Goal: Task Accomplishment & Management: Complete application form

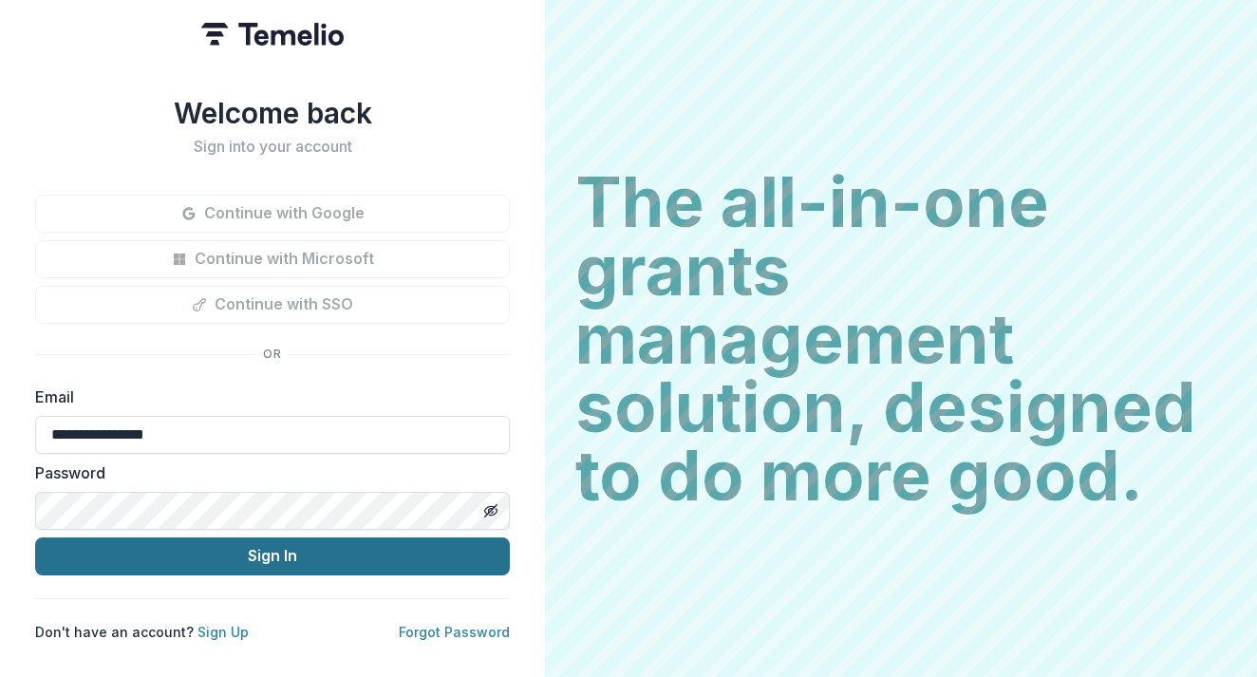
click at [255, 551] on button "Sign In" at bounding box center [272, 557] width 475 height 38
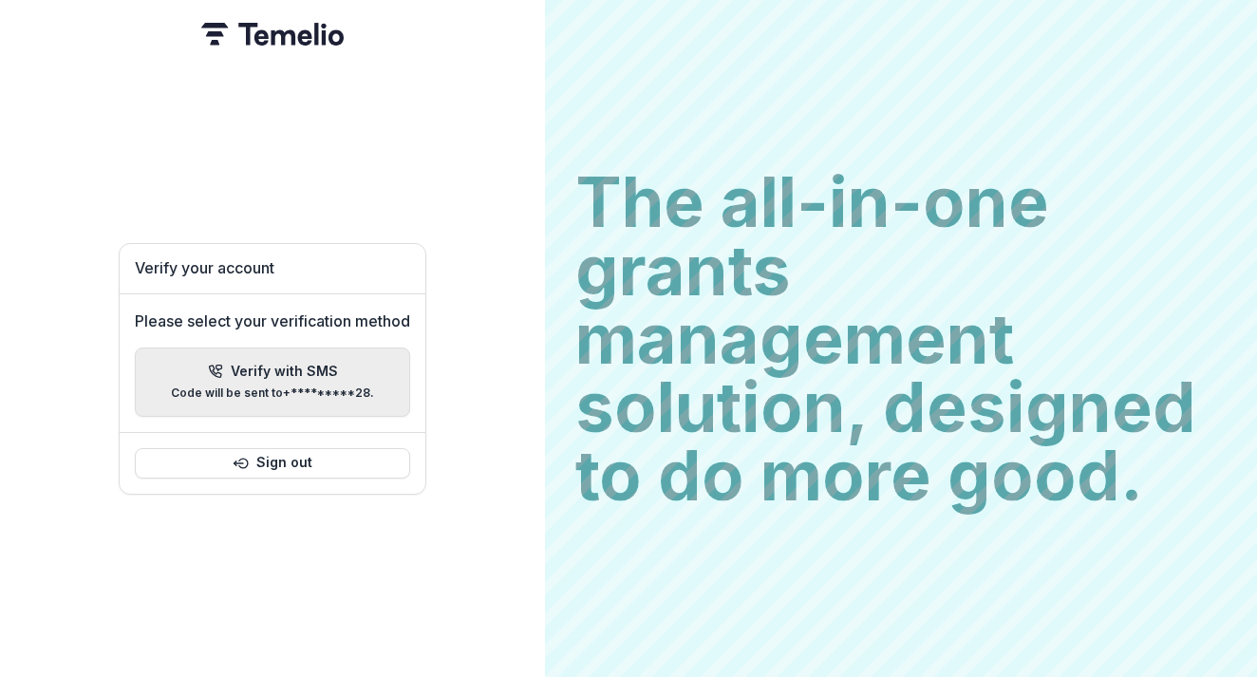
click at [339, 395] on button "Verify with SMS Code will be sent to +*********28 ." at bounding box center [272, 382] width 275 height 69
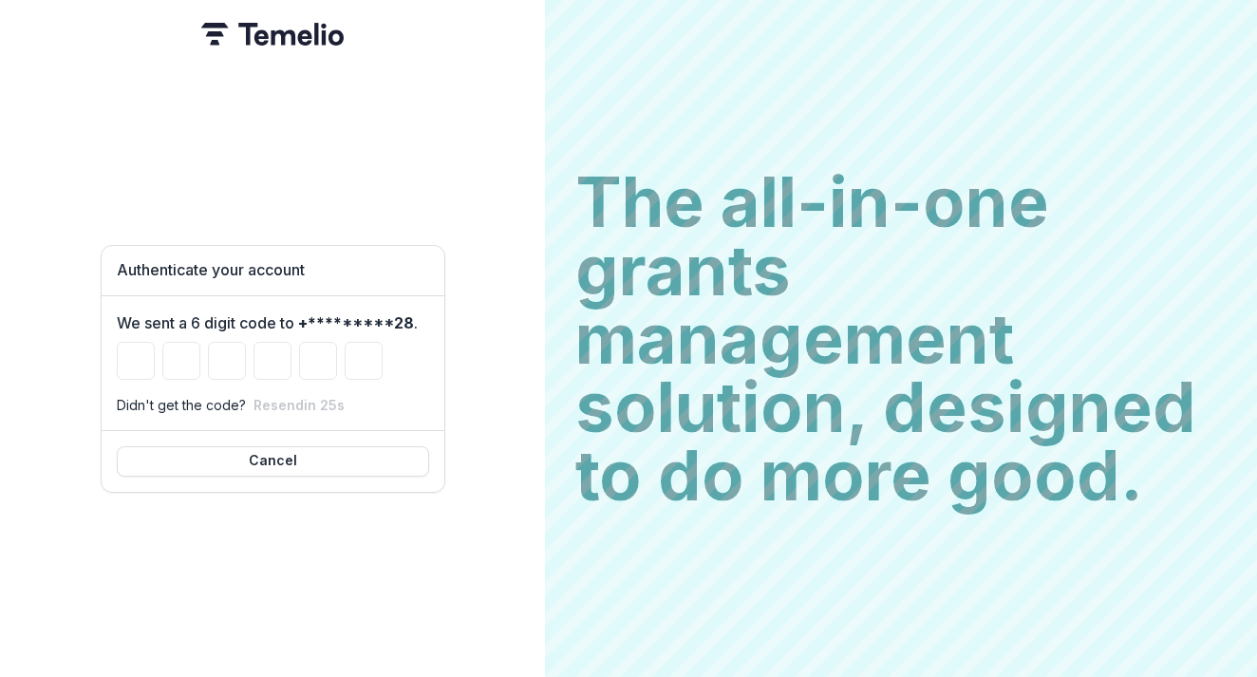
type input "*"
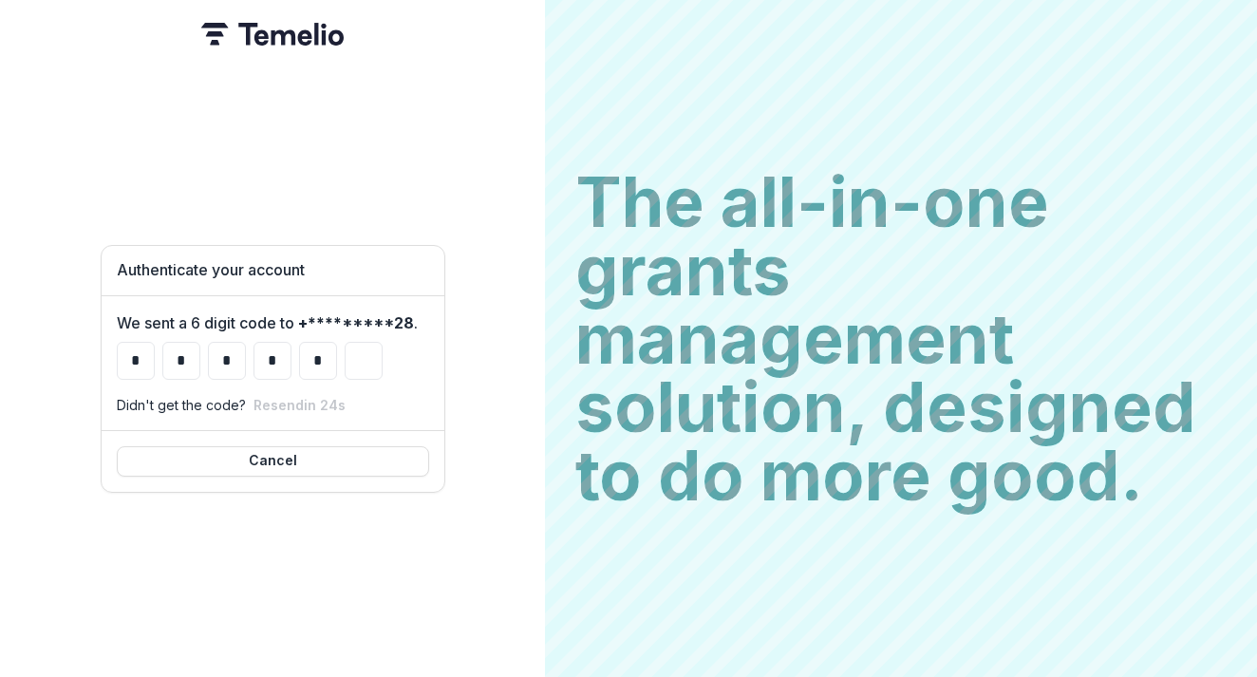
type input "*"
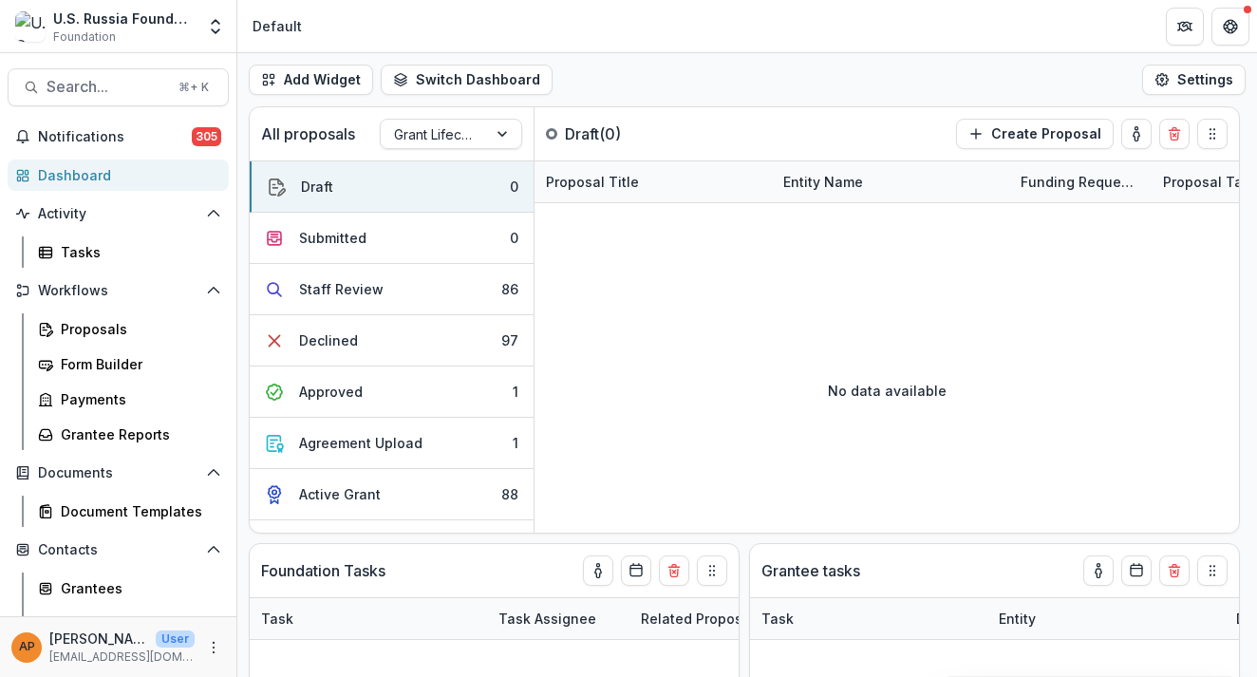
select select "******"
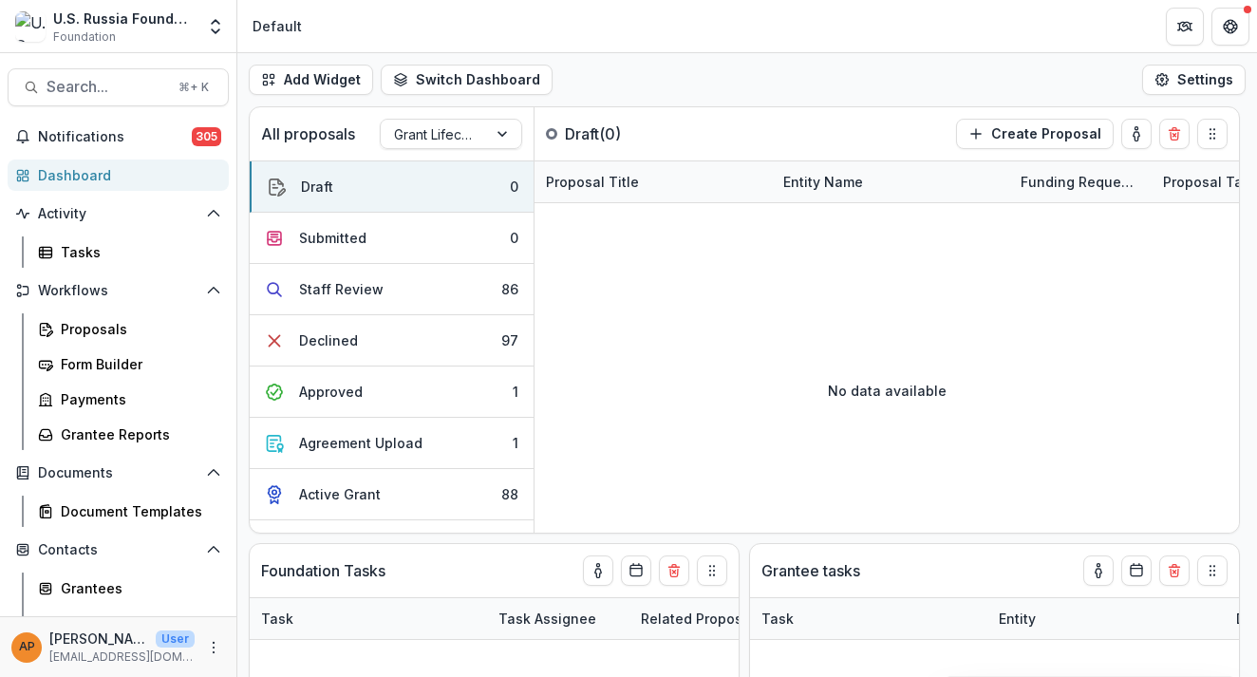
select select "******"
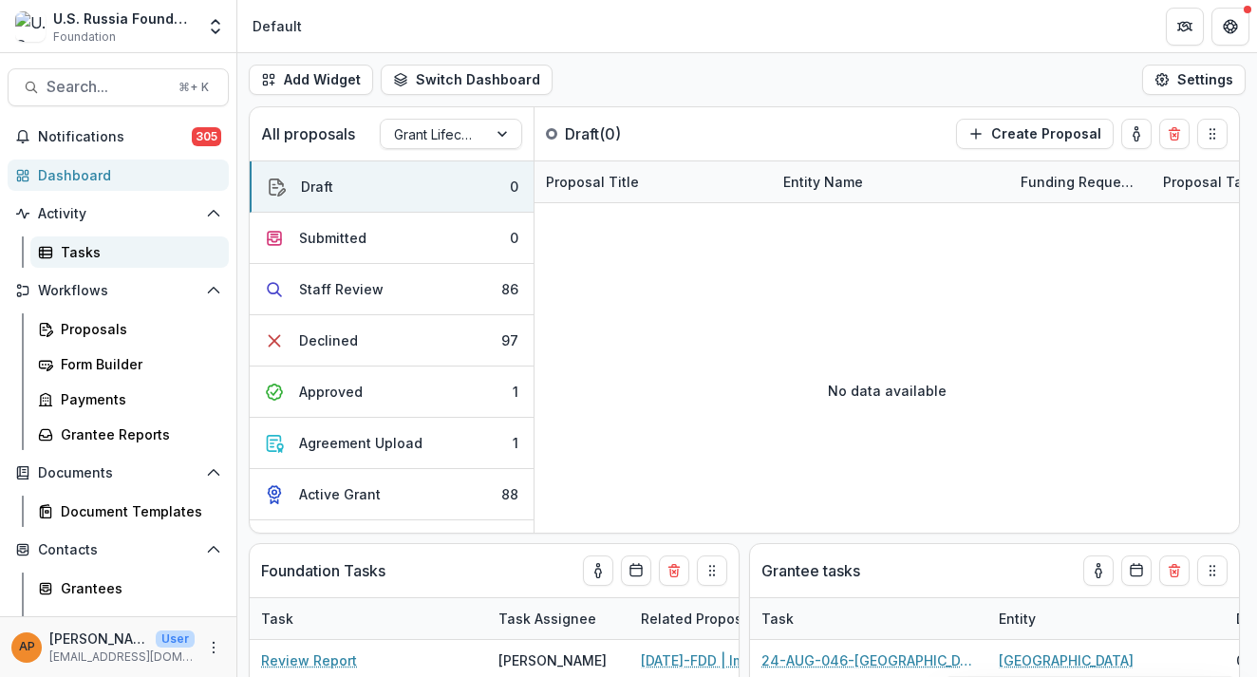
click at [90, 249] on div "Tasks" at bounding box center [137, 252] width 153 height 20
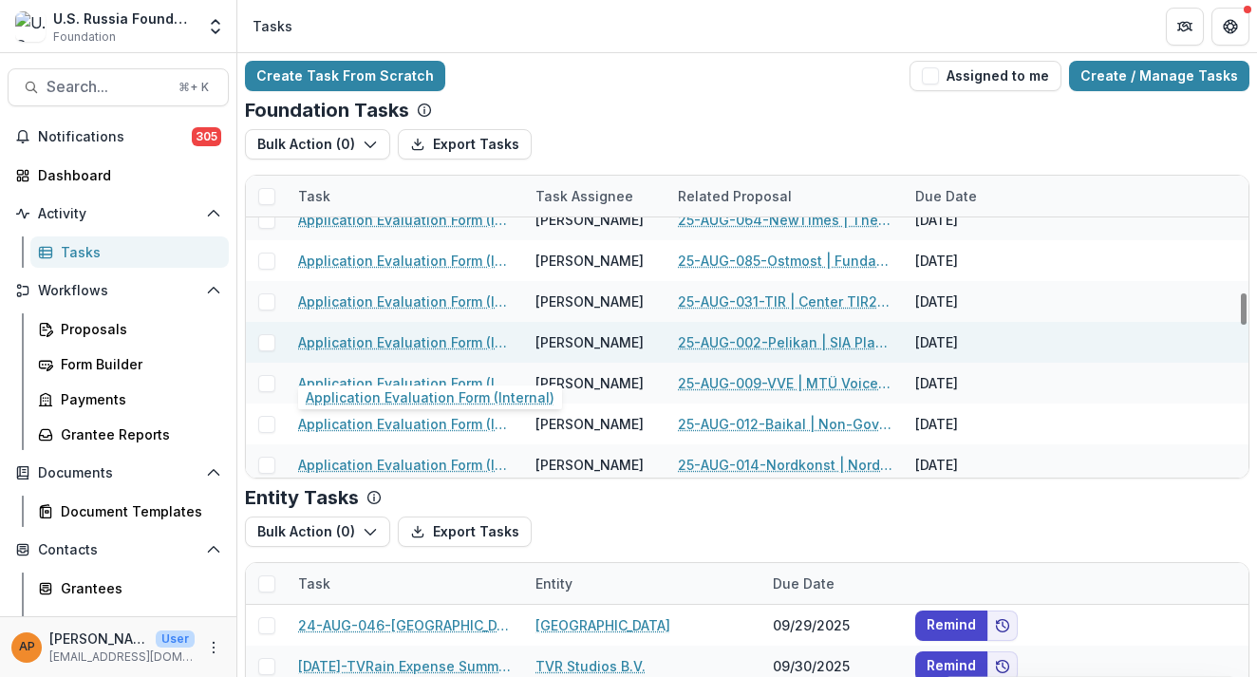
scroll to position [1269, 0]
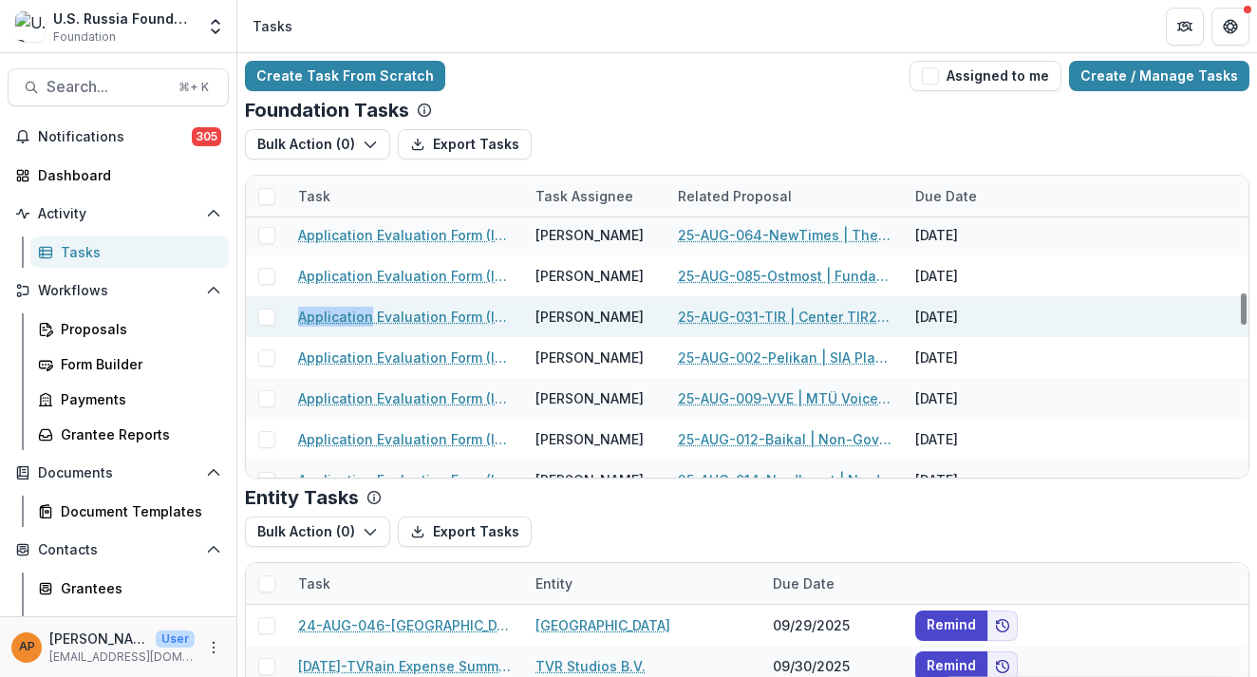
click at [266, 314] on span at bounding box center [266, 317] width 17 height 17
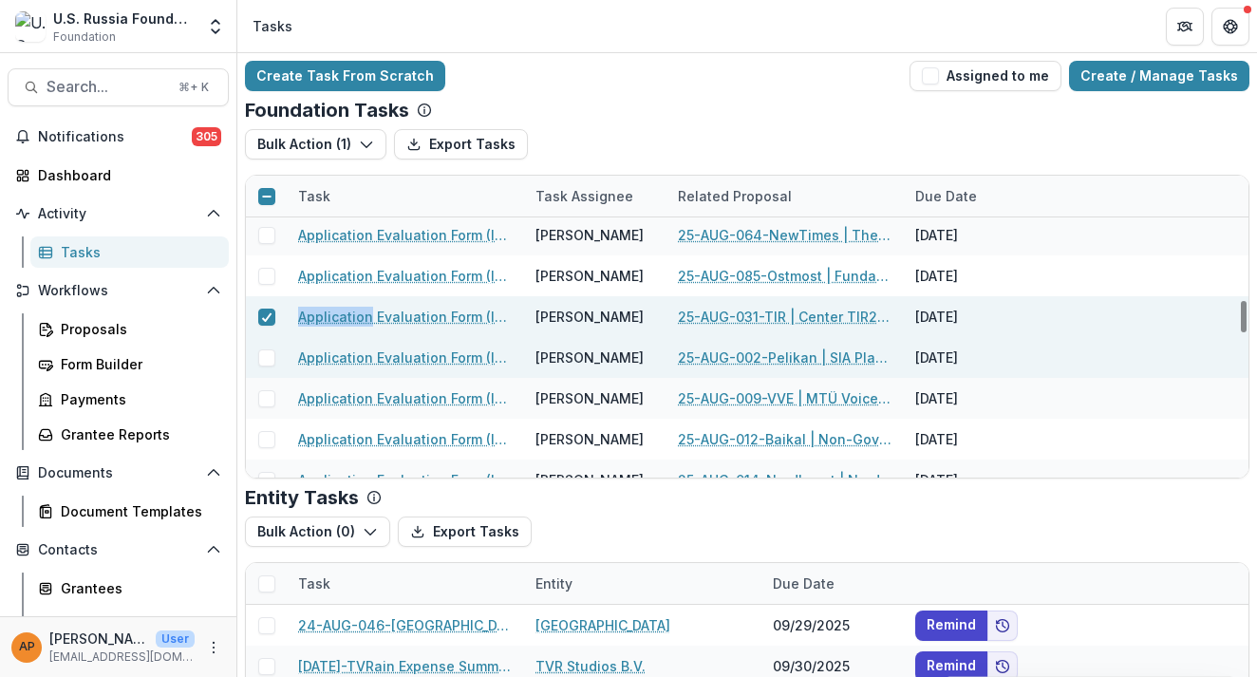
scroll to position [1352, 0]
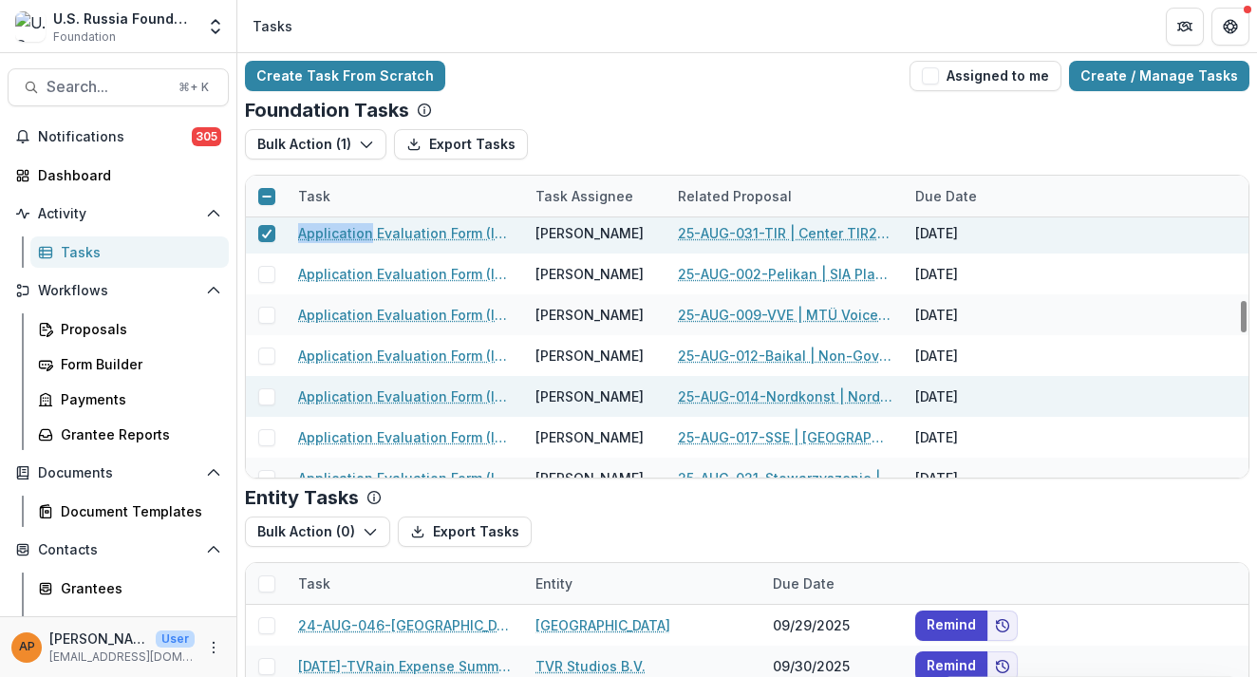
click at [268, 401] on span at bounding box center [266, 396] width 17 height 17
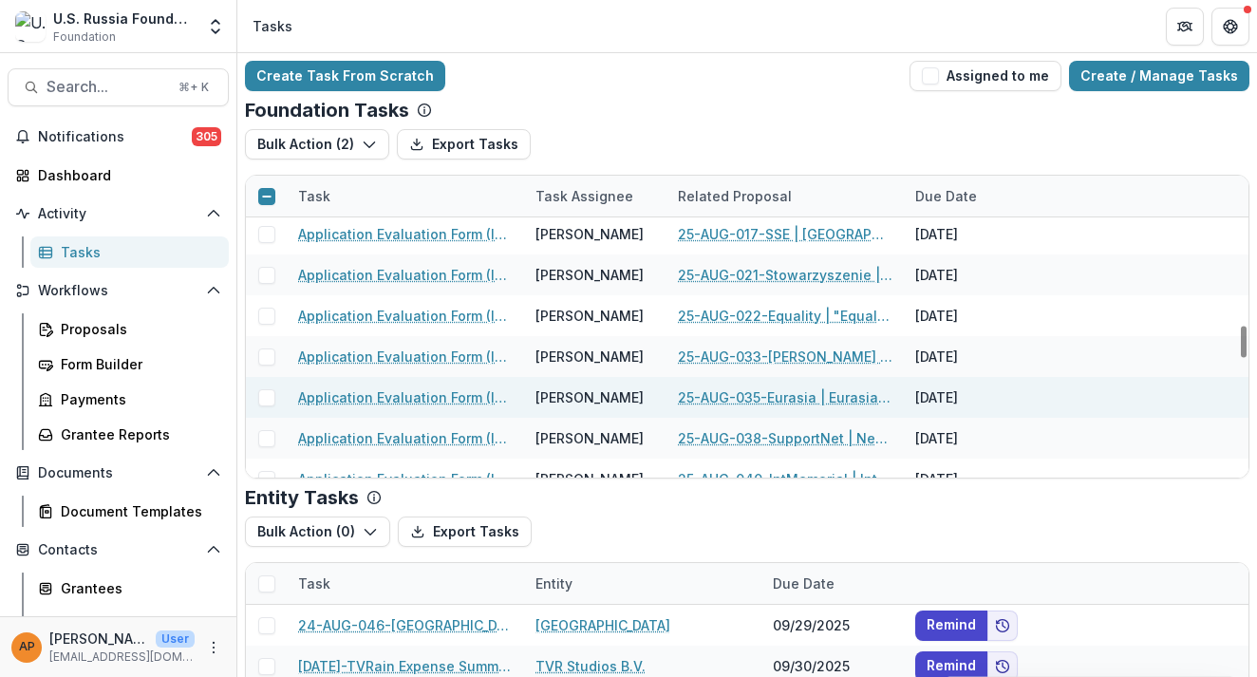
scroll to position [1630, 0]
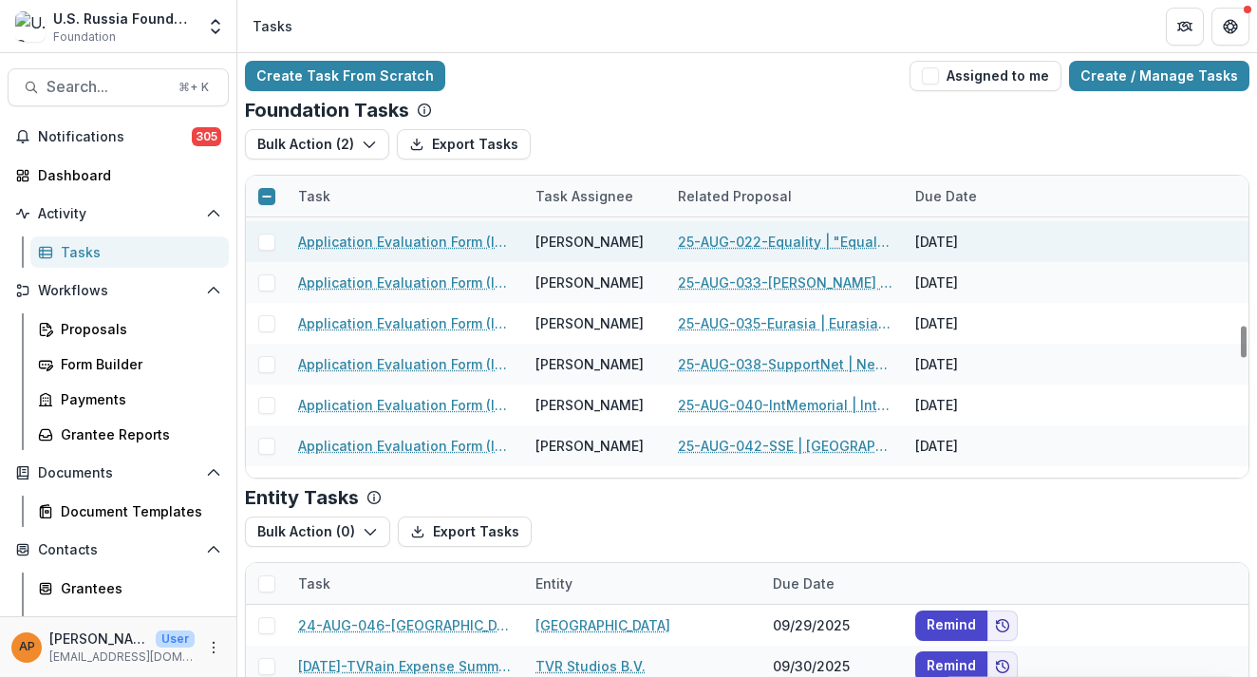
click at [267, 245] on span at bounding box center [266, 242] width 17 height 17
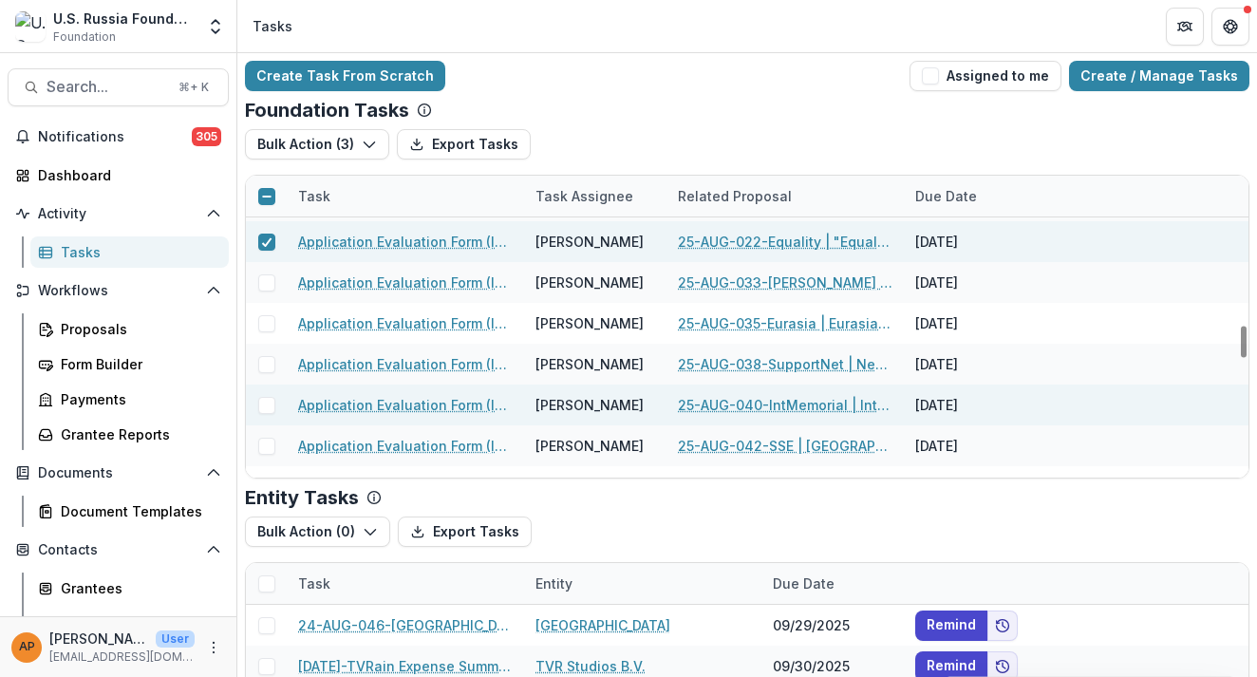
click at [260, 398] on span at bounding box center [266, 405] width 17 height 17
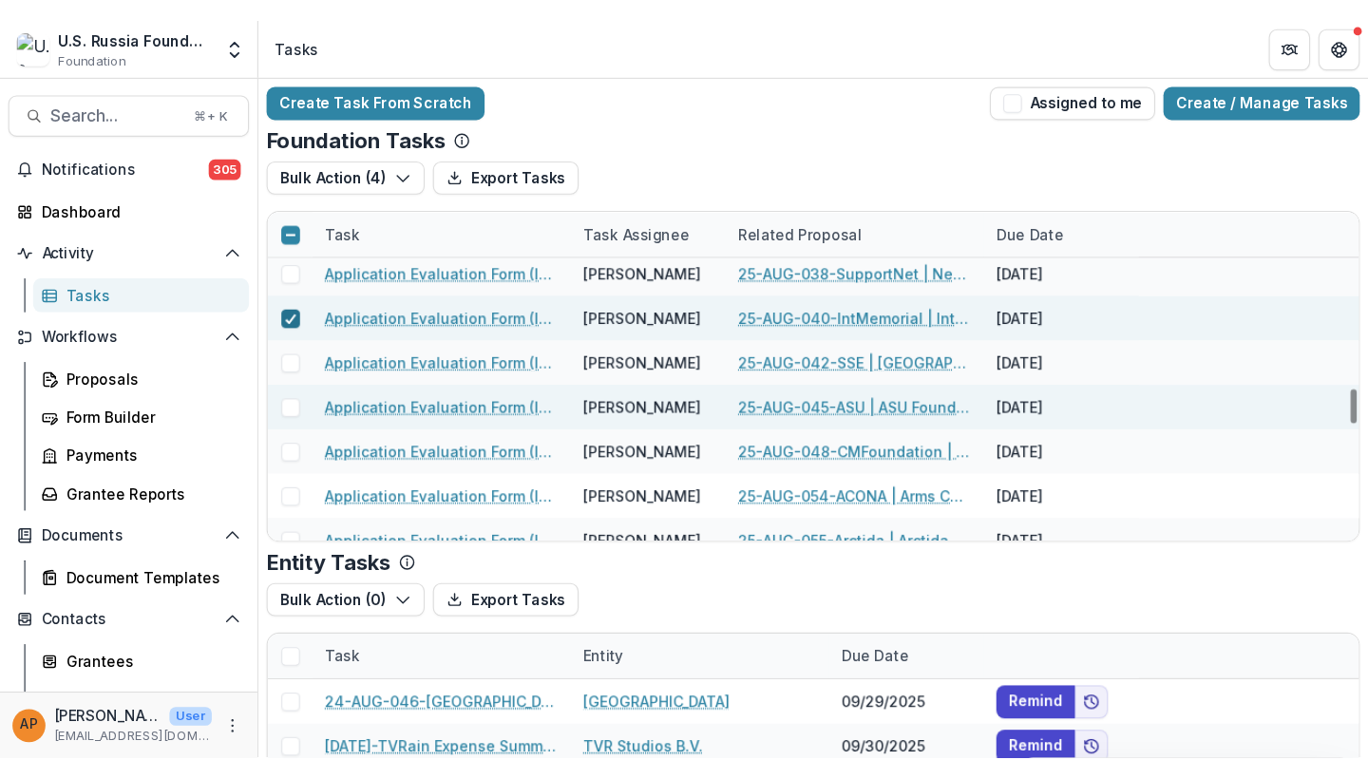
scroll to position [1764, 0]
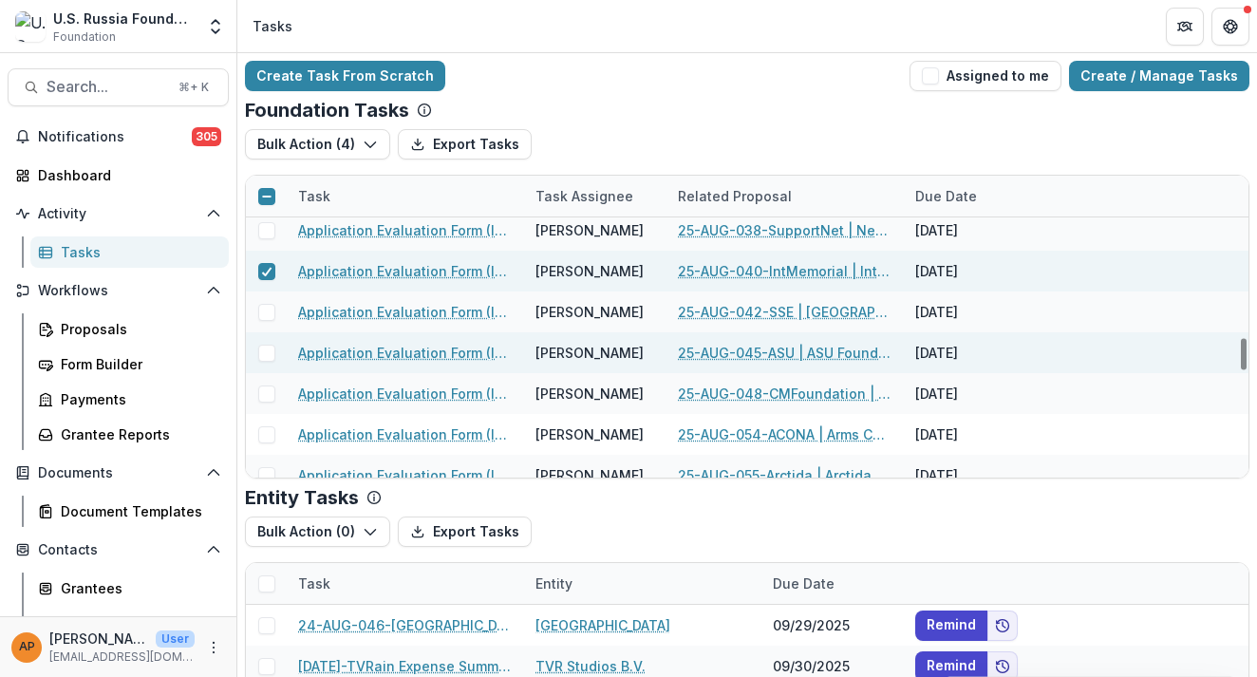
click at [268, 345] on span at bounding box center [266, 353] width 17 height 17
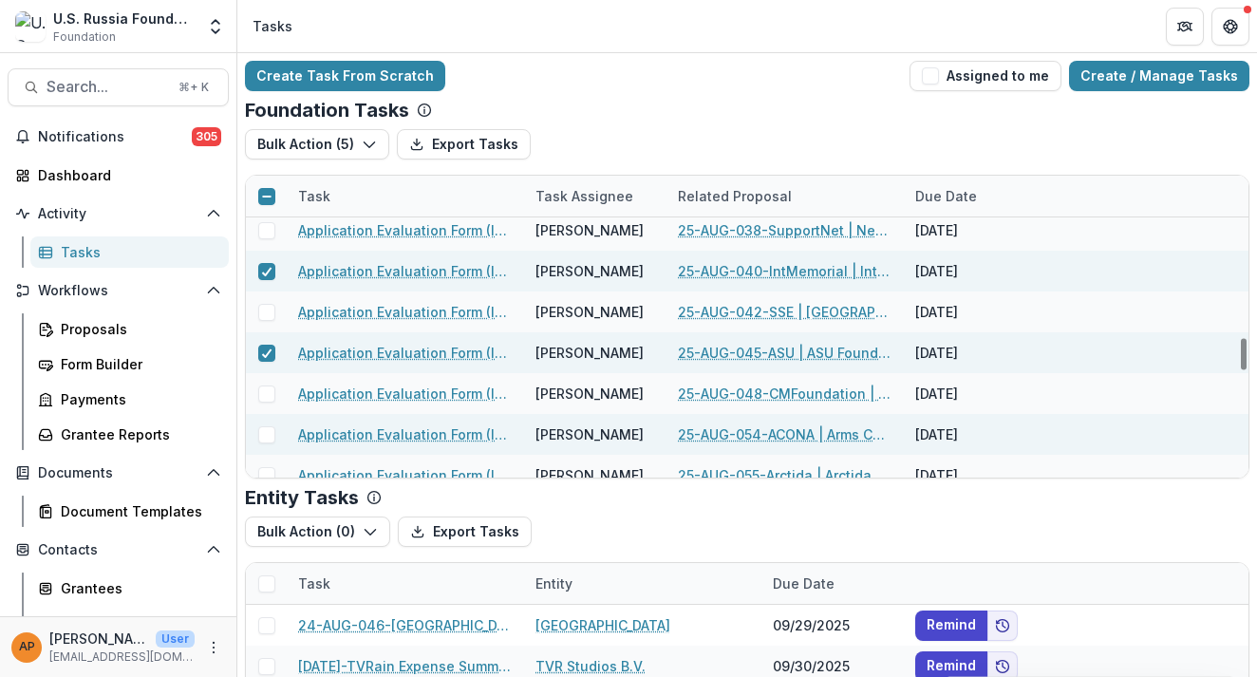
click at [267, 440] on span at bounding box center [266, 434] width 17 height 17
click at [308, 141] on button "Bulk Action ( 6 )" at bounding box center [317, 144] width 145 height 30
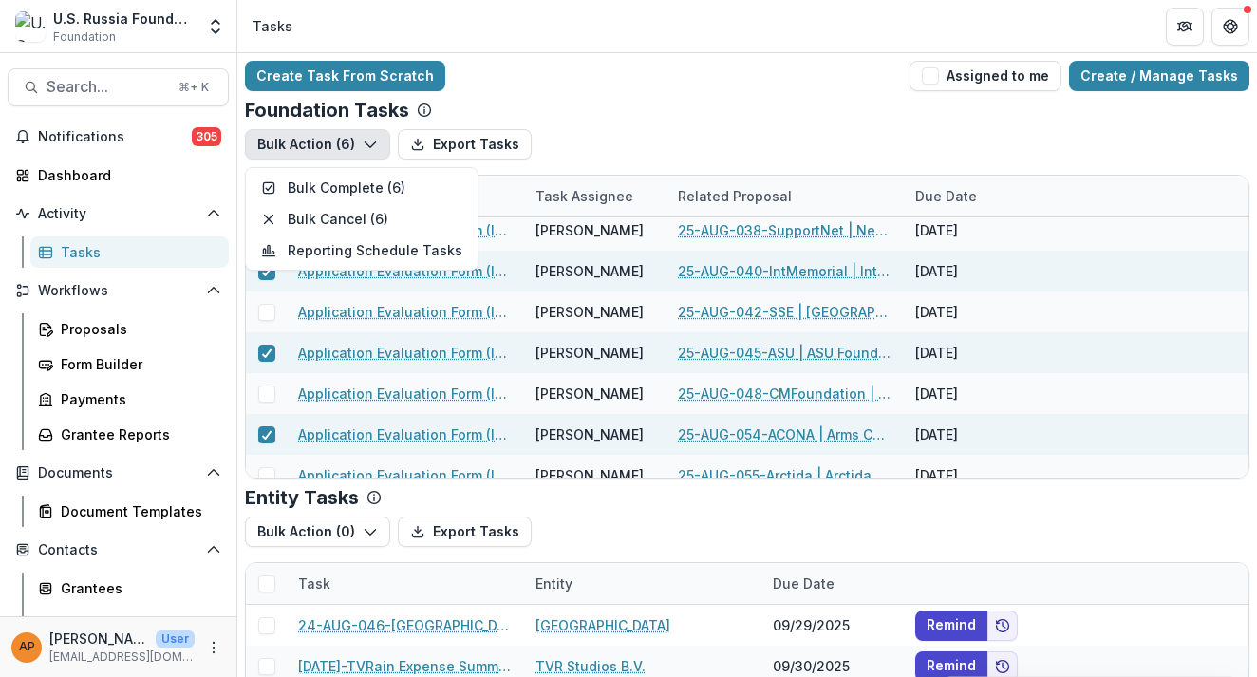
click at [667, 126] on div "Foundation Tasks Bulk Action ( 6 ) Export Tasks Bulk Complete ( 6 ) Bulk Cancel…" at bounding box center [747, 289] width 1005 height 380
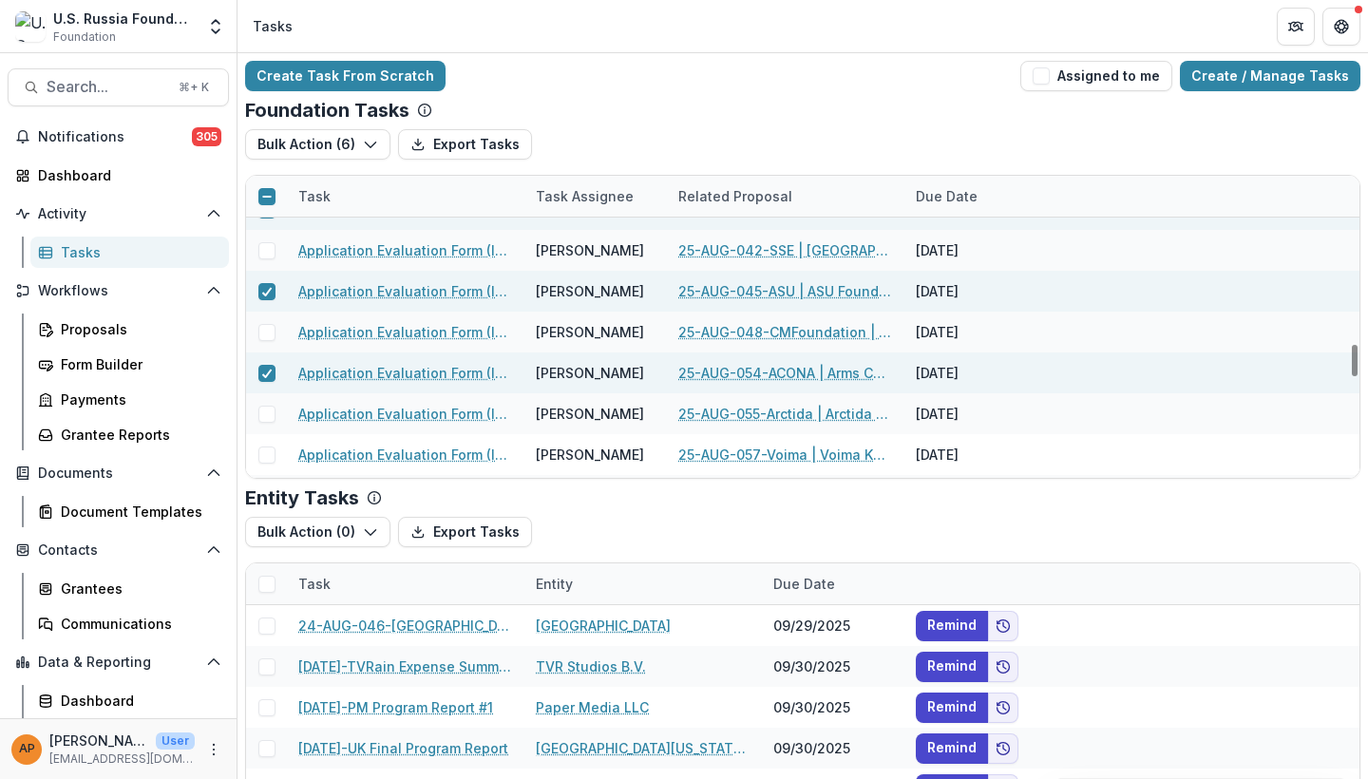
scroll to position [1811, 0]
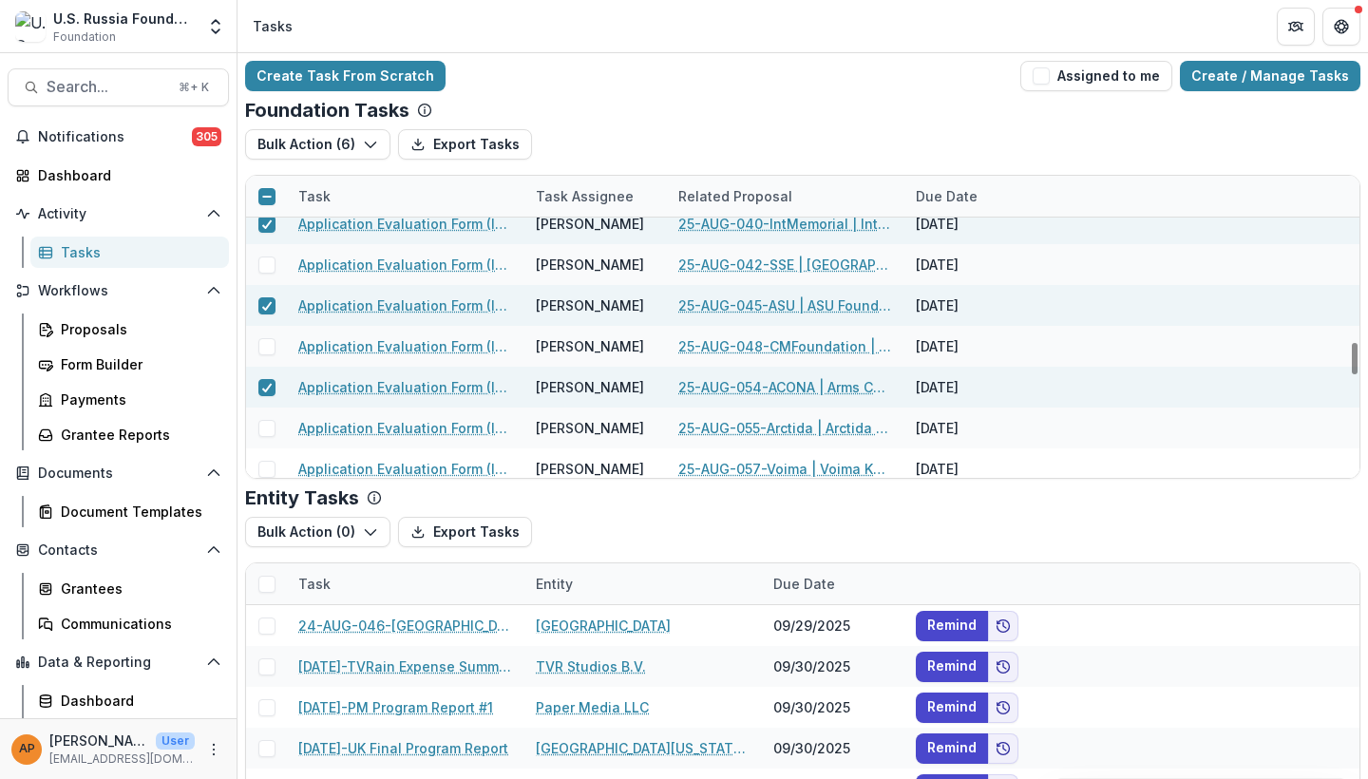
click at [266, 193] on icon at bounding box center [266, 196] width 11 height 11
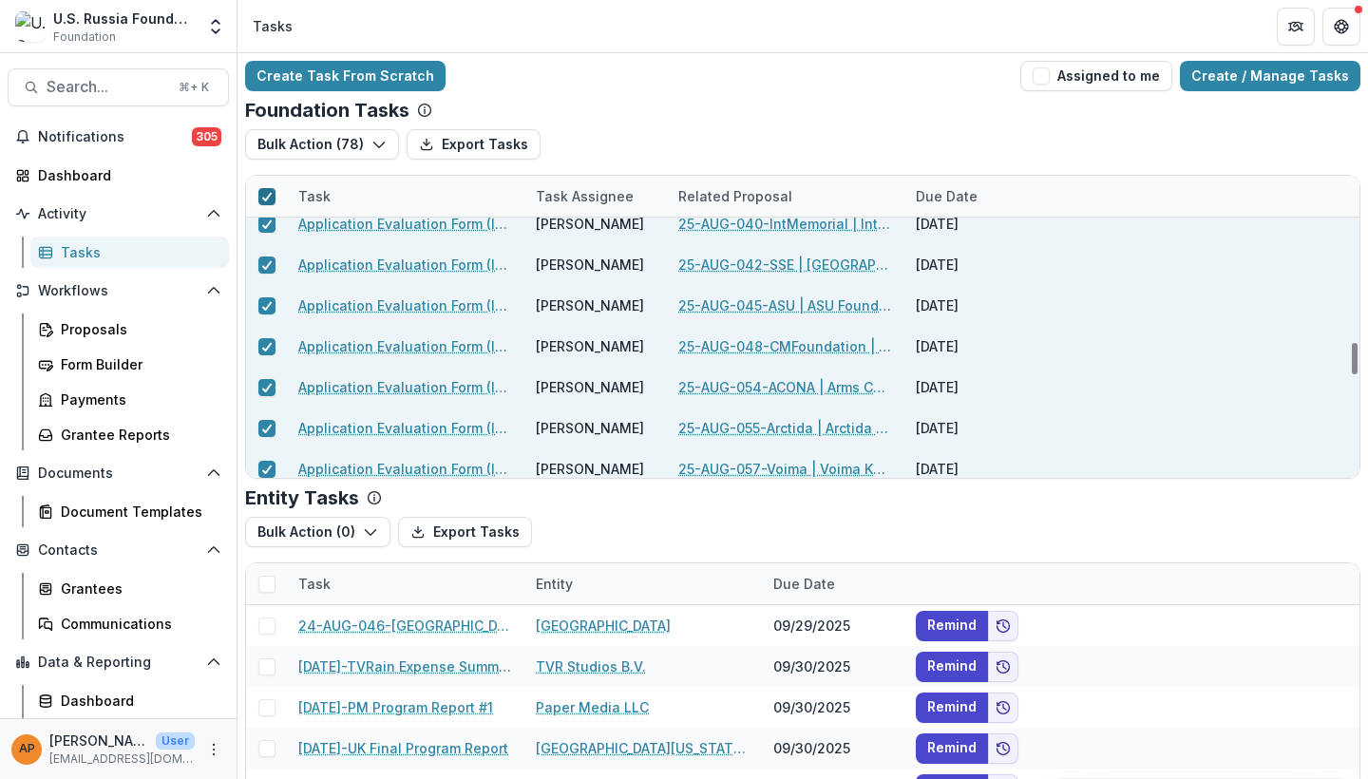
click at [259, 189] on span at bounding box center [266, 196] width 17 height 17
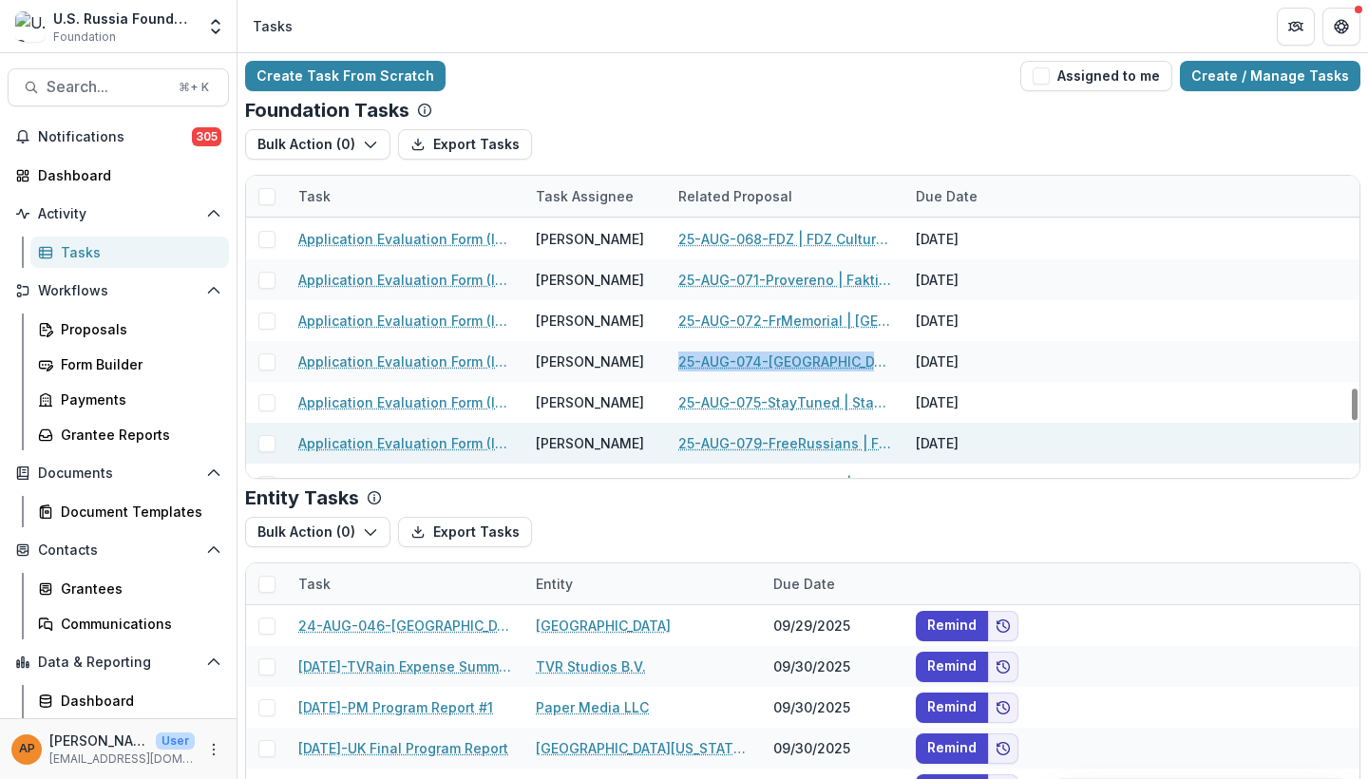
scroll to position [2315, 0]
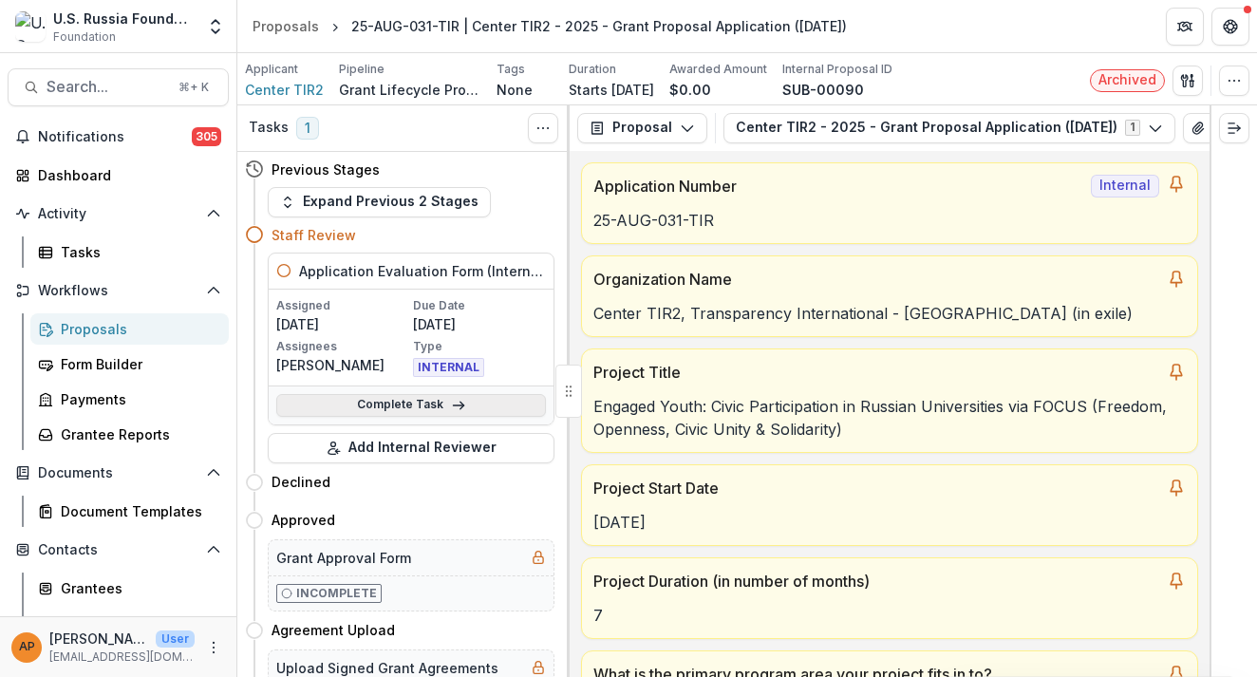
click at [460, 409] on polyline at bounding box center [462, 406] width 4 height 8
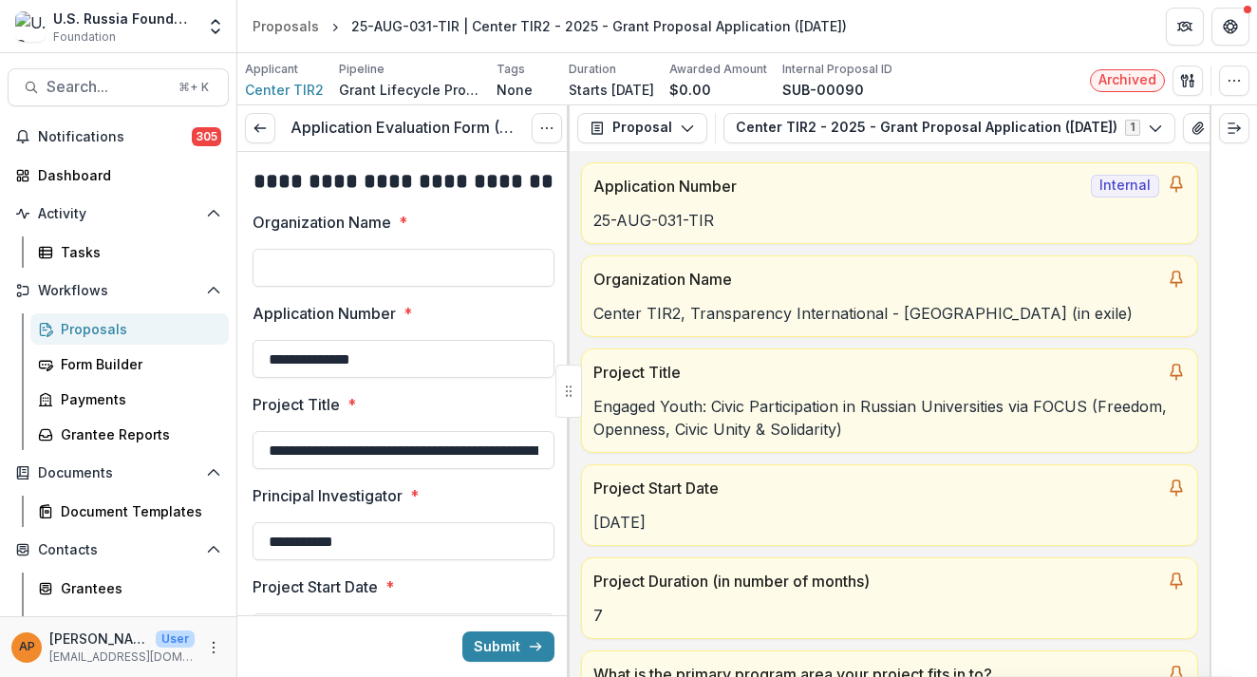
type input "*******"
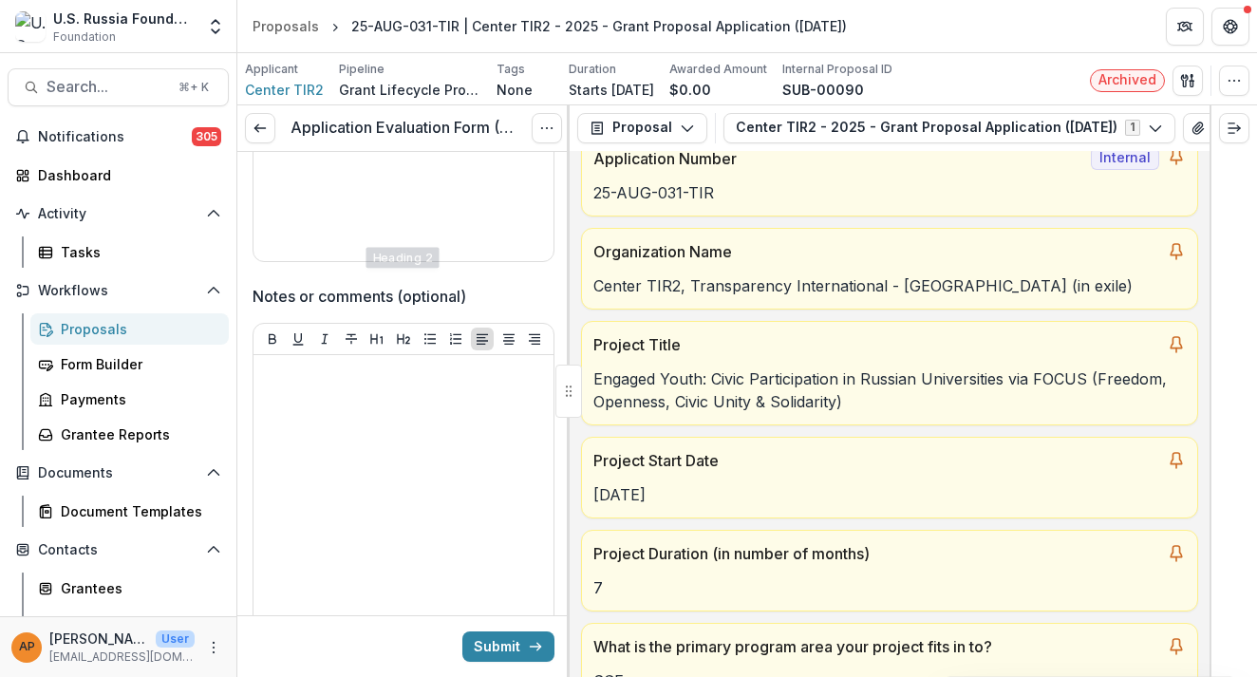
scroll to position [6064, 0]
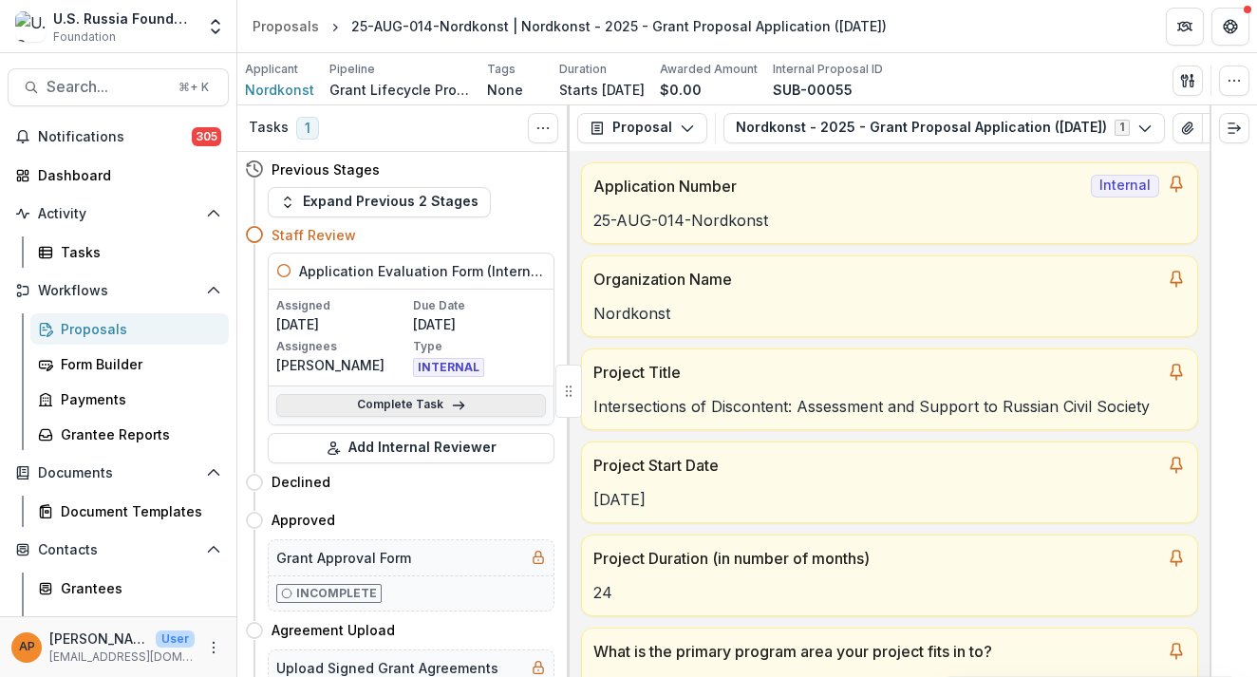
click at [424, 406] on link "Complete Task" at bounding box center [411, 405] width 270 height 23
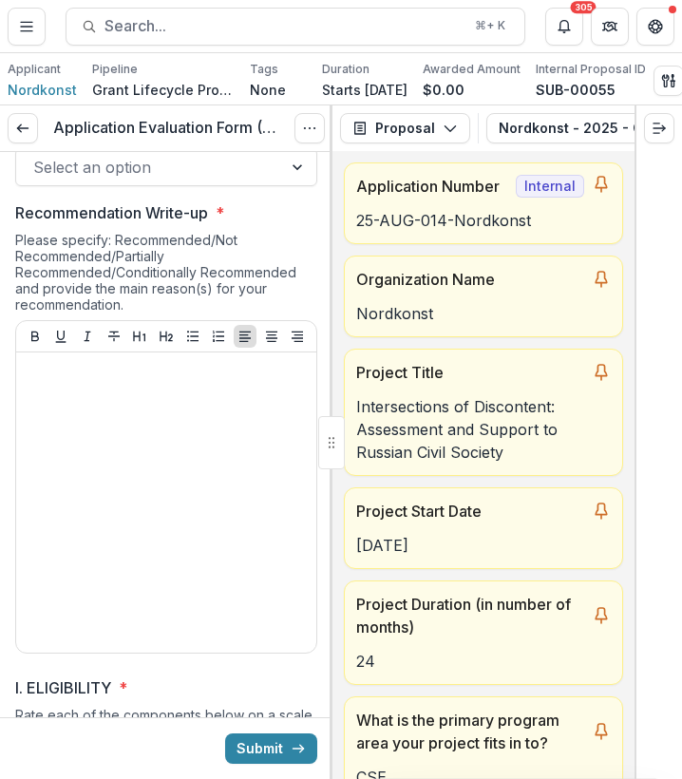
scroll to position [1639, 0]
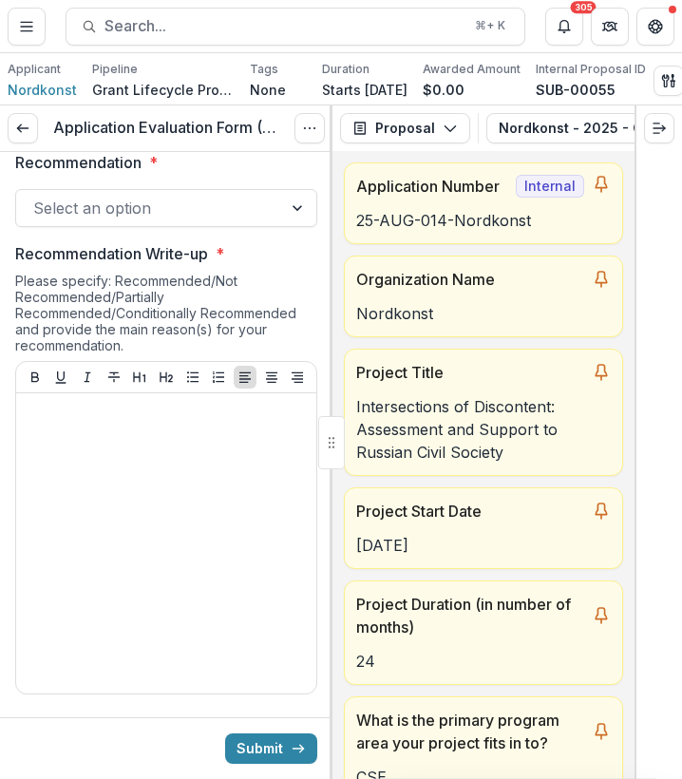
click at [148, 198] on div "Select an option" at bounding box center [149, 208] width 232 height 23
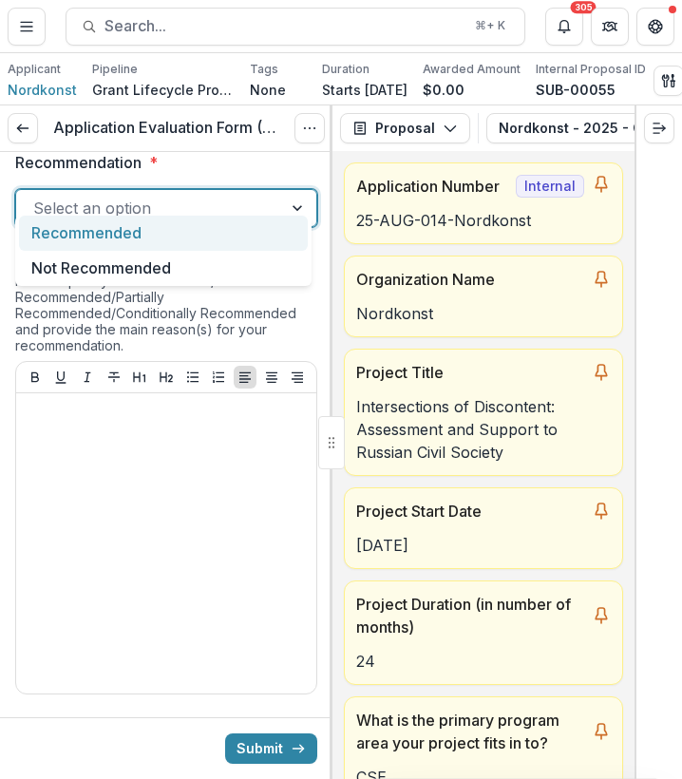
click at [300, 190] on div at bounding box center [299, 208] width 34 height 36
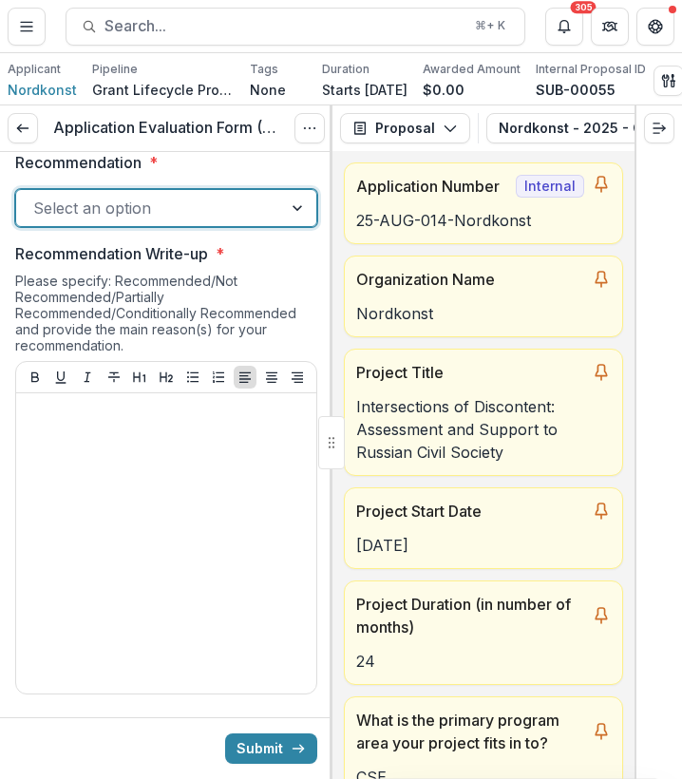
click at [294, 190] on div at bounding box center [299, 208] width 34 height 36
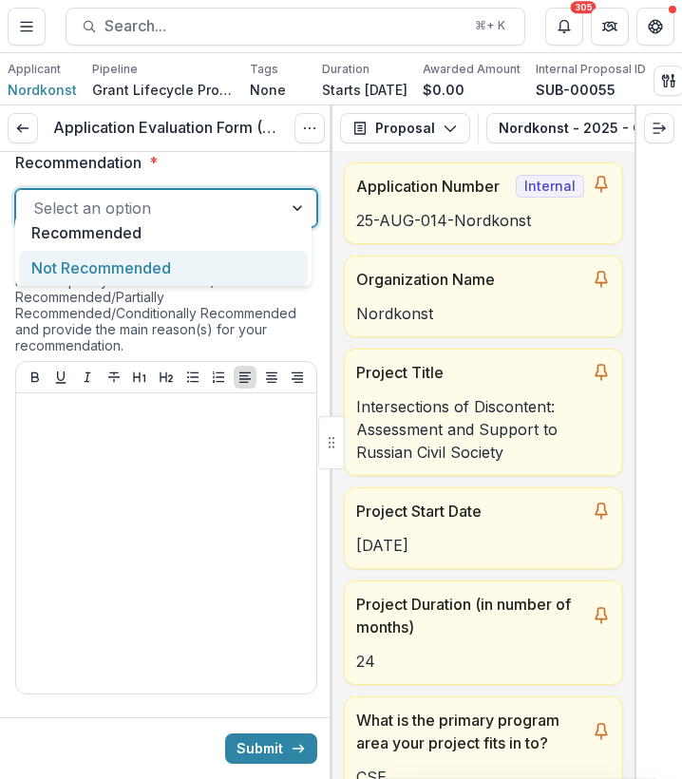
click at [233, 266] on div "Not Recommended" at bounding box center [163, 268] width 289 height 35
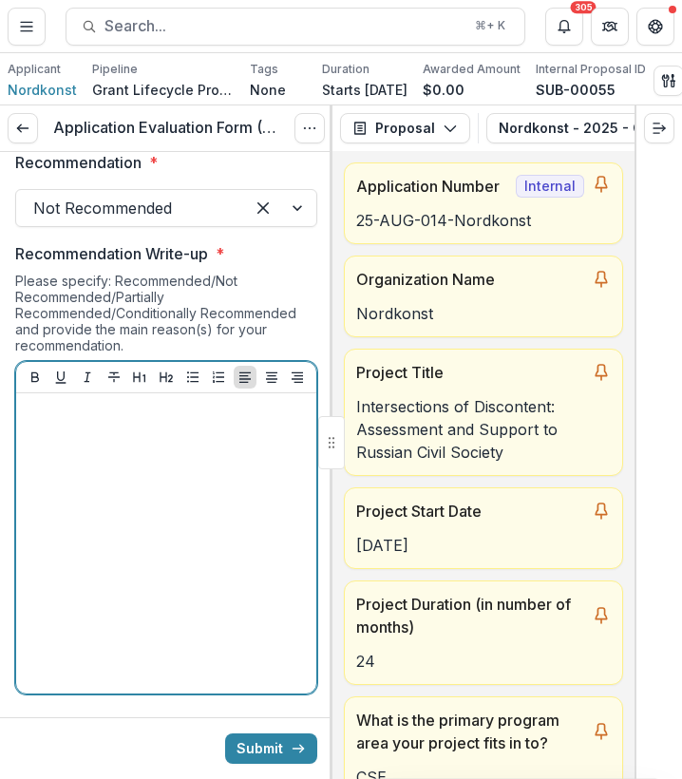
click at [150, 442] on div at bounding box center [166, 543] width 285 height 285
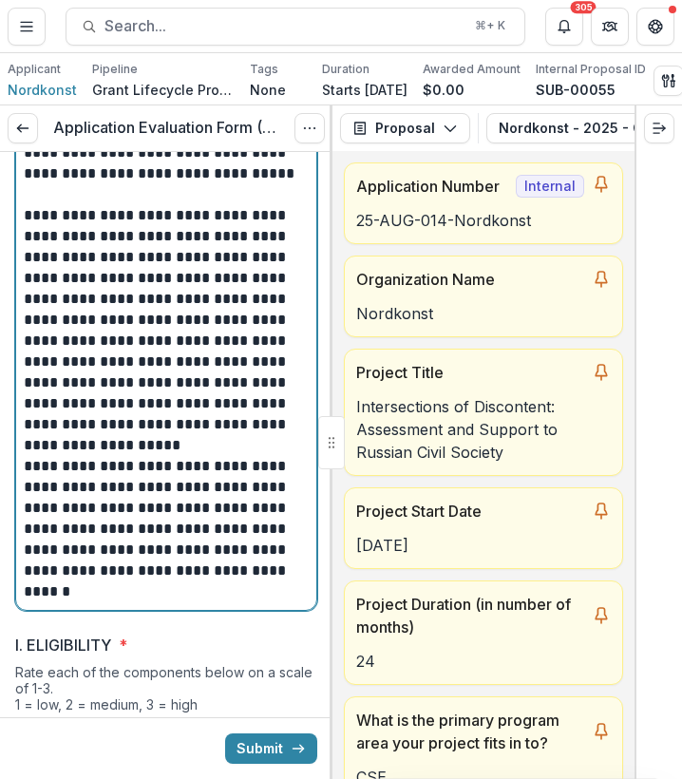
scroll to position [2416, 0]
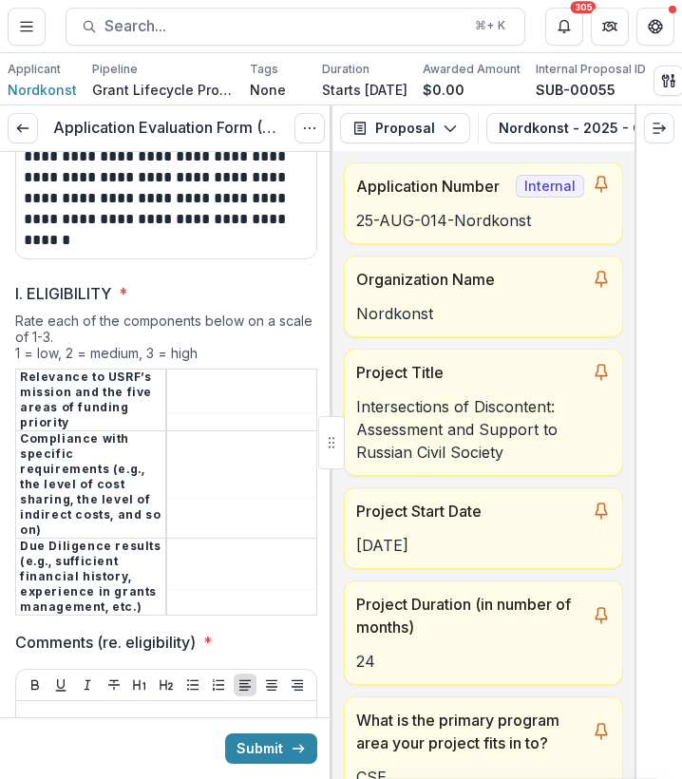
click at [240, 389] on input "I. ELIGIBILITY *" at bounding box center [241, 400] width 149 height 23
type input "*"
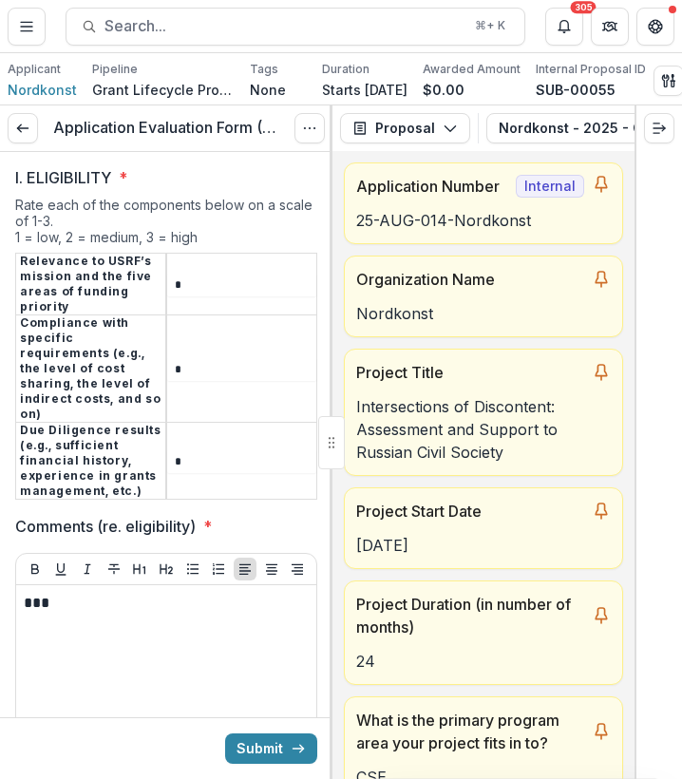
scroll to position [3083, 0]
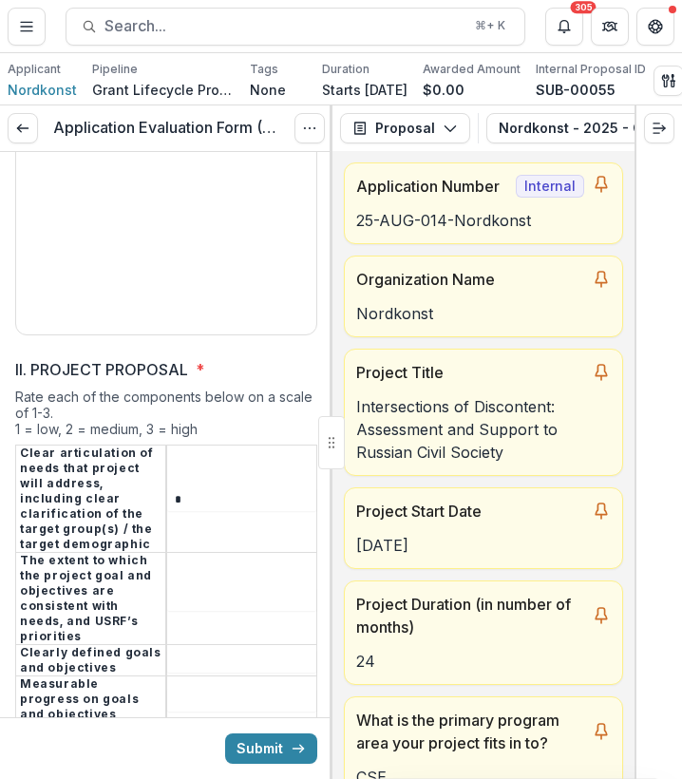
type input "*"
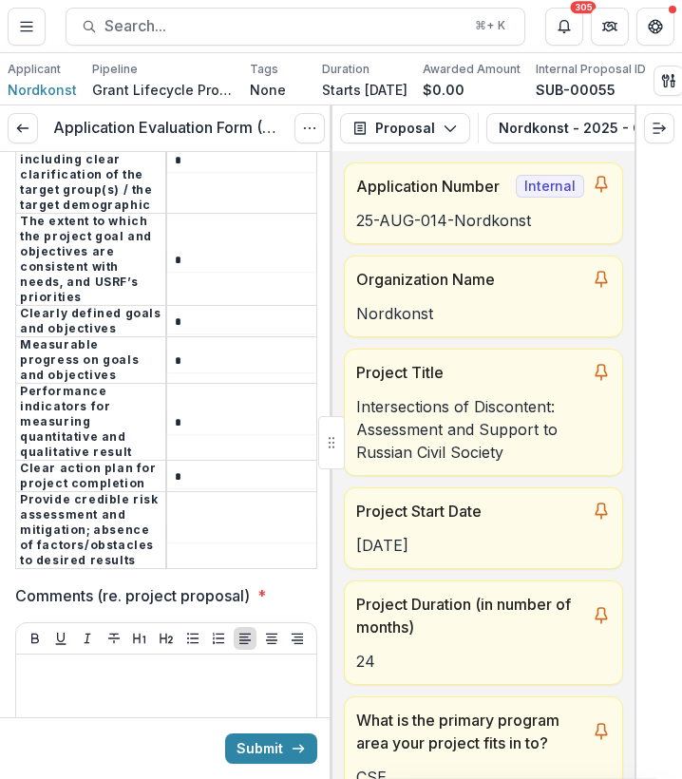
type input "*"
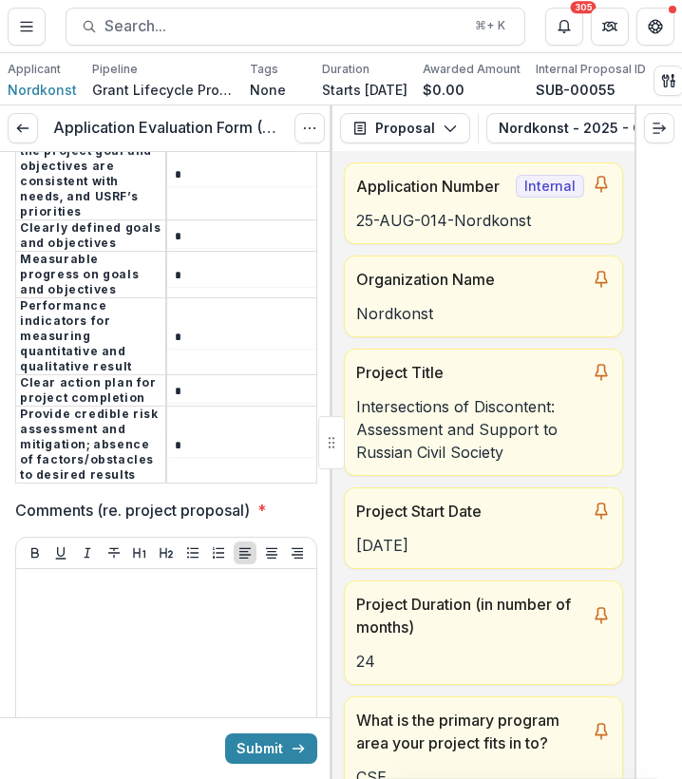
type input "*"
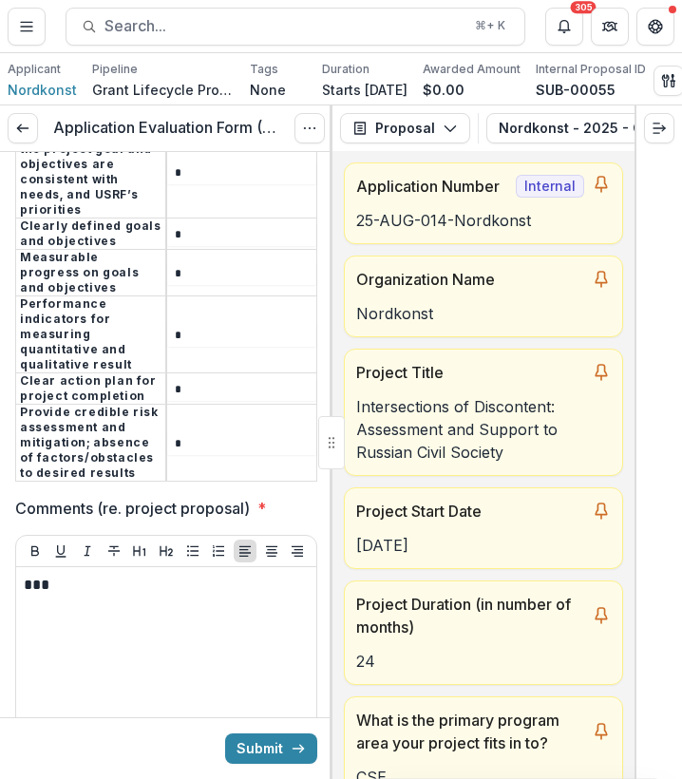
scroll to position [4004, 0]
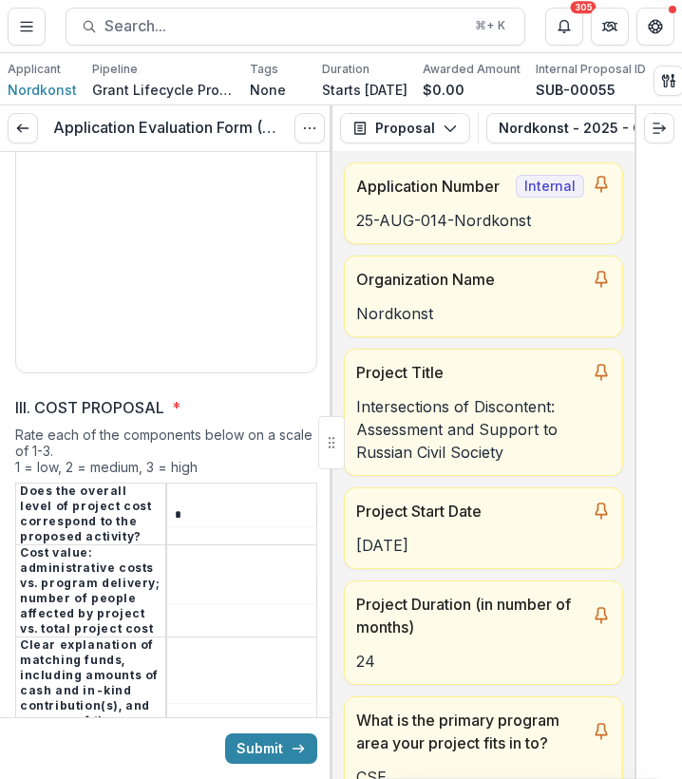
type input "*"
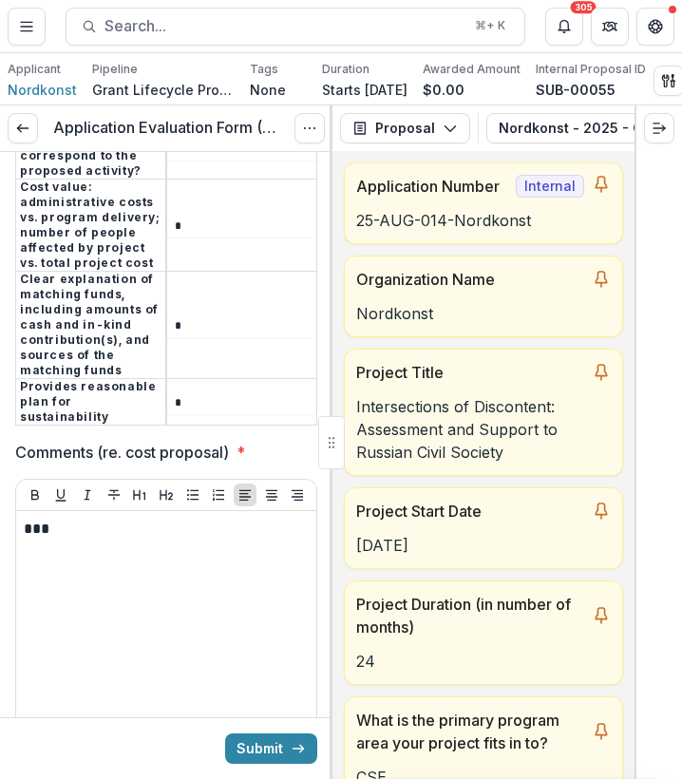
scroll to position [4801, 0]
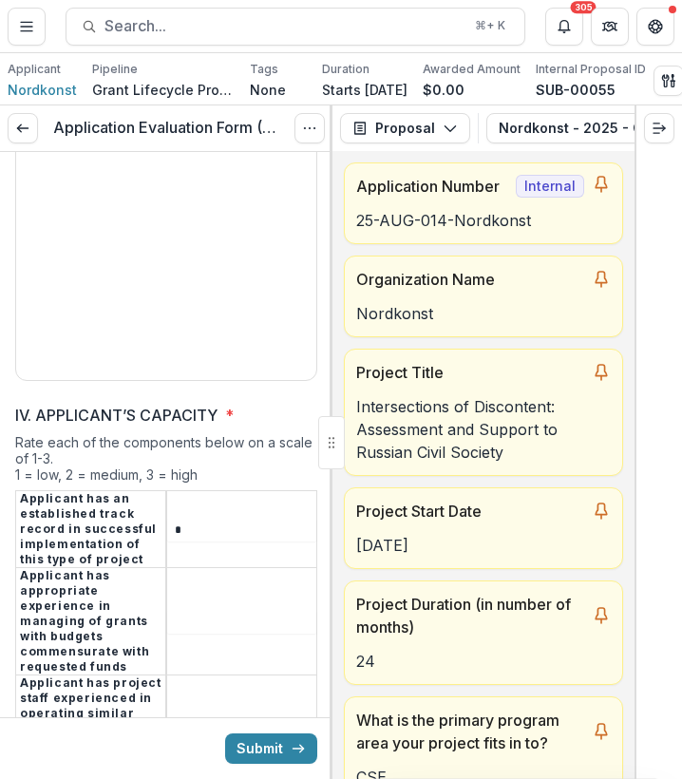
type input "*"
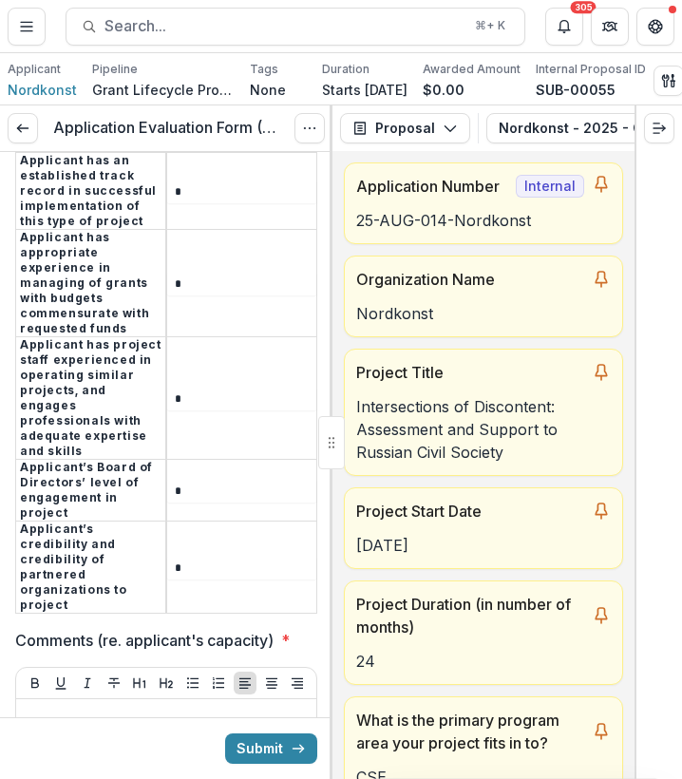
type input "*"
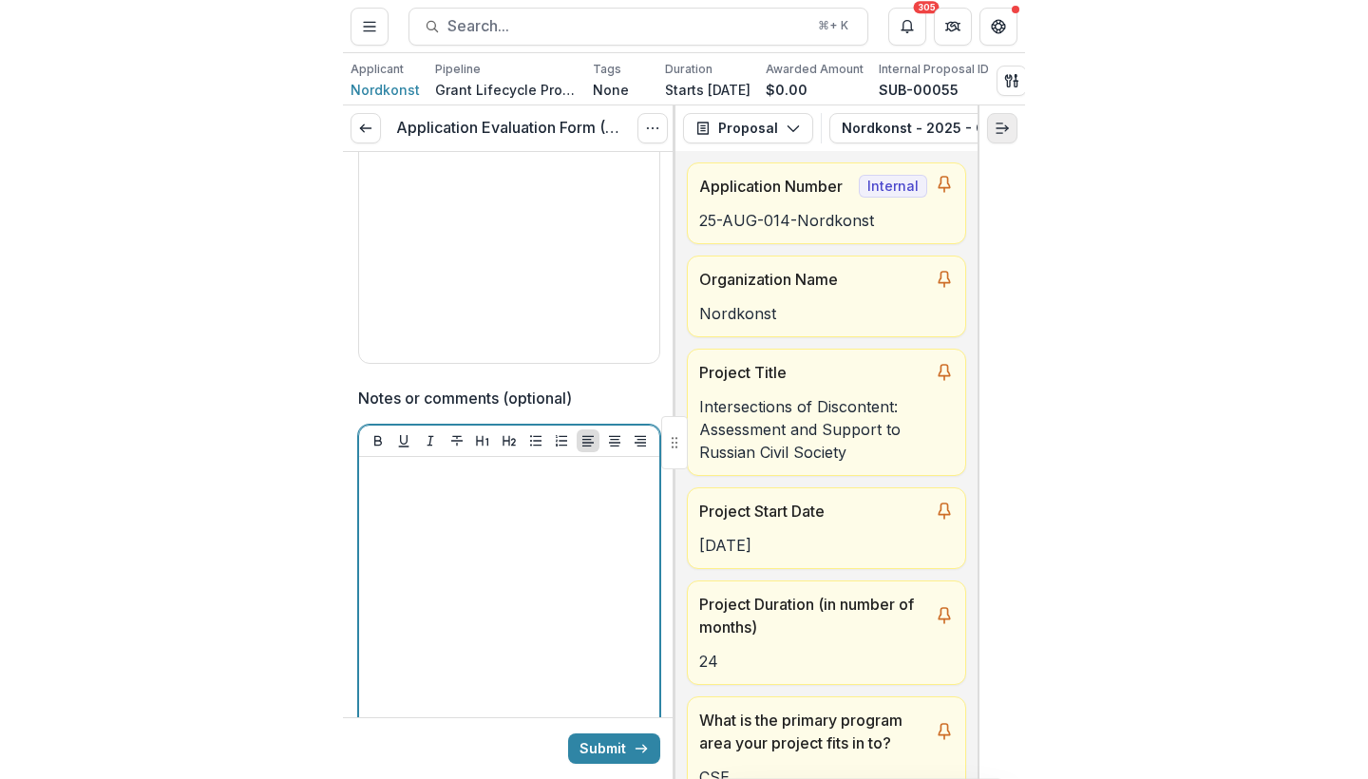
scroll to position [5775, 0]
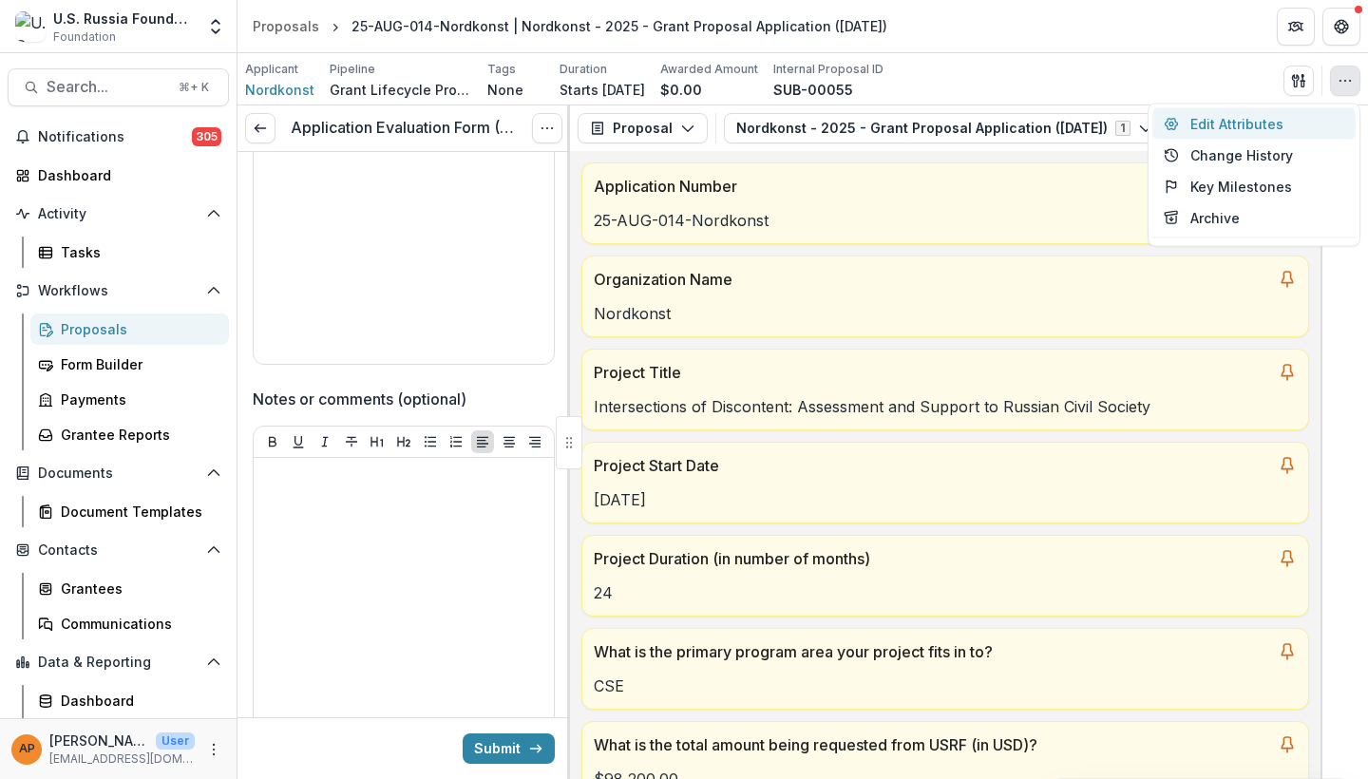
click at [1242, 117] on button "Edit Attributes" at bounding box center [1253, 123] width 203 height 31
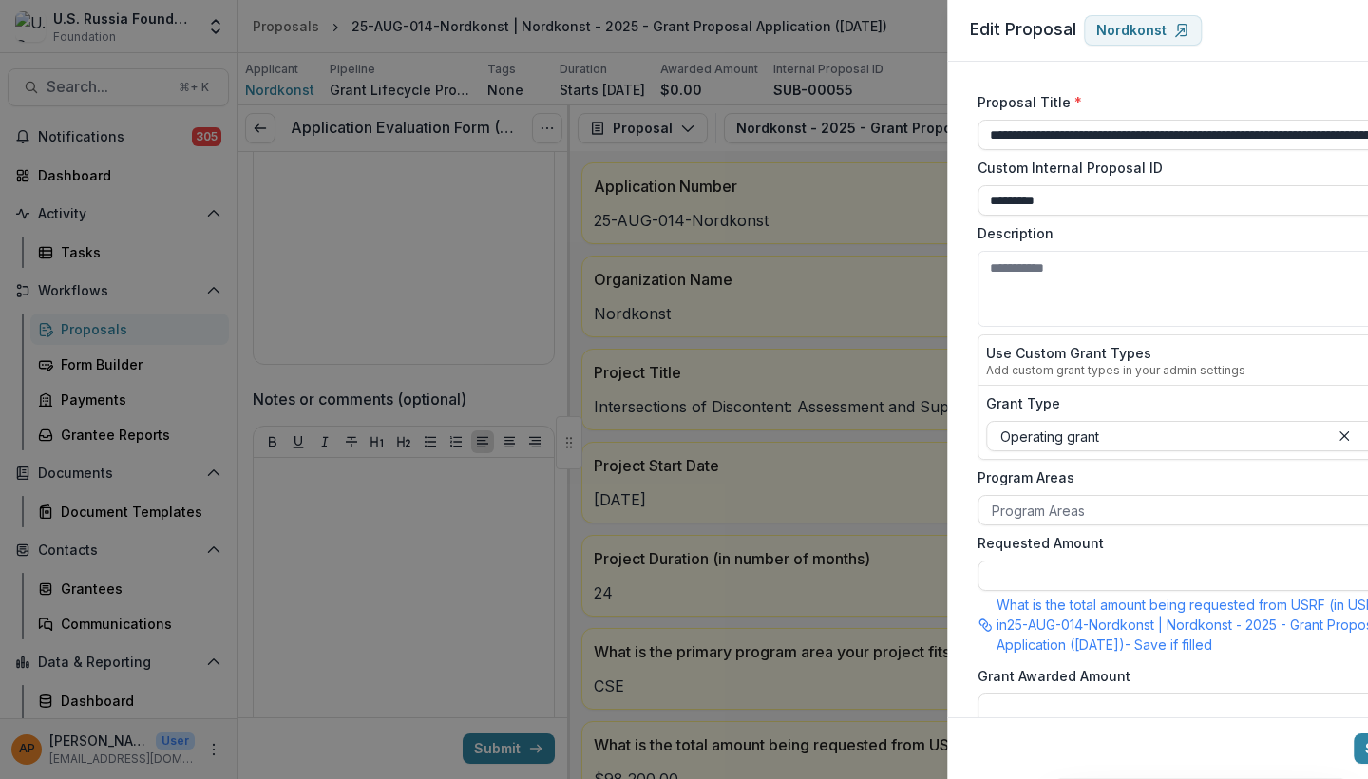
type input "*******"
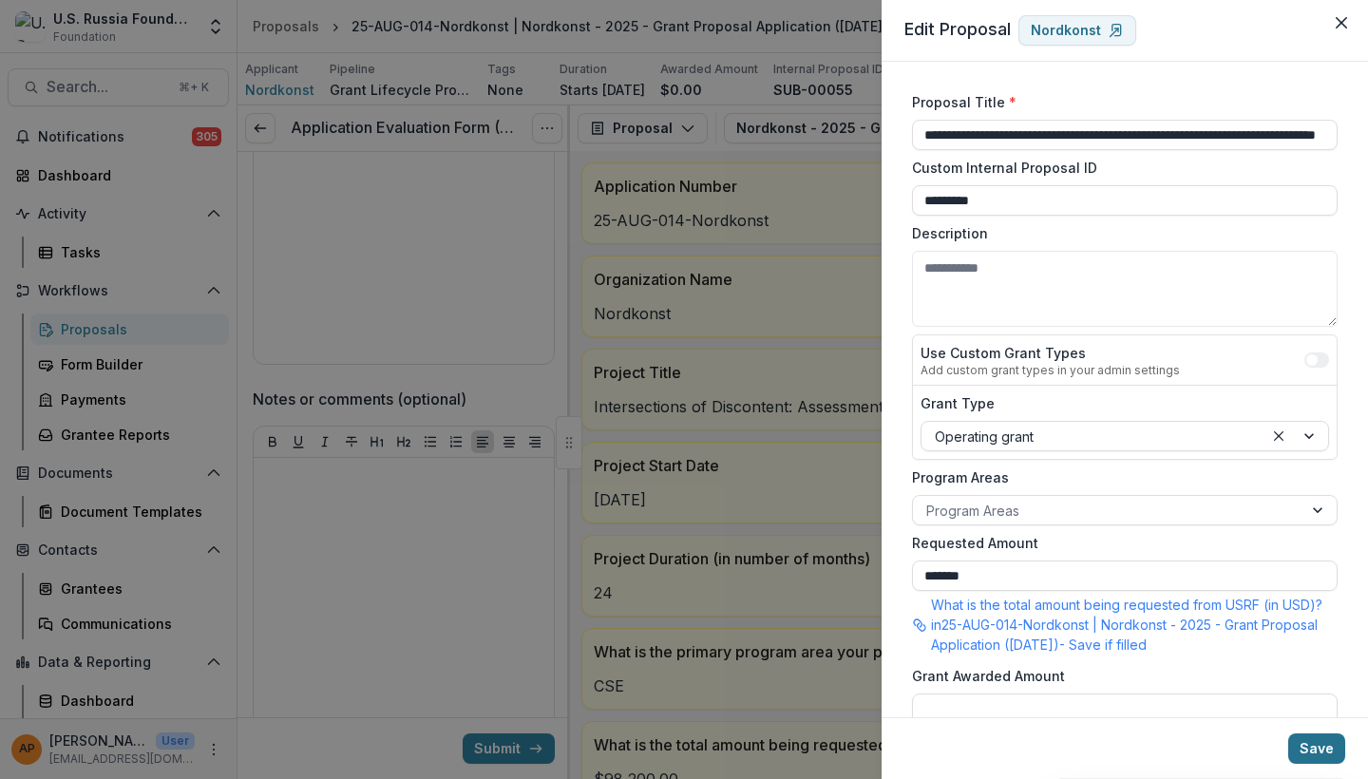
click at [1257, 676] on button "Save" at bounding box center [1316, 748] width 57 height 30
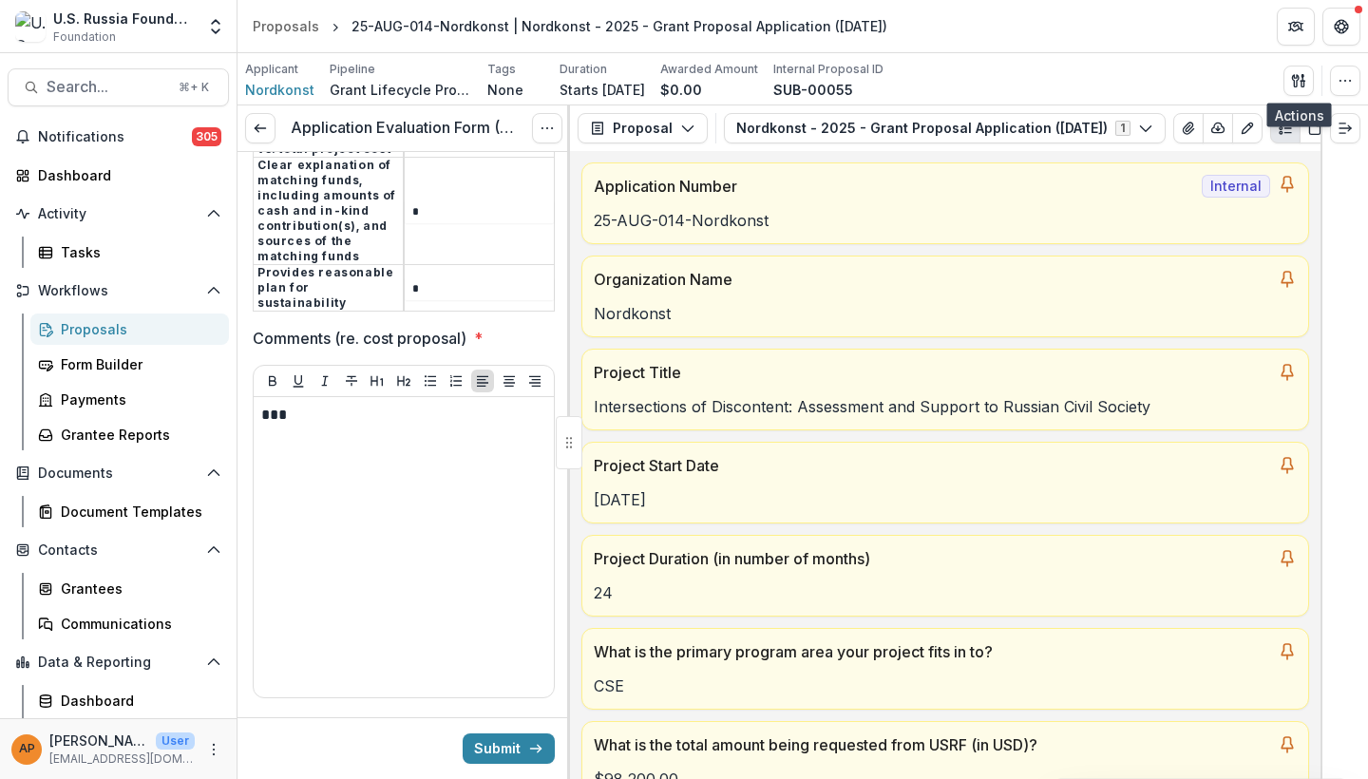
scroll to position [4410, 0]
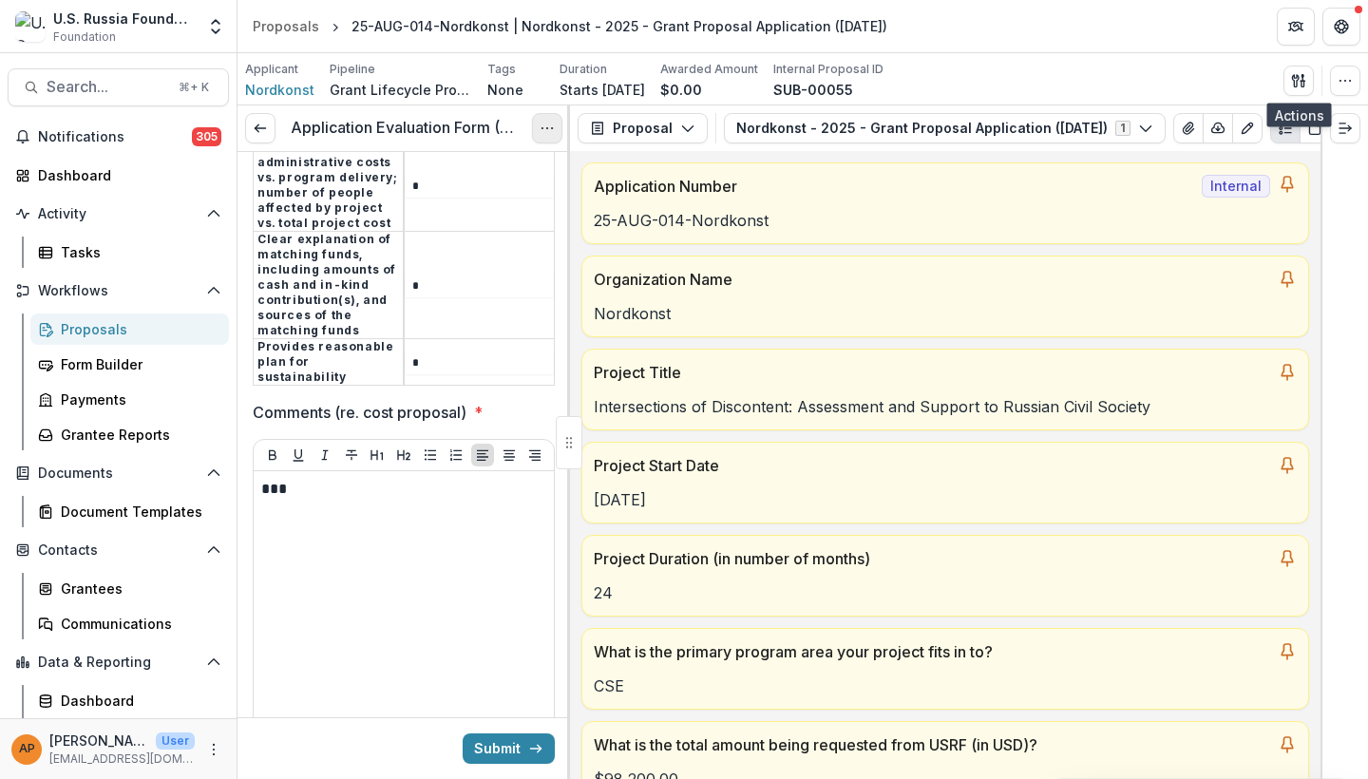
click at [546, 134] on icon "Options" at bounding box center [546, 128] width 15 height 15
click at [631, 291] on p "Organization Name" at bounding box center [932, 279] width 676 height 23
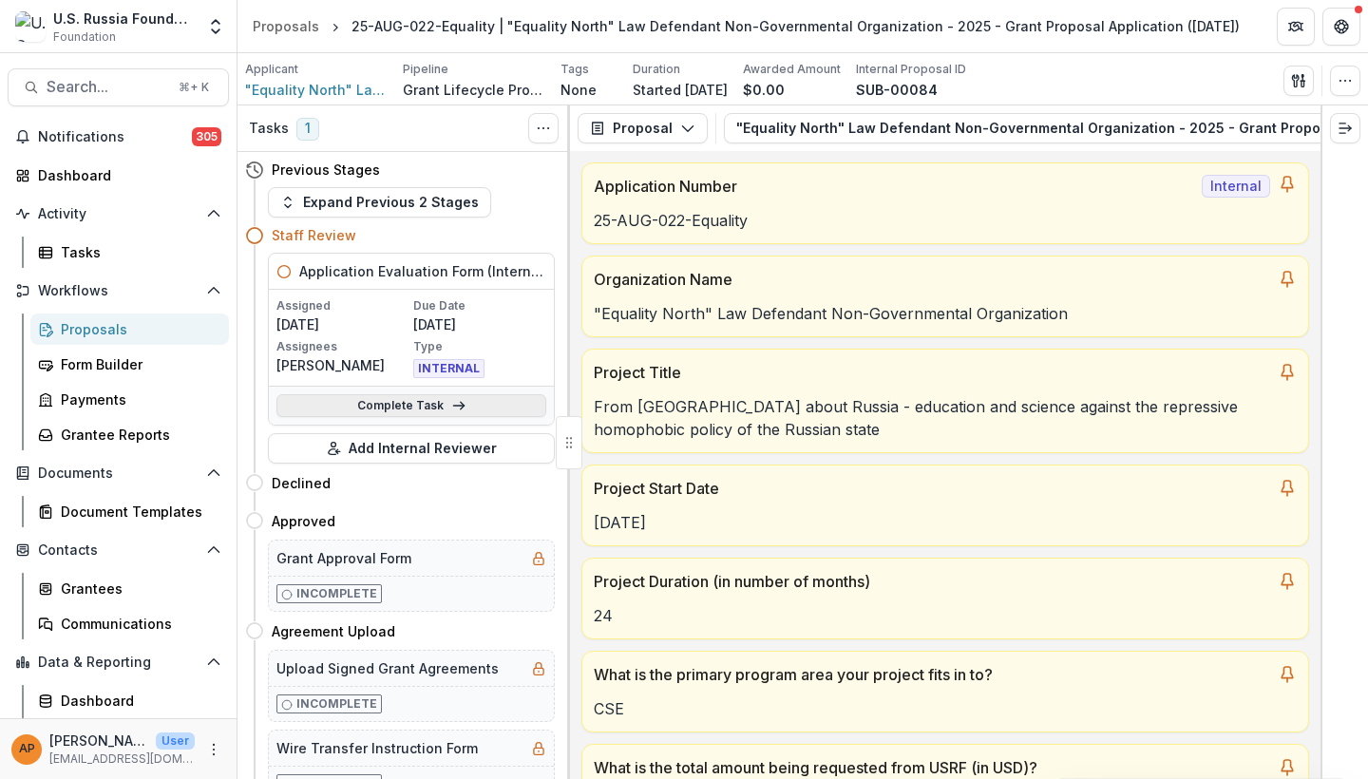
click at [451, 411] on icon at bounding box center [458, 405] width 15 height 15
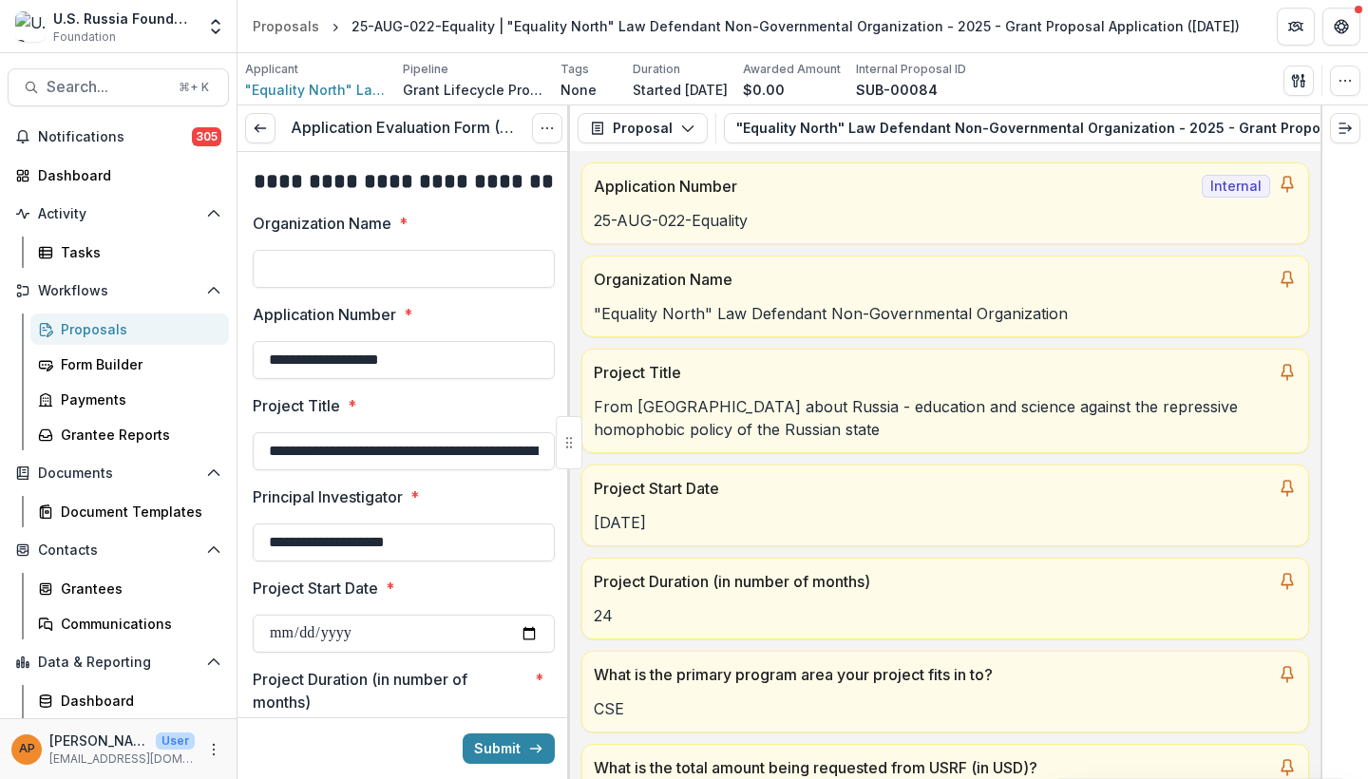
type input "********"
type input "**"
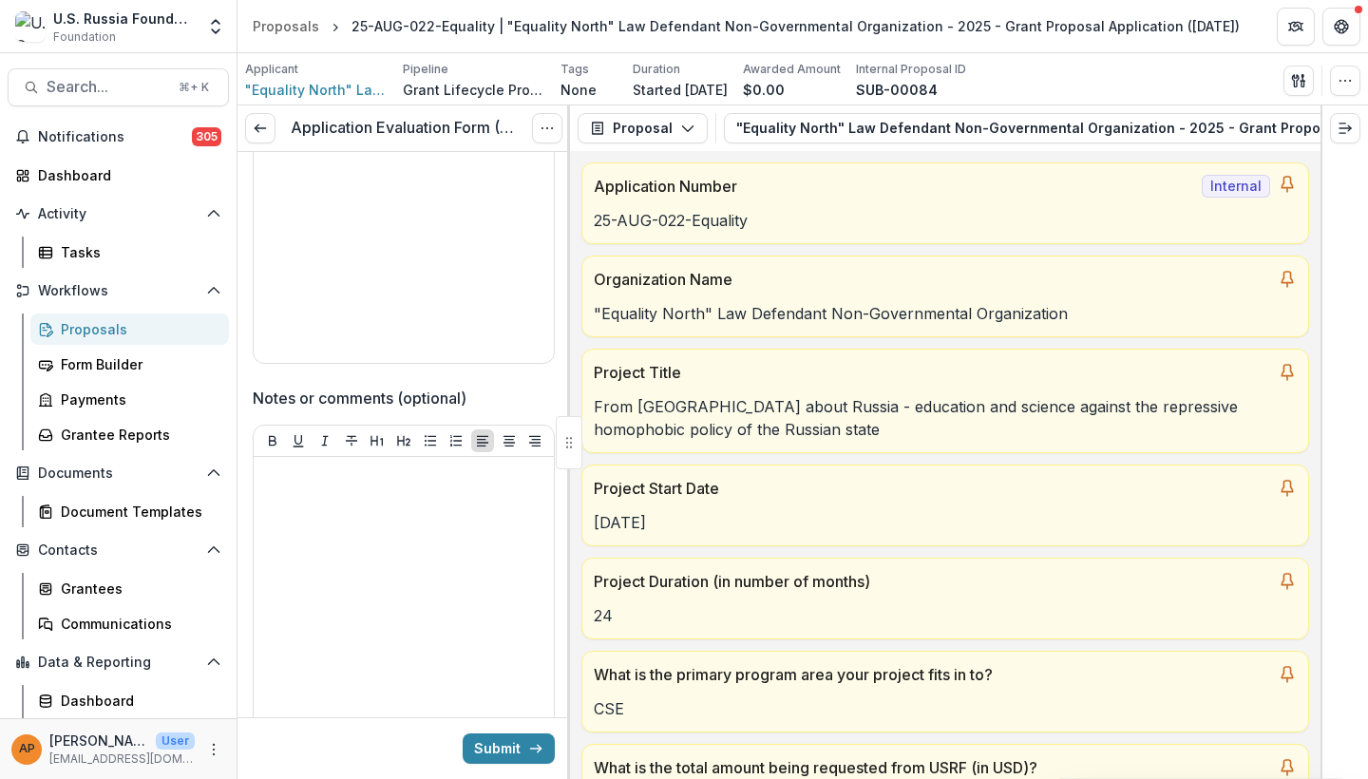
scroll to position [5503, 0]
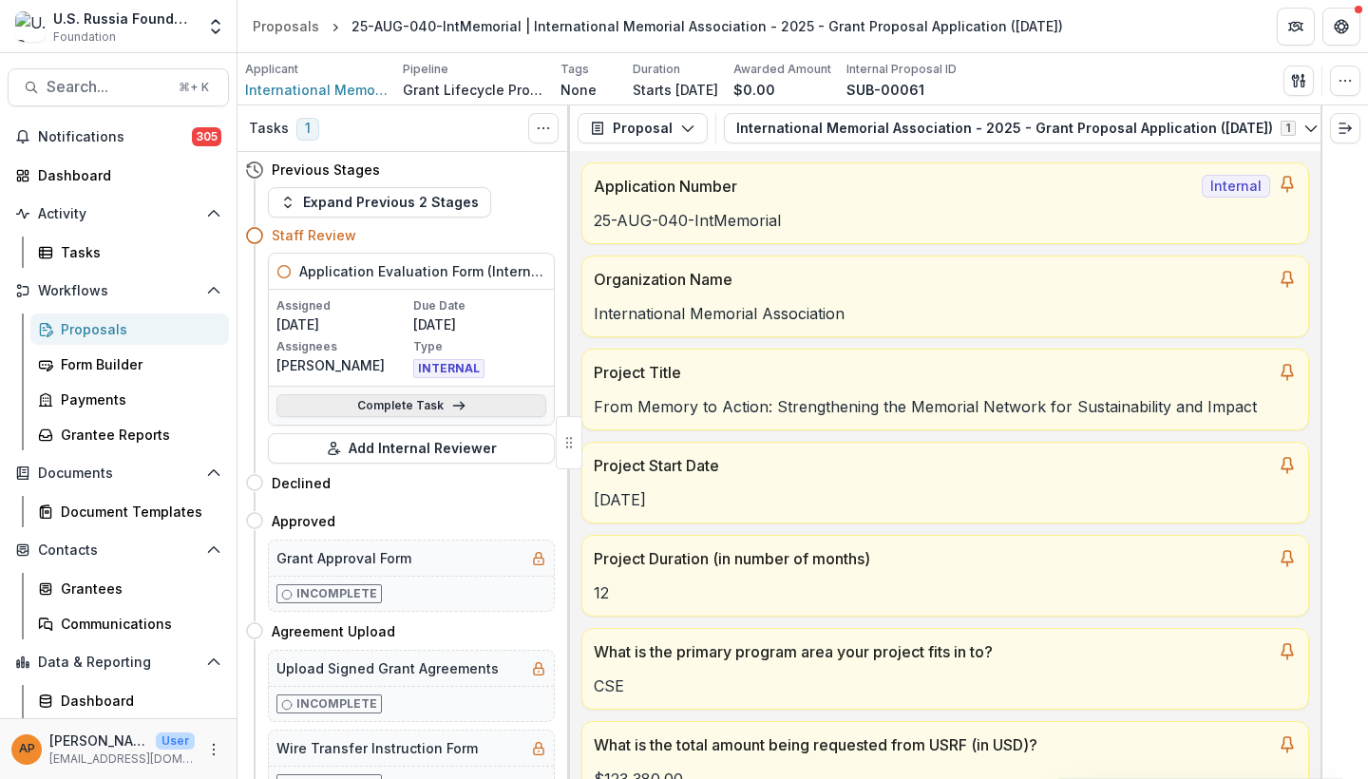
click at [451, 407] on icon at bounding box center [458, 405] width 15 height 15
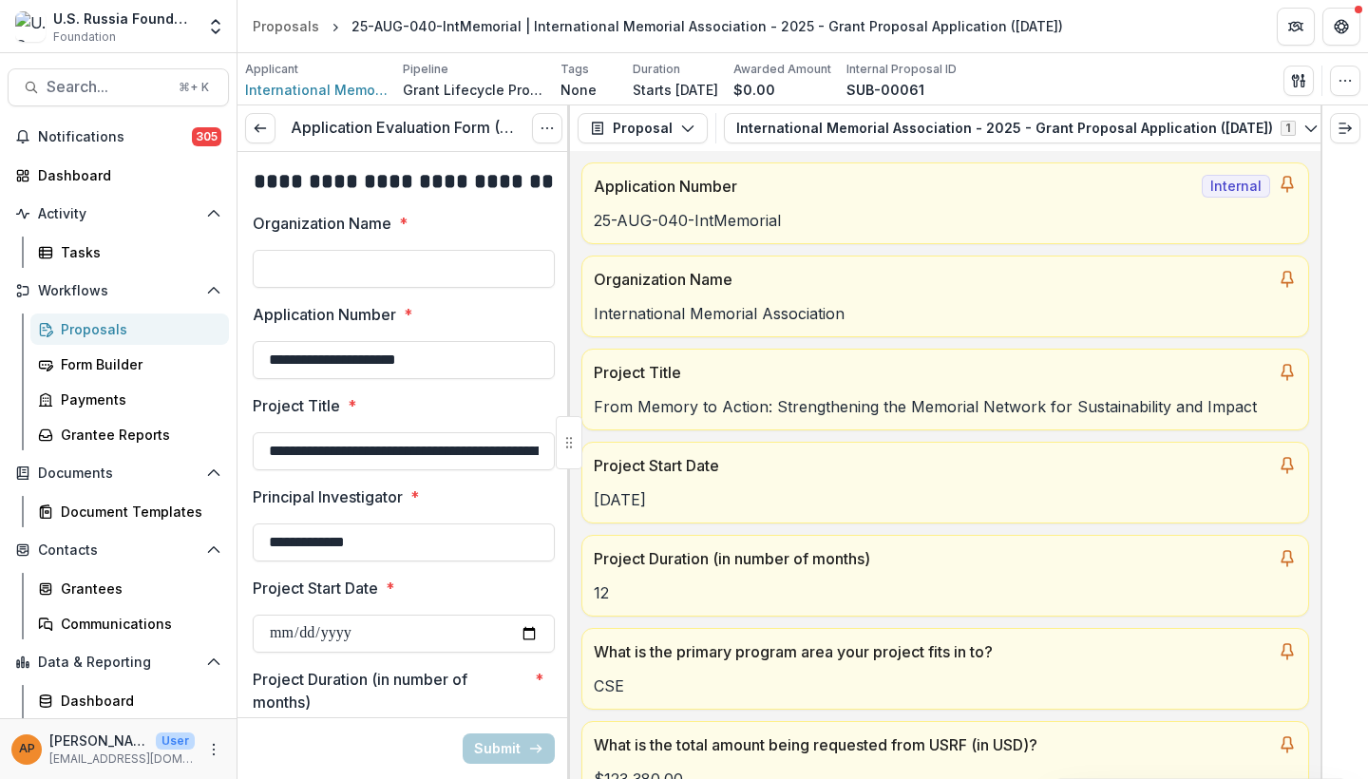
type input "********"
type input "*******"
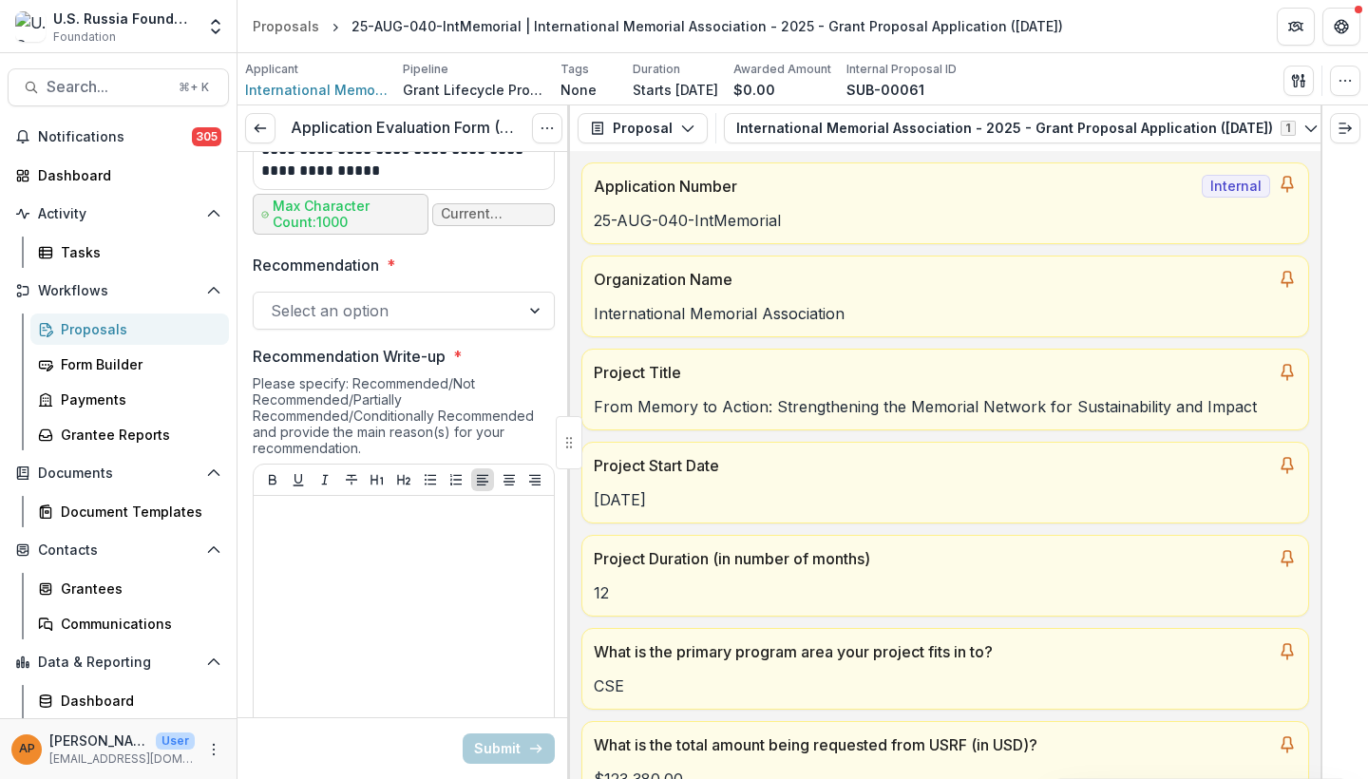
scroll to position [1551, 0]
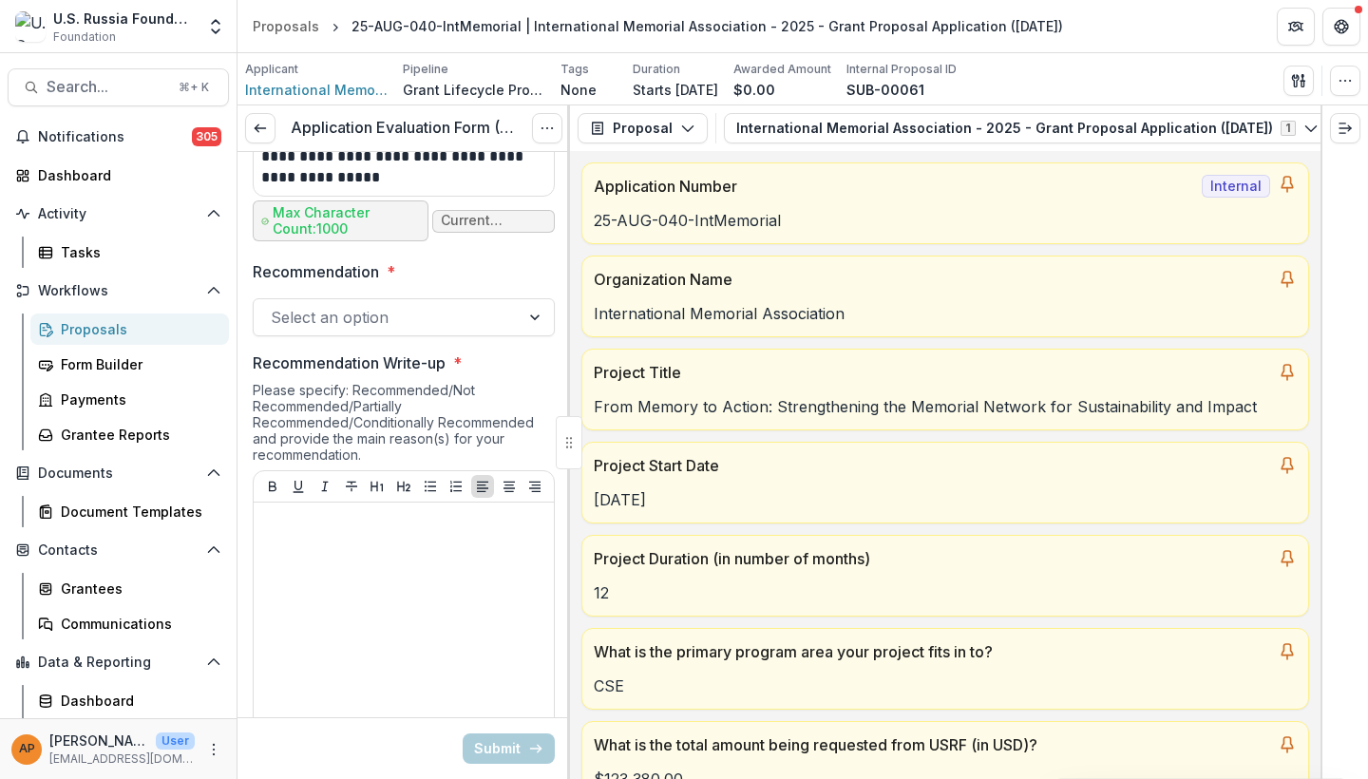
click at [369, 306] on div "Select an option" at bounding box center [387, 317] width 232 height 23
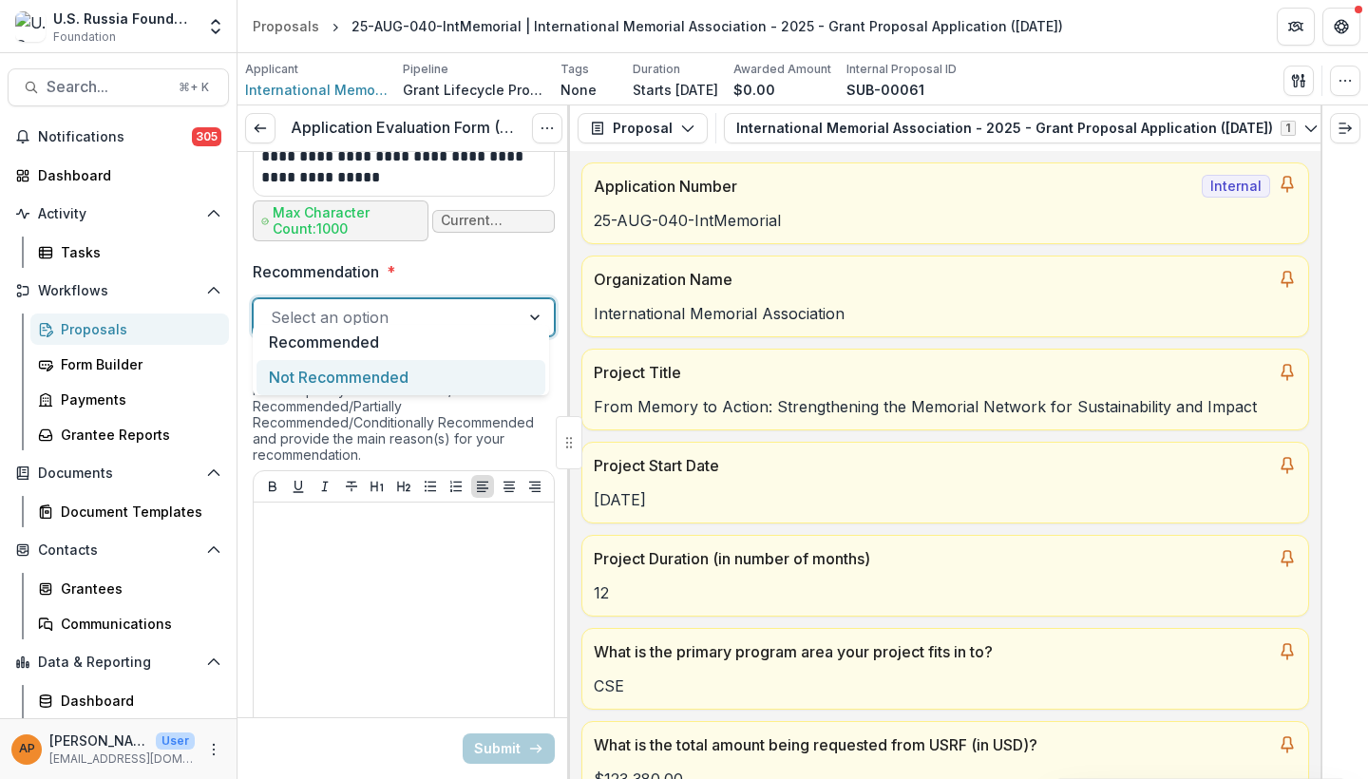
click at [442, 373] on div "Not Recommended" at bounding box center [400, 377] width 289 height 35
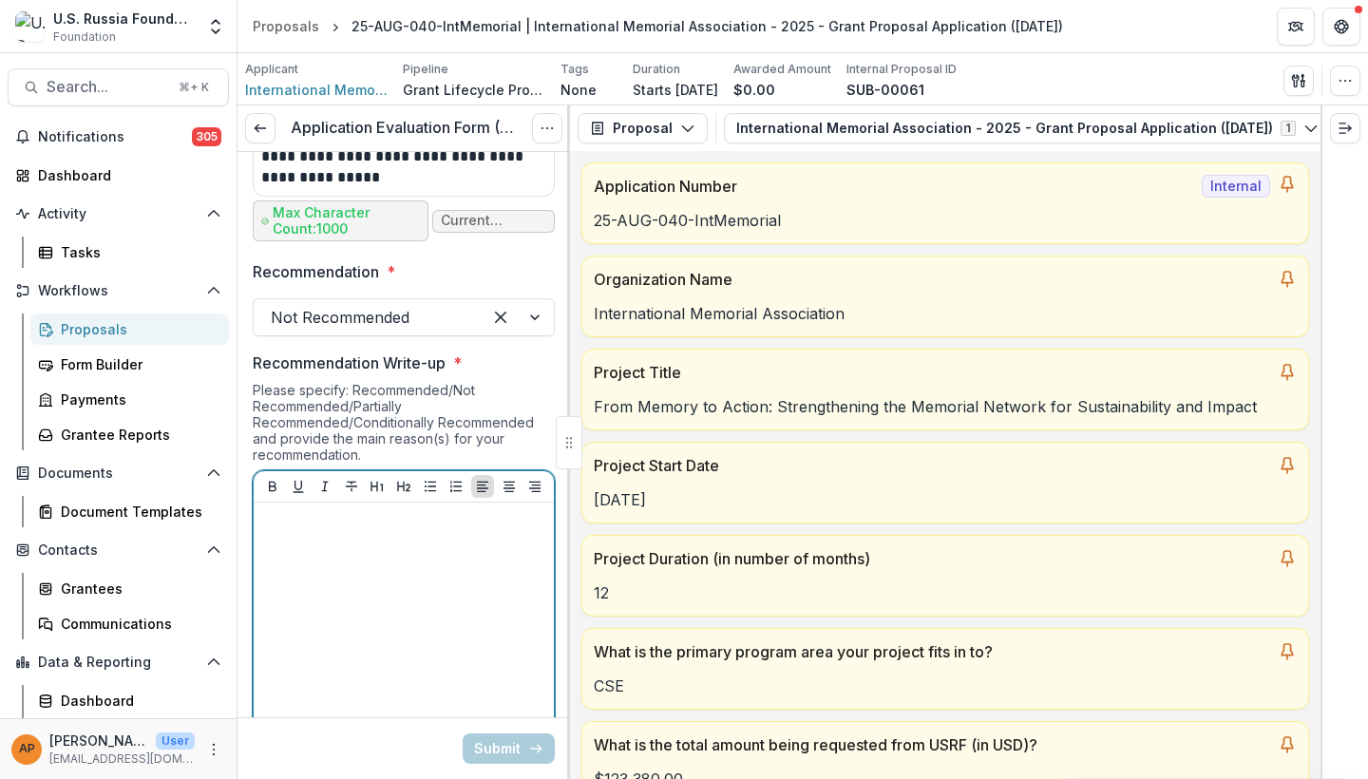
click at [386, 518] on div at bounding box center [403, 652] width 285 height 285
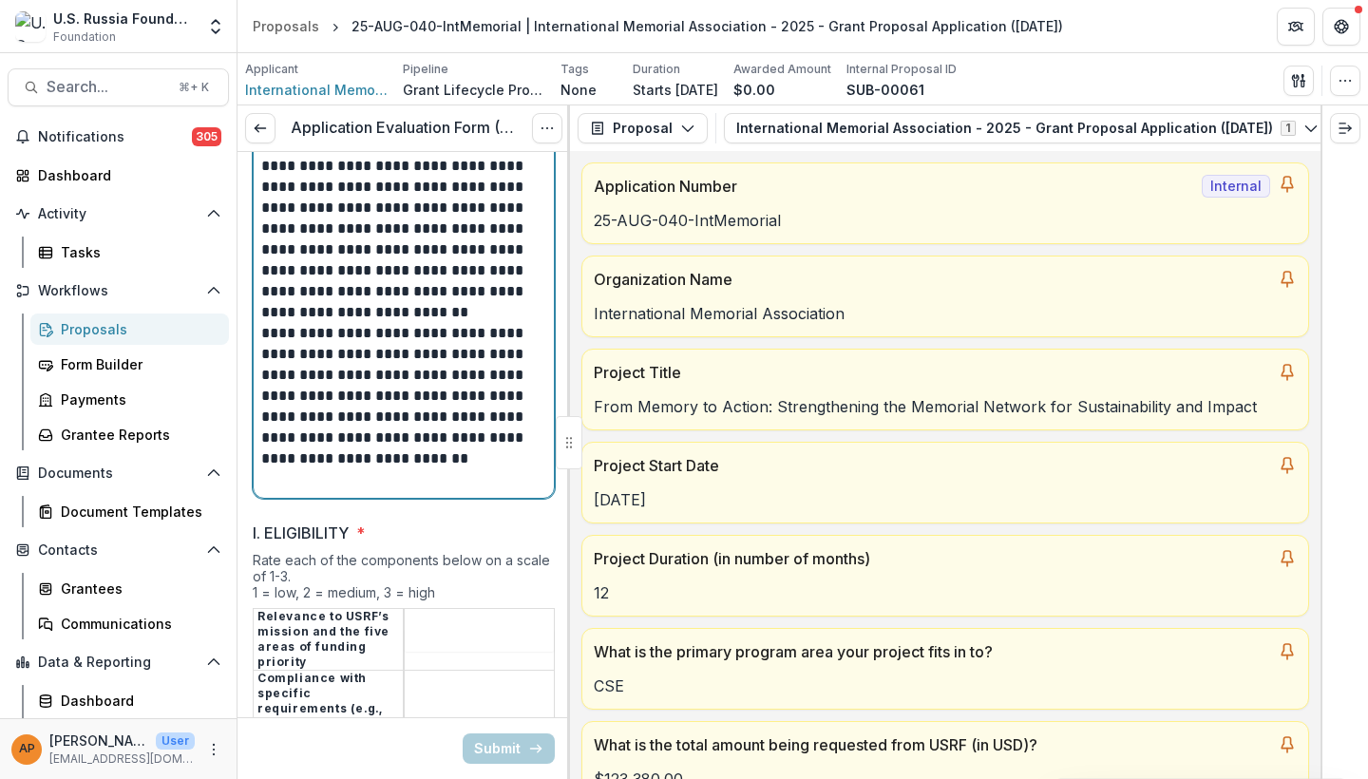
scroll to position [2345, 0]
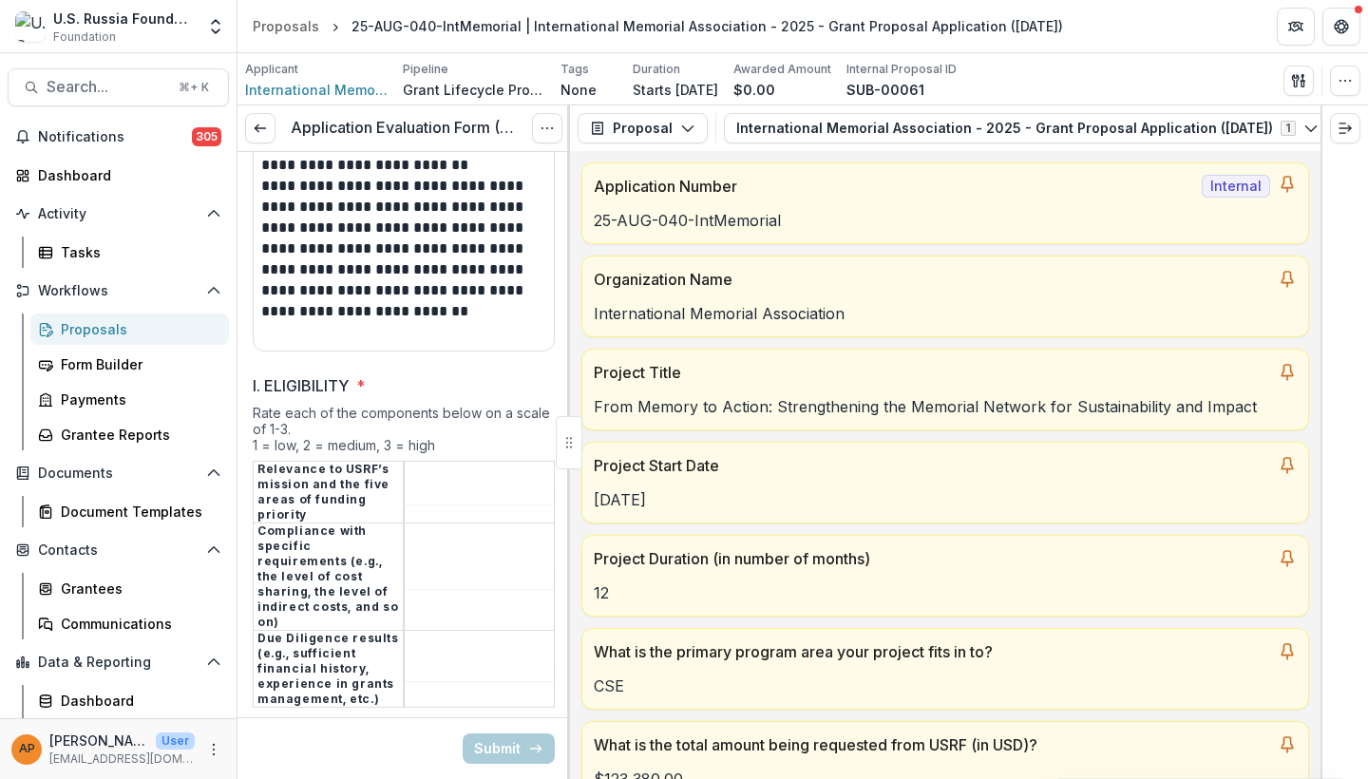
click at [437, 482] on input "I. ELIGIBILITY *" at bounding box center [479, 493] width 149 height 23
type input "*"
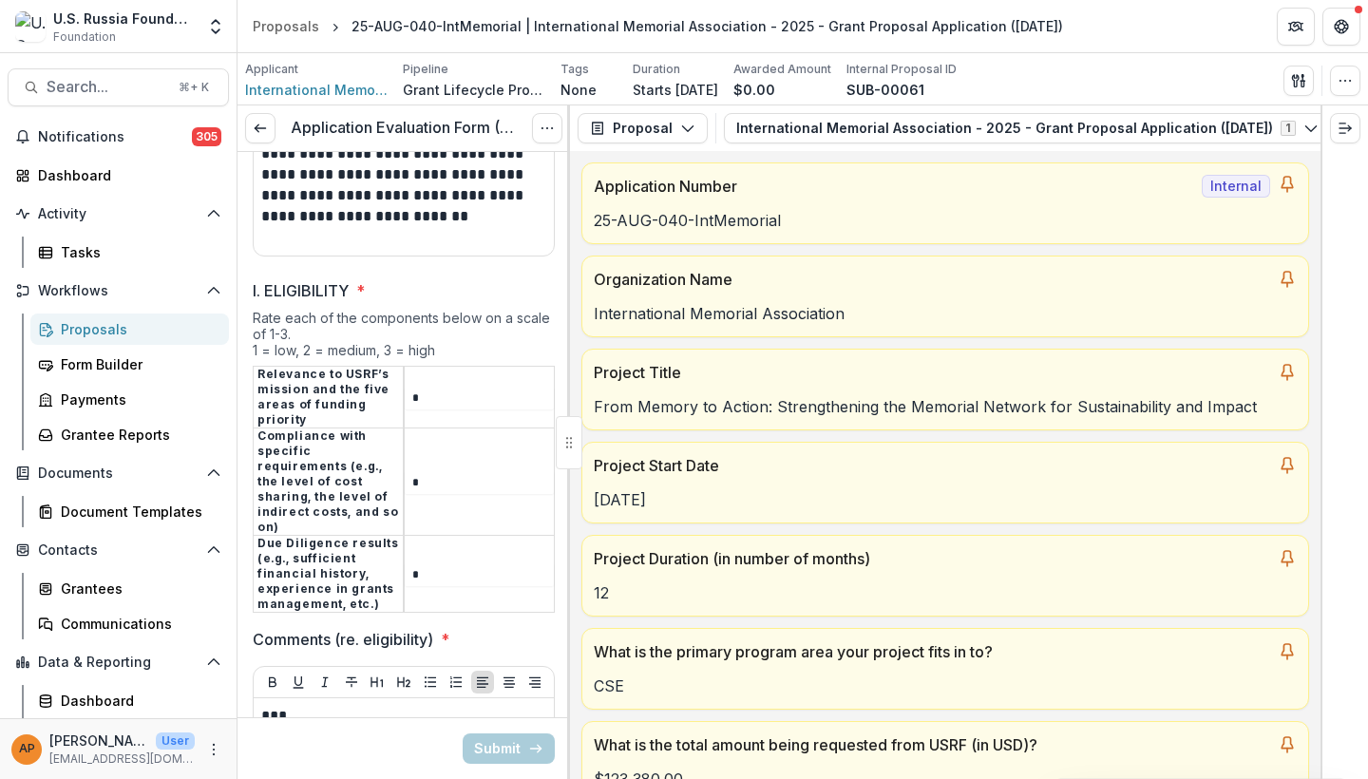
scroll to position [3104, 0]
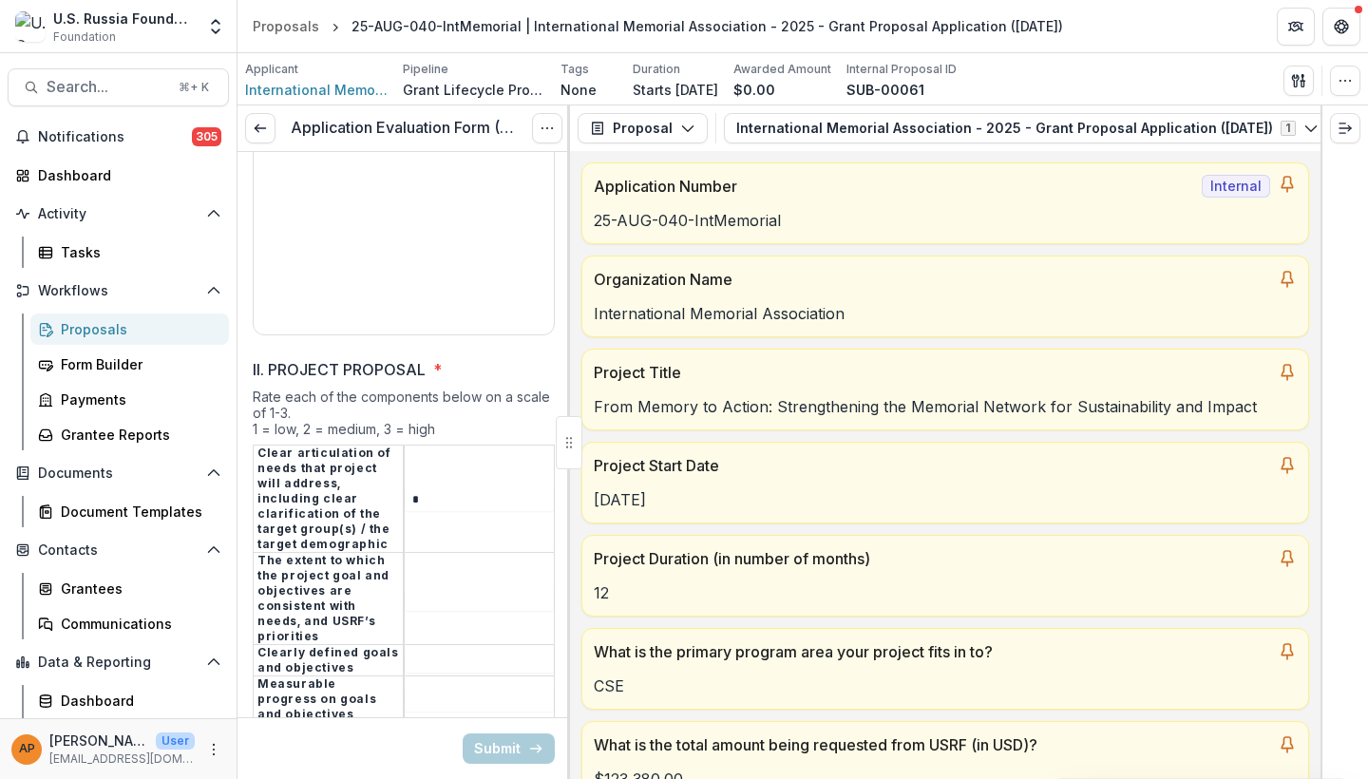
type input "*"
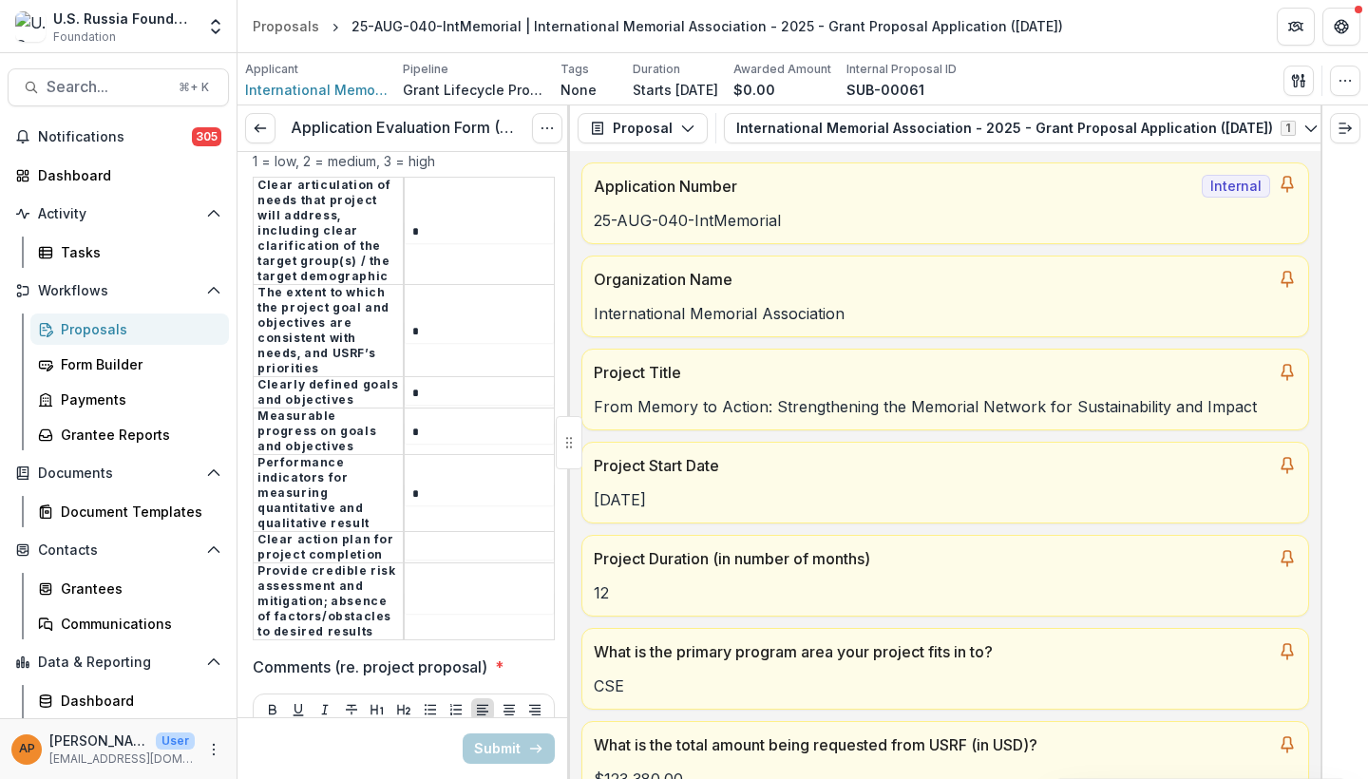
scroll to position [3374, 0]
type input "*"
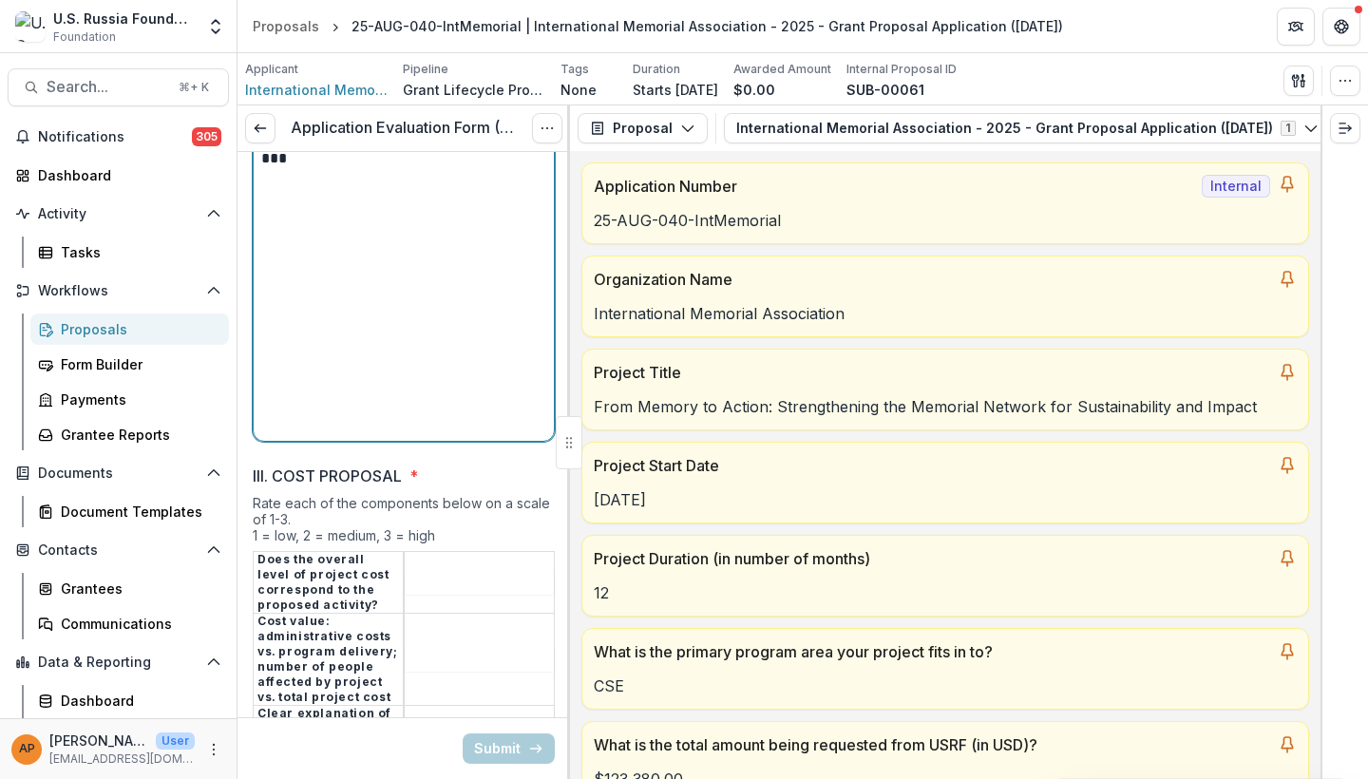
scroll to position [3984, 0]
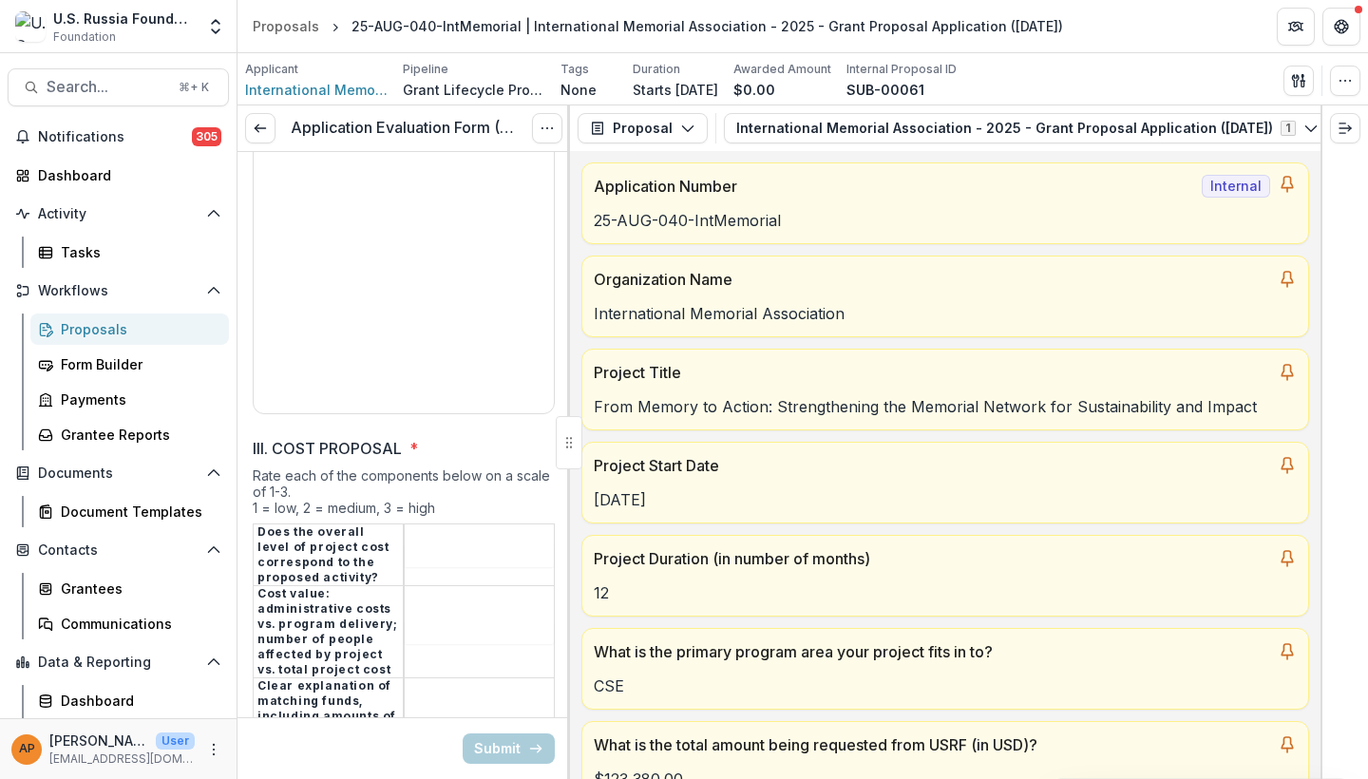
click at [451, 544] on input "III. COST PROPOSAL *" at bounding box center [479, 555] width 149 height 23
type input "*"
click at [437, 544] on input "III. COST PROPOSAL *" at bounding box center [479, 555] width 149 height 23
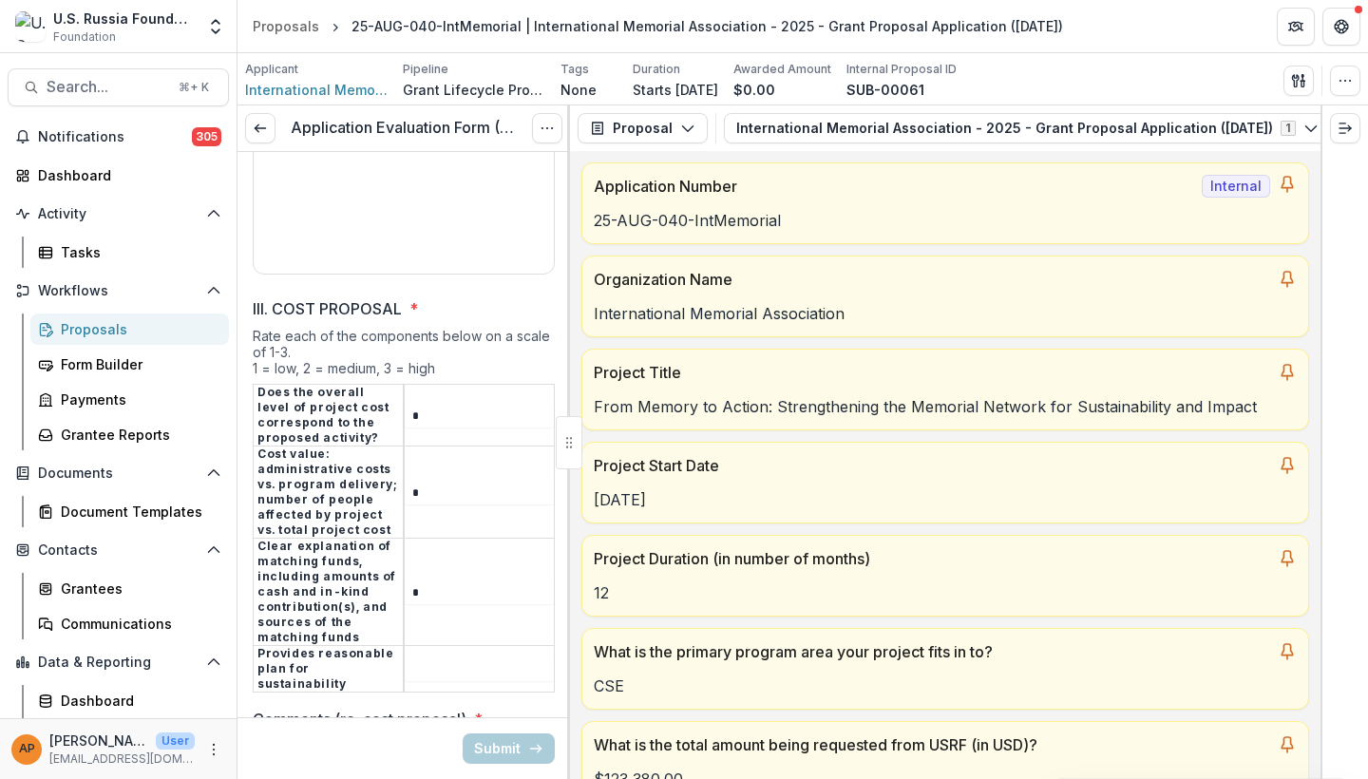
scroll to position [4197, 0]
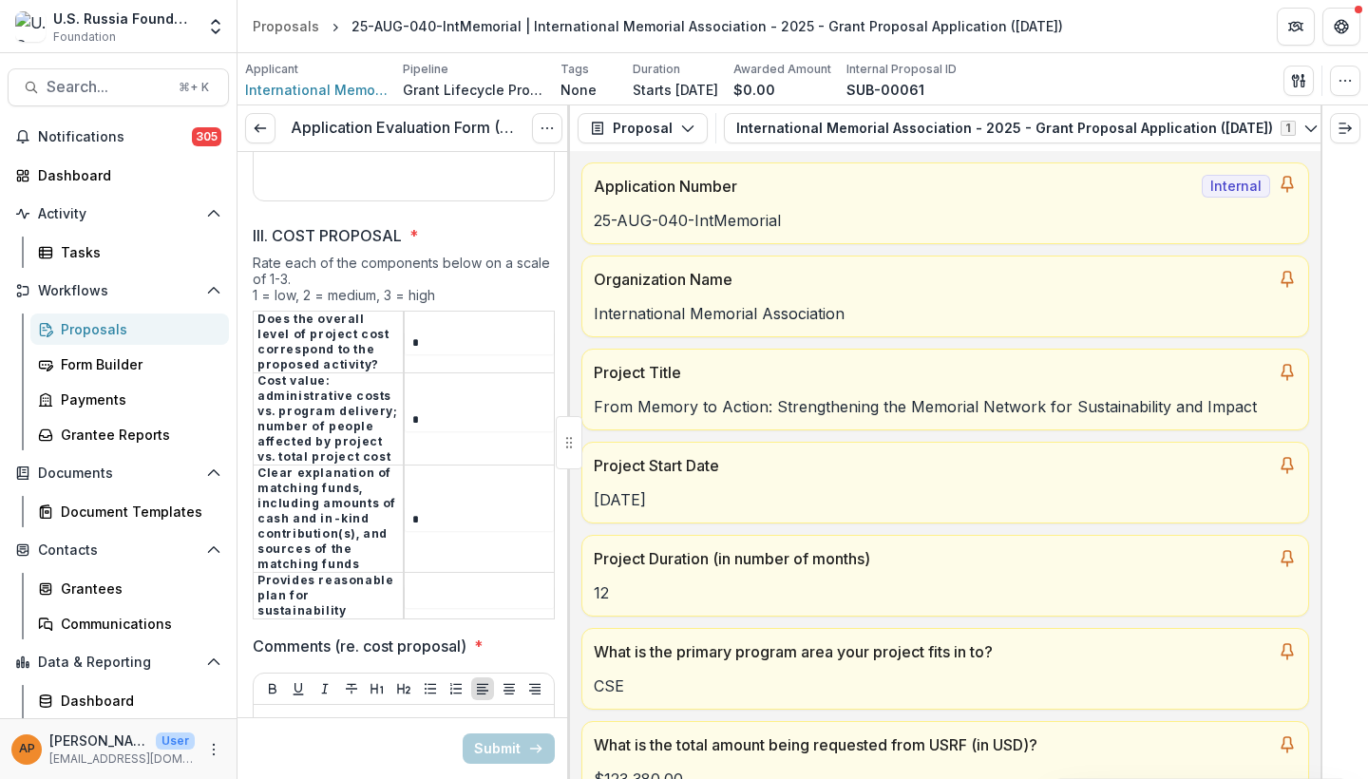
type input "*"
click at [432, 515] on td "*" at bounding box center [479, 518] width 151 height 107
click at [432, 585] on input "III. COST PROPOSAL *" at bounding box center [479, 596] width 149 height 23
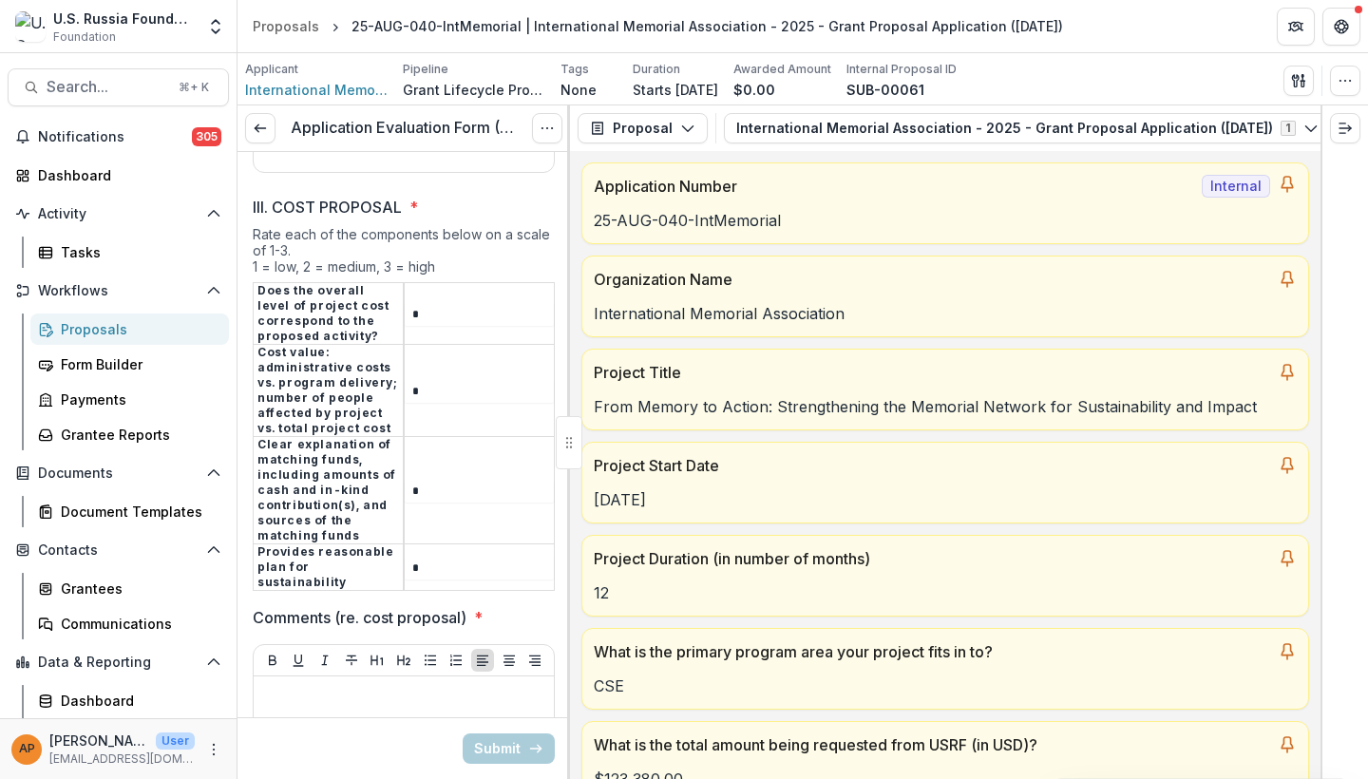
type input "*"
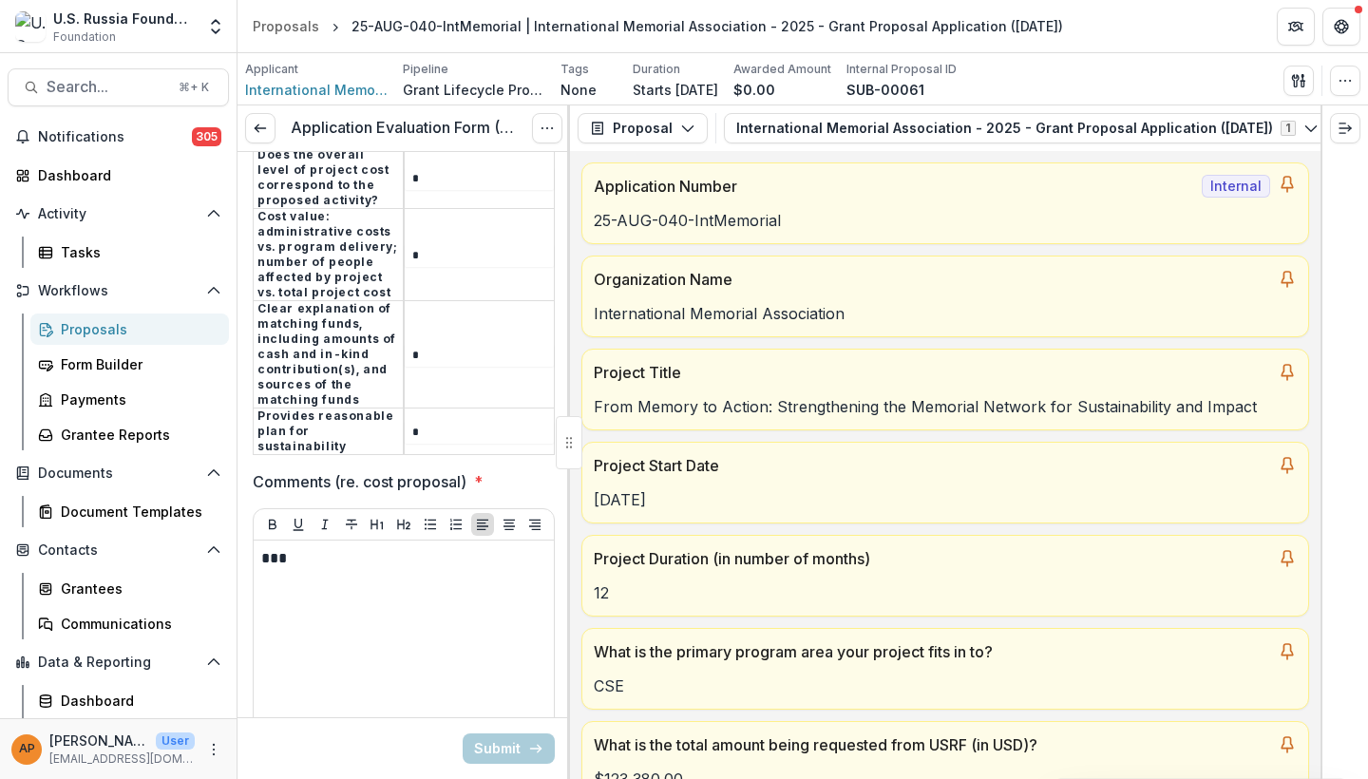
scroll to position [4822, 0]
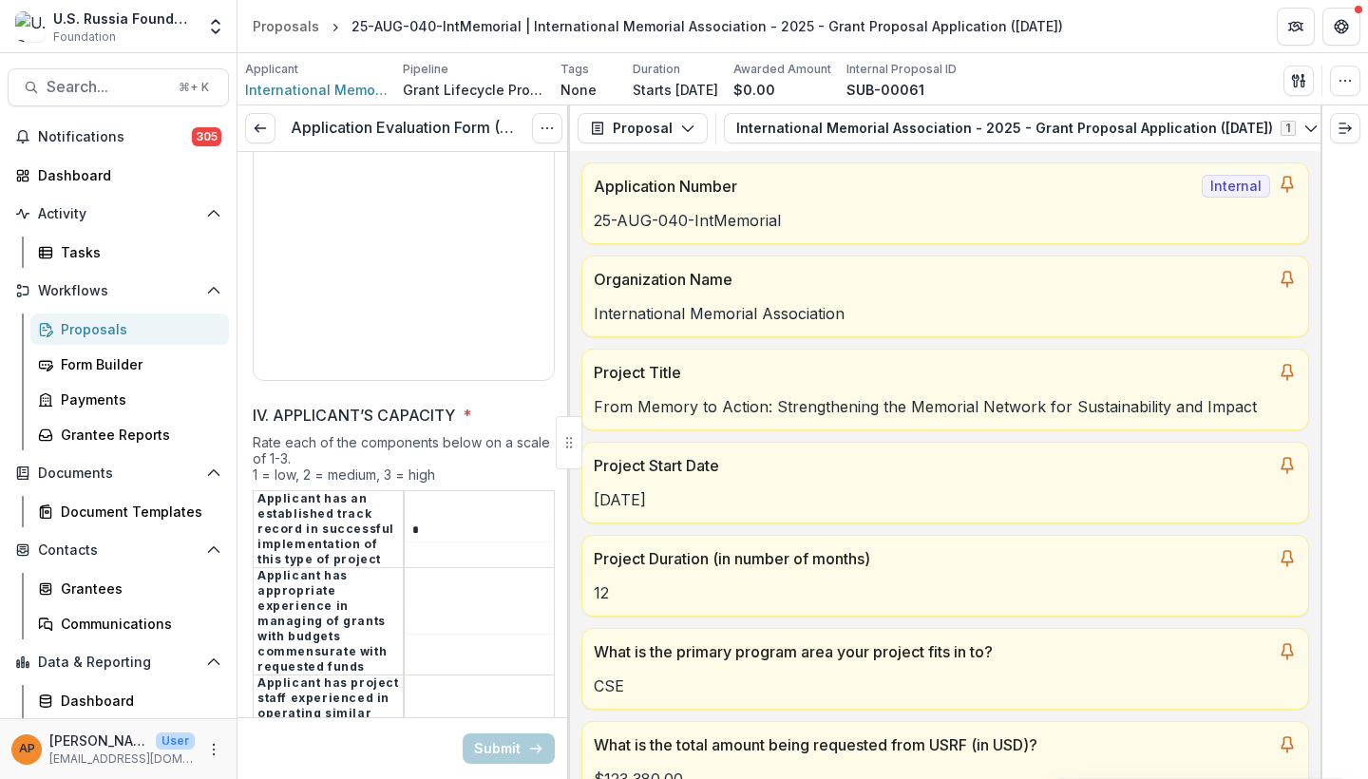
type input "*"
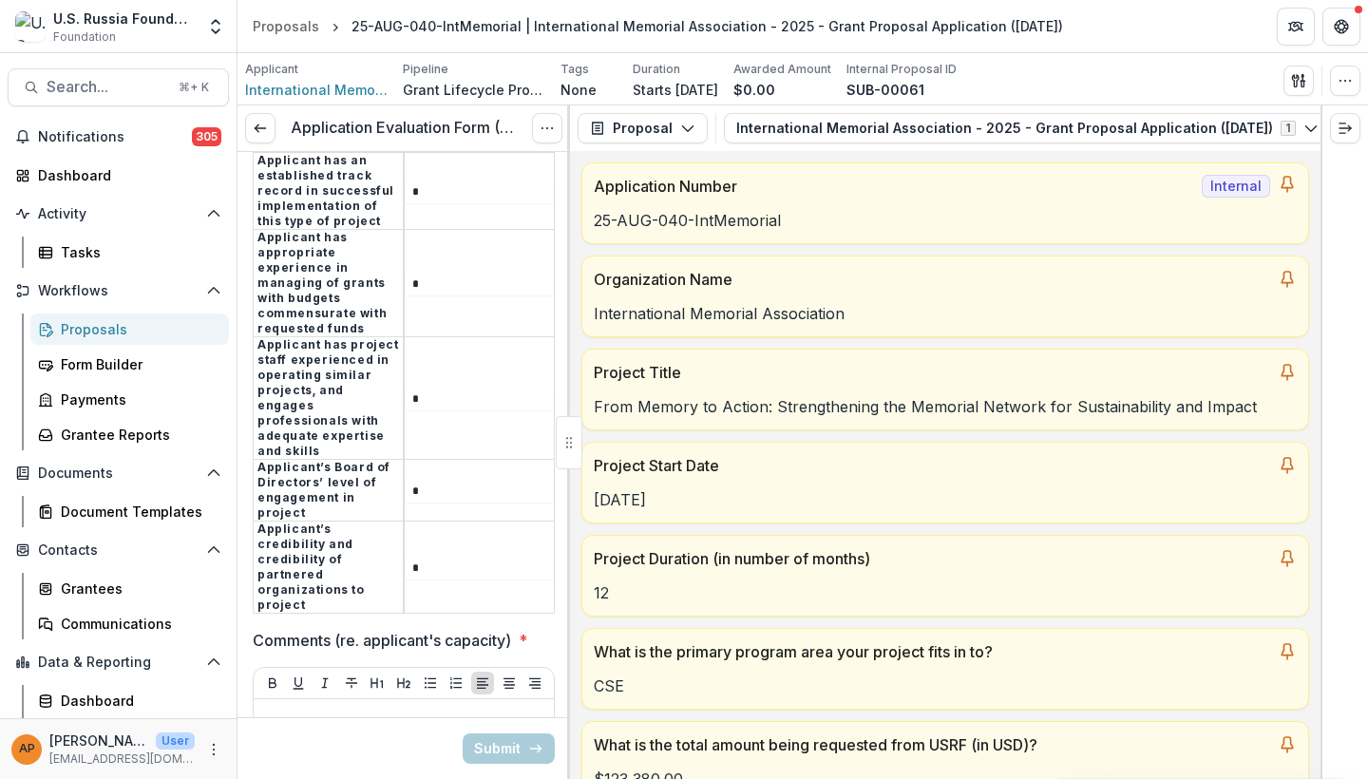
type input "*"
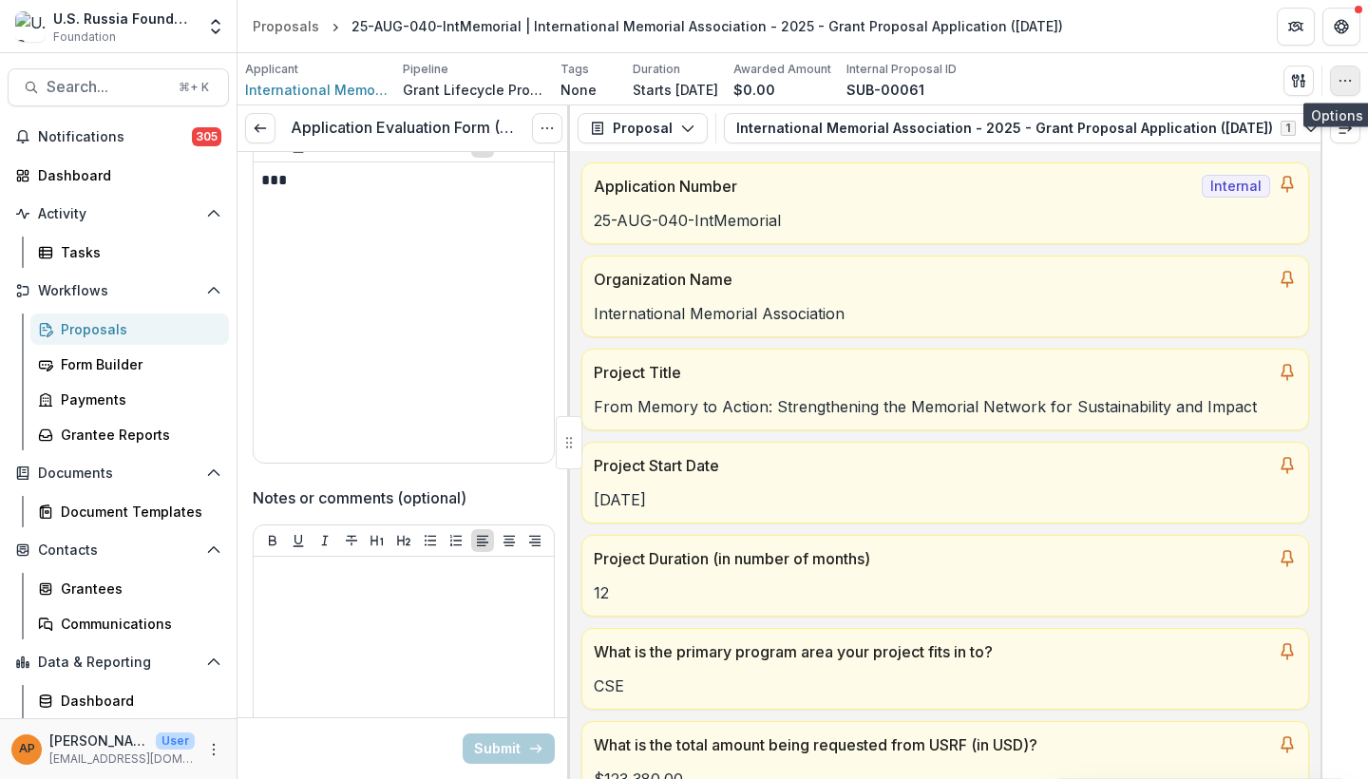
click at [1333, 73] on button "button" at bounding box center [1345, 81] width 30 height 30
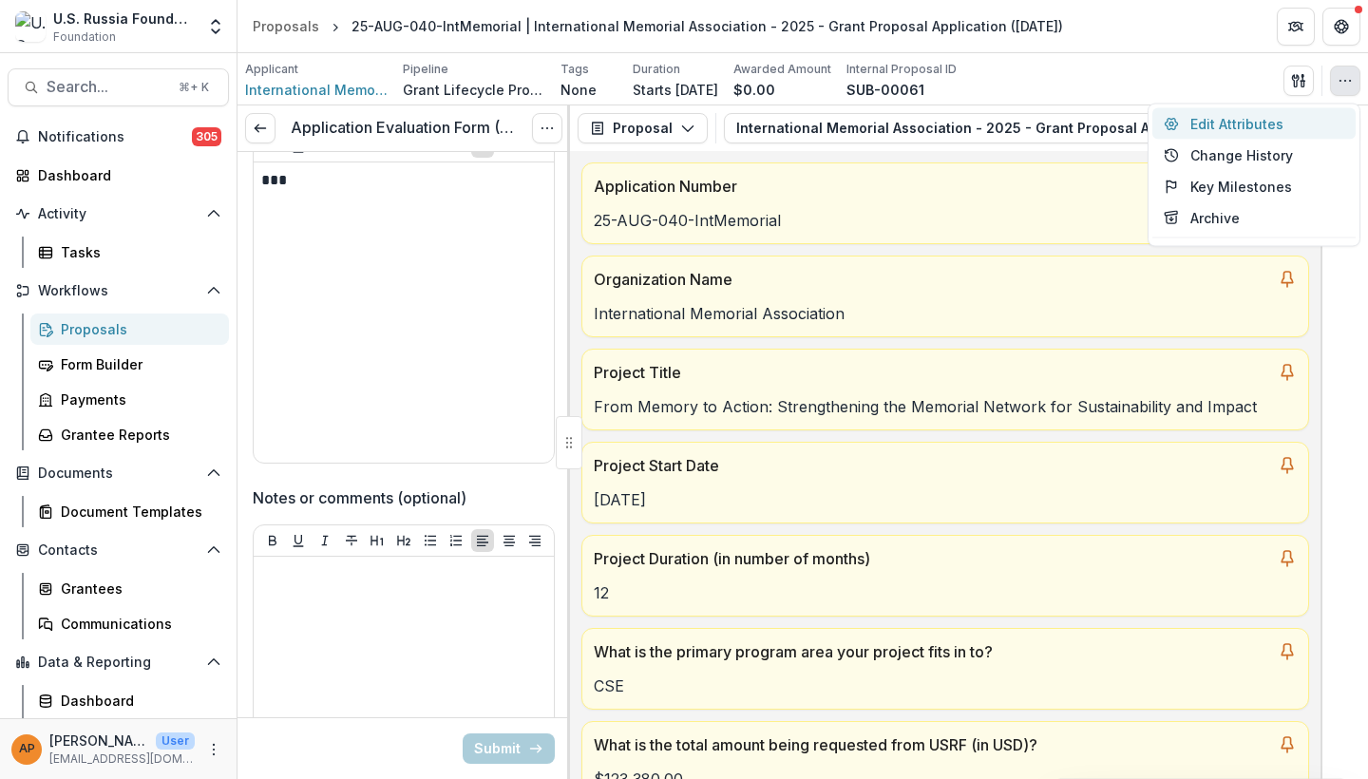
click at [1285, 114] on button "Edit Attributes" at bounding box center [1253, 123] width 203 height 31
type input "********"
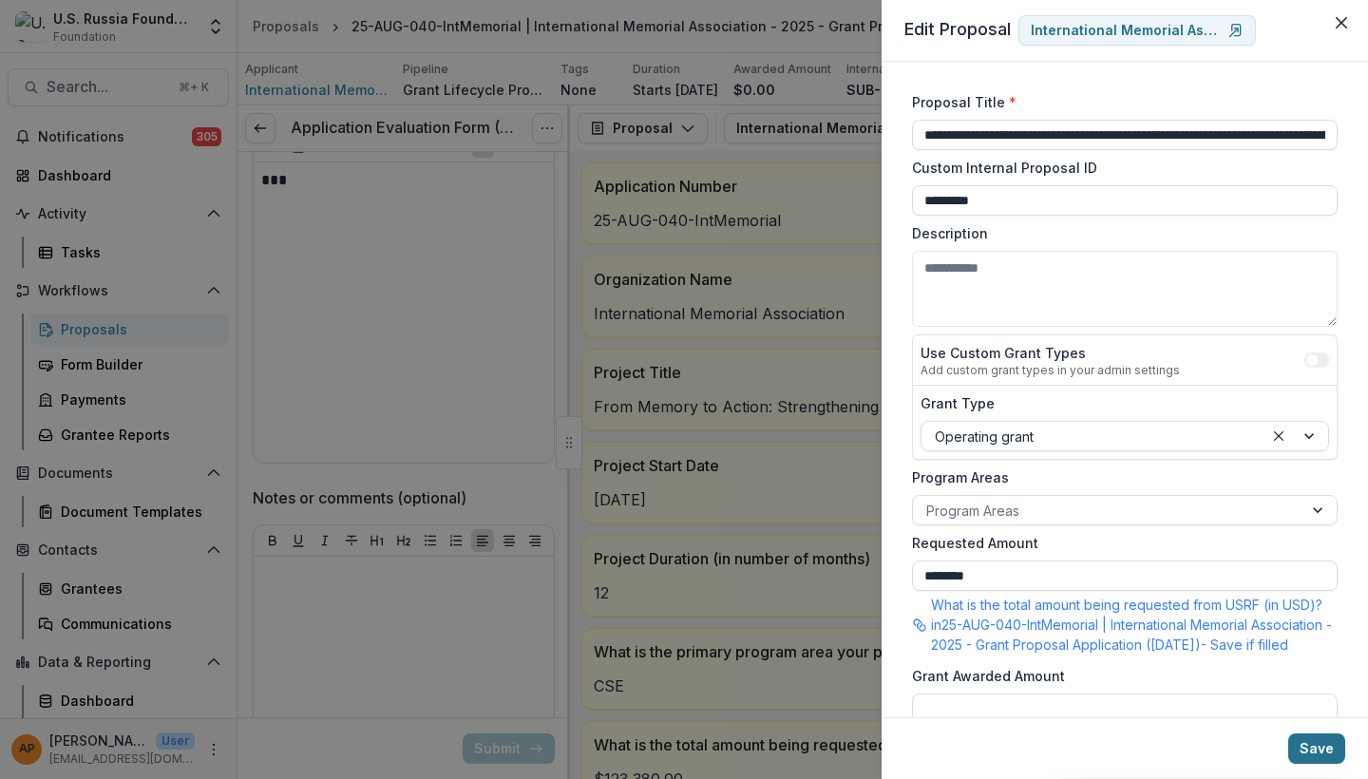
click at [1329, 748] on button "Save" at bounding box center [1316, 748] width 57 height 30
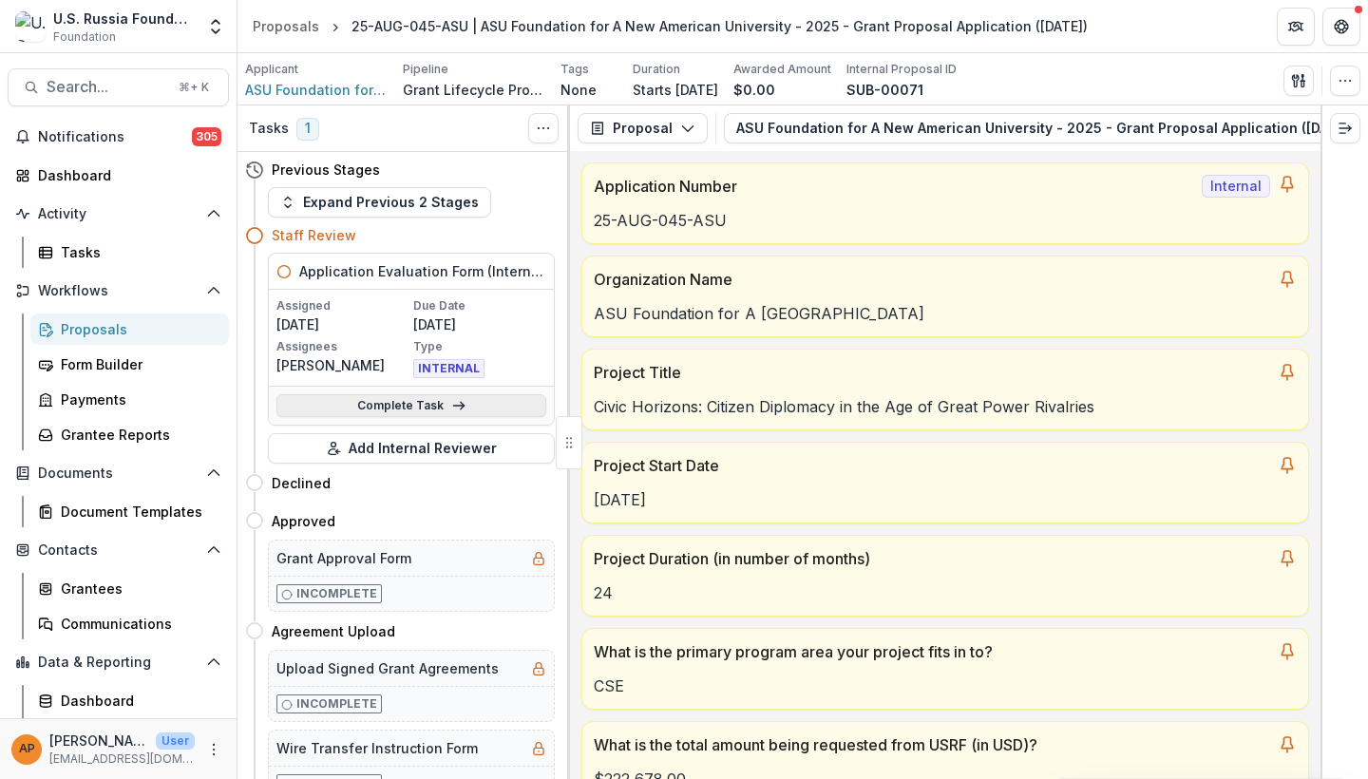
click at [451, 406] on icon at bounding box center [458, 405] width 15 height 15
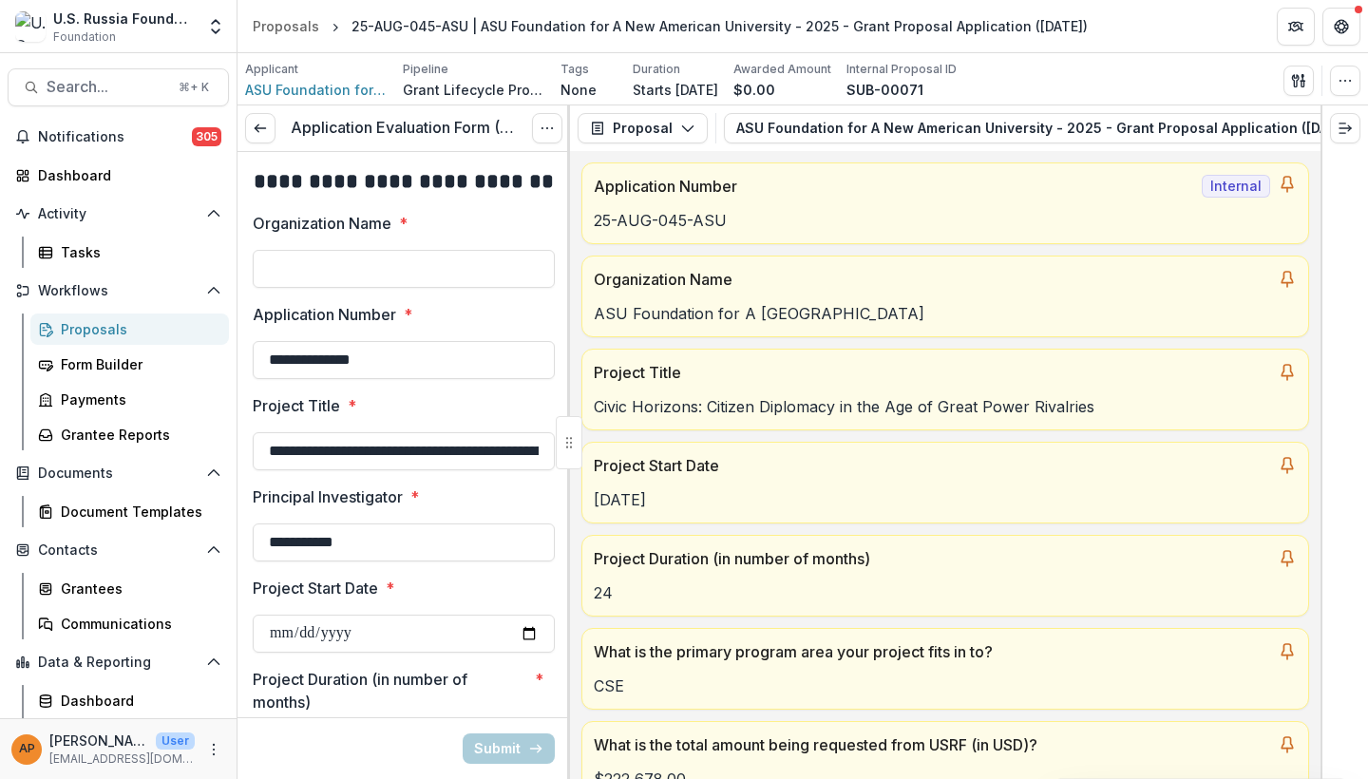
type input "********"
type input "*******"
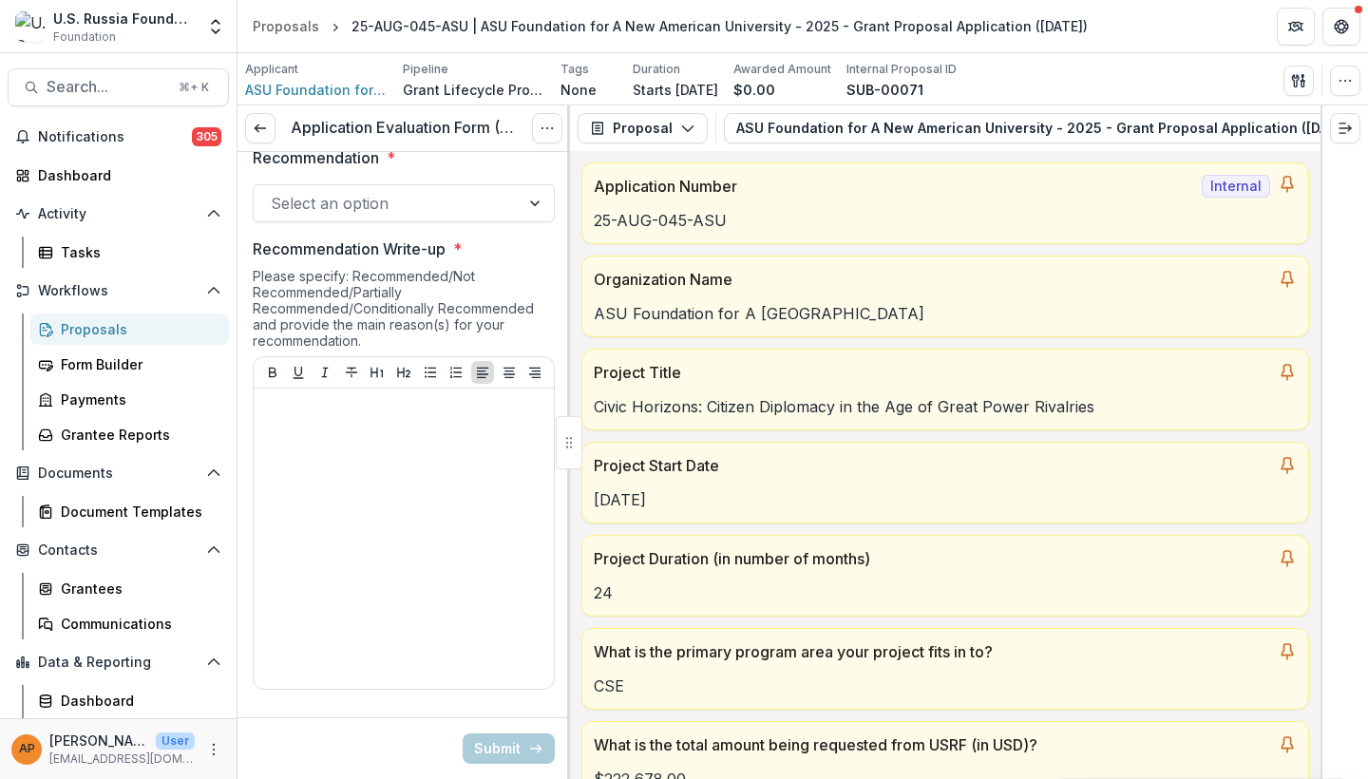
scroll to position [1631, 0]
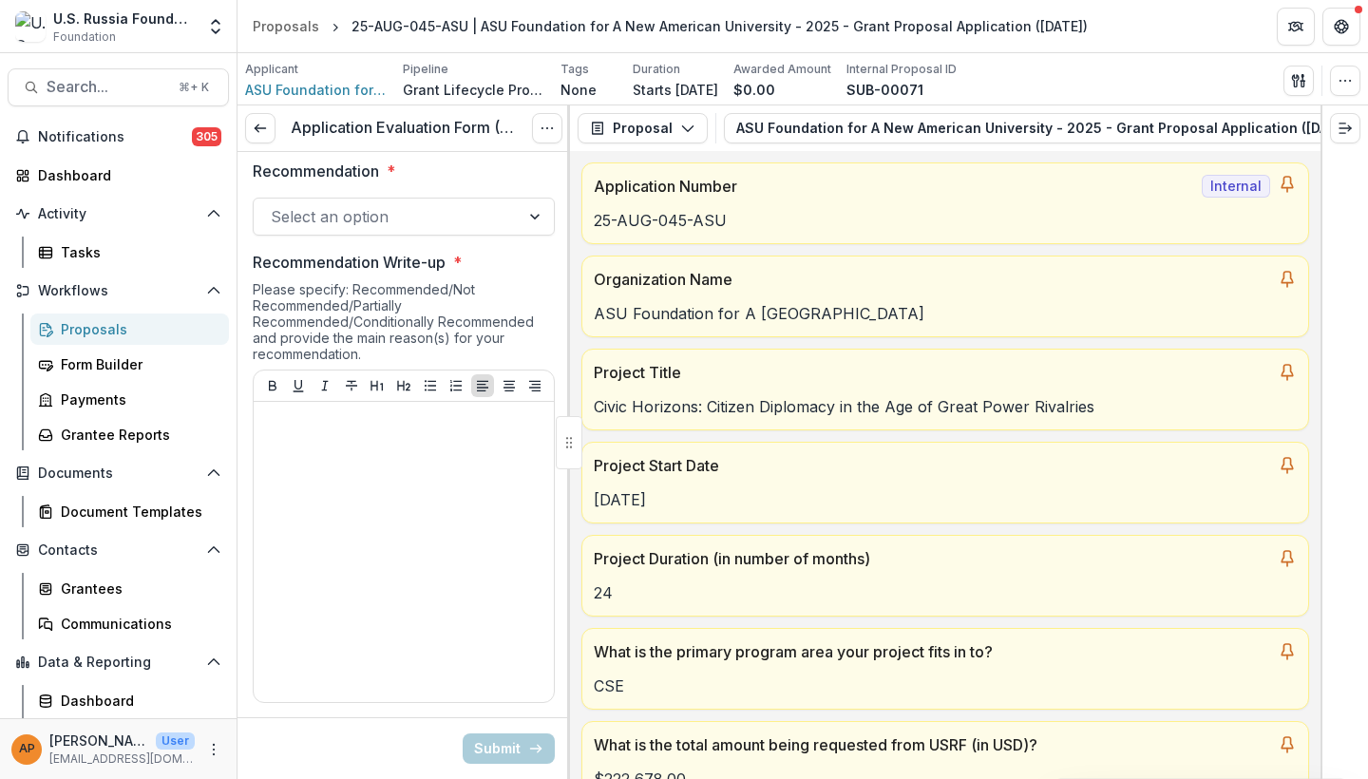
click at [374, 206] on div "Select an option" at bounding box center [387, 216] width 232 height 23
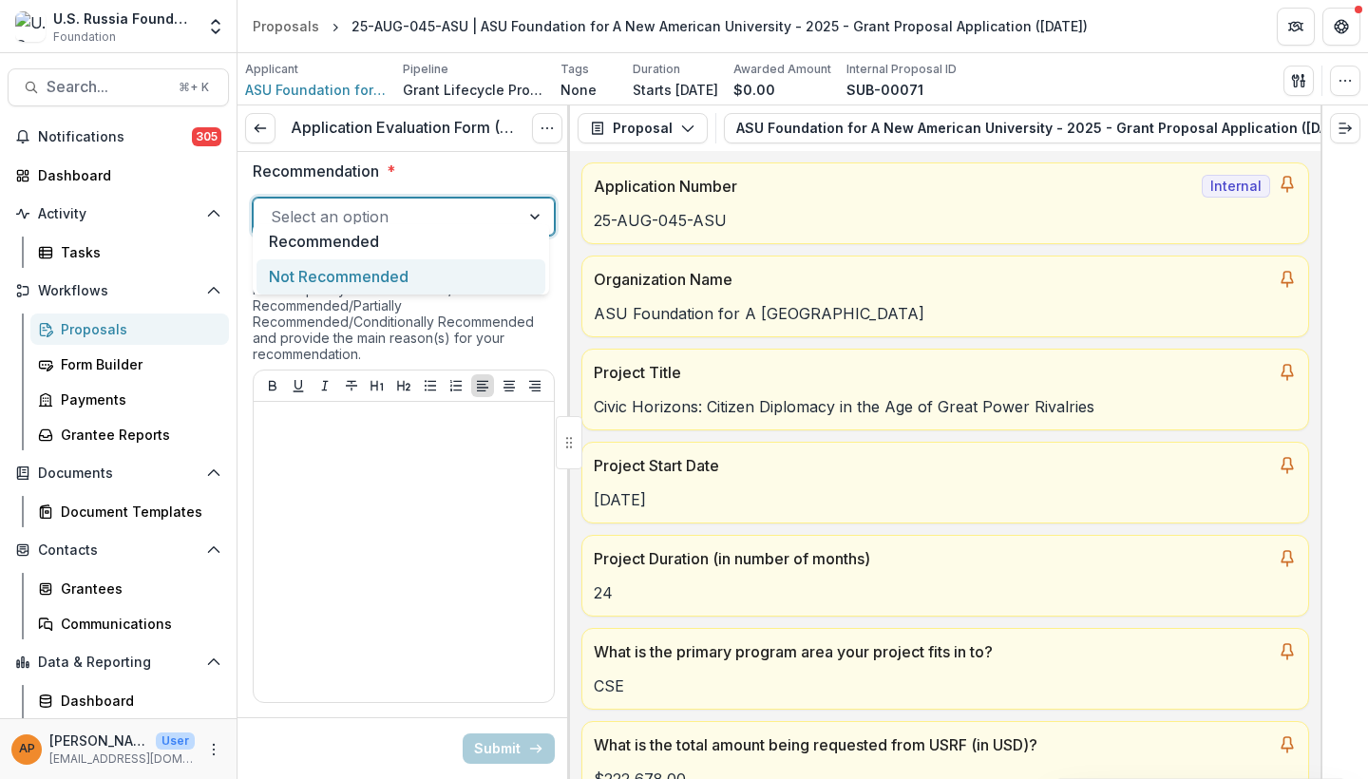
click at [444, 274] on div "Not Recommended" at bounding box center [400, 276] width 289 height 35
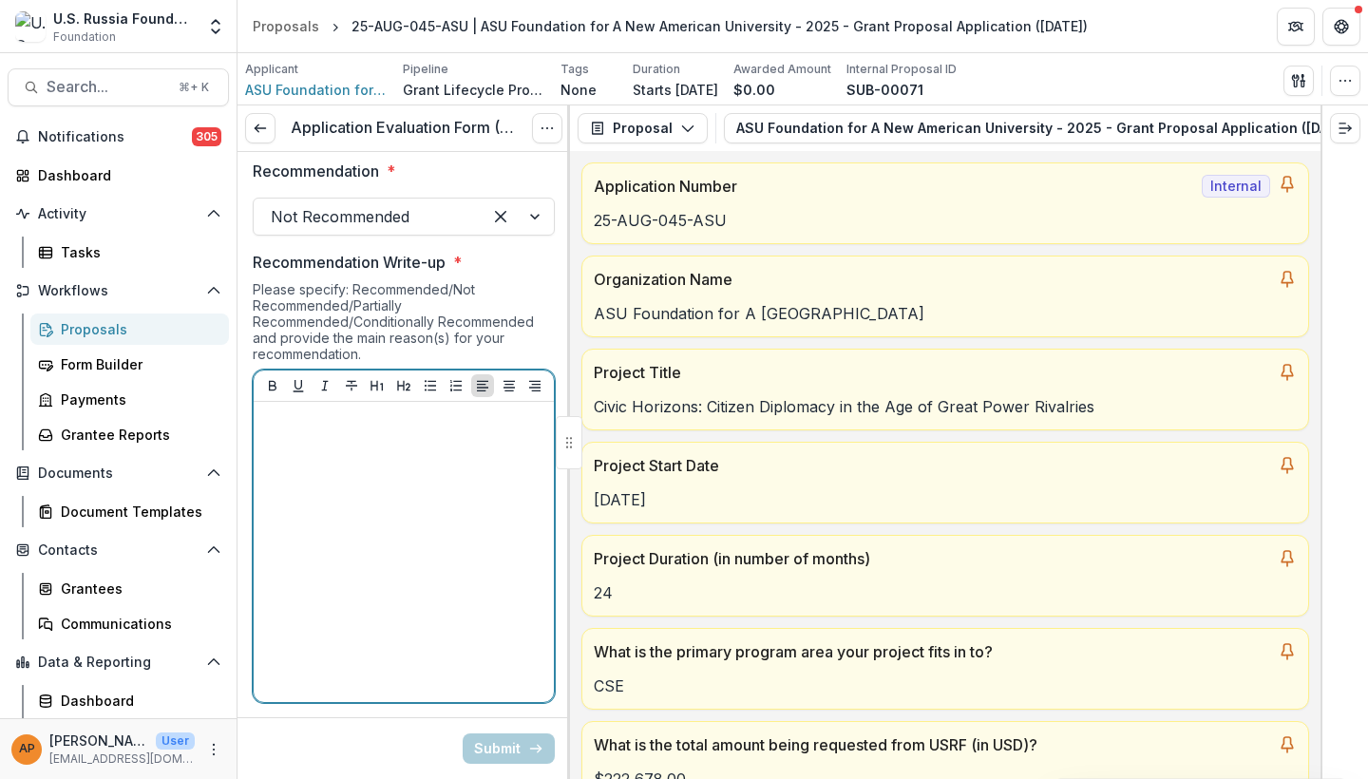
click at [417, 486] on div at bounding box center [403, 551] width 285 height 285
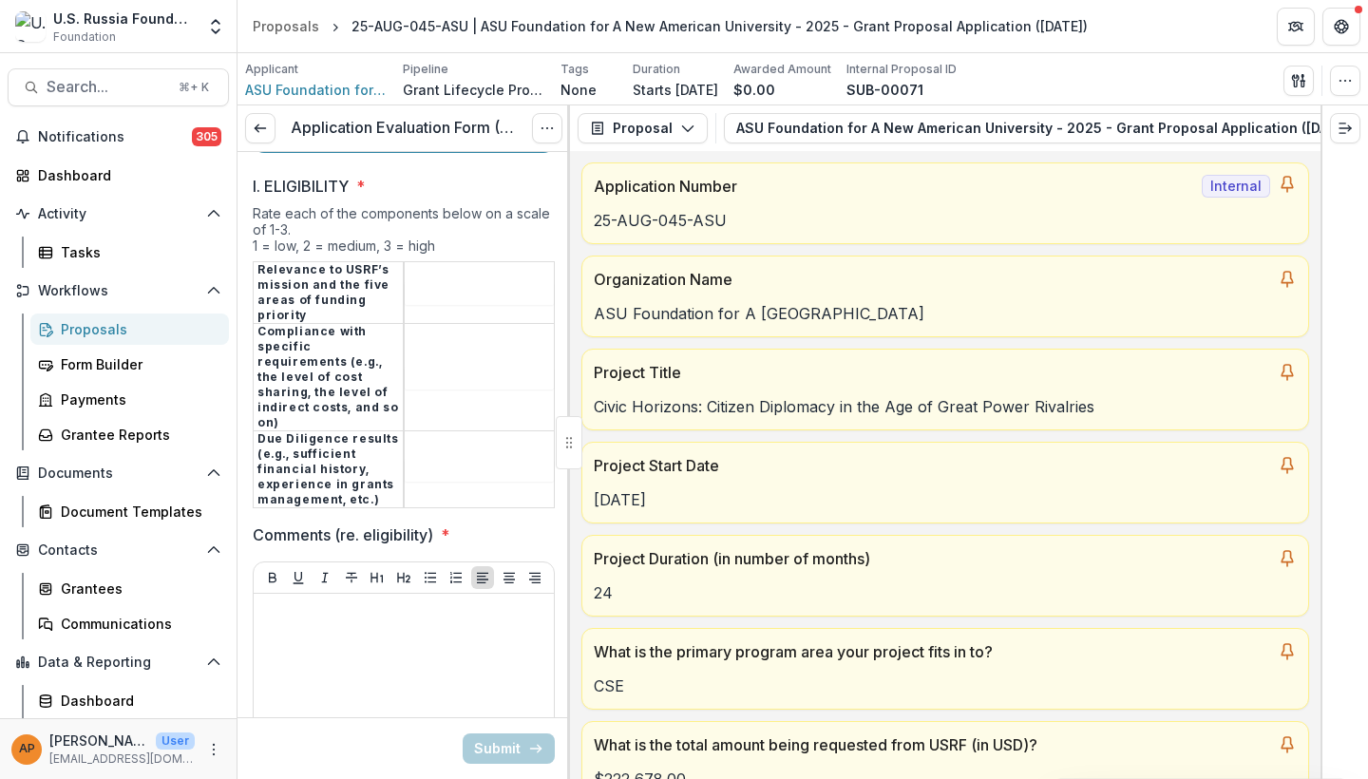
scroll to position [2386, 0]
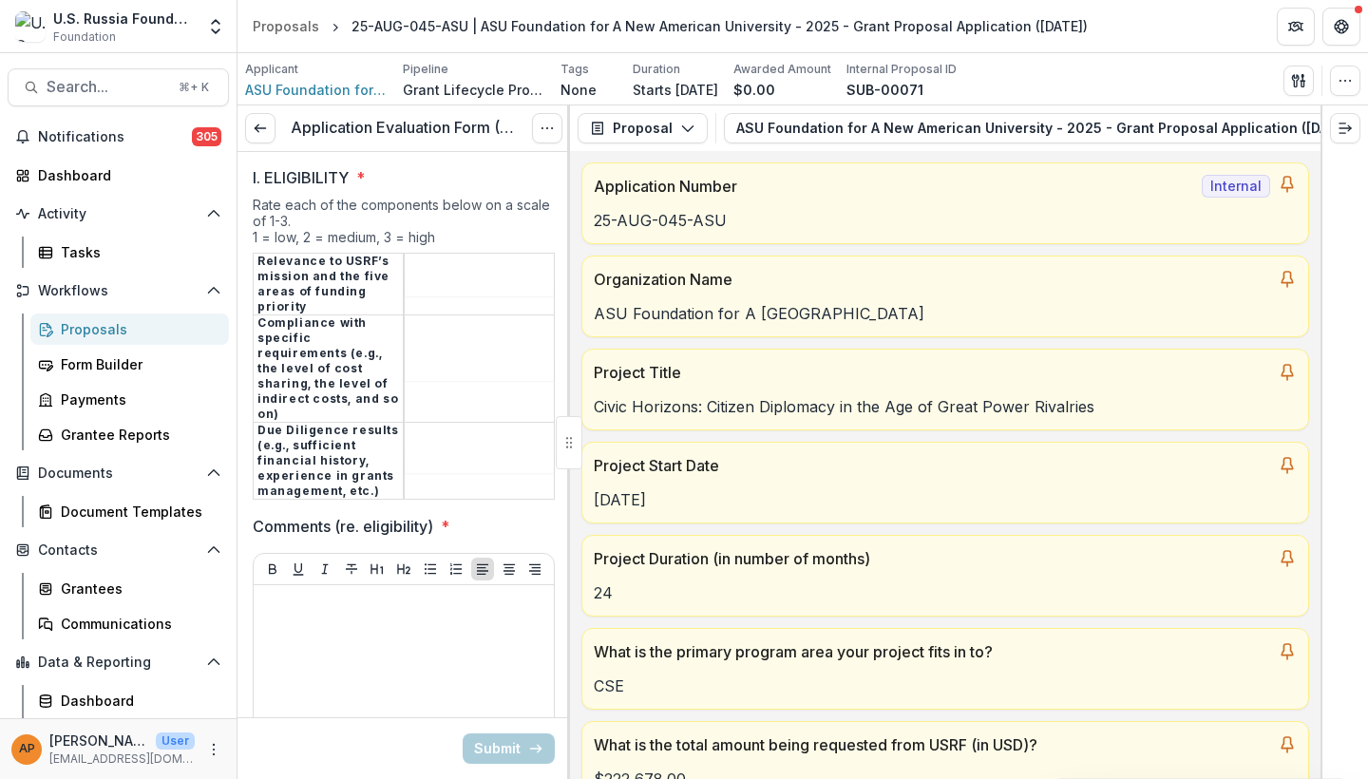
click at [444, 274] on input "I. ELIGIBILITY *" at bounding box center [479, 285] width 149 height 23
type input "*"
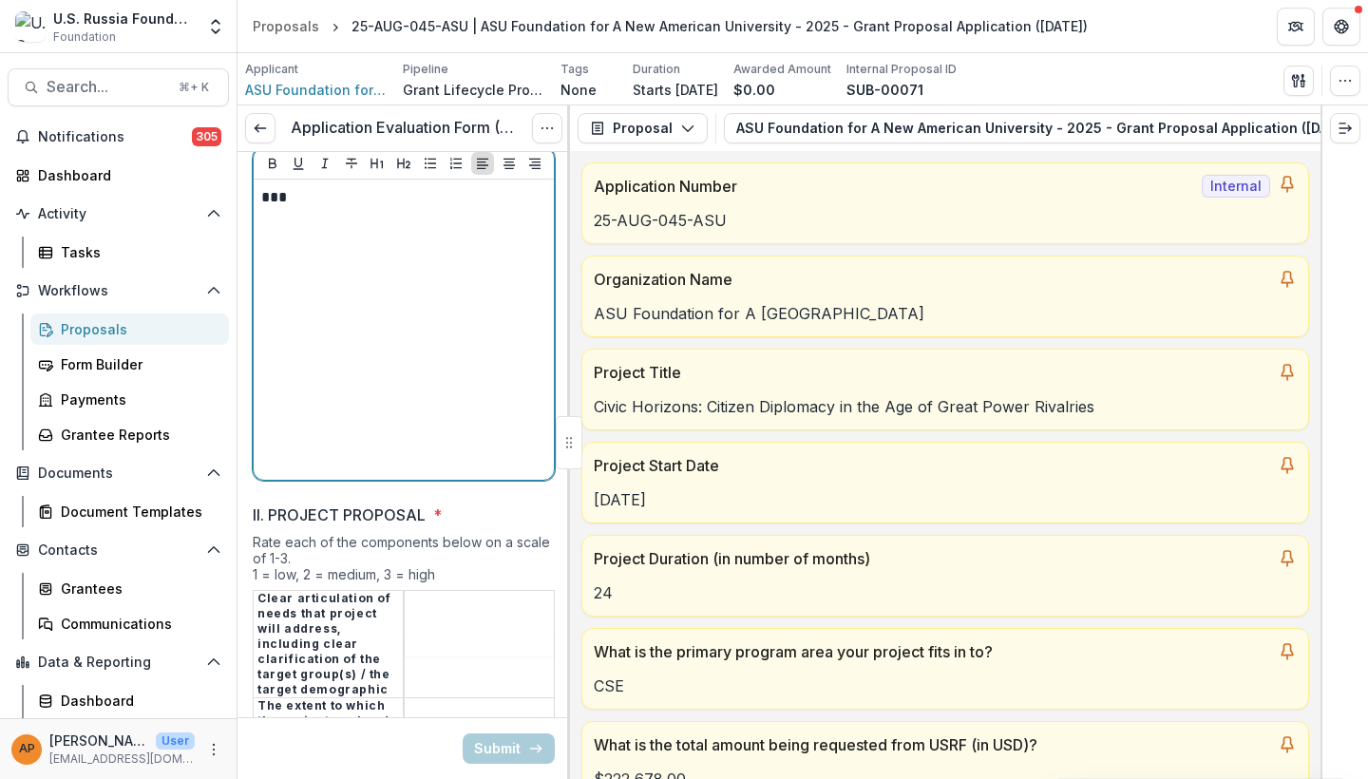
click at [420, 211] on div "***" at bounding box center [403, 329] width 285 height 285
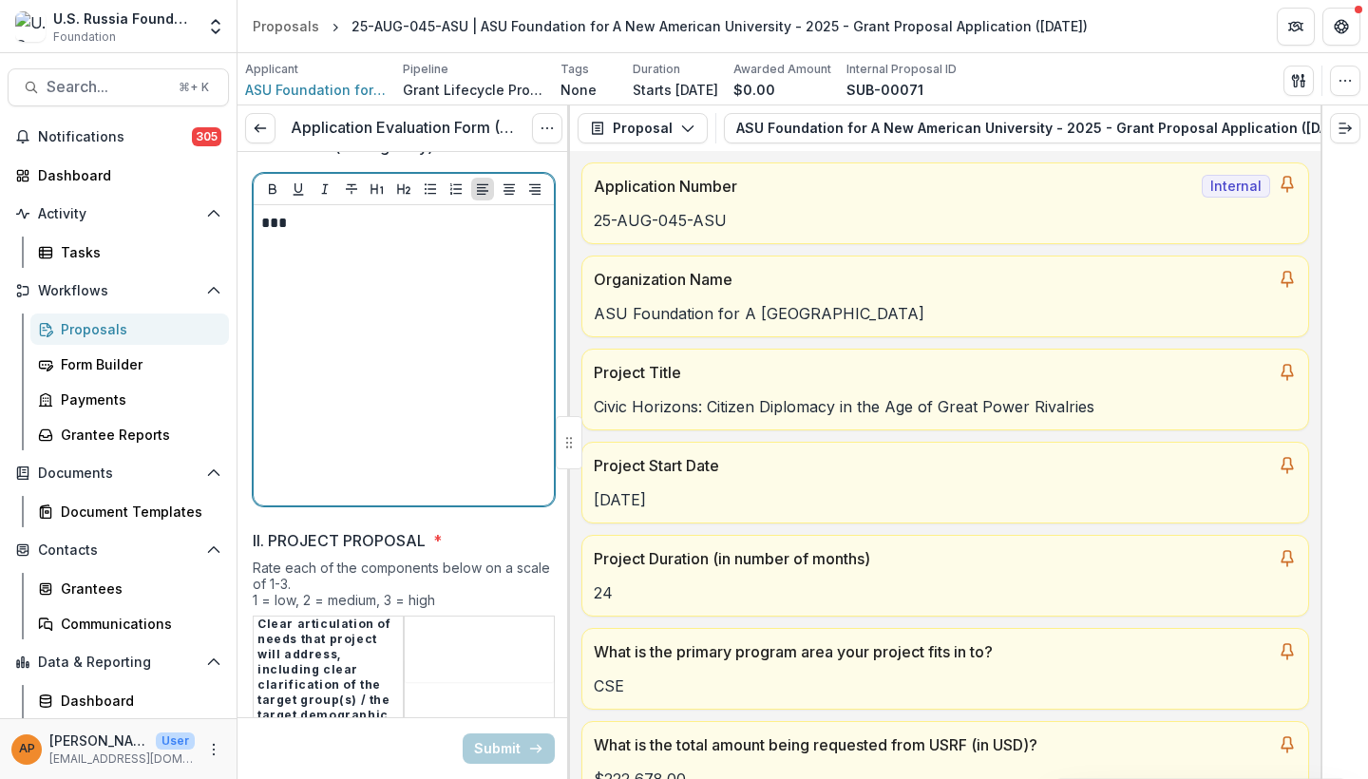
click at [420, 213] on div "***" at bounding box center [403, 355] width 285 height 285
click at [383, 213] on div "***" at bounding box center [403, 355] width 285 height 285
click at [380, 213] on div "***" at bounding box center [403, 355] width 285 height 285
click at [271, 213] on p "***" at bounding box center [400, 223] width 279 height 21
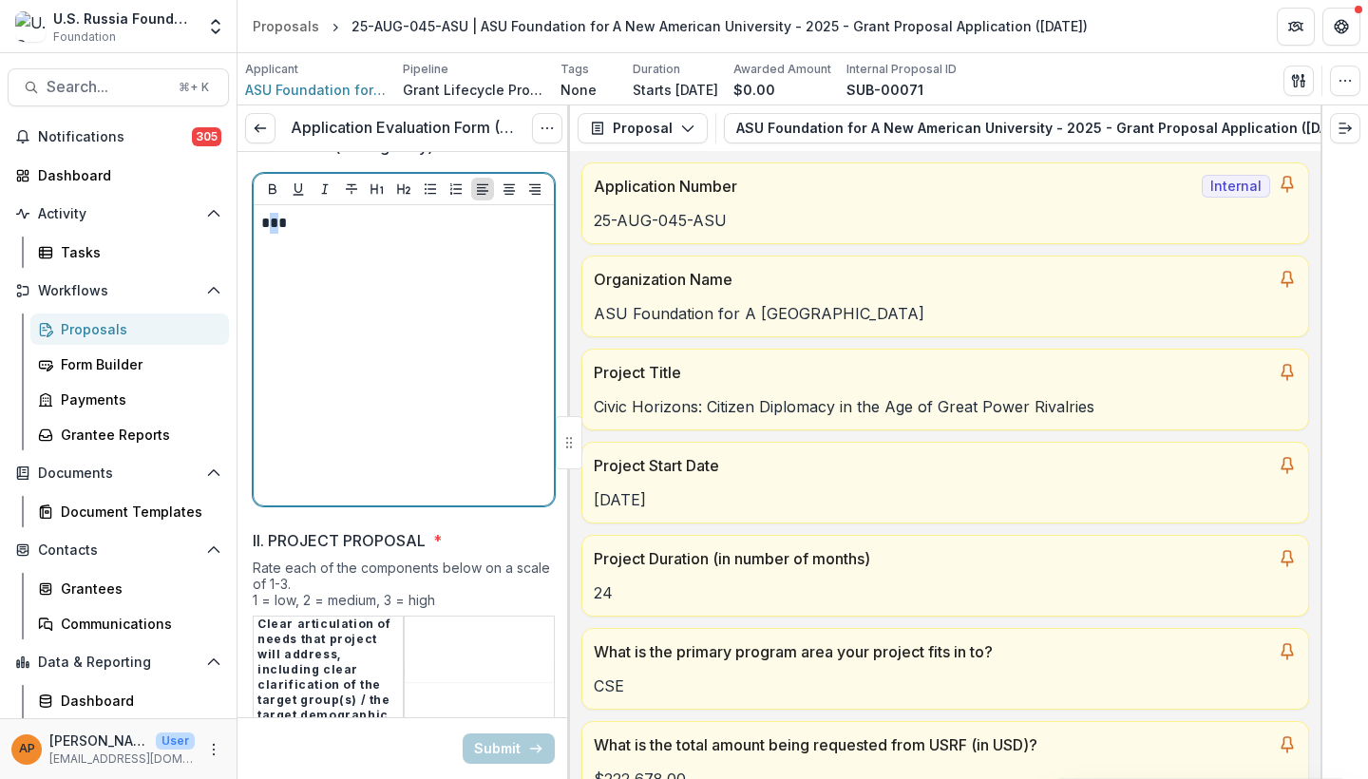
click at [274, 213] on p "***" at bounding box center [400, 223] width 279 height 21
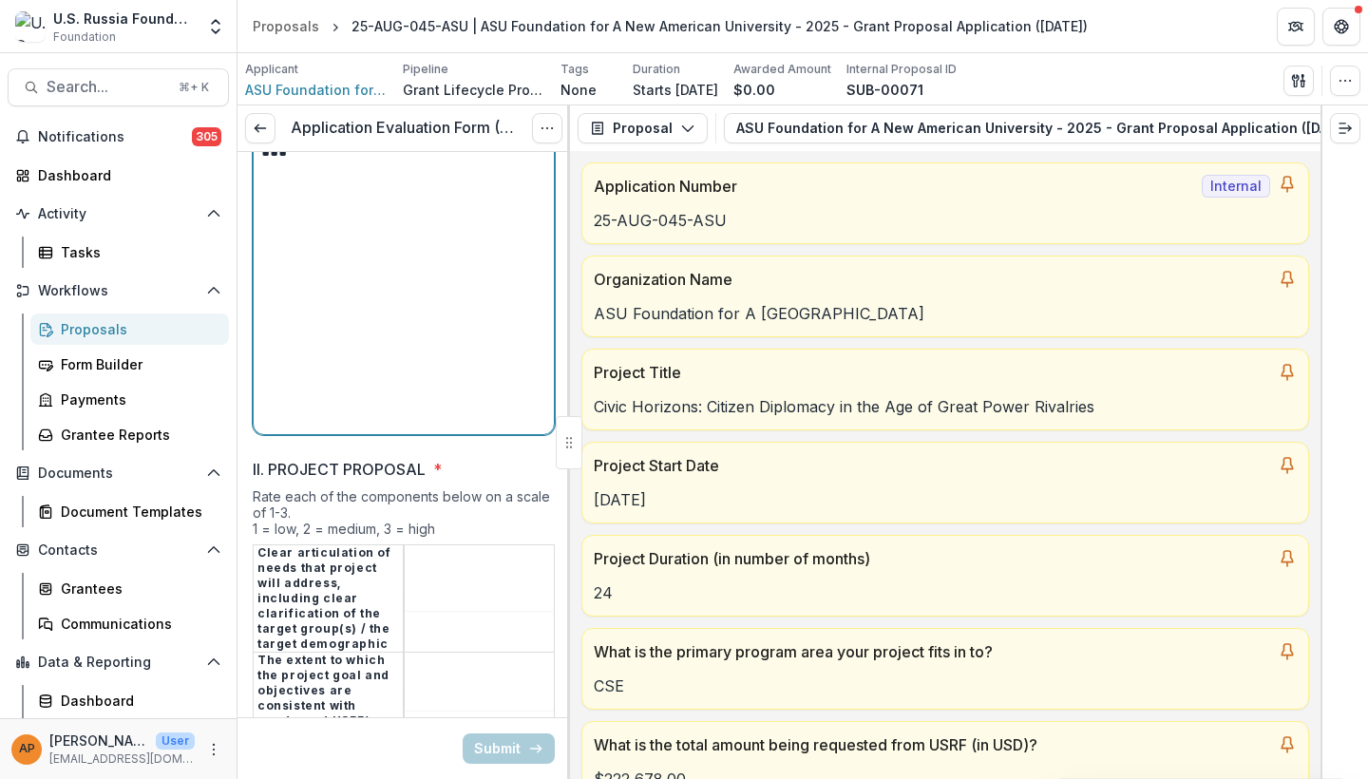
scroll to position [2934, 0]
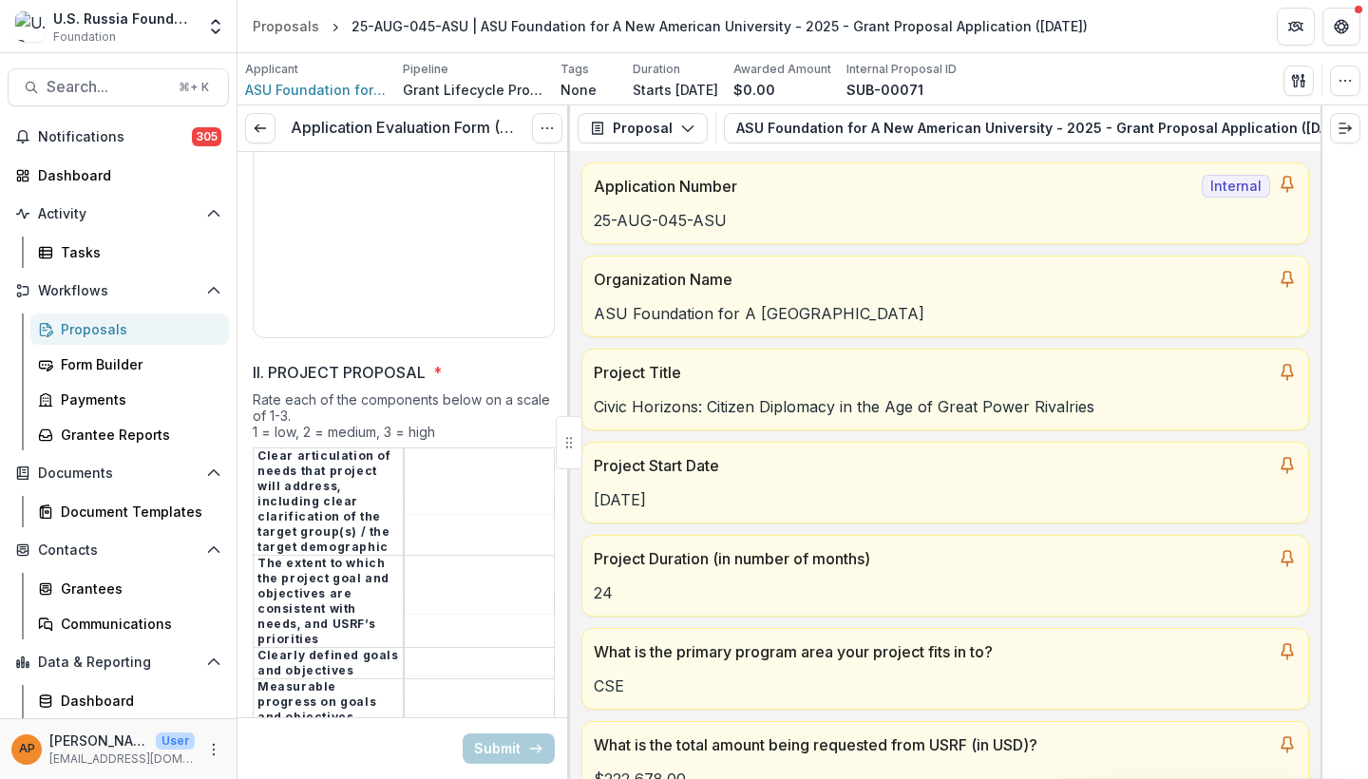
click at [416, 491] on input "II. PROJECT PROPOSAL *" at bounding box center [479, 502] width 149 height 23
type input "*"
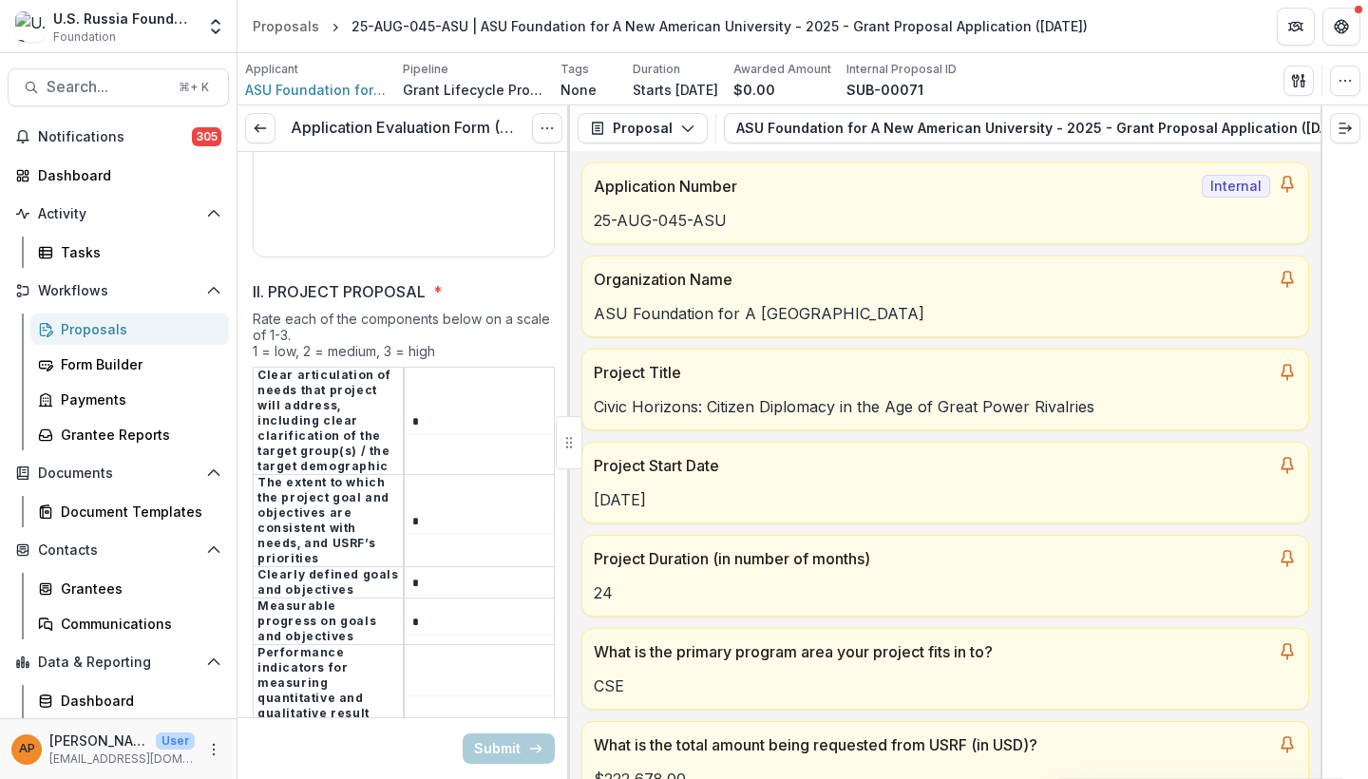
scroll to position [3015, 0]
type input "*"
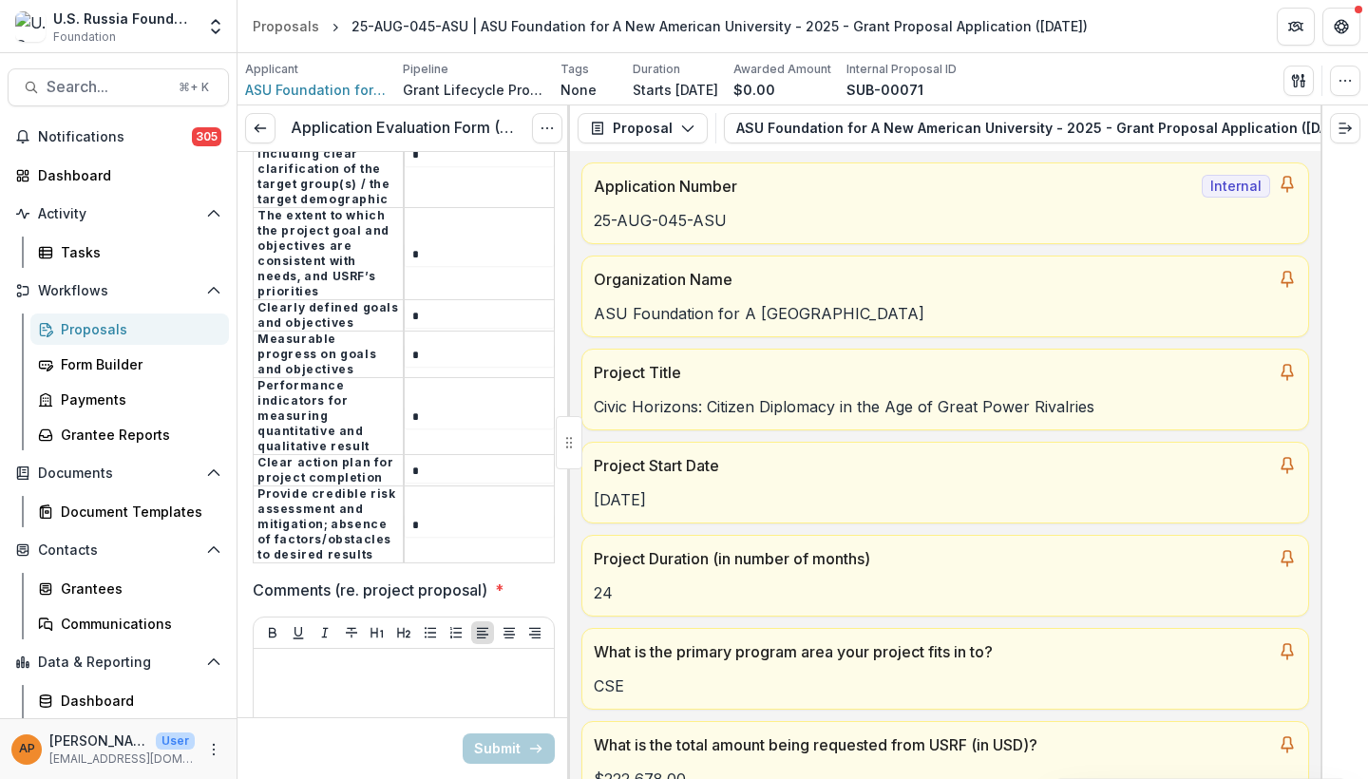
type input "*"
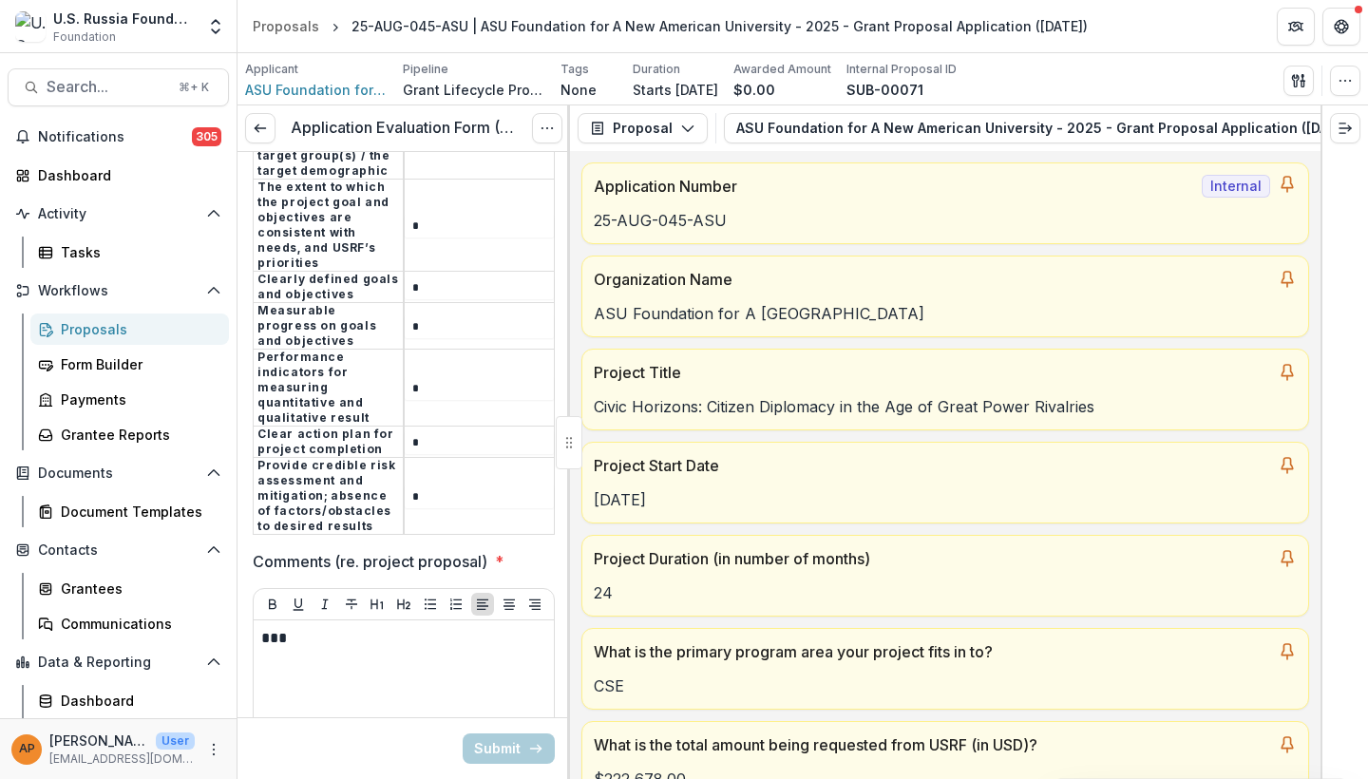
scroll to position [3858, 0]
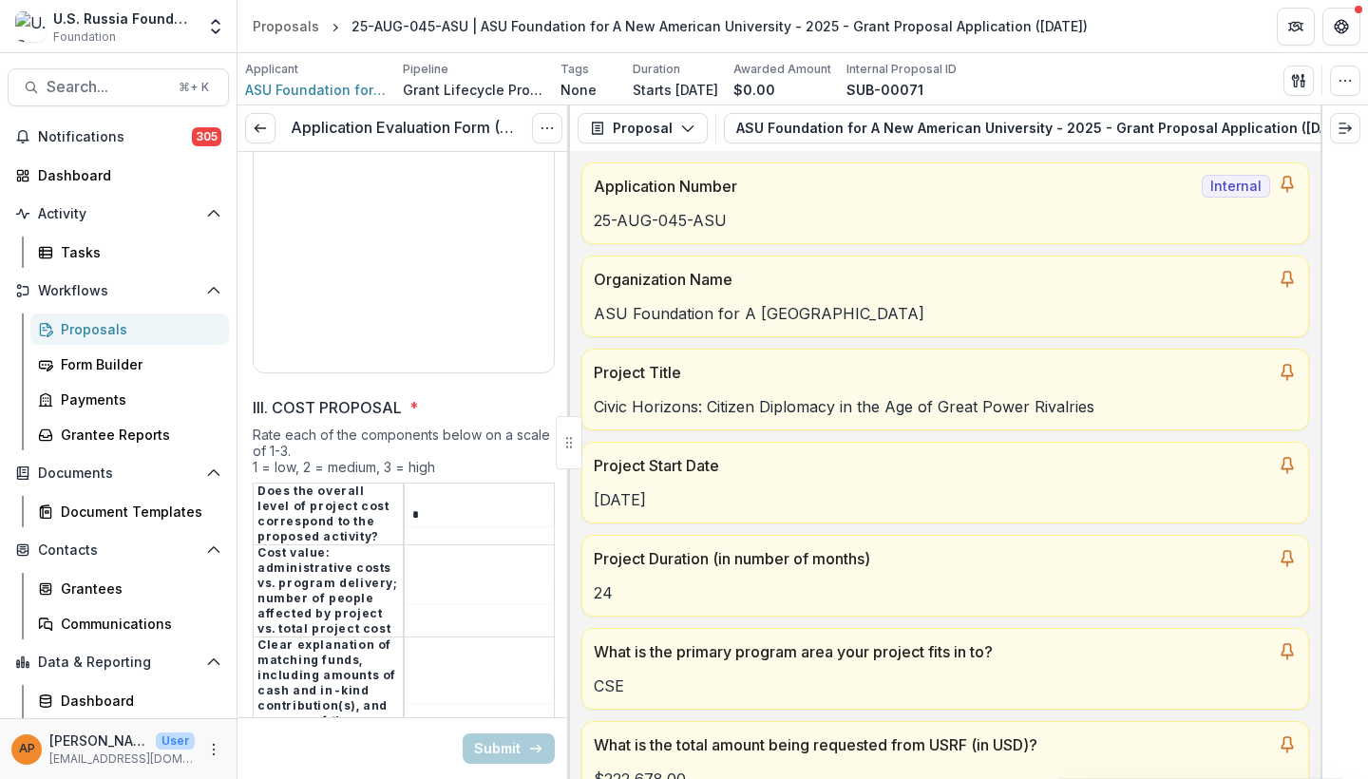
type input "*"
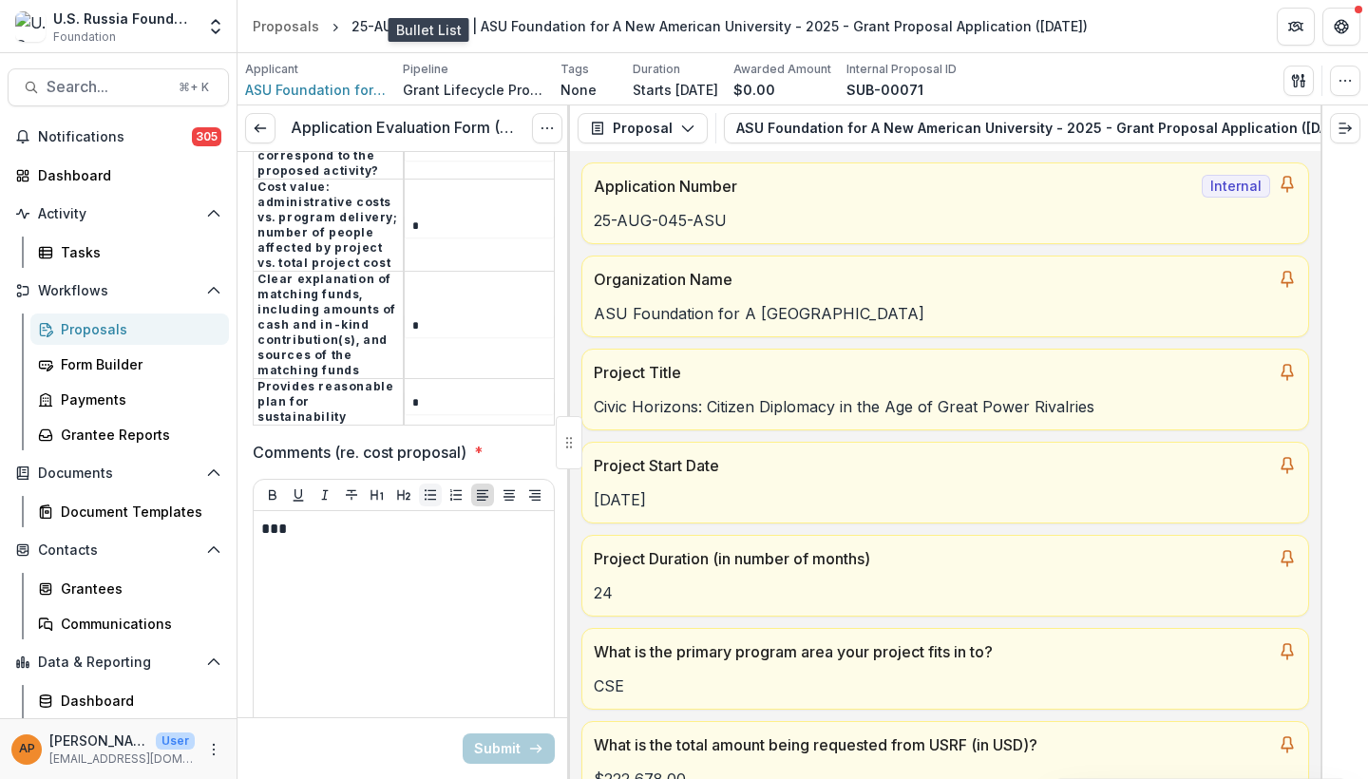
scroll to position [4655, 0]
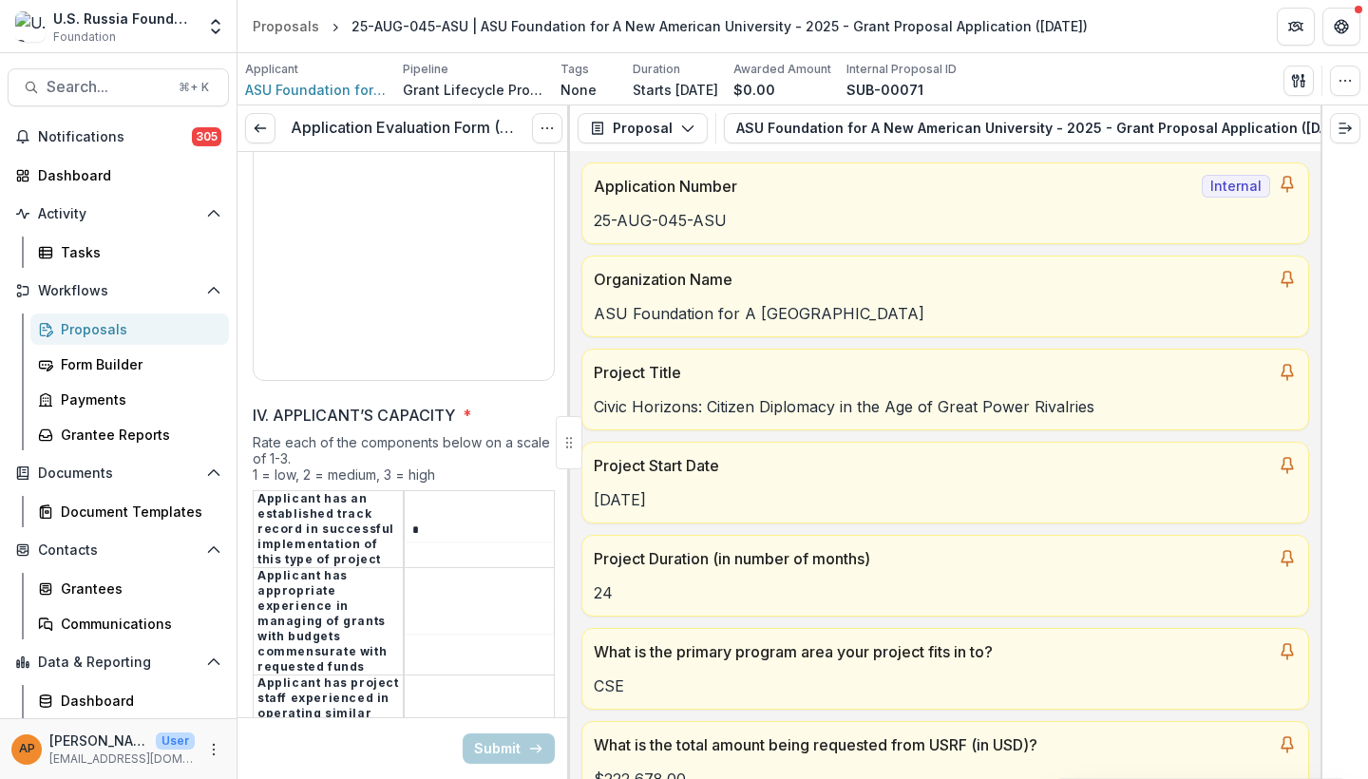
type input "*"
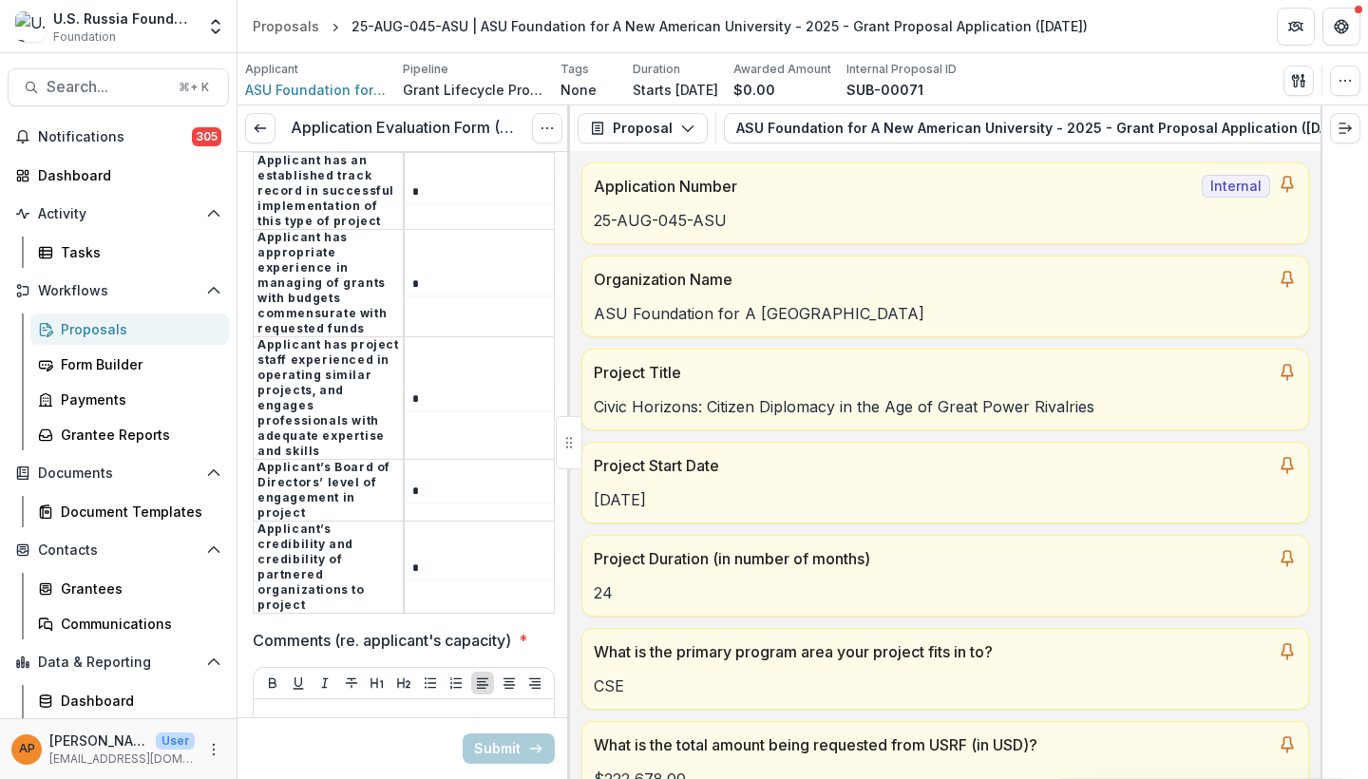
type input "*"
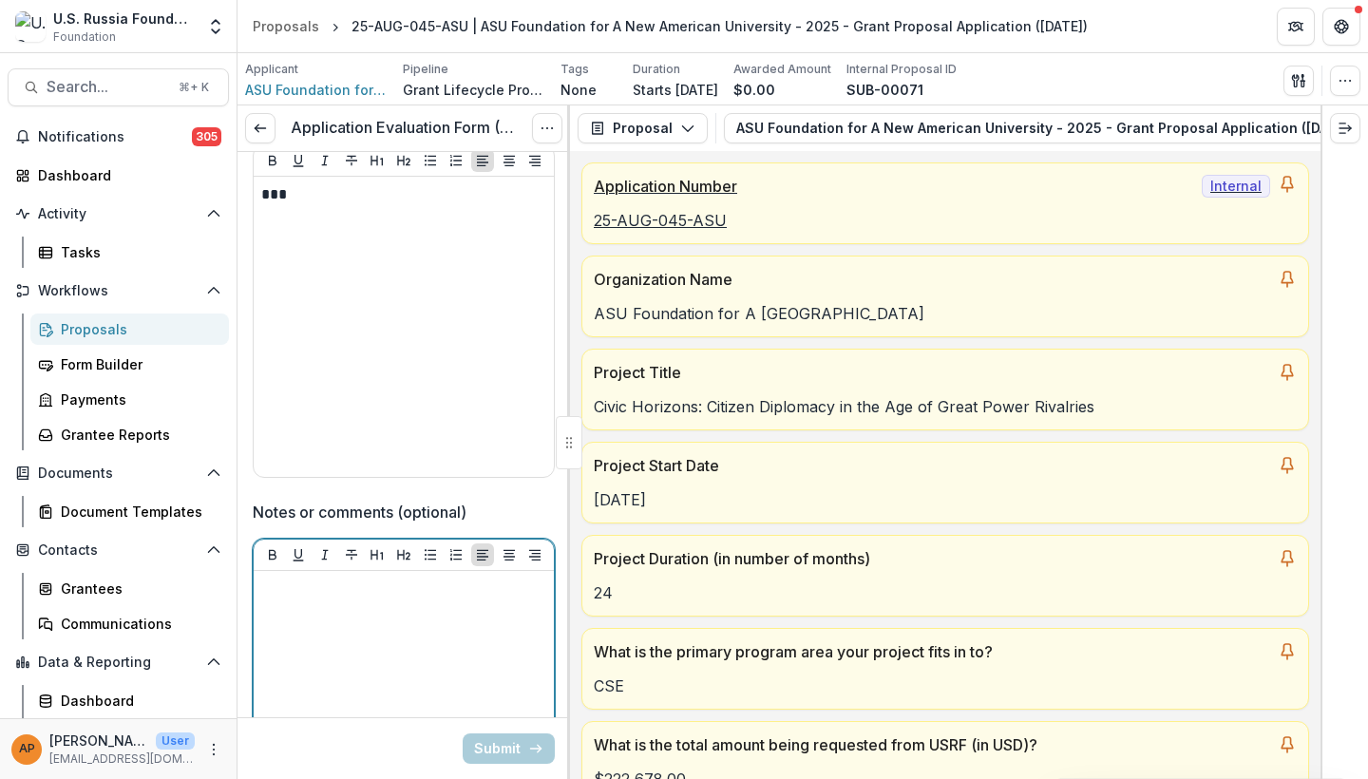
scroll to position [5628, 0]
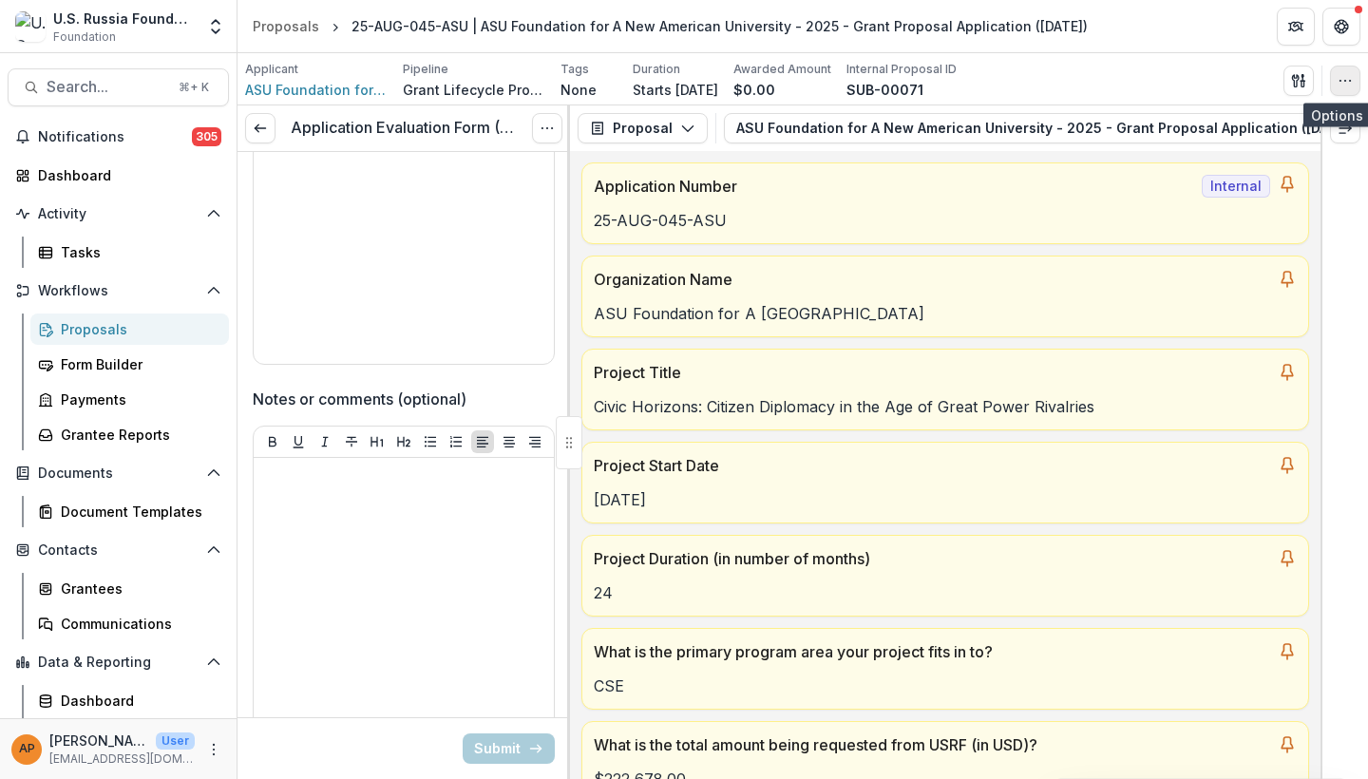
click at [1353, 84] on button "button" at bounding box center [1345, 81] width 30 height 30
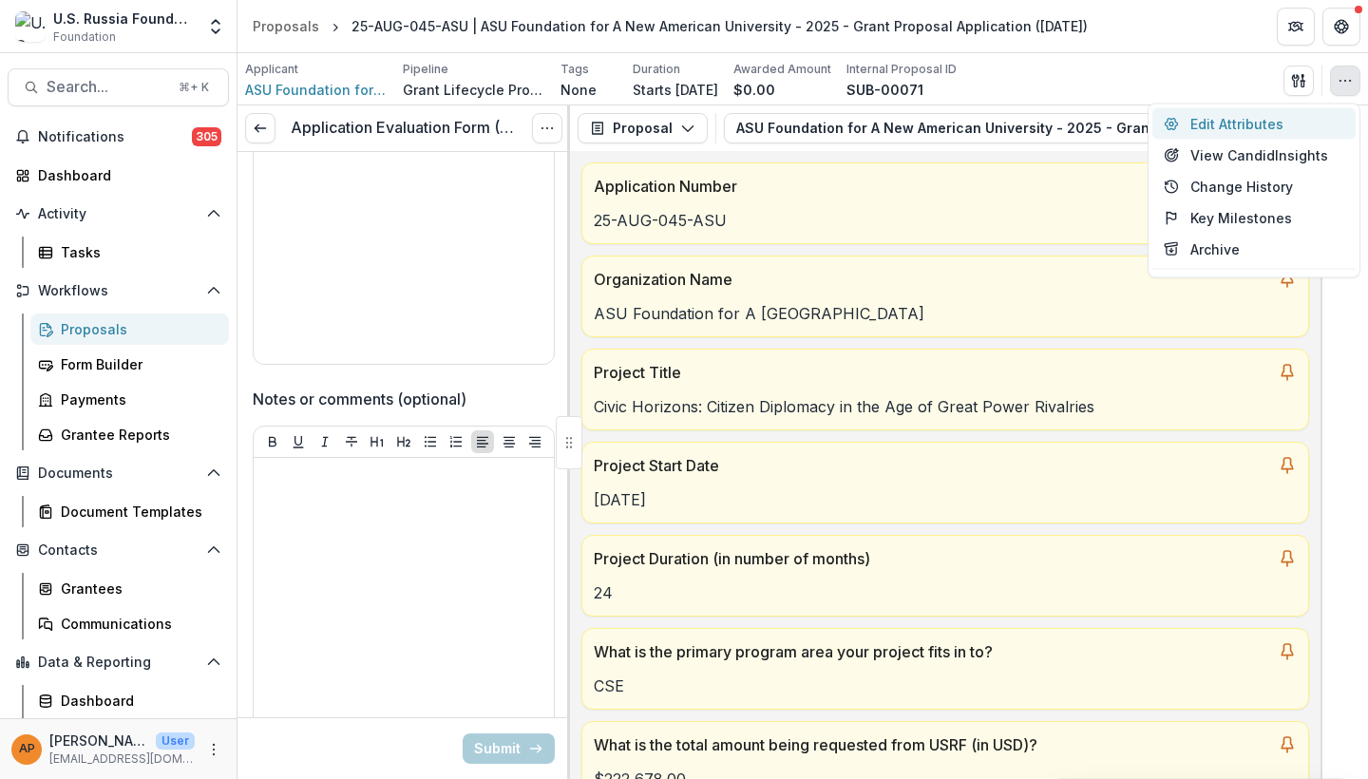
click at [1273, 125] on button "Edit Attributes" at bounding box center [1253, 123] width 203 height 31
type input "********"
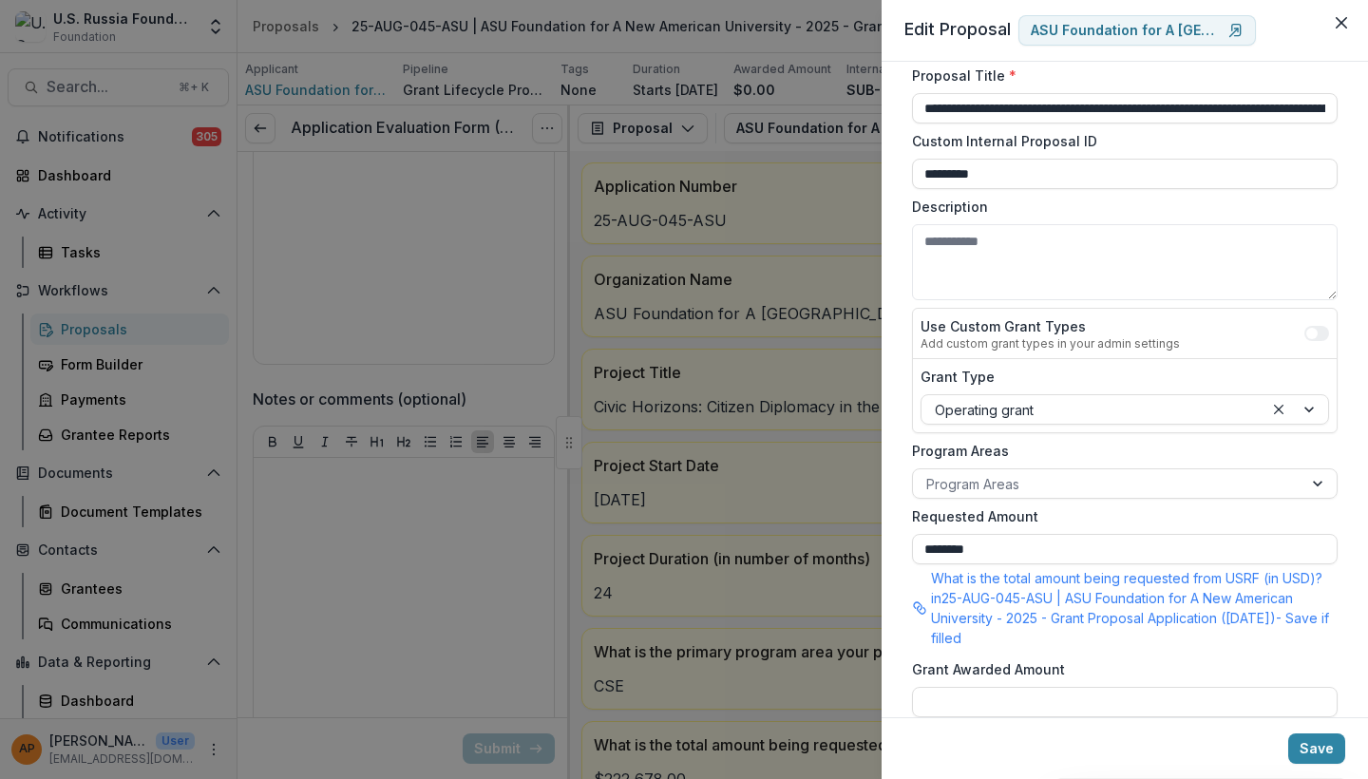
scroll to position [31, 0]
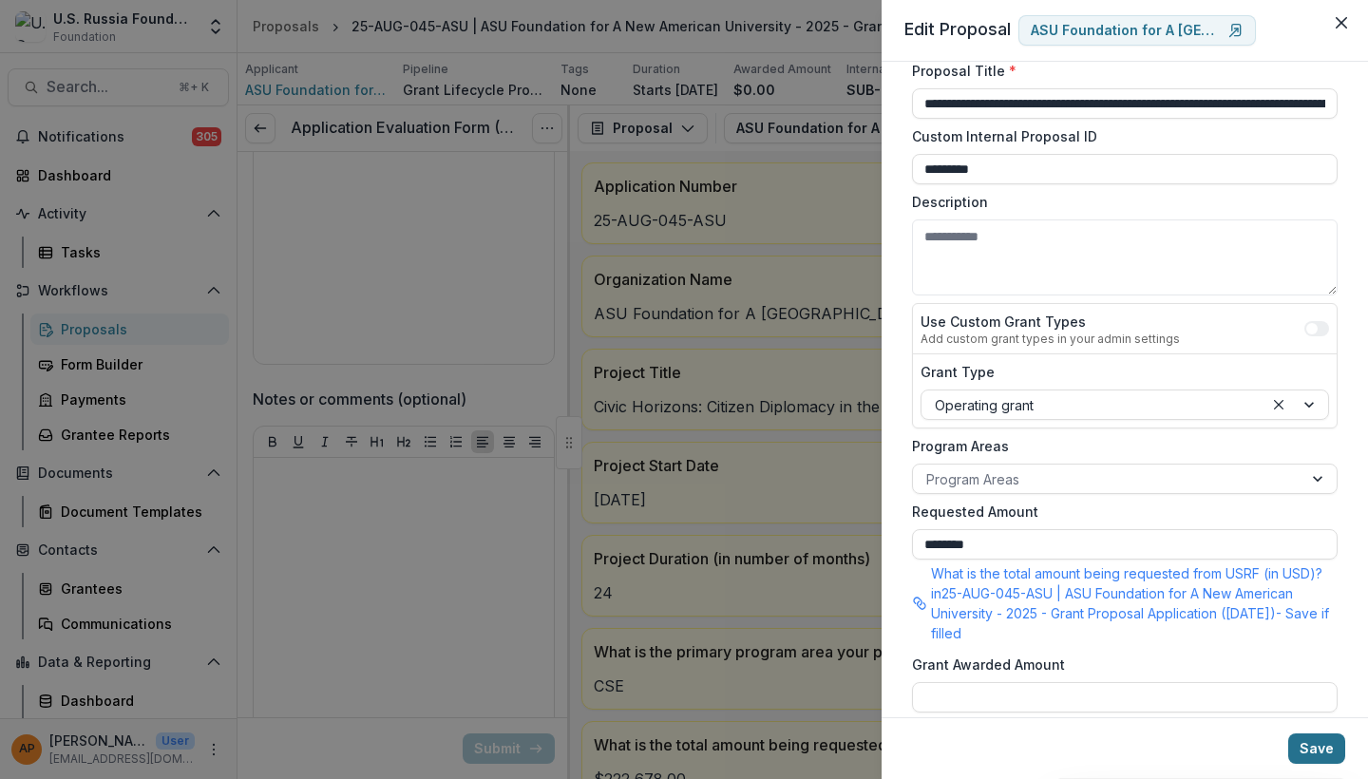
click at [1327, 752] on button "Save" at bounding box center [1316, 748] width 57 height 30
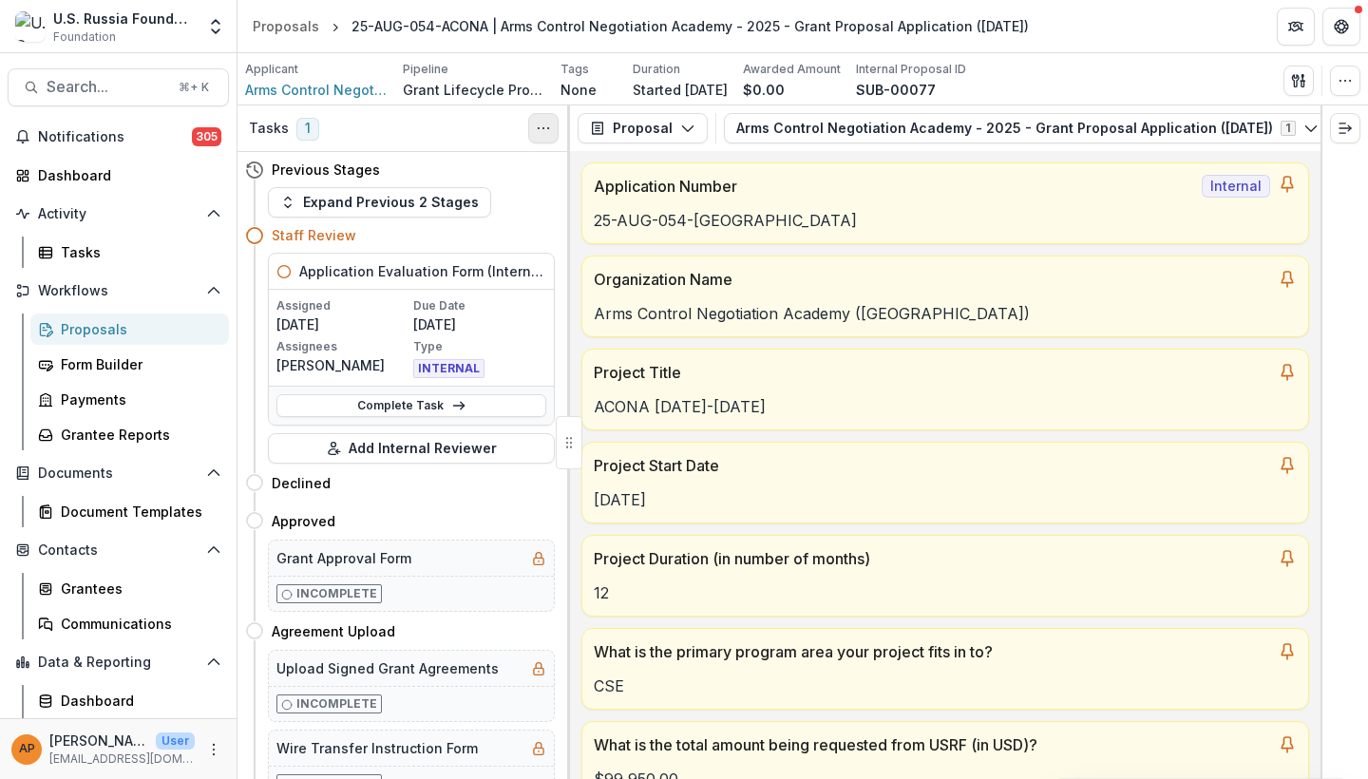
click at [538, 137] on button "Toggle View Cancelled Tasks" at bounding box center [543, 128] width 30 height 30
click at [482, 399] on link "Complete Task" at bounding box center [411, 405] width 270 height 23
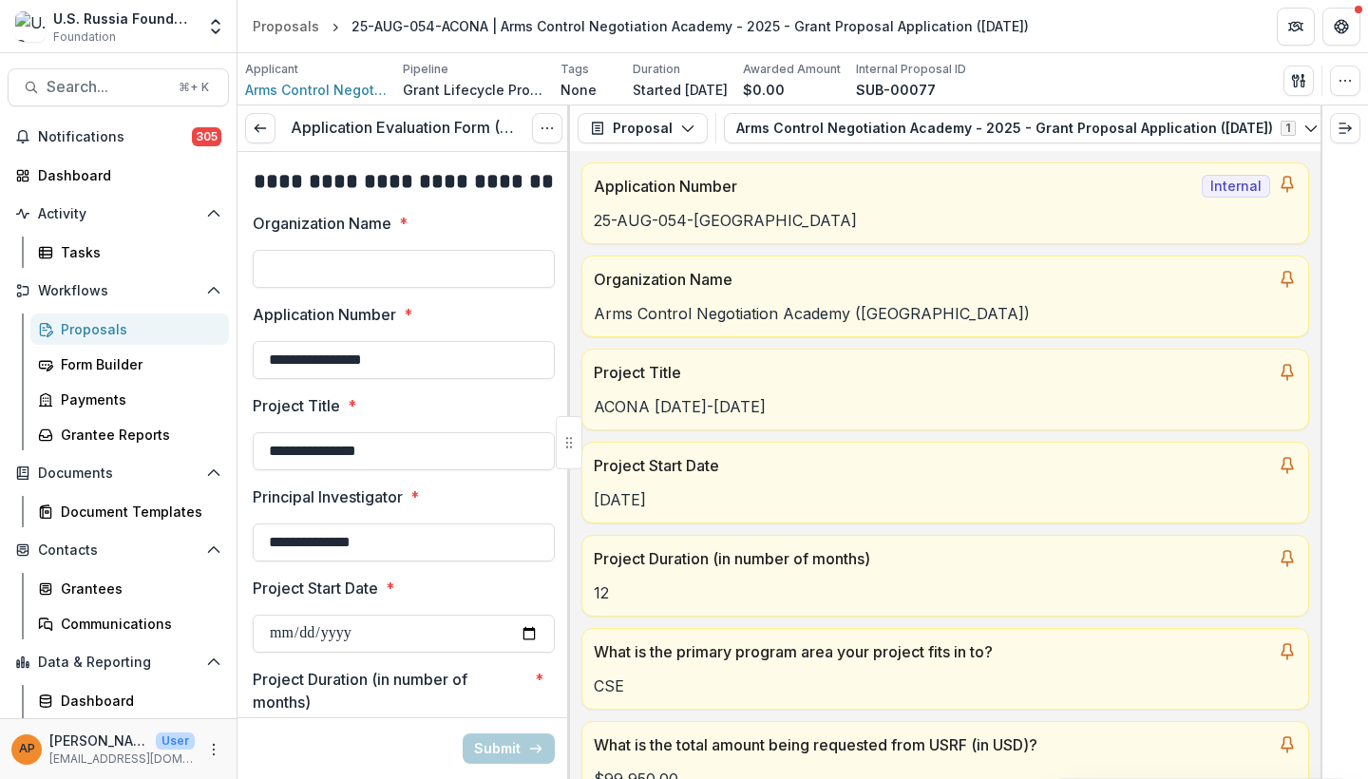
click at [521, 1] on header "Proposals 25-AUG-054-ACONA | Arms Control Negotiation Academy - 2025 - Grant Pr…" at bounding box center [802, 26] width 1130 height 52
click at [547, 133] on icon "Options" at bounding box center [546, 128] width 15 height 15
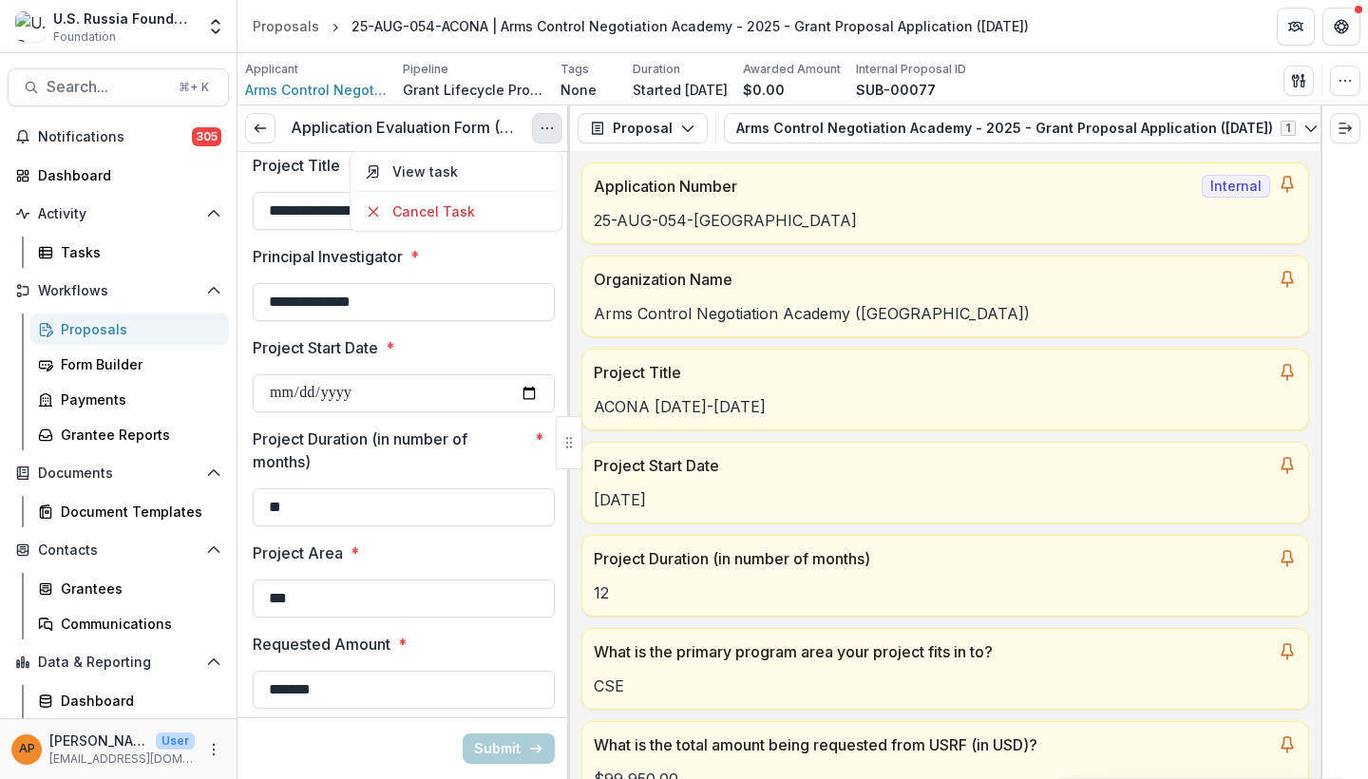
scroll to position [324, 0]
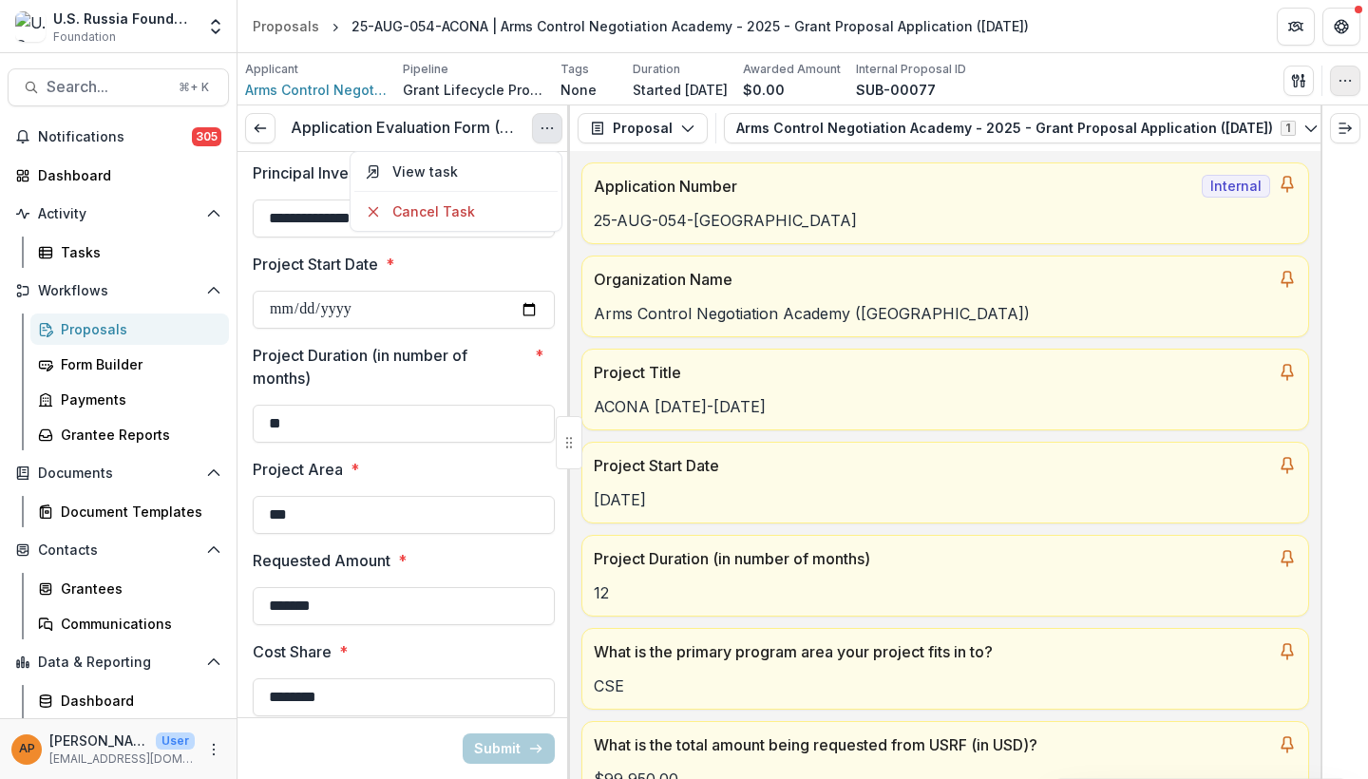
click at [1349, 80] on icon "button" at bounding box center [1344, 80] width 15 height 15
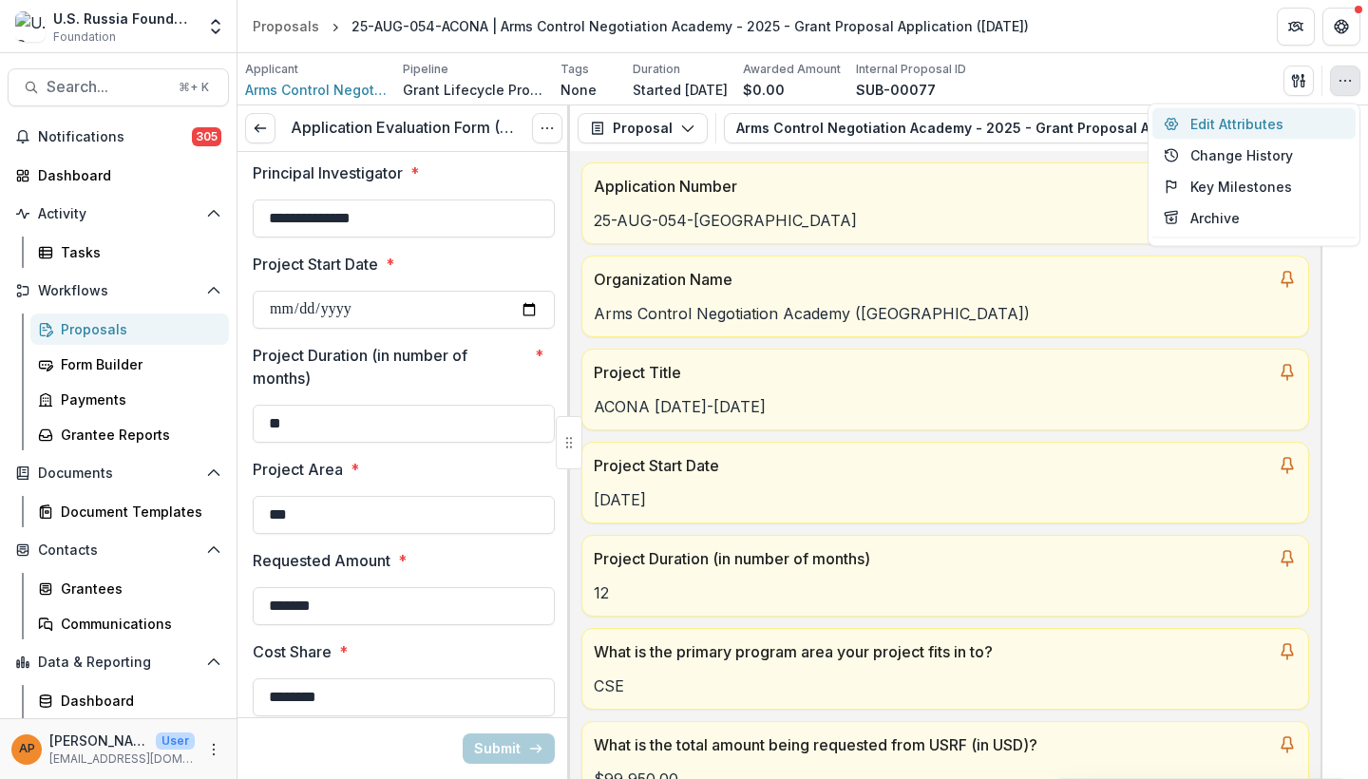
click at [1298, 126] on button "Edit Attributes" at bounding box center [1253, 123] width 203 height 31
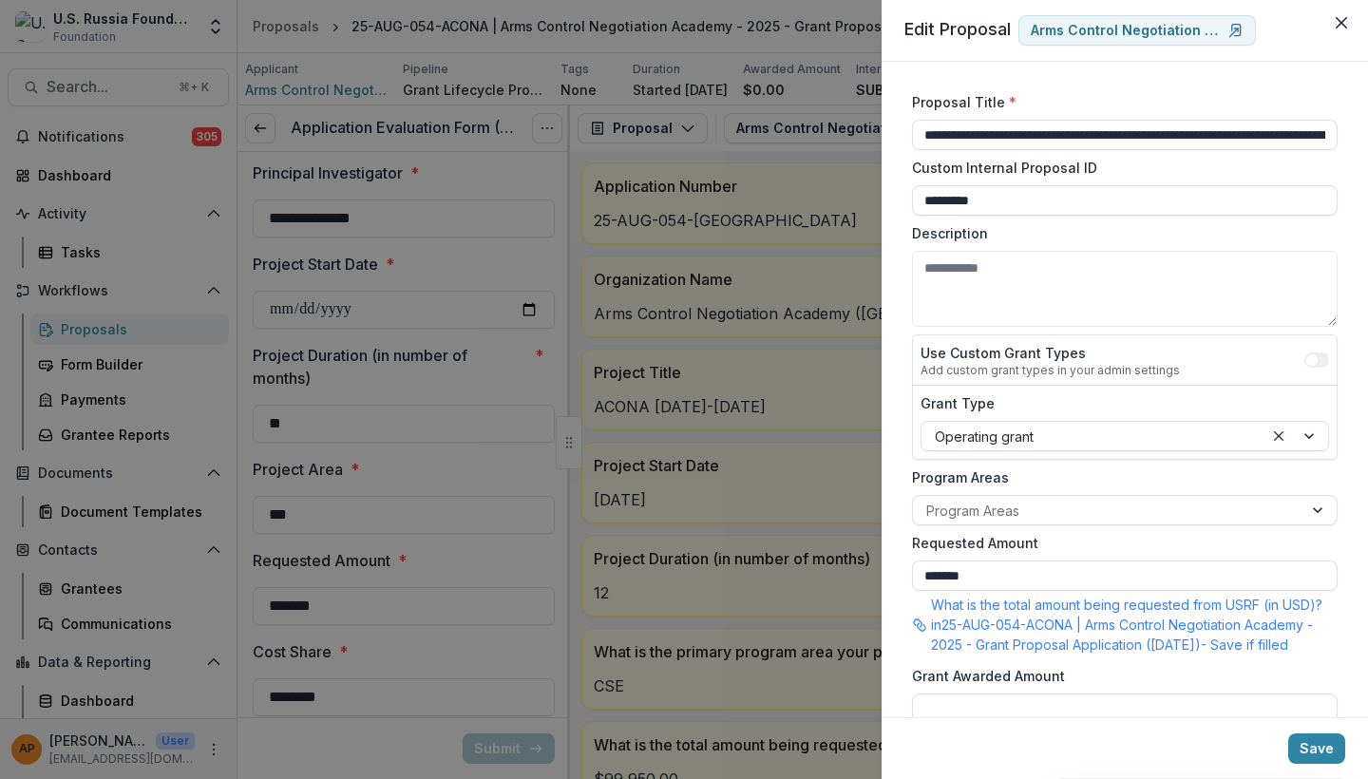
scroll to position [0, 0]
click at [1340, 25] on icon "Close" at bounding box center [1340, 22] width 11 height 11
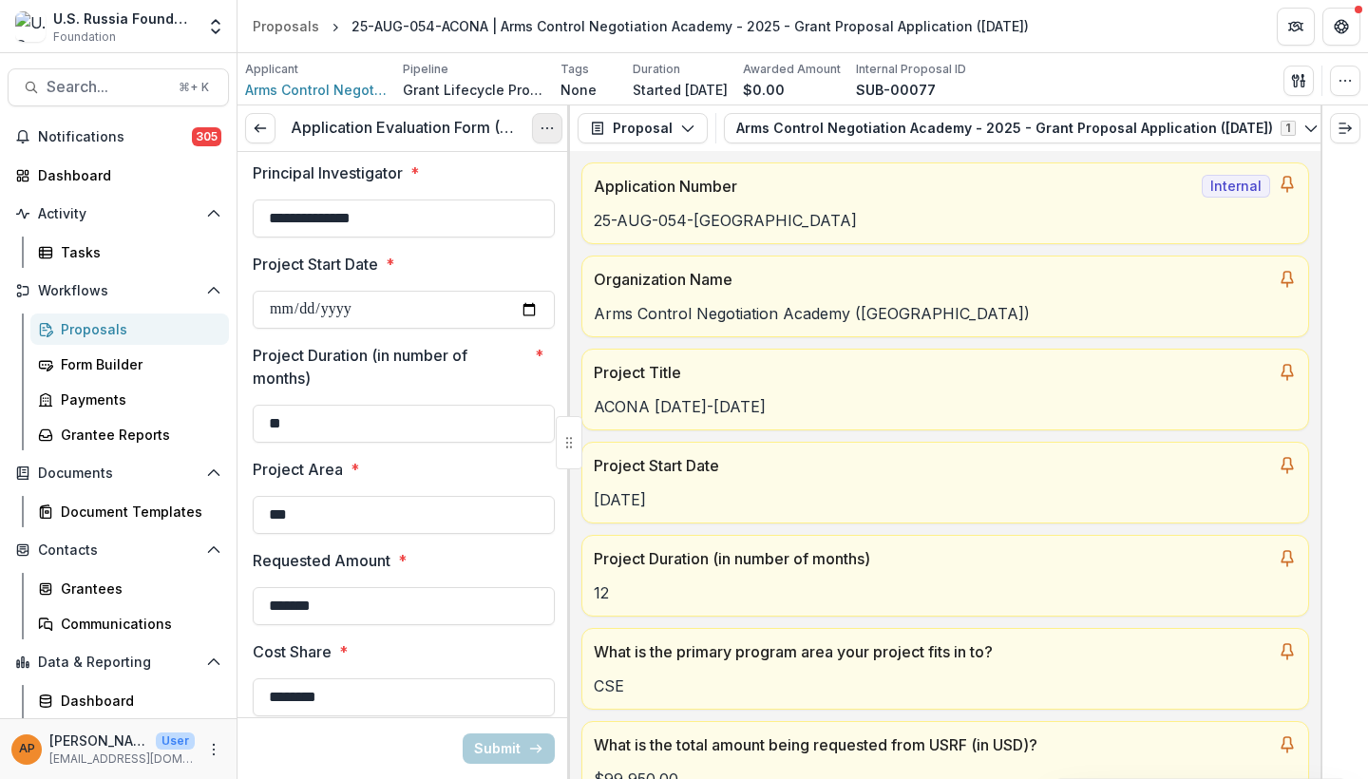
click at [539, 122] on button "Options" at bounding box center [547, 128] width 30 height 30
click at [487, 166] on link "View task" at bounding box center [455, 171] width 203 height 31
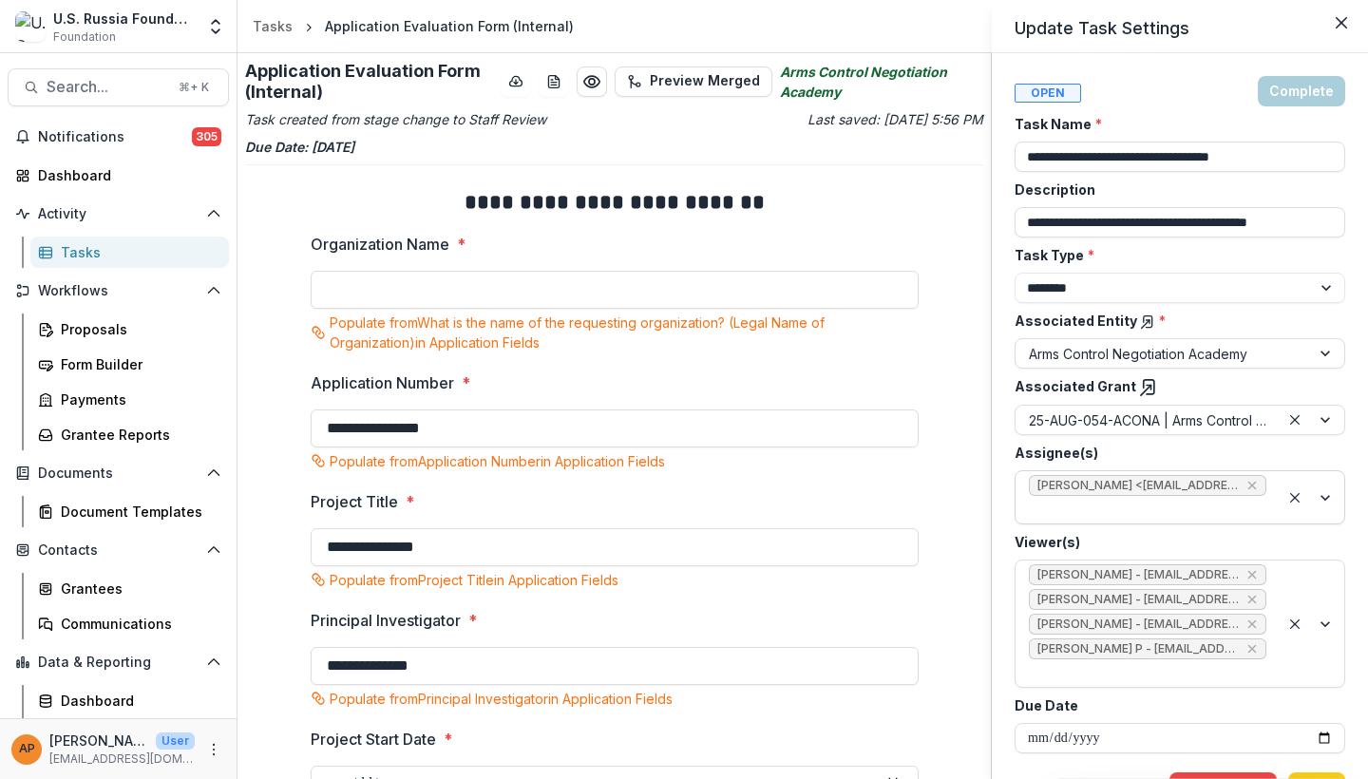
click at [1064, 506] on div at bounding box center [1147, 510] width 237 height 24
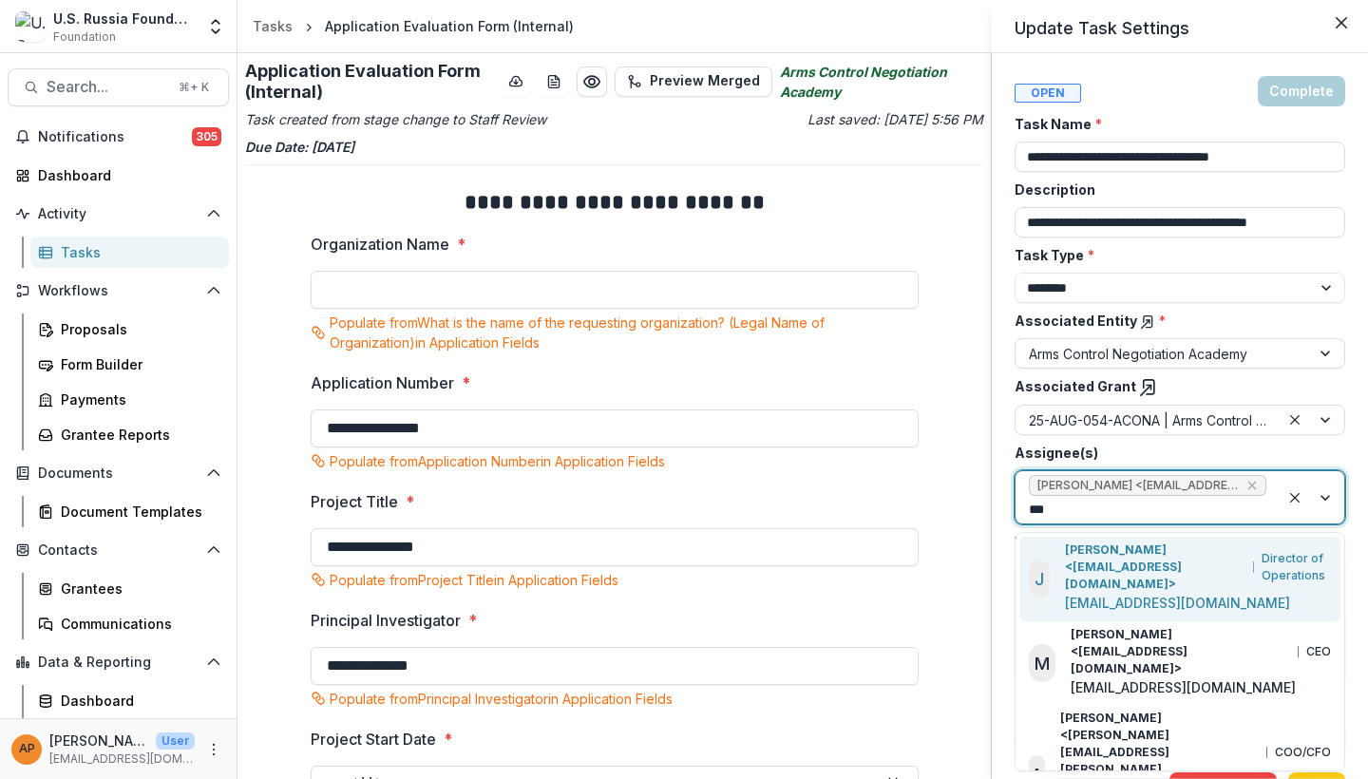
type input "****"
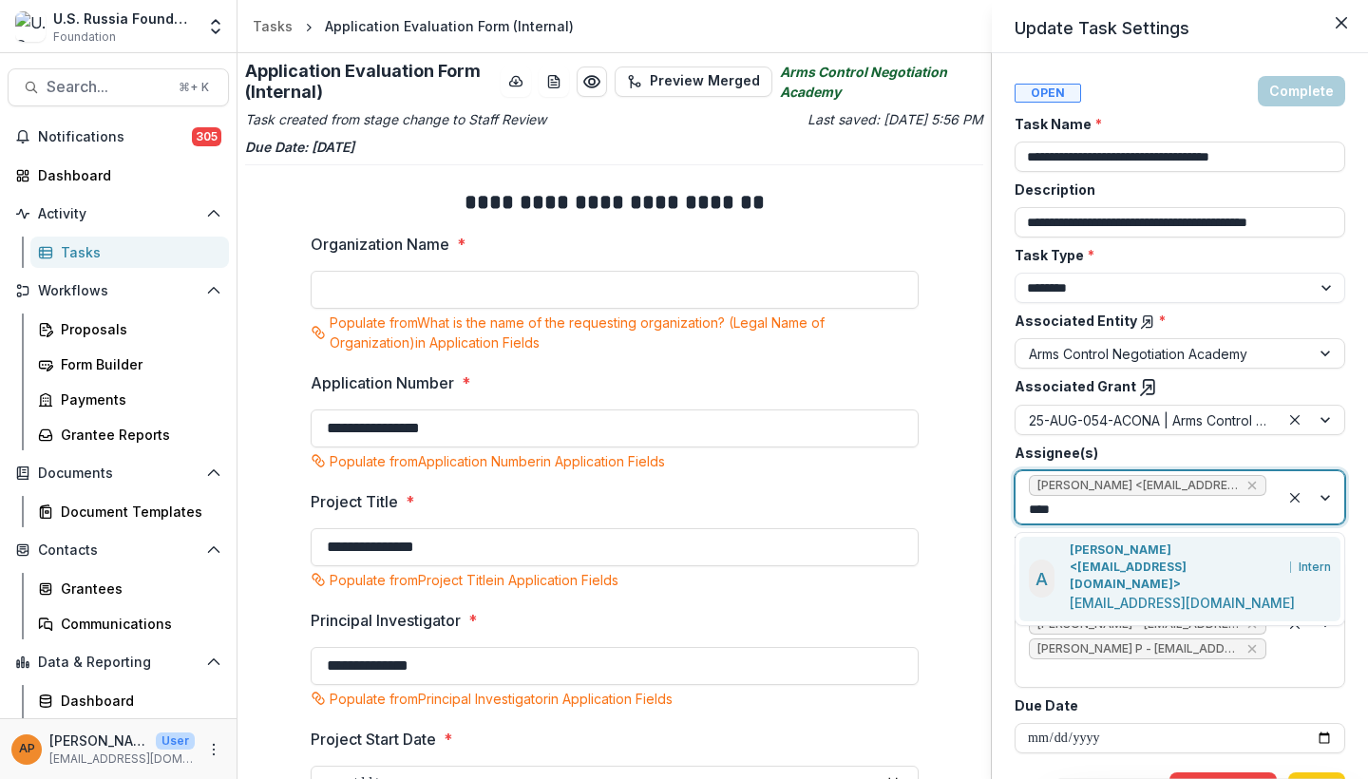
click at [1091, 549] on p "[PERSON_NAME] <[EMAIL_ADDRESS][DOMAIN_NAME]>" at bounding box center [1175, 566] width 213 height 51
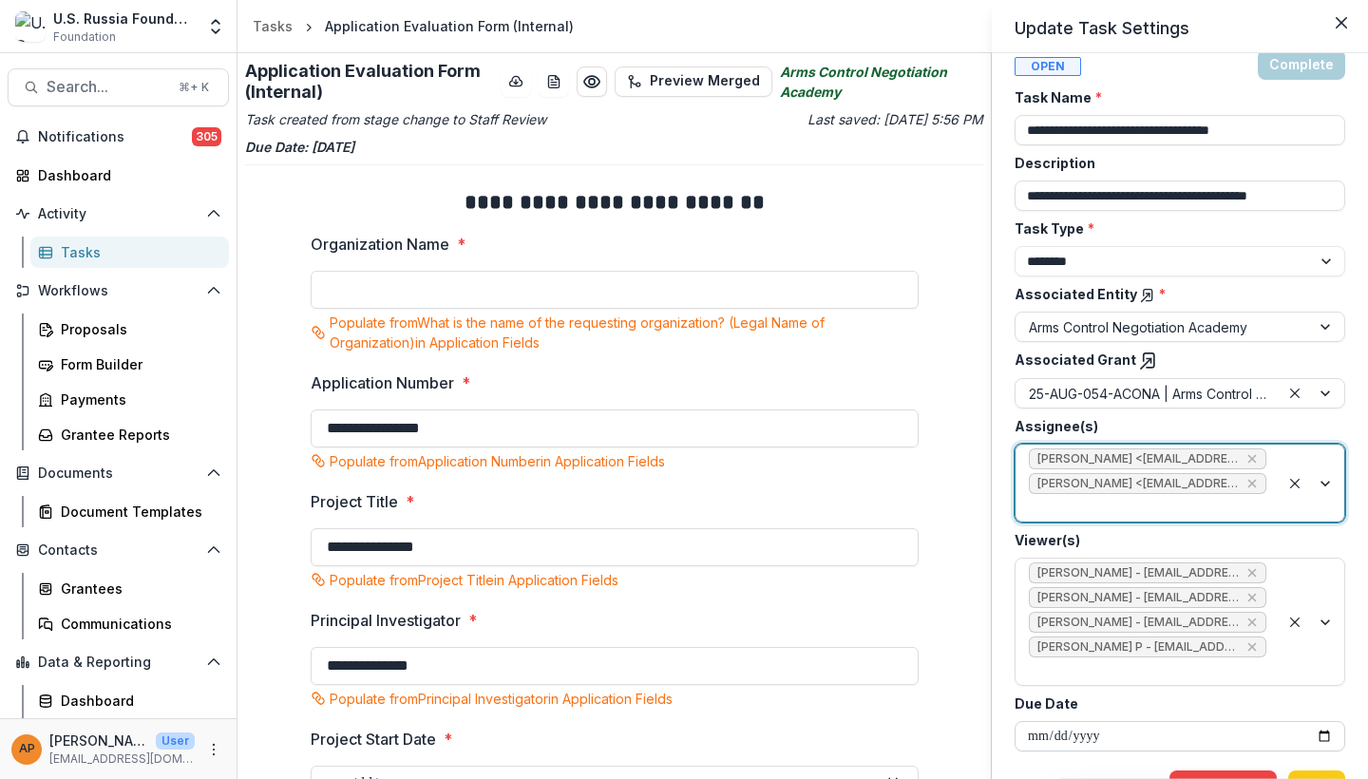
scroll to position [25, 0]
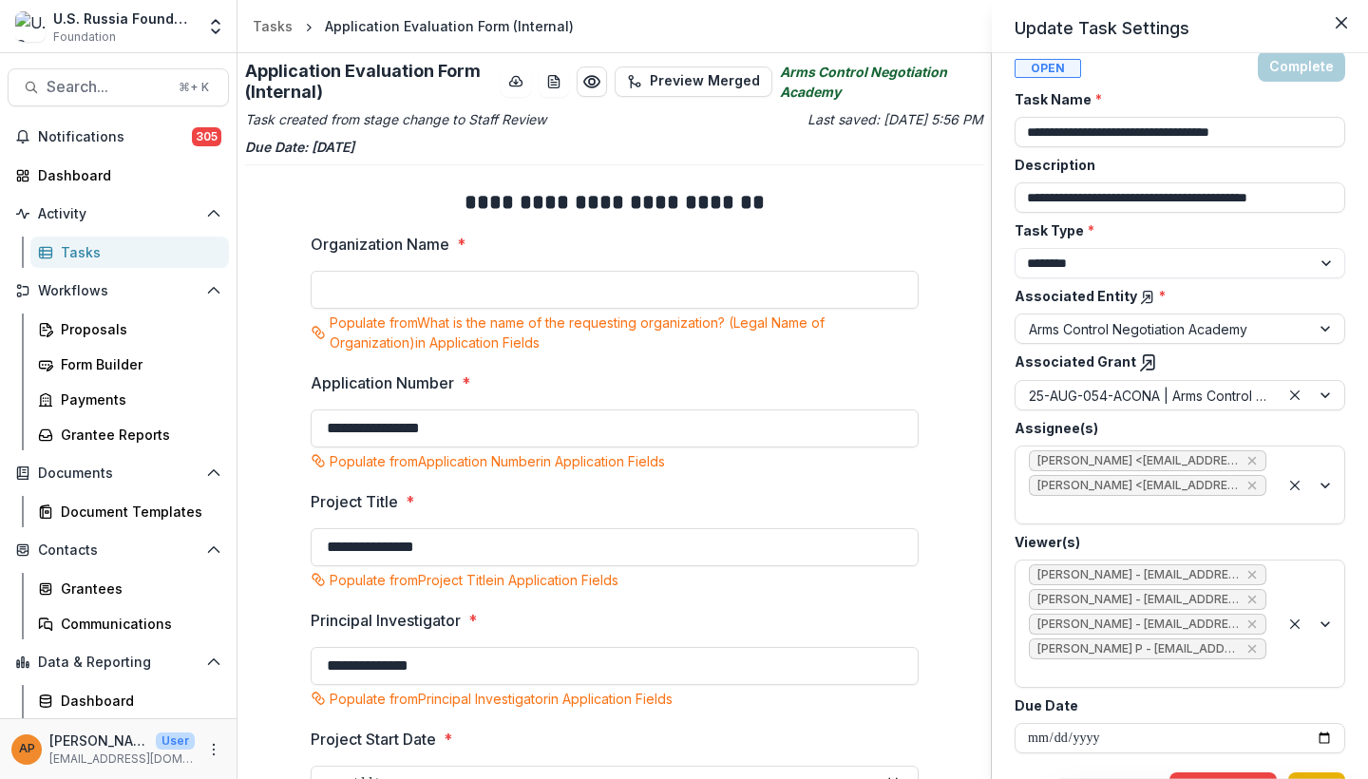
click at [1306, 772] on button "Save" at bounding box center [1316, 787] width 57 height 30
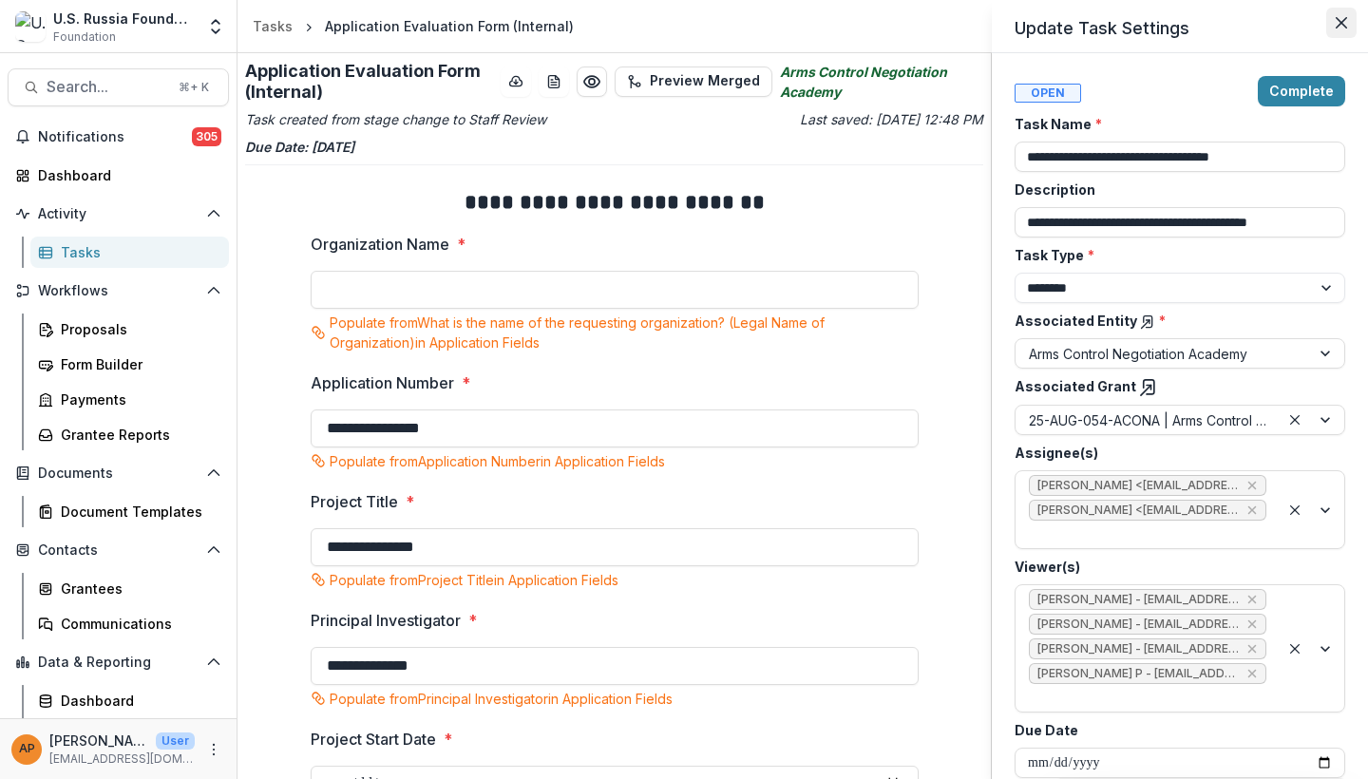
click at [1339, 26] on icon "Close" at bounding box center [1340, 22] width 11 height 11
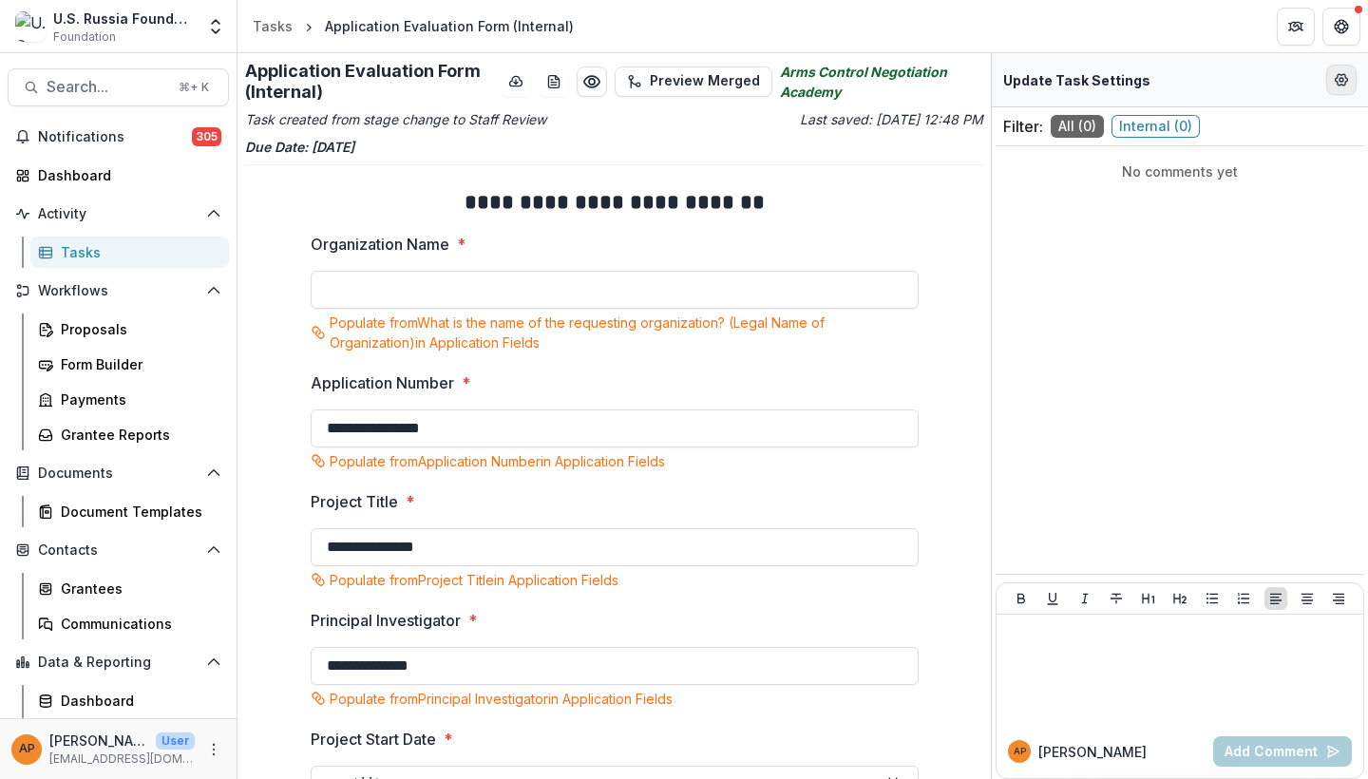
click at [1342, 83] on icon "Edit Form Settings" at bounding box center [1340, 79] width 15 height 15
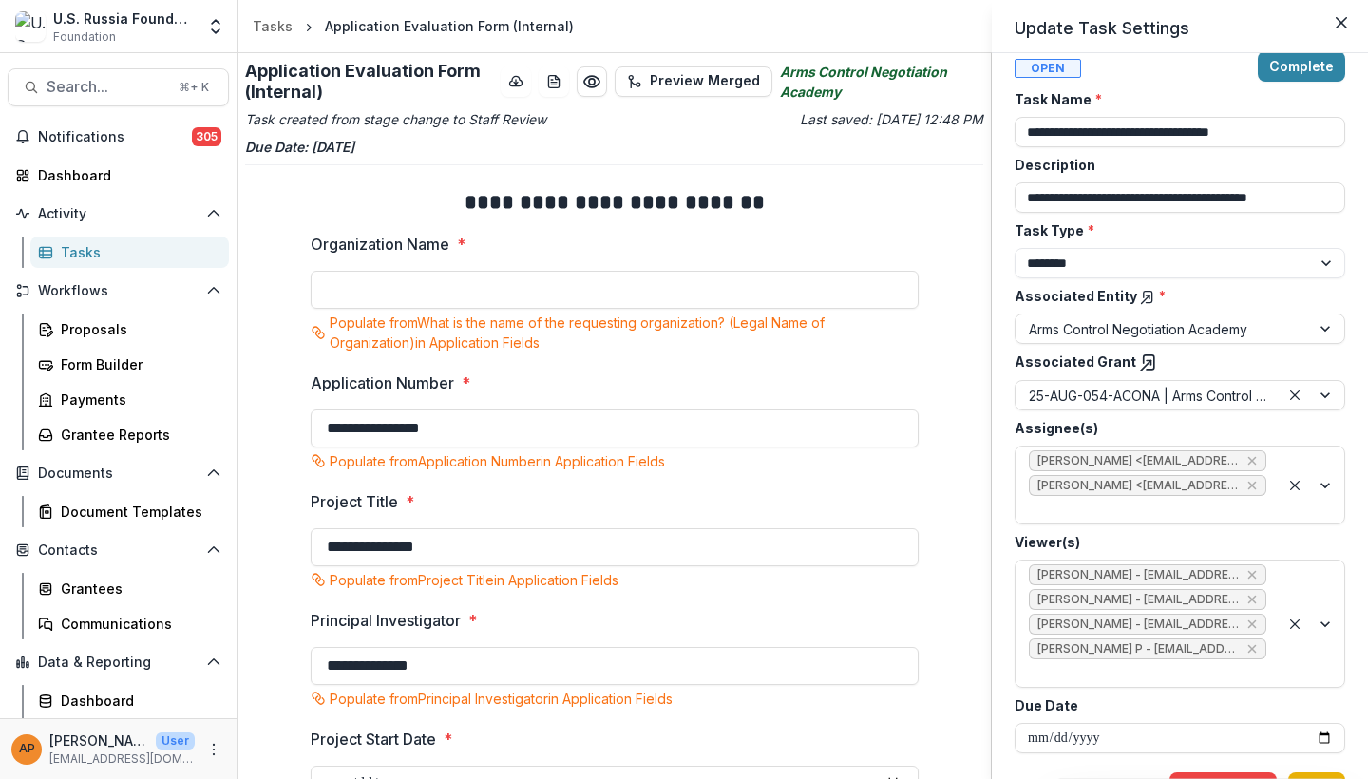
click at [1316, 772] on button "Save" at bounding box center [1316, 787] width 57 height 30
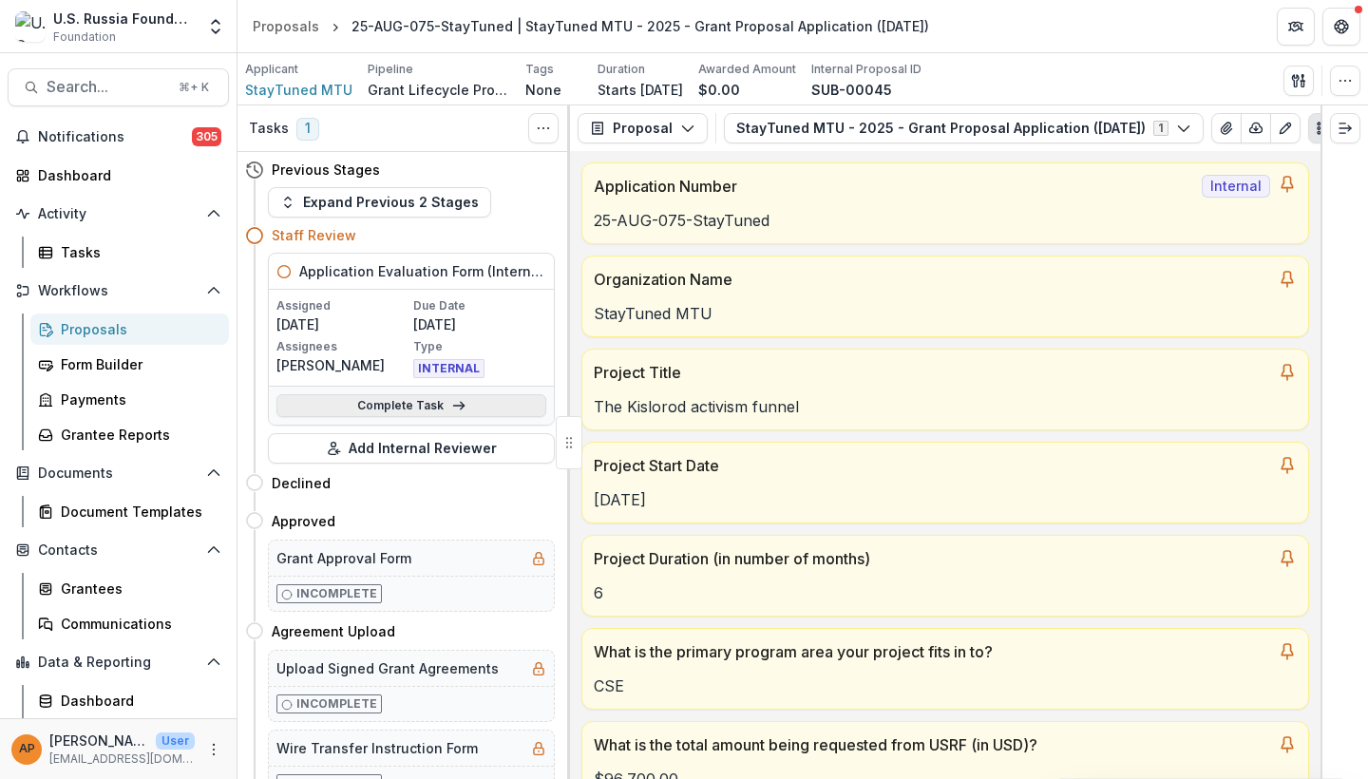
click at [408, 403] on link "Complete Task" at bounding box center [411, 405] width 270 height 23
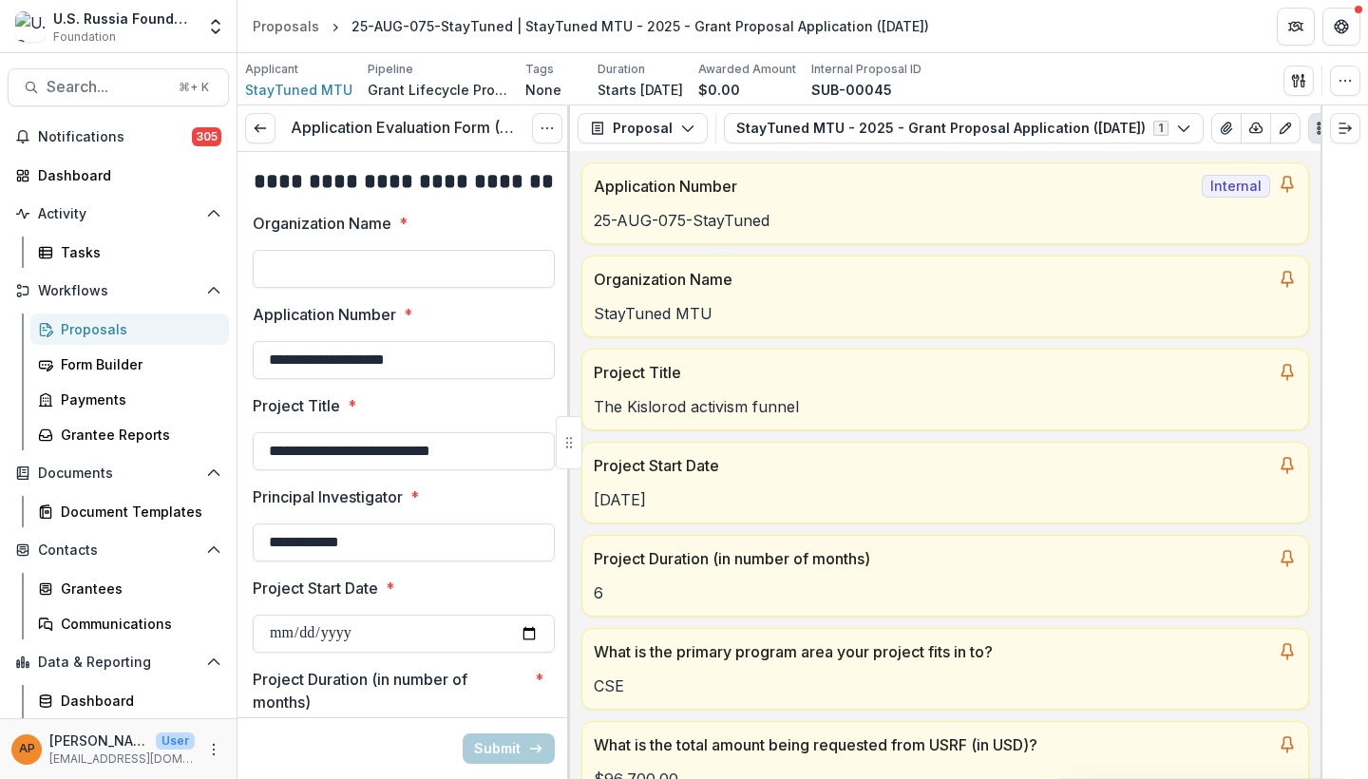
type input "*******"
type input "******"
click at [338, 267] on input "Organization Name *" at bounding box center [404, 269] width 302 height 38
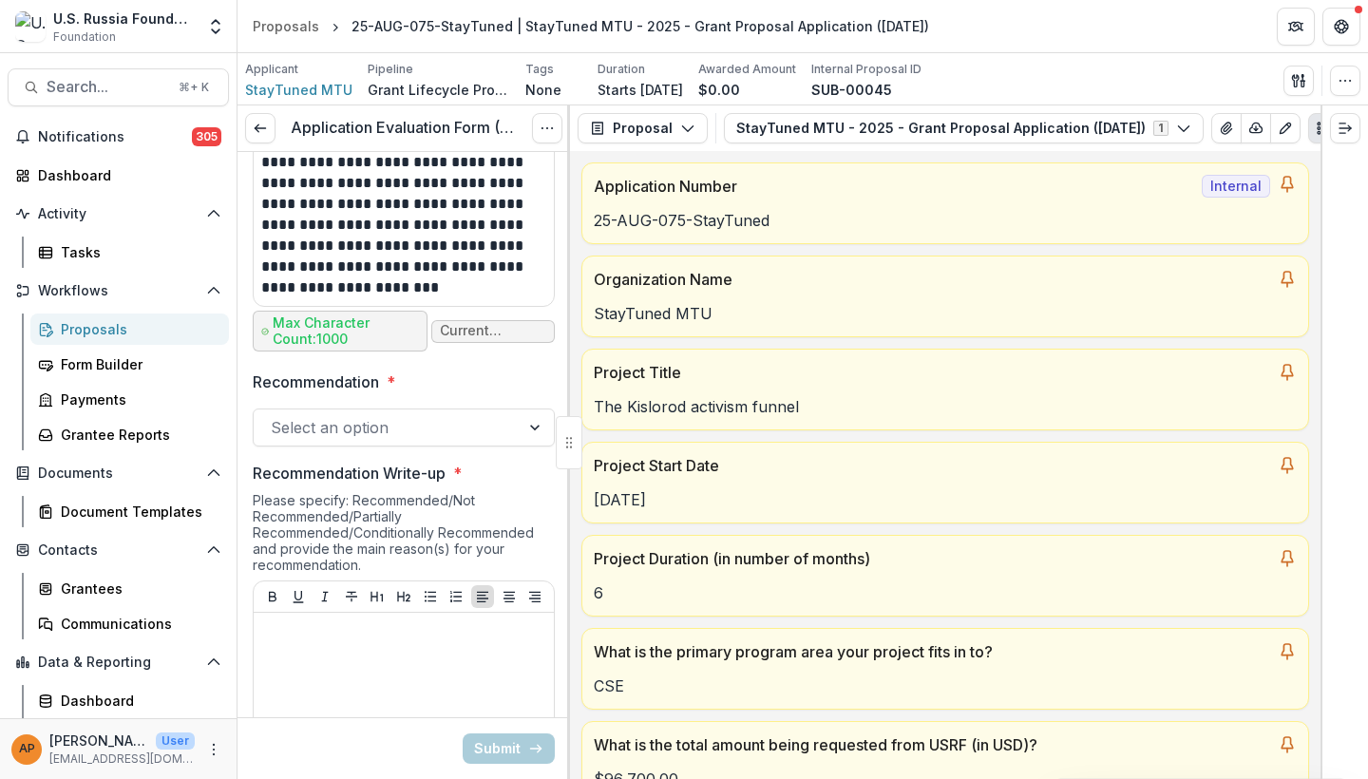
scroll to position [1582, 0]
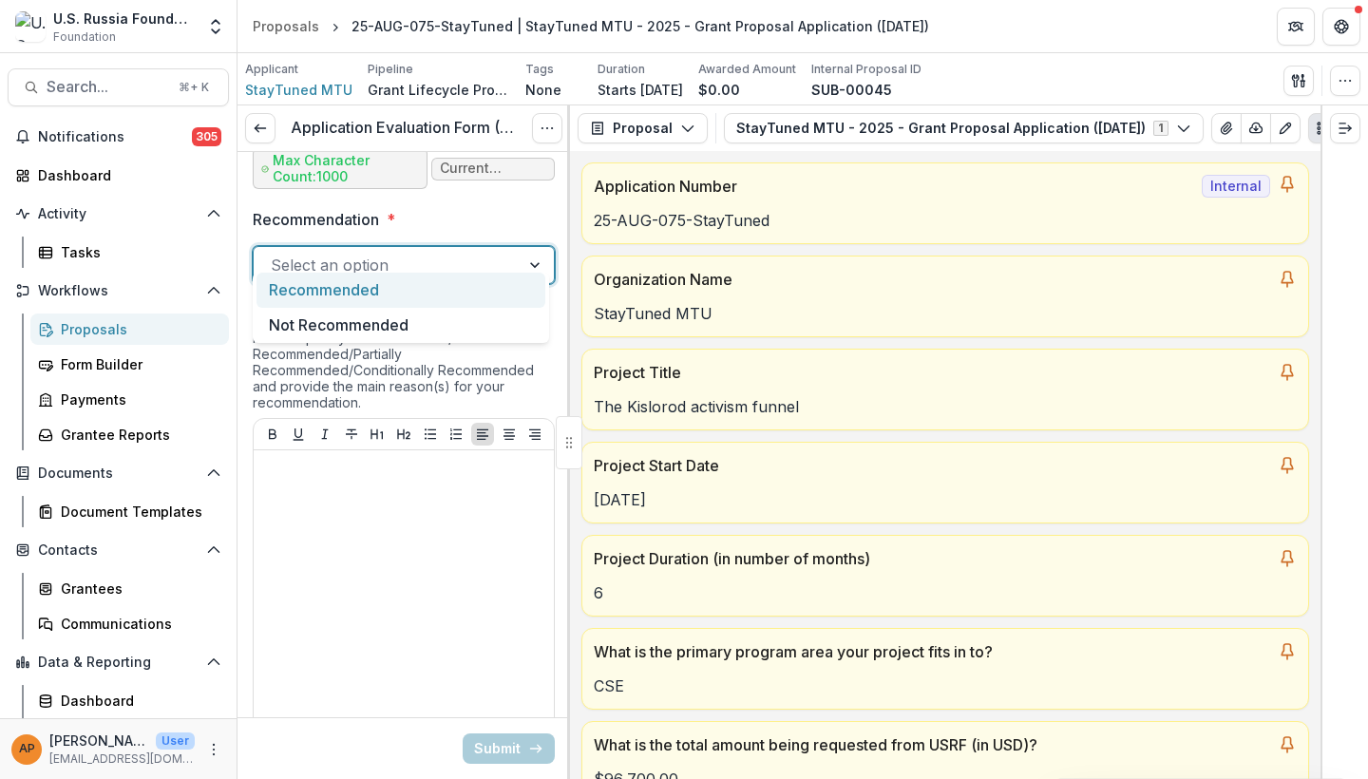
click at [352, 254] on div "Select an option" at bounding box center [387, 265] width 232 height 23
click at [487, 252] on div at bounding box center [387, 265] width 232 height 27
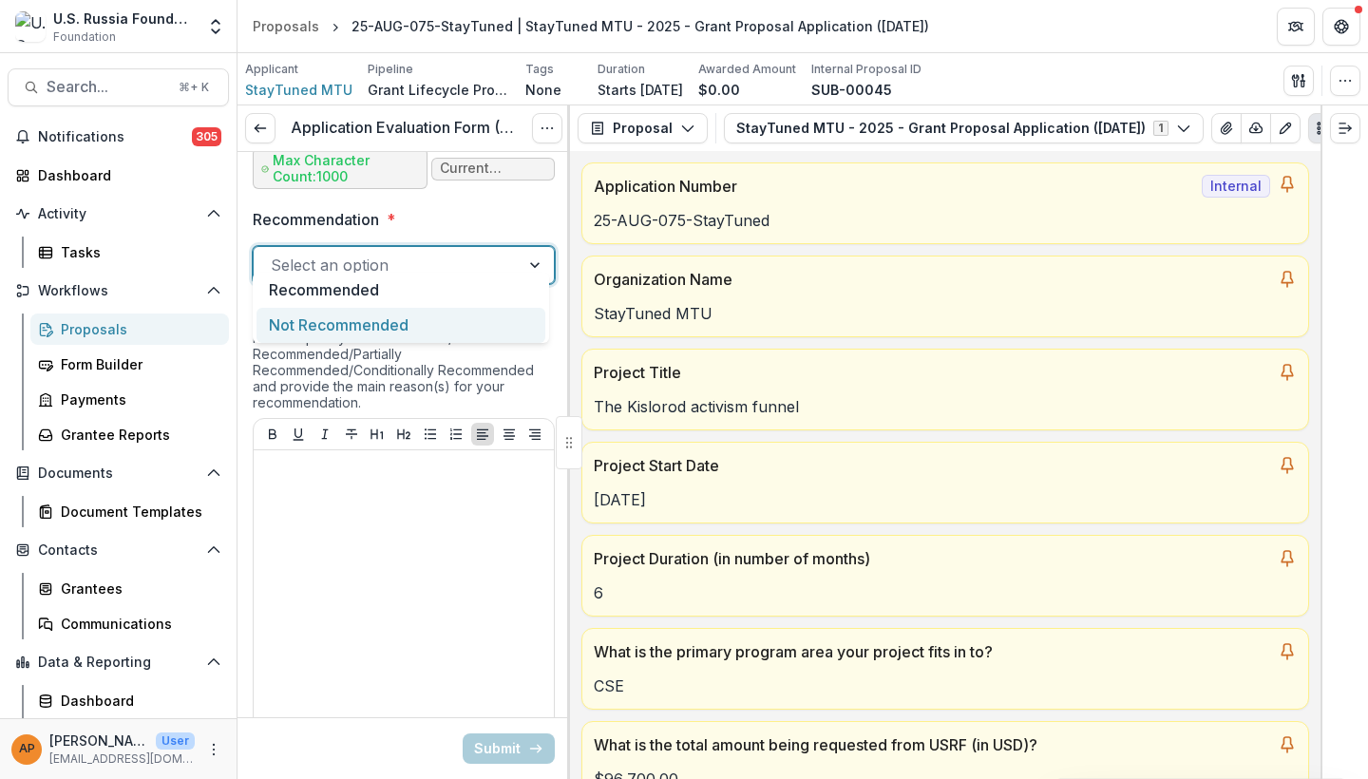
click at [449, 329] on div "Not Recommended" at bounding box center [400, 325] width 289 height 35
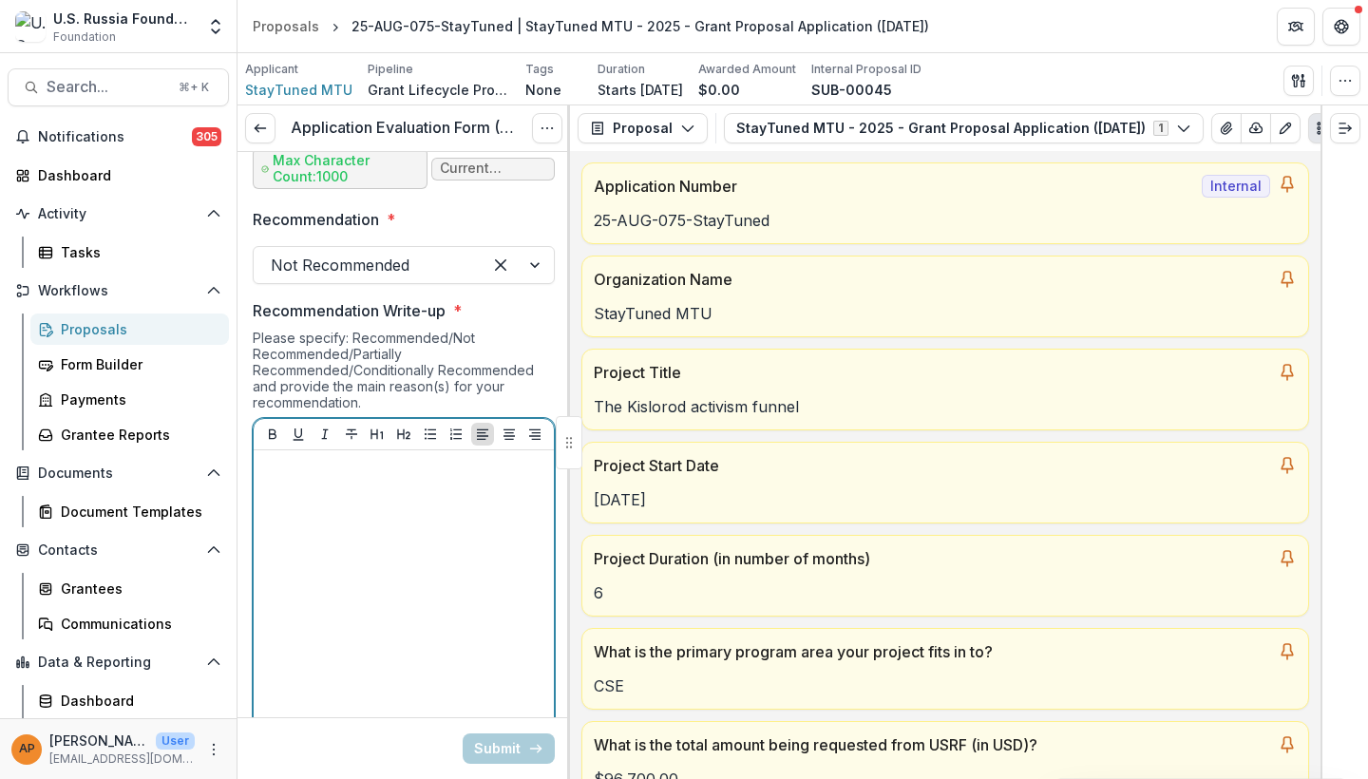
click at [376, 458] on p at bounding box center [403, 468] width 285 height 21
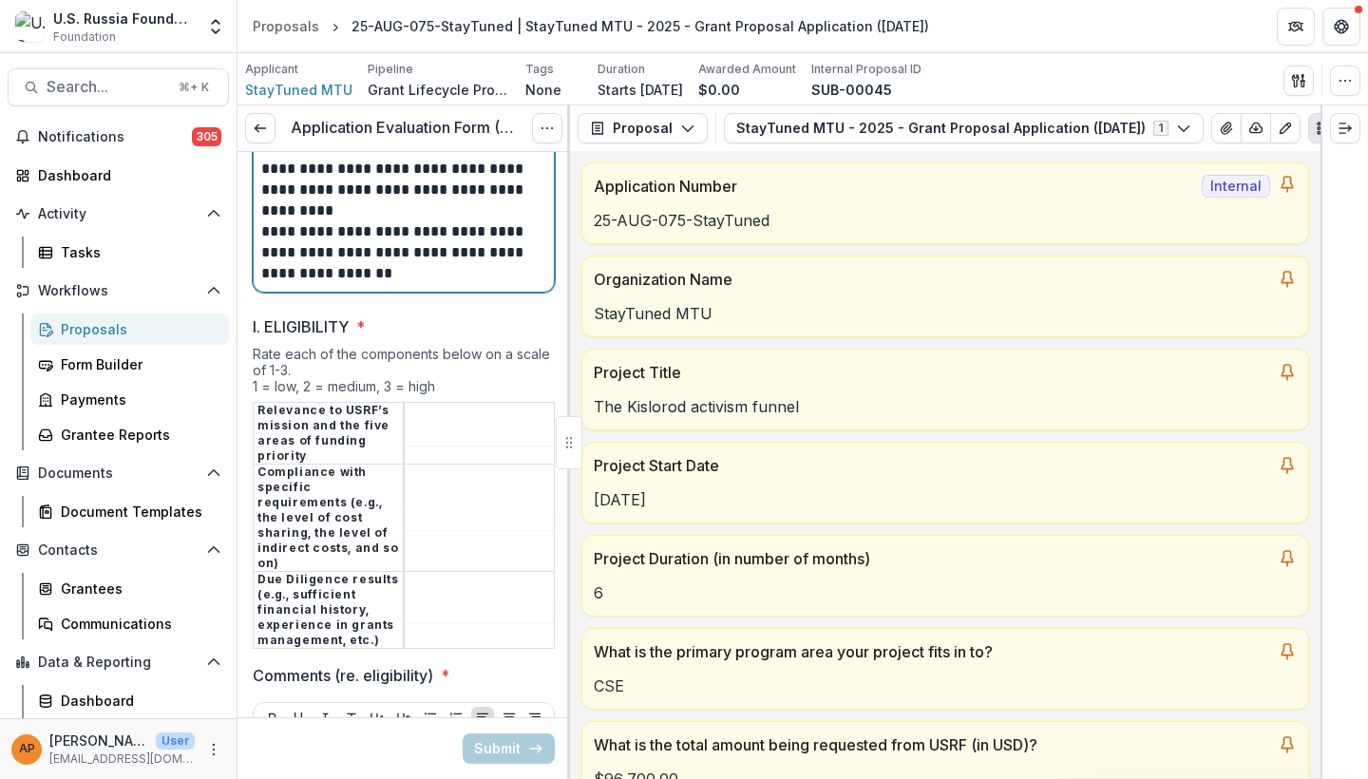
scroll to position [2491, 0]
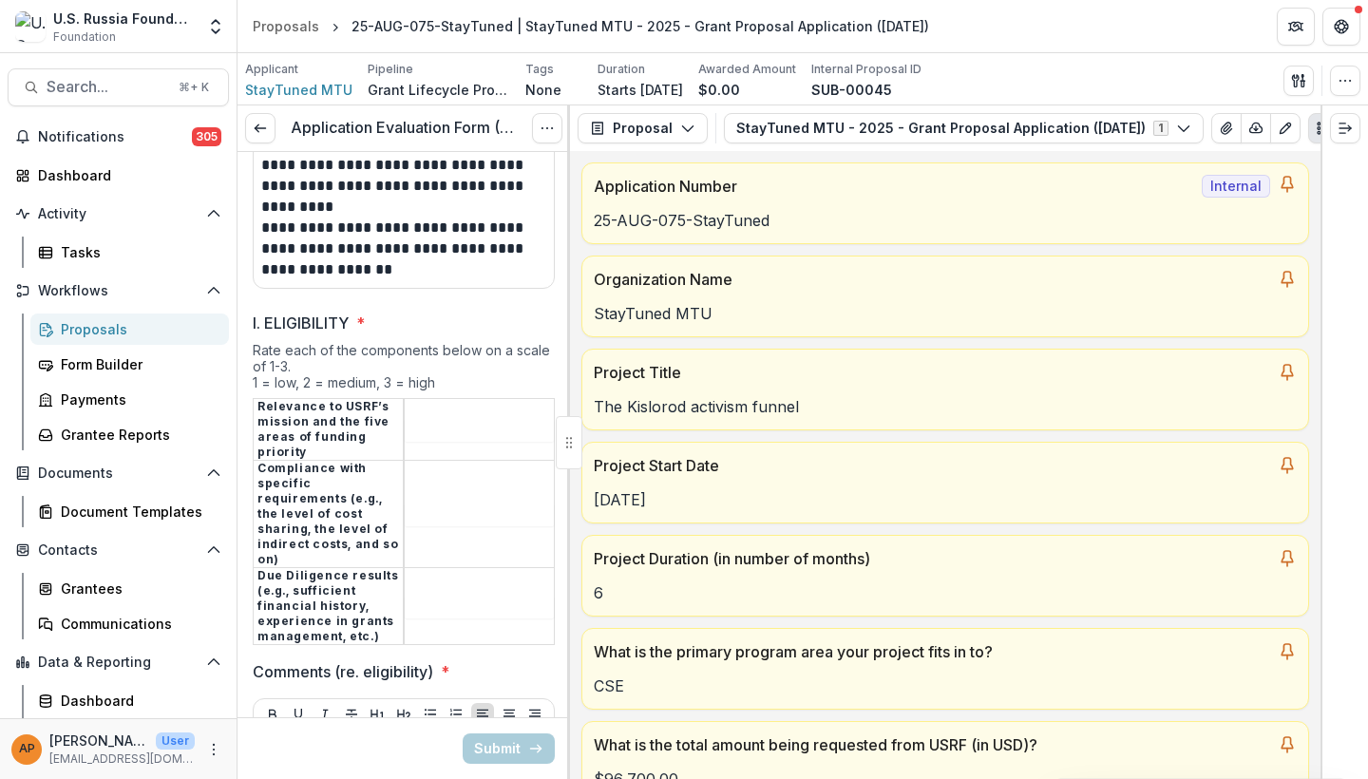
click at [431, 419] on input "I. ELIGIBILITY *" at bounding box center [479, 430] width 149 height 23
type input "*"
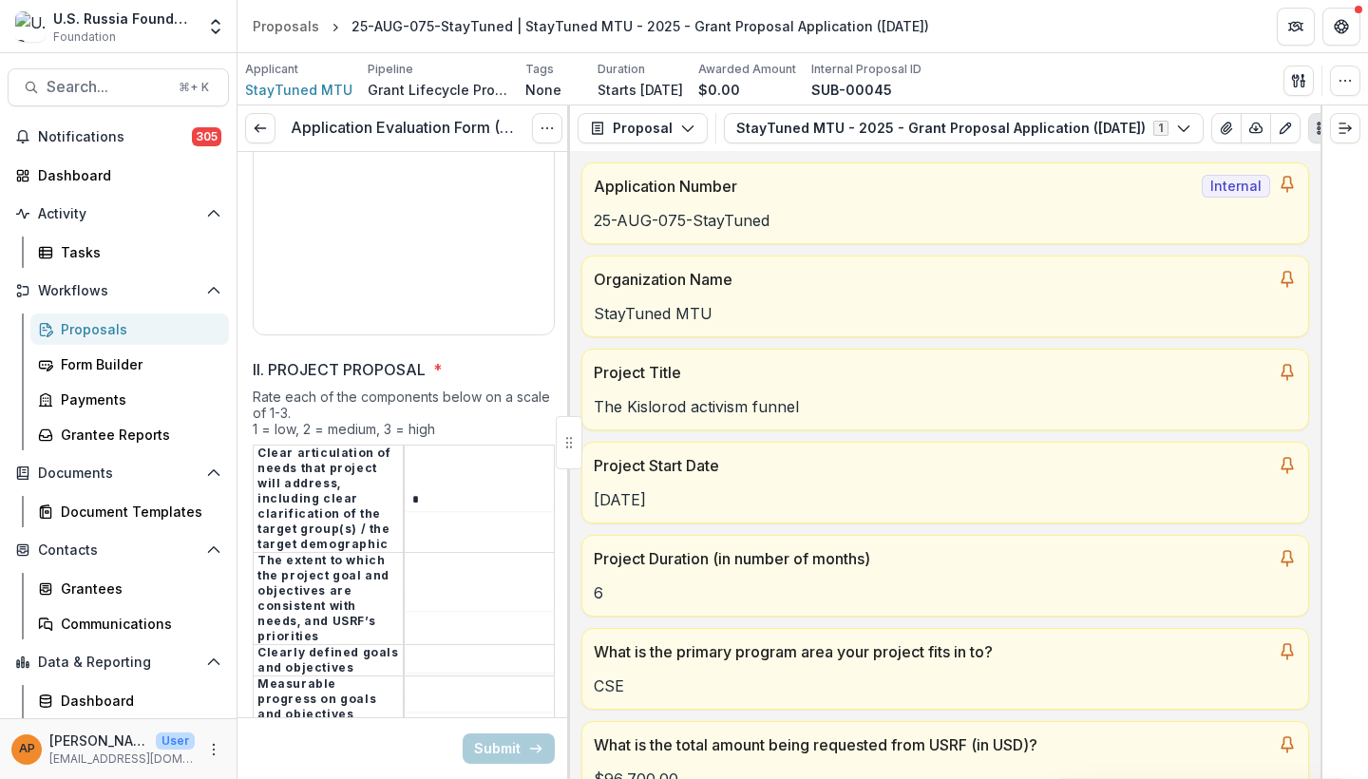
type input "*"
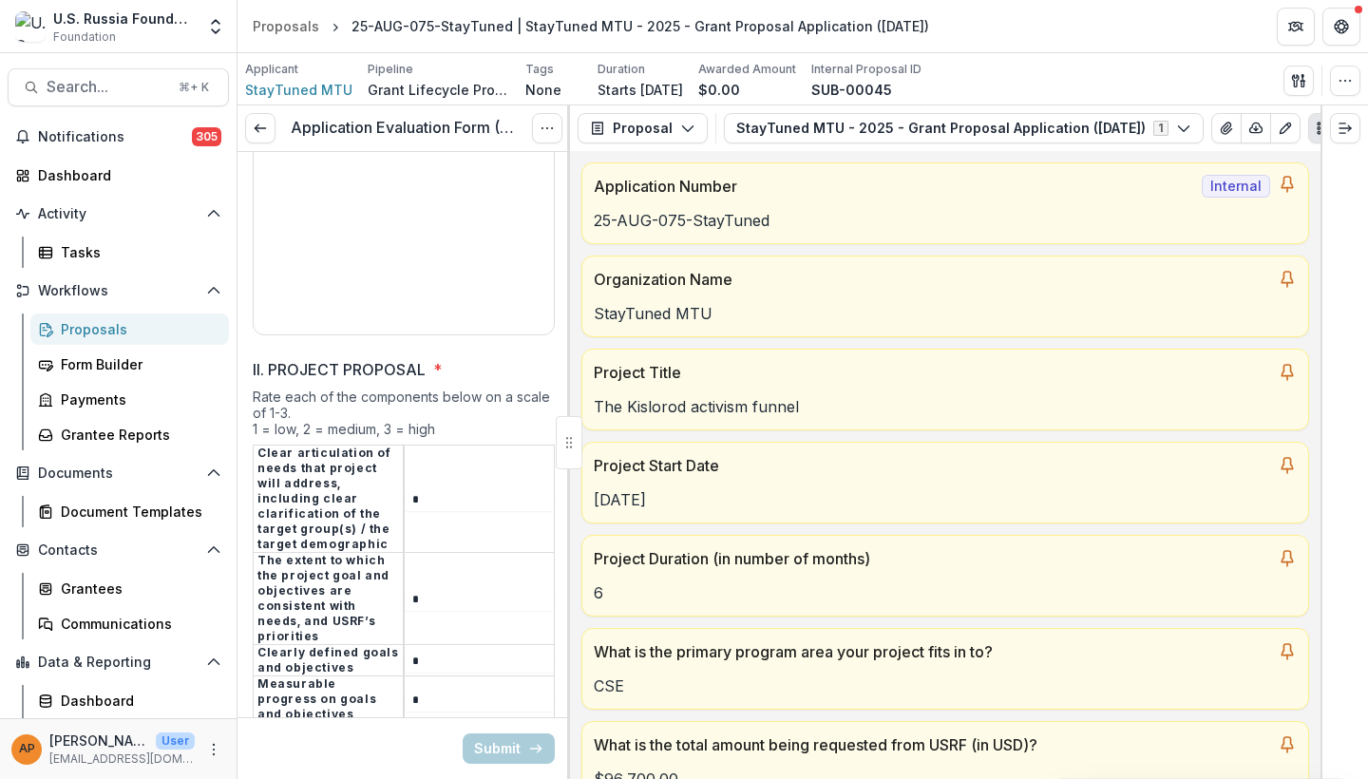
type input "*"
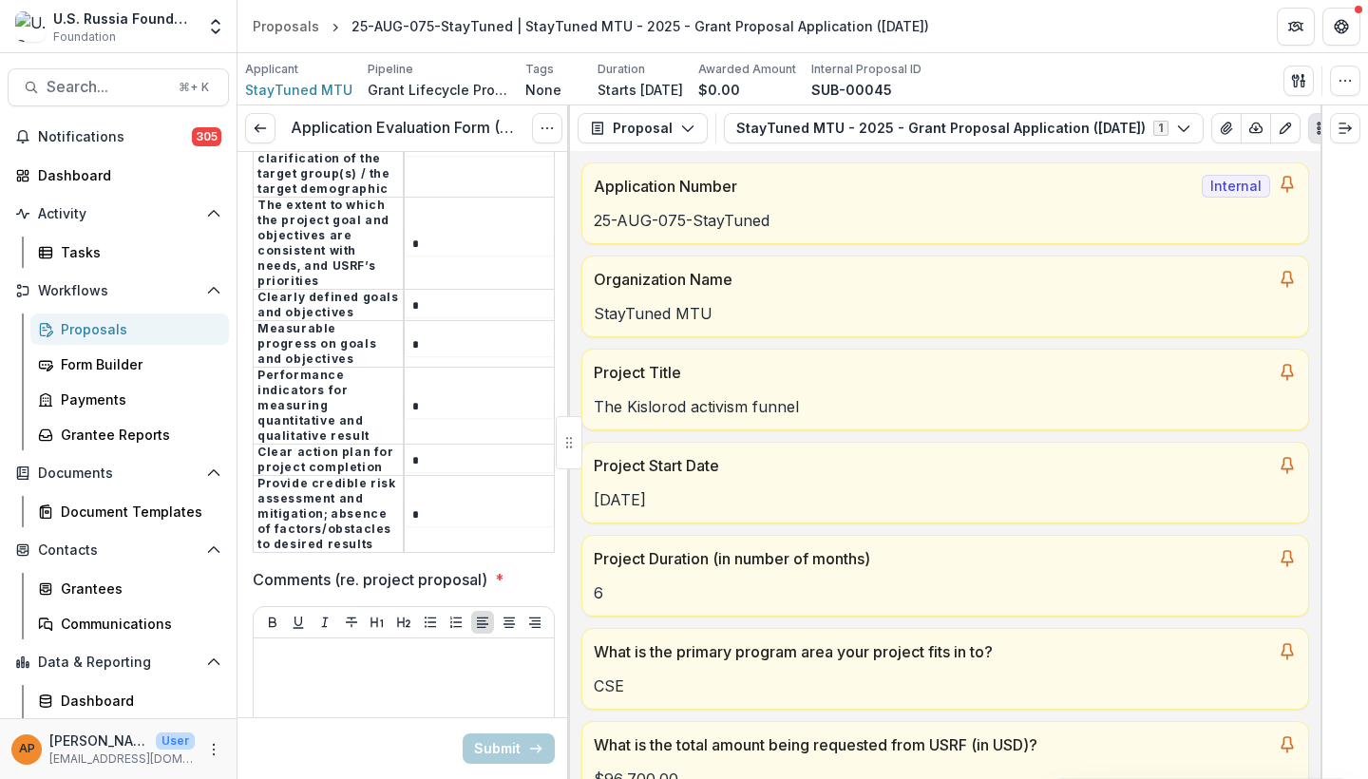
type input "*"
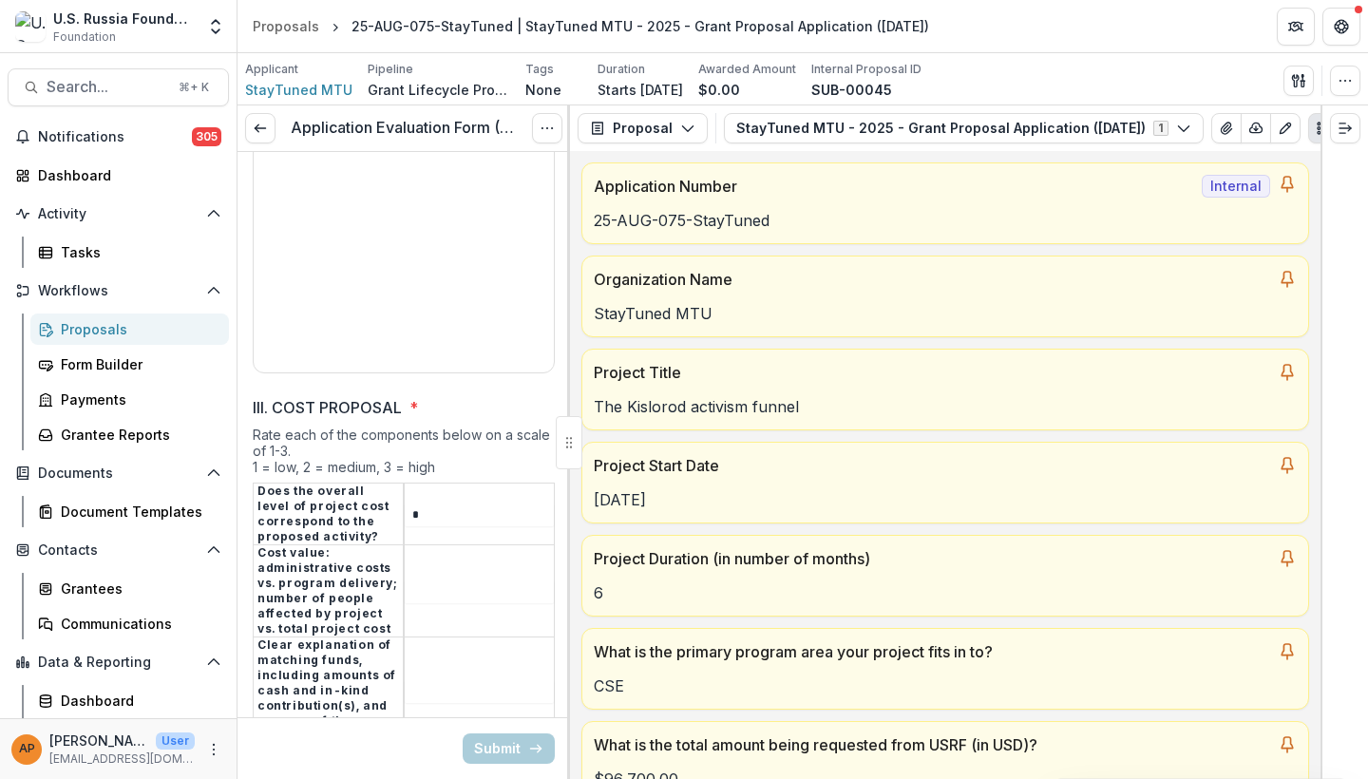
type input "*"
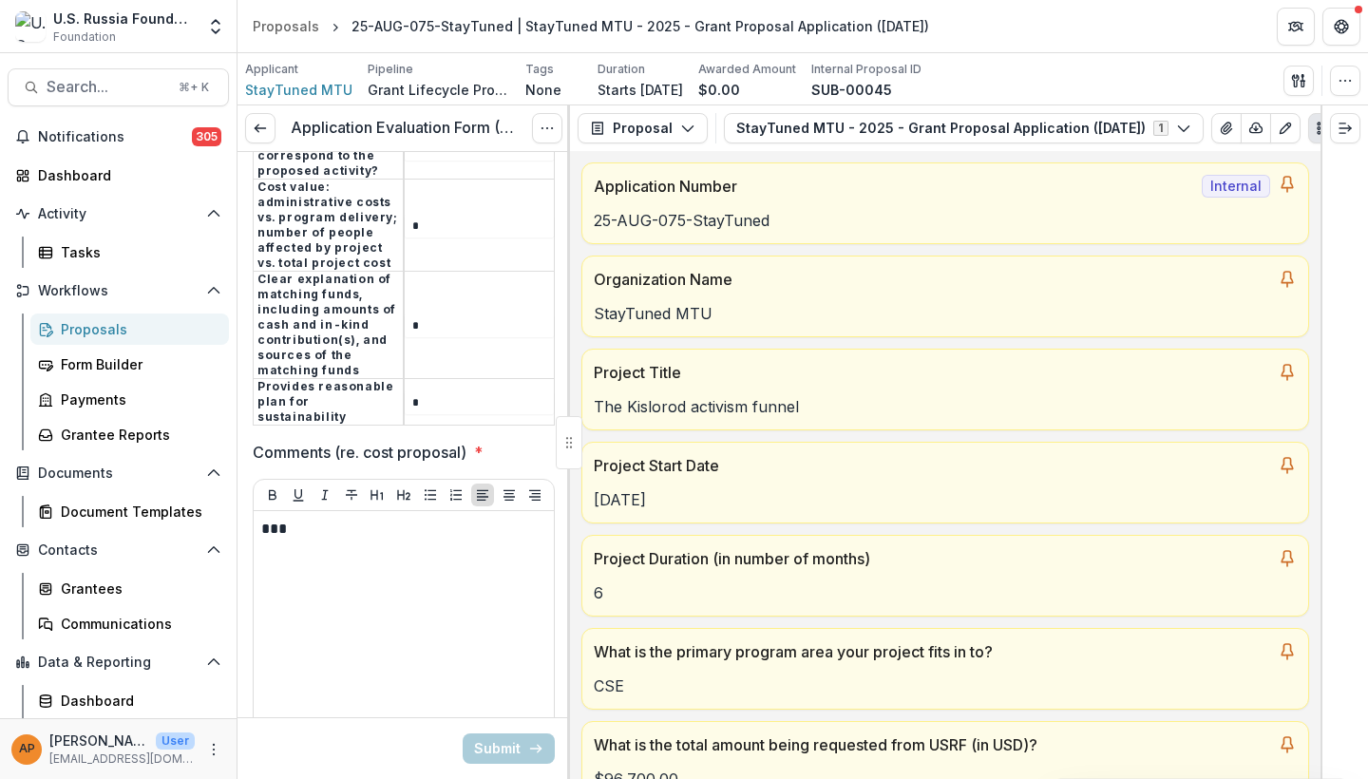
scroll to position [4905, 0]
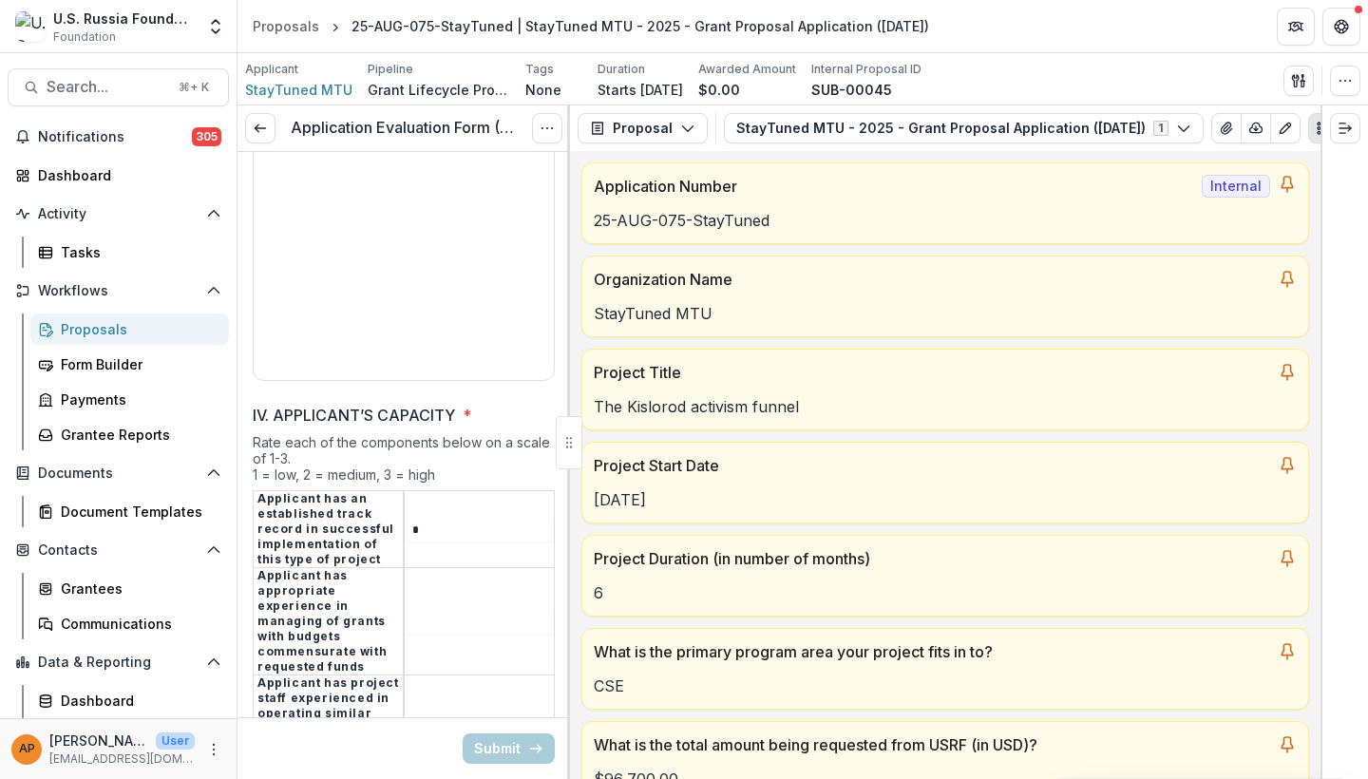
type input "*"
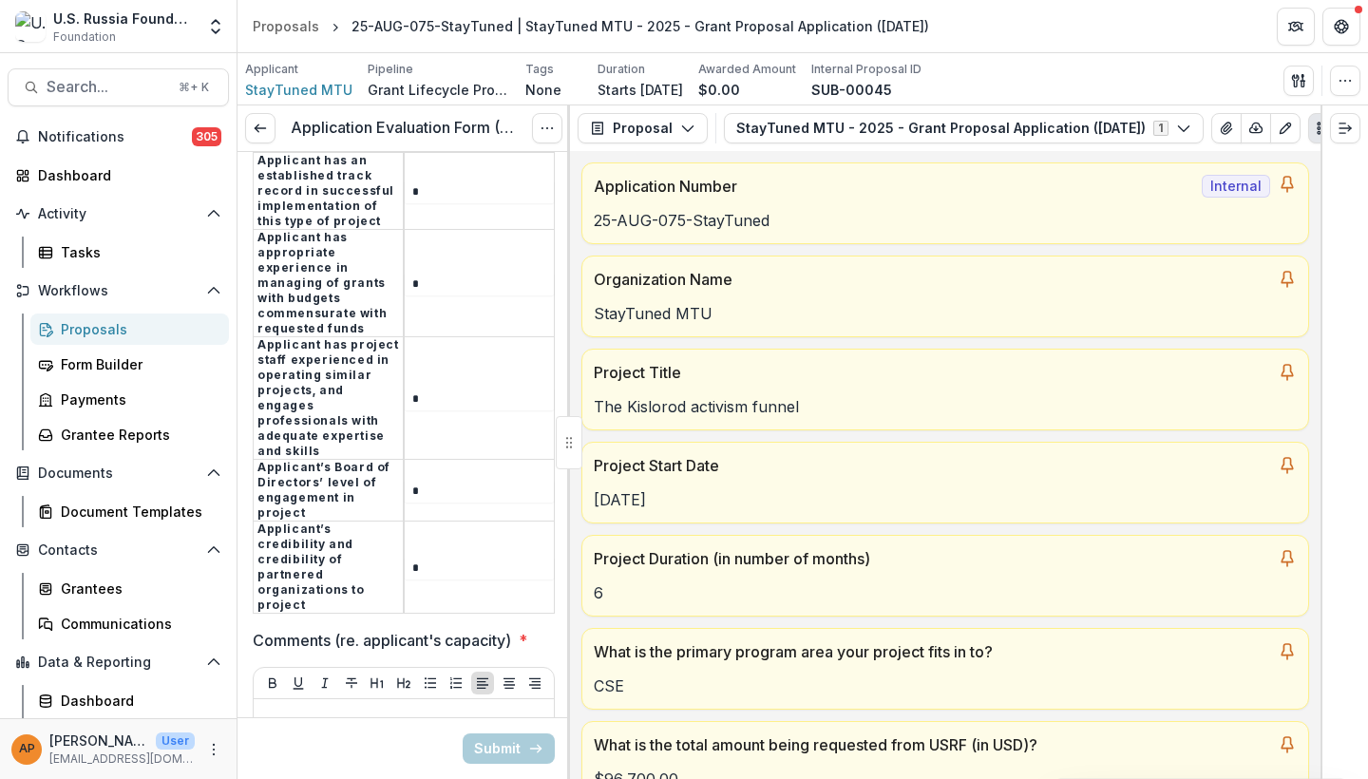
type input "*"
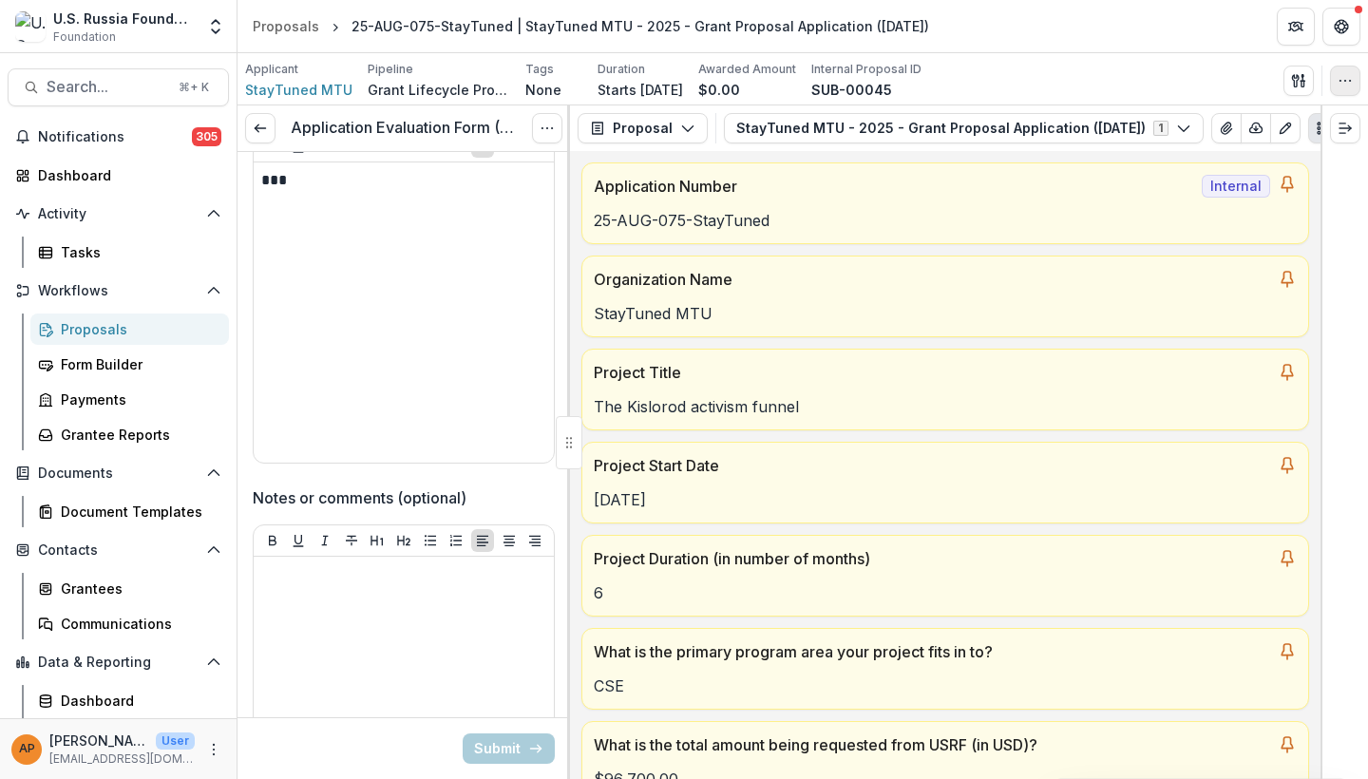
click at [1347, 87] on icon "button" at bounding box center [1344, 80] width 15 height 15
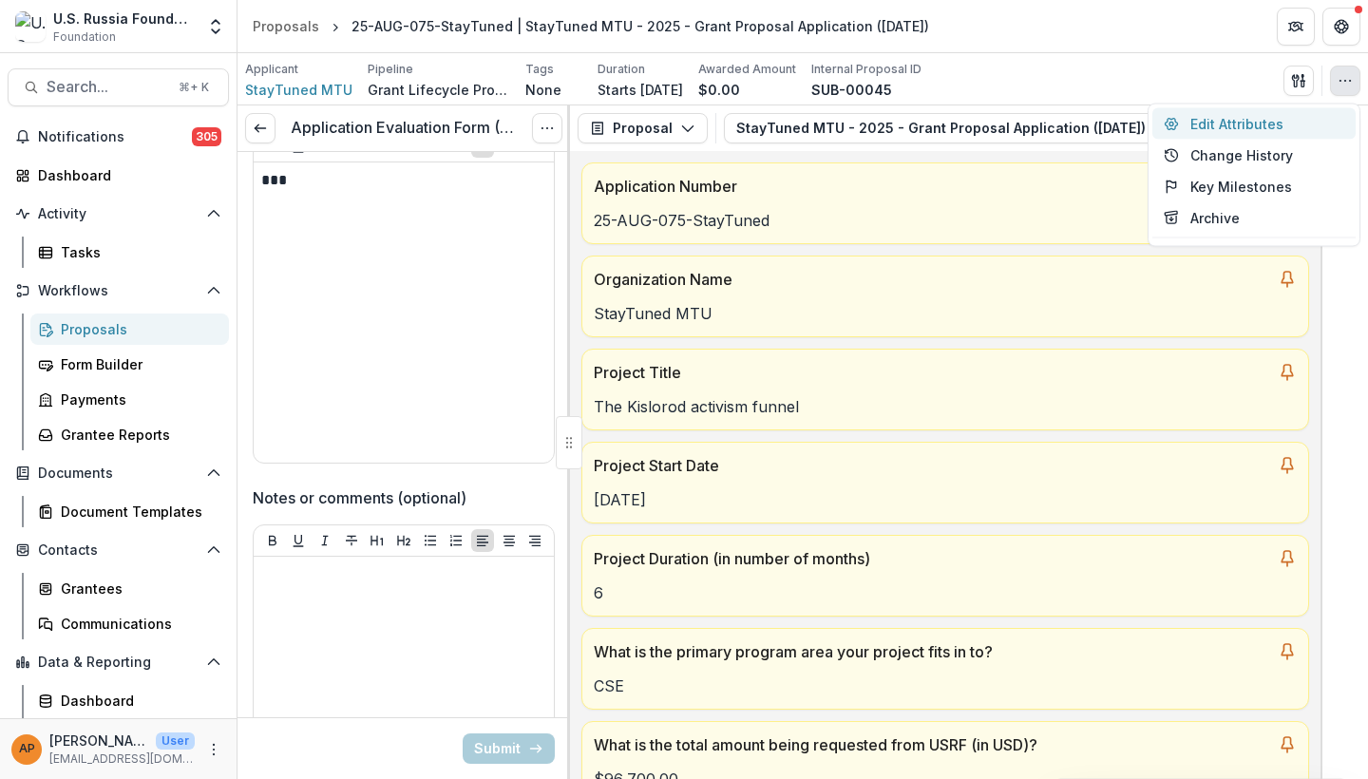
click at [1269, 128] on button "Edit Attributes" at bounding box center [1253, 123] width 203 height 31
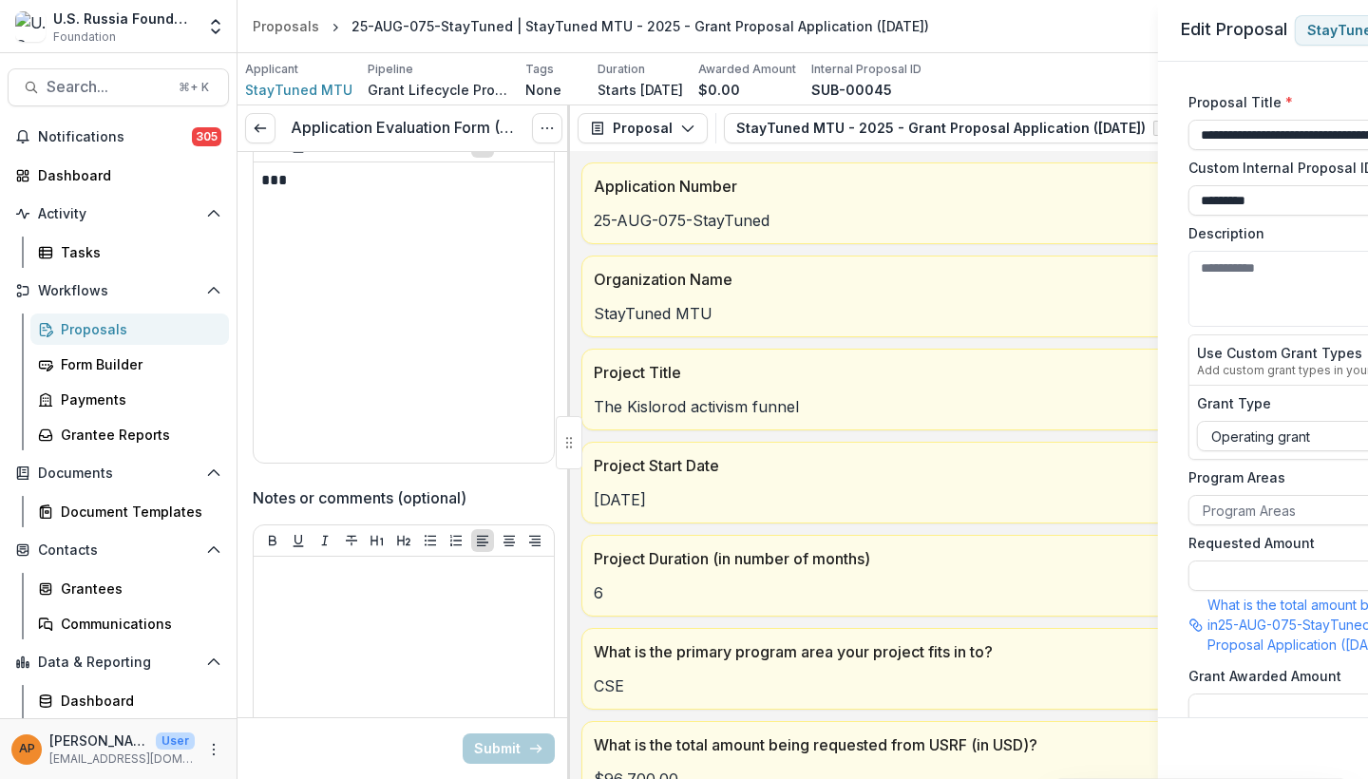
type input "*******"
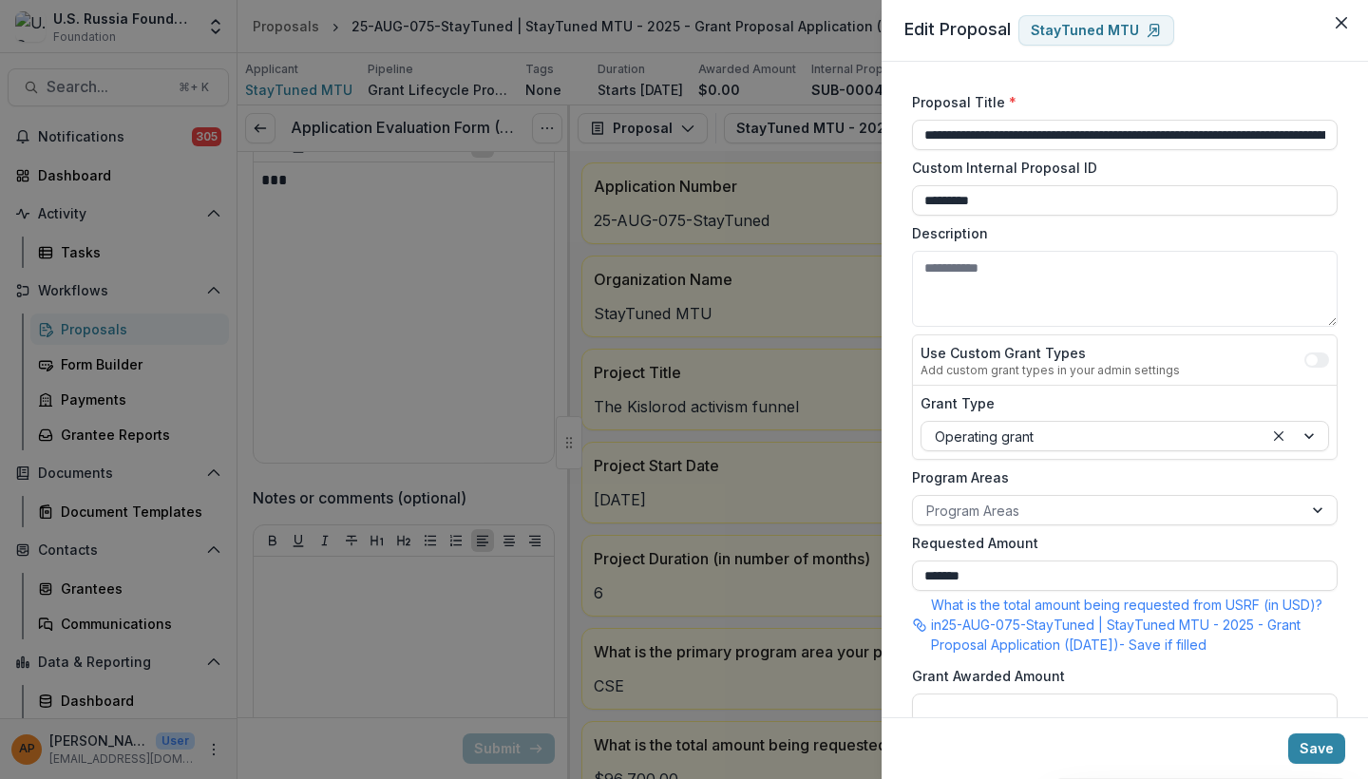
click at [1333, 767] on footer "Save" at bounding box center [1124, 748] width 486 height 62
click at [1327, 752] on button "Save" at bounding box center [1316, 748] width 57 height 30
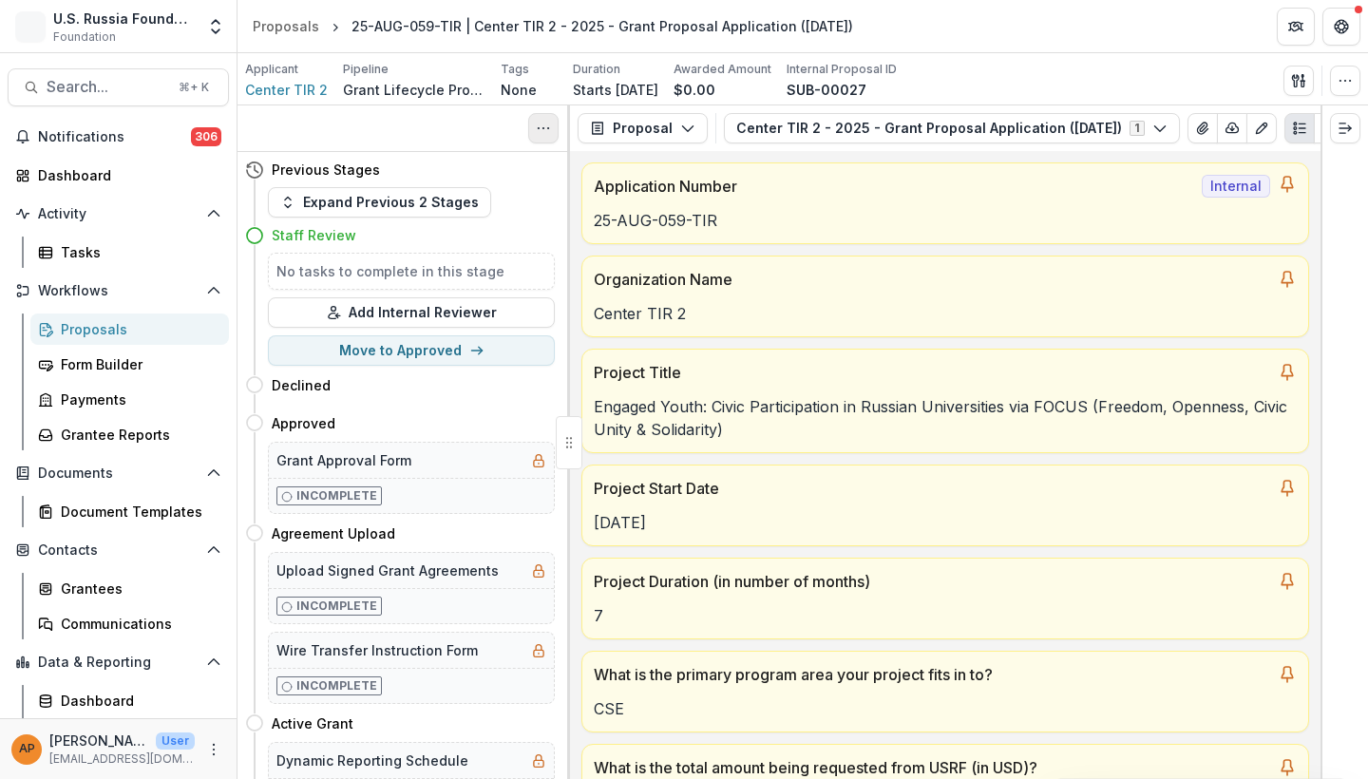
click at [543, 133] on icon "Toggle View Cancelled Tasks" at bounding box center [543, 128] width 15 height 15
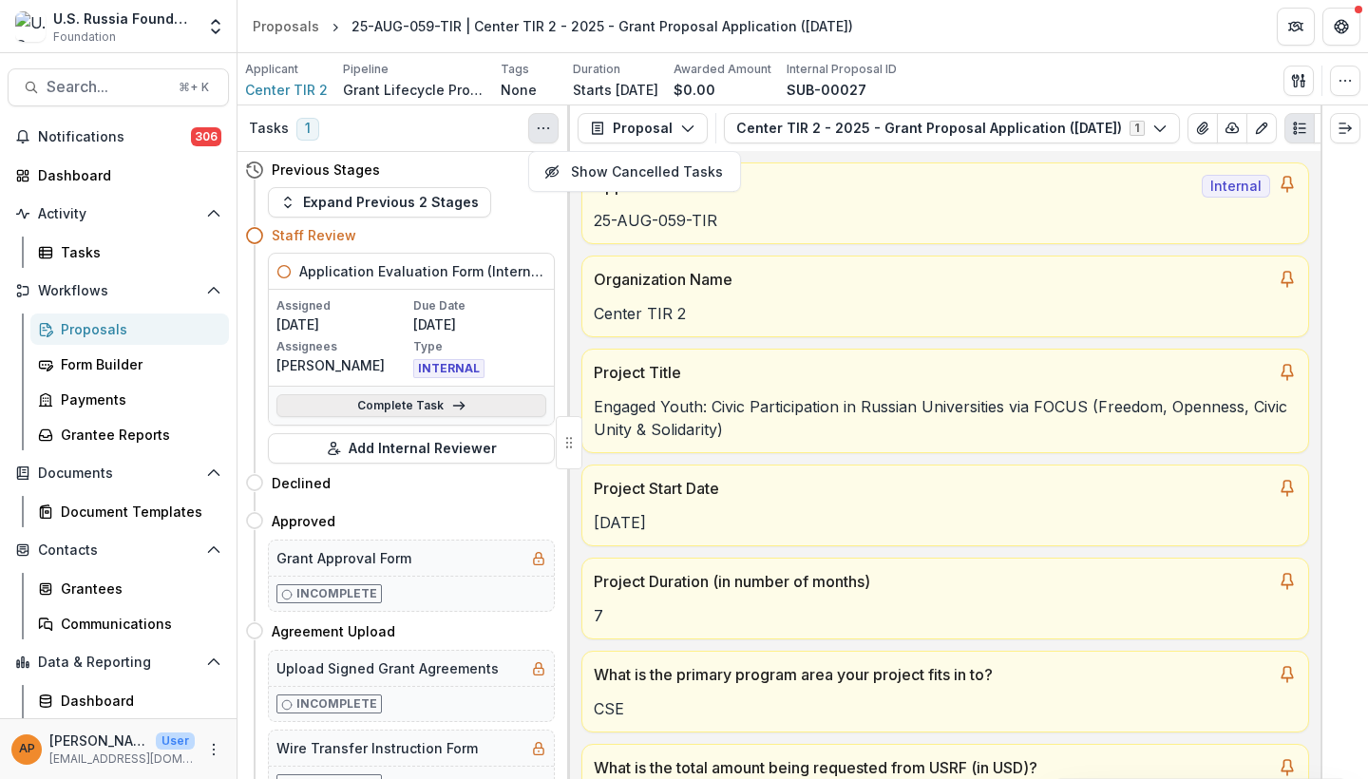
click at [440, 412] on link "Complete Task" at bounding box center [411, 405] width 270 height 23
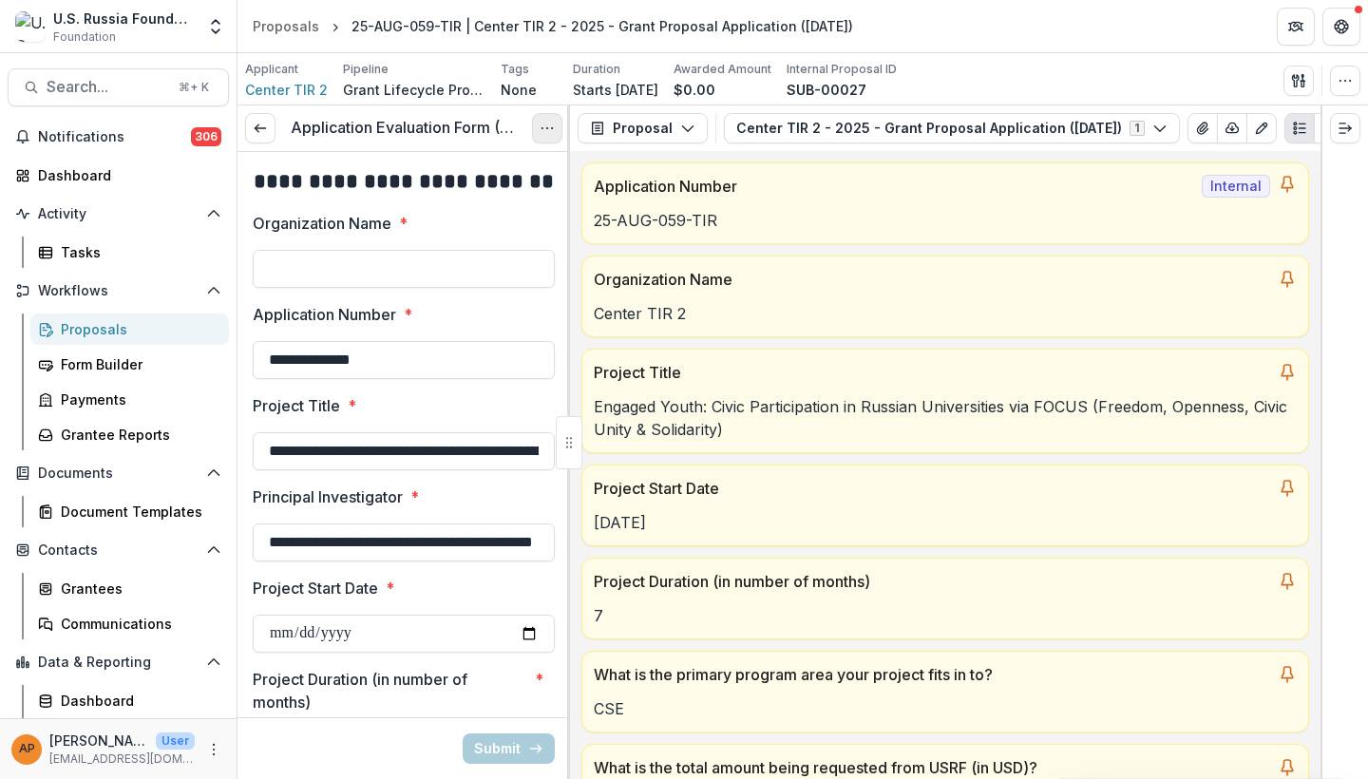
click at [541, 134] on icon "Options" at bounding box center [546, 128] width 15 height 15
click at [507, 168] on link "View task" at bounding box center [455, 171] width 203 height 31
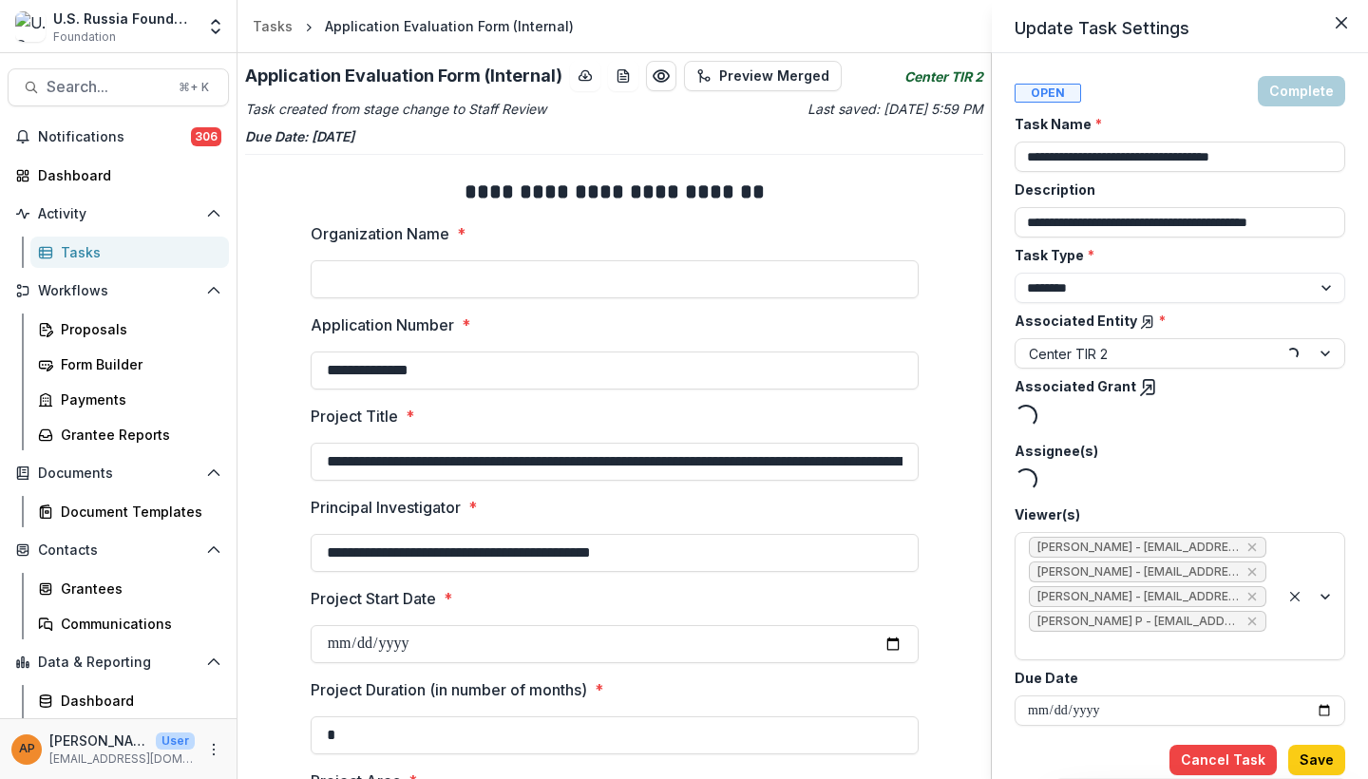
type input "*******"
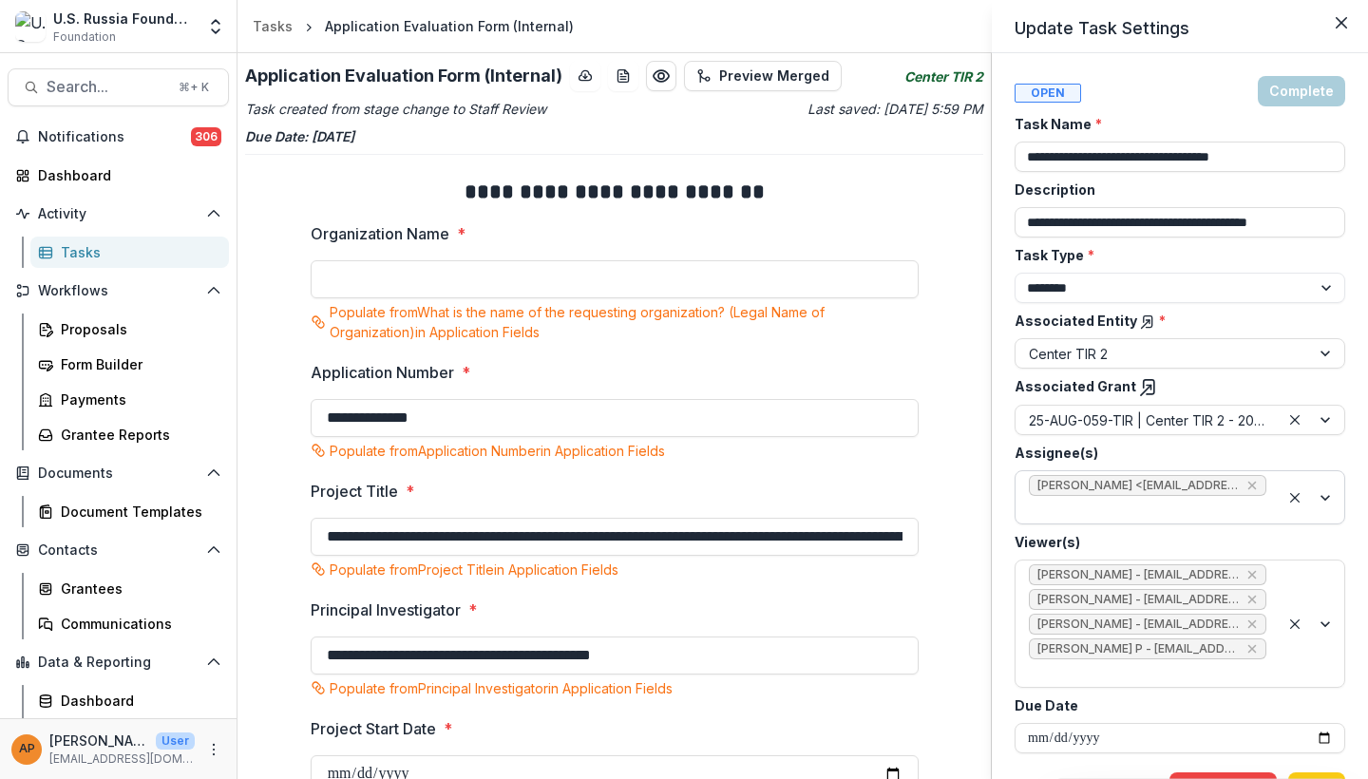
click at [1068, 508] on div at bounding box center [1147, 510] width 237 height 24
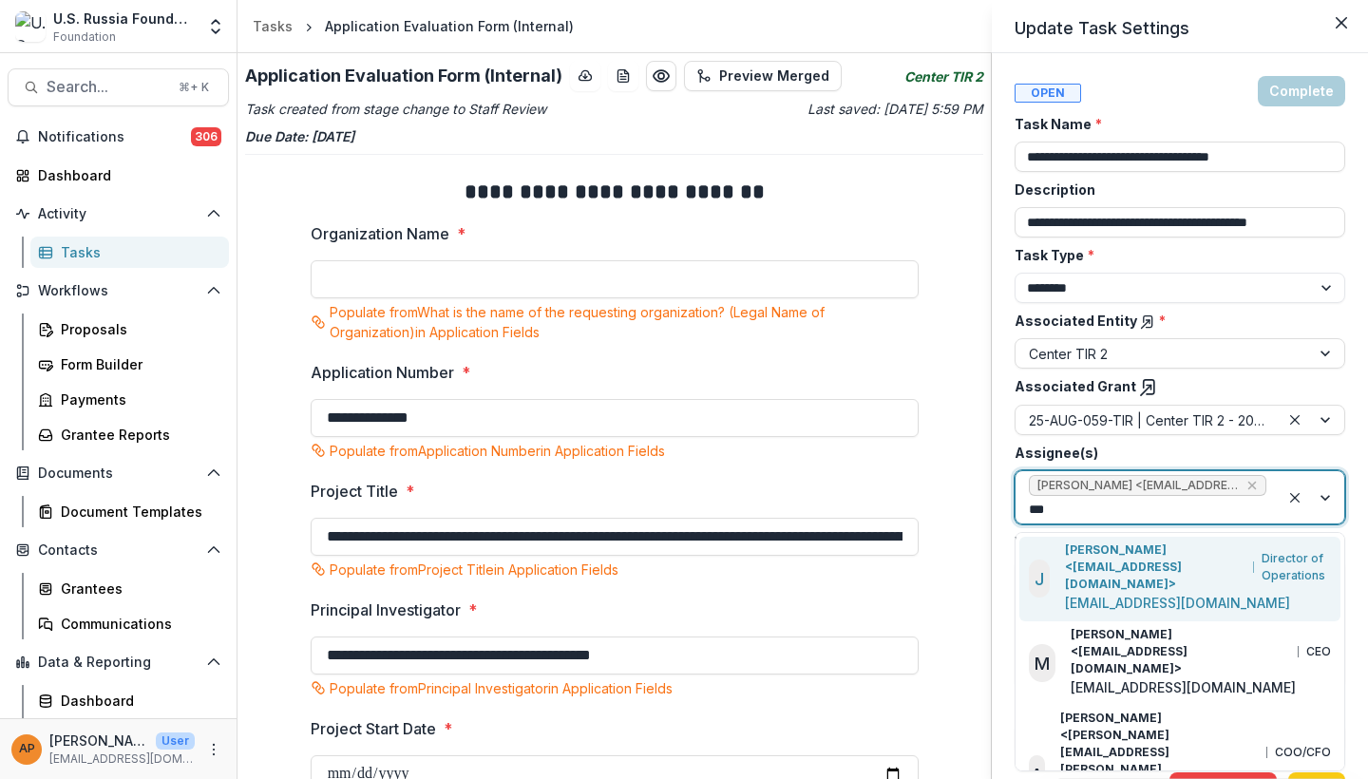
type input "****"
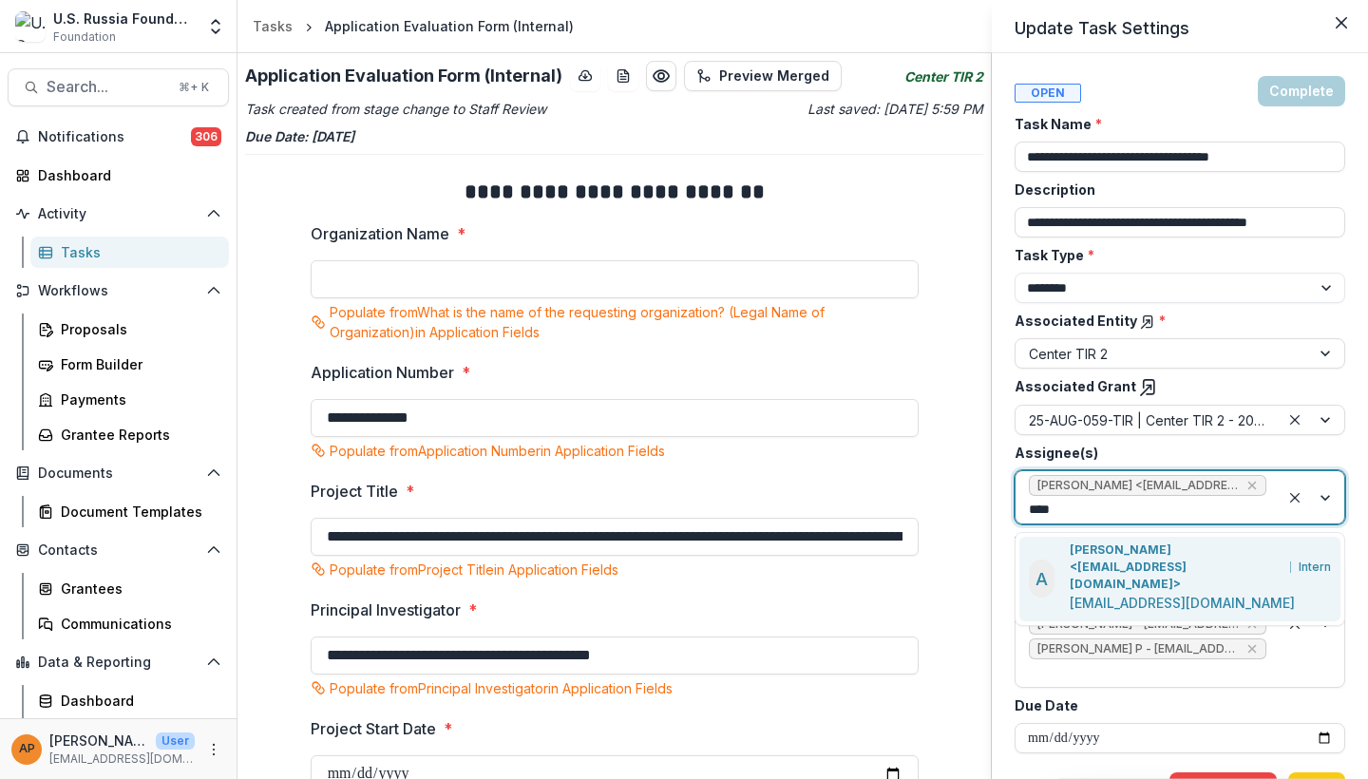
click at [1081, 545] on p "[PERSON_NAME] <[EMAIL_ADDRESS][DOMAIN_NAME]>" at bounding box center [1175, 566] width 213 height 51
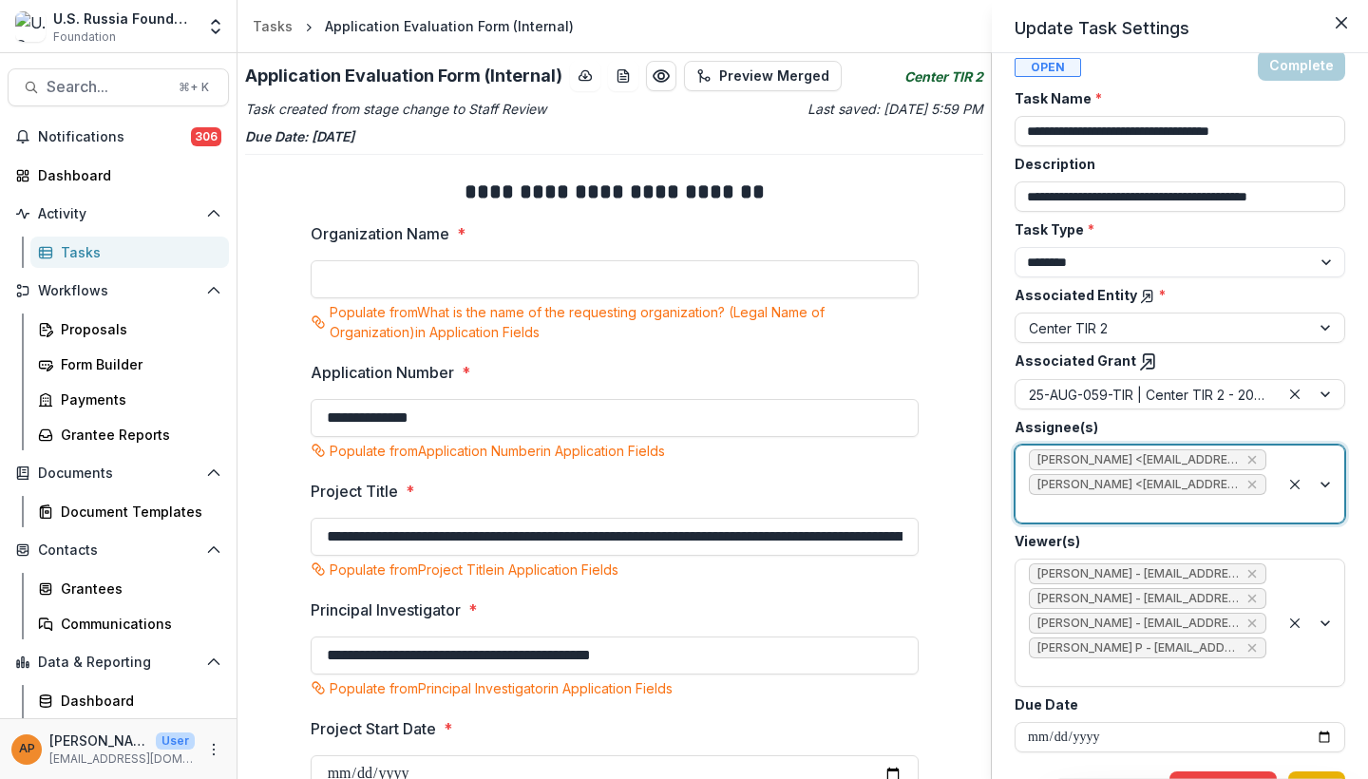
scroll to position [25, 0]
click at [1329, 772] on button "Save" at bounding box center [1316, 787] width 57 height 30
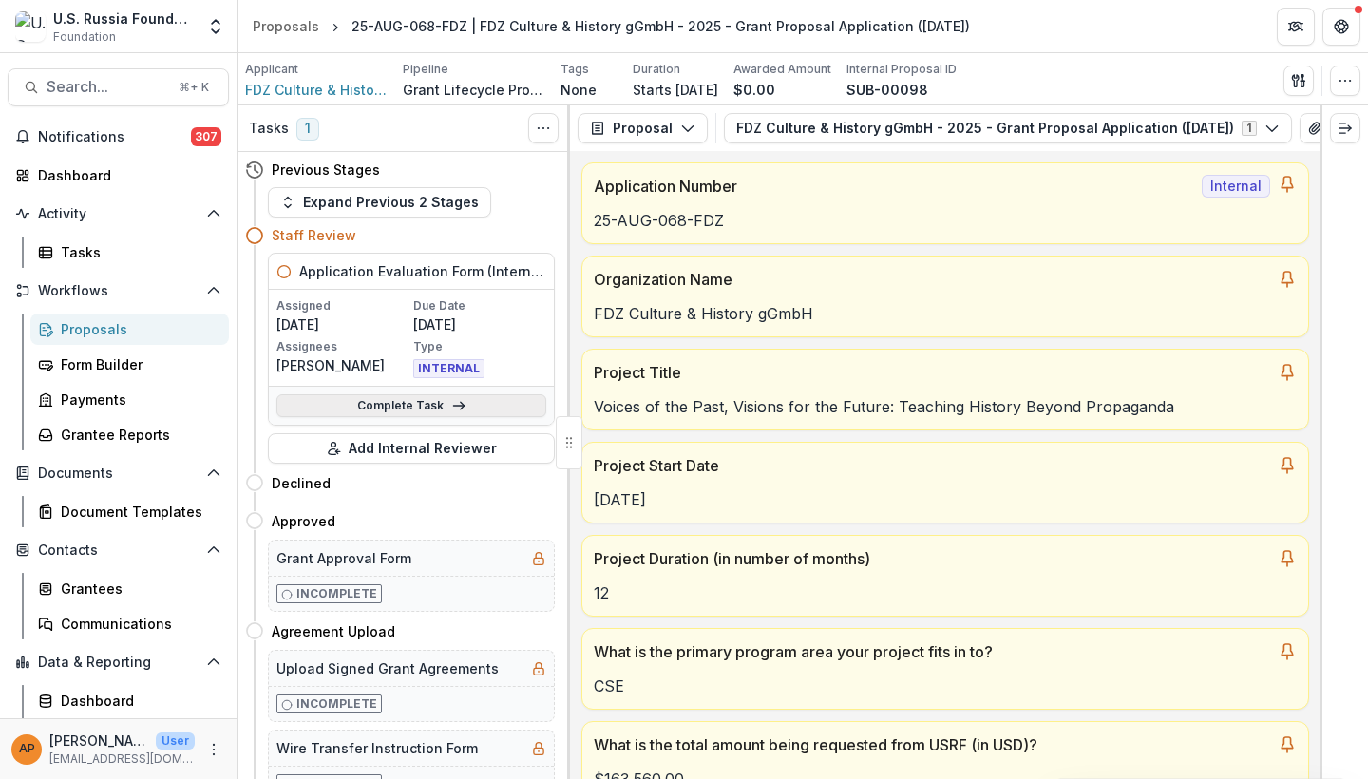
click at [451, 405] on icon at bounding box center [458, 405] width 15 height 15
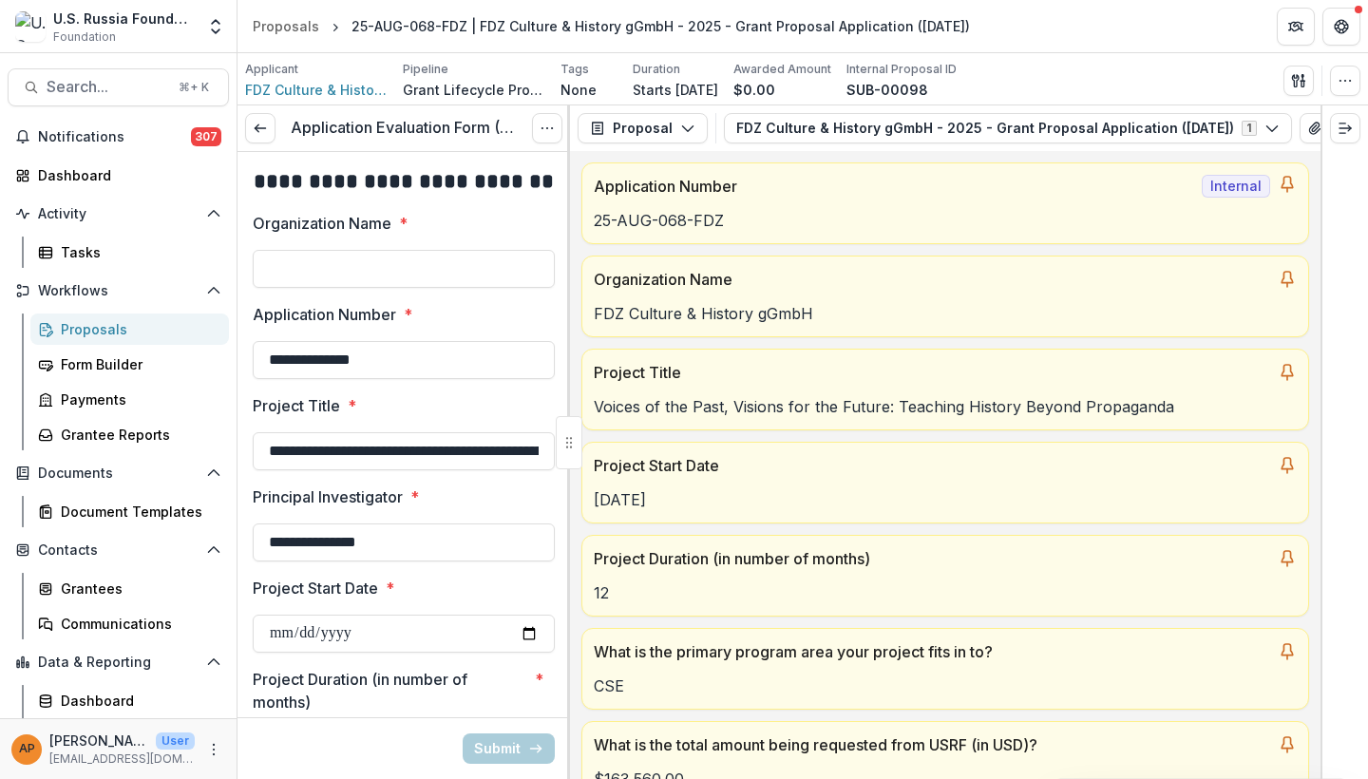
type input "********"
type input "*******"
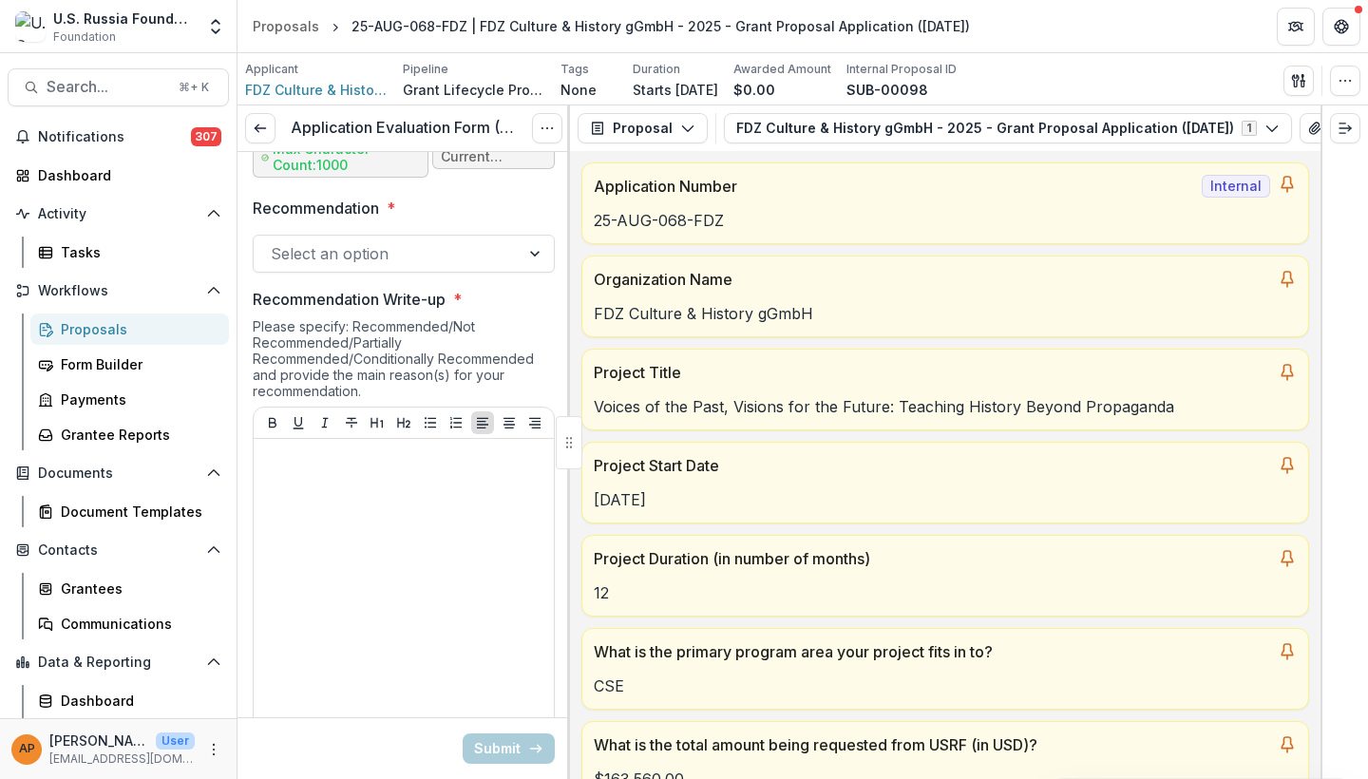
scroll to position [1473, 0]
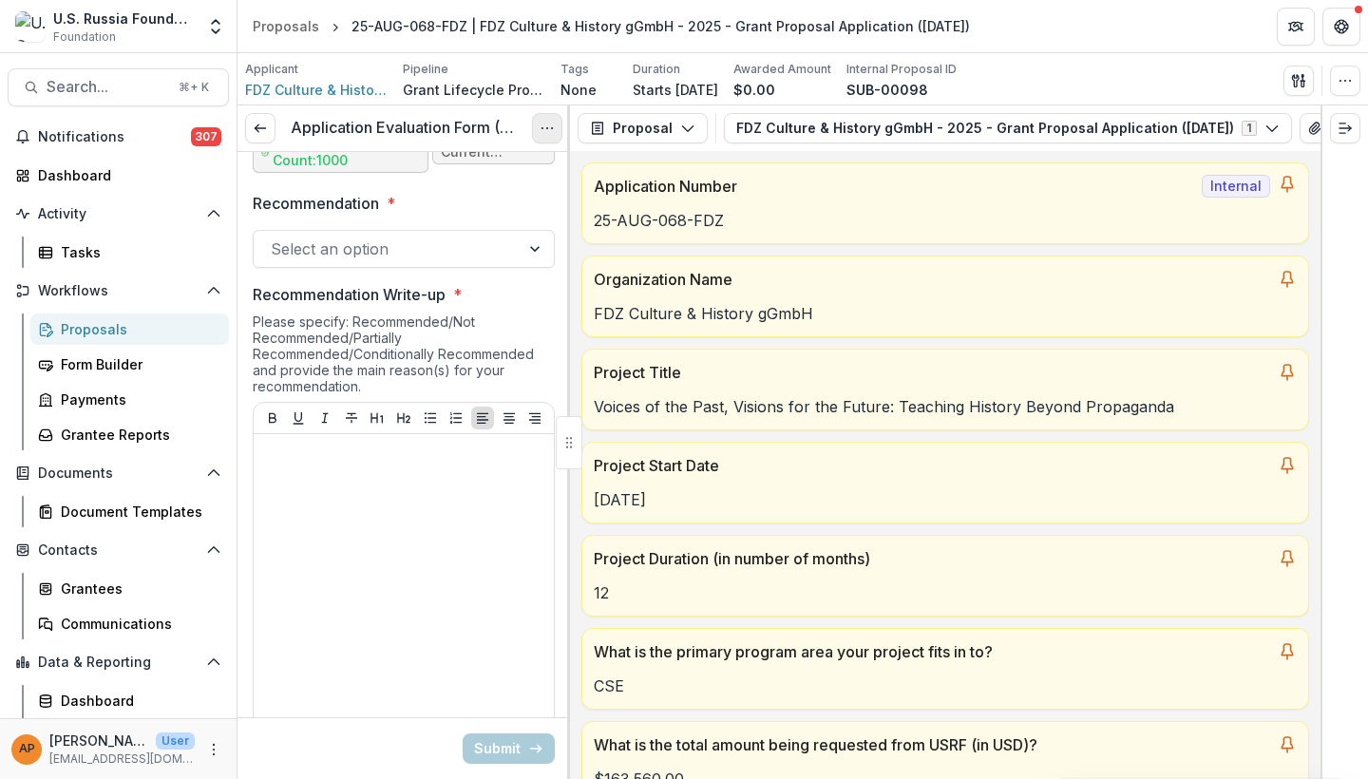
click at [542, 123] on icon "Options" at bounding box center [546, 128] width 15 height 15
click at [500, 166] on link "View task" at bounding box center [455, 171] width 203 height 31
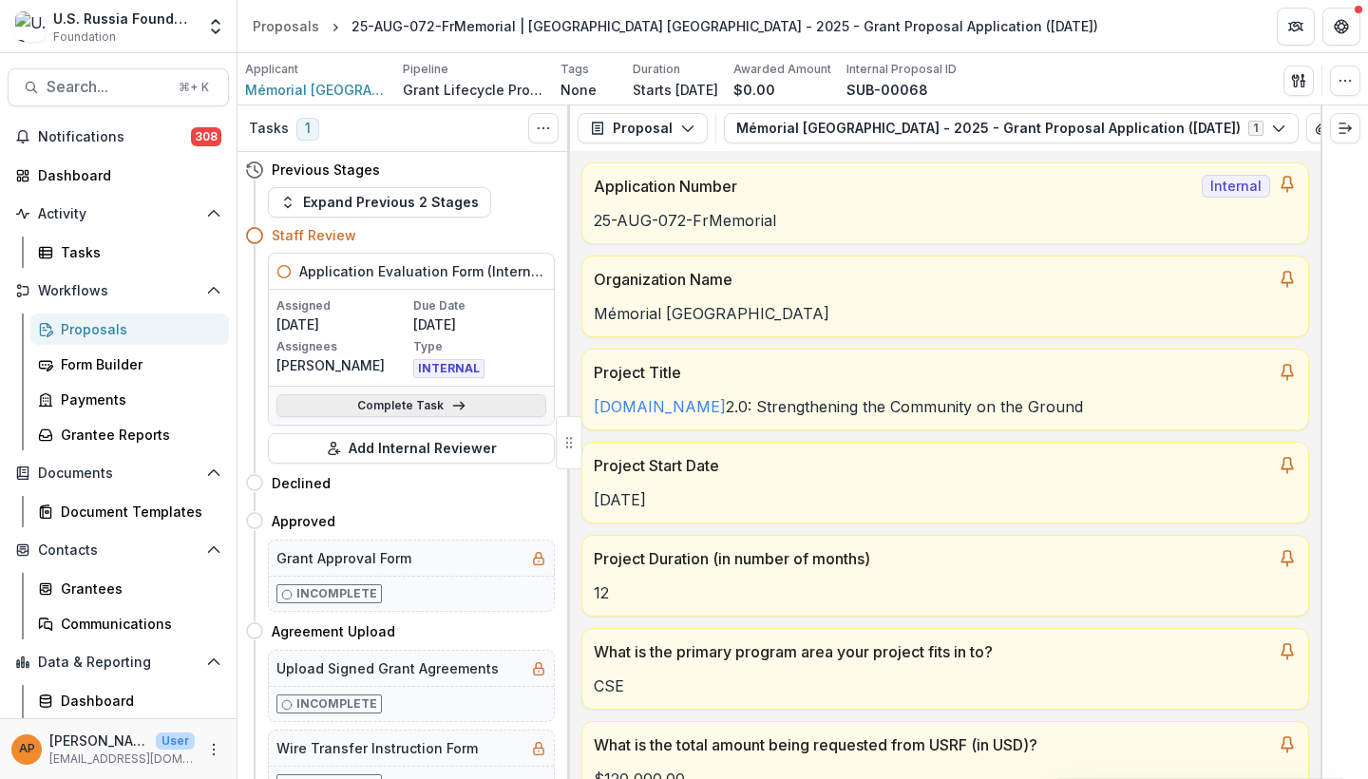
click at [461, 404] on icon at bounding box center [458, 405] width 15 height 15
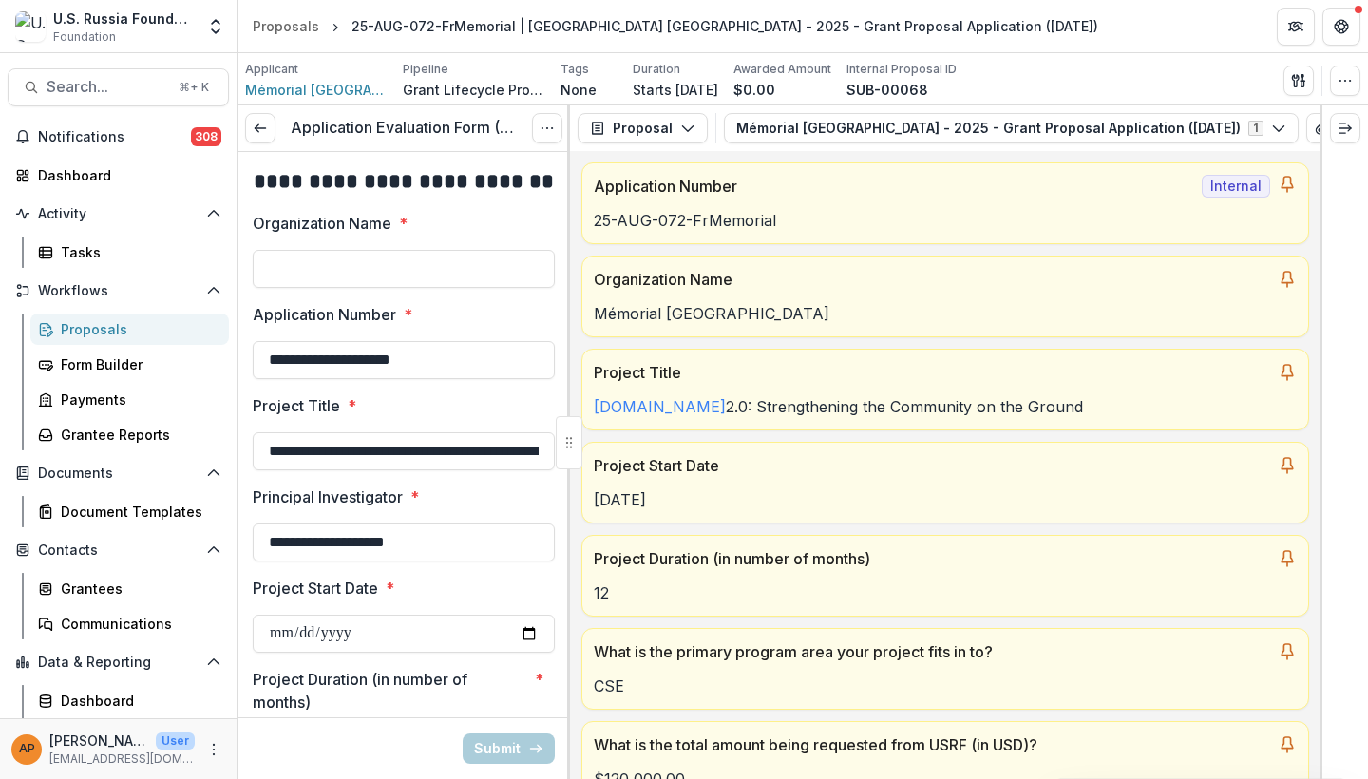
type input "********"
type input "**"
click at [539, 127] on icon "Options" at bounding box center [546, 128] width 15 height 15
click at [517, 178] on link "View task" at bounding box center [455, 171] width 203 height 31
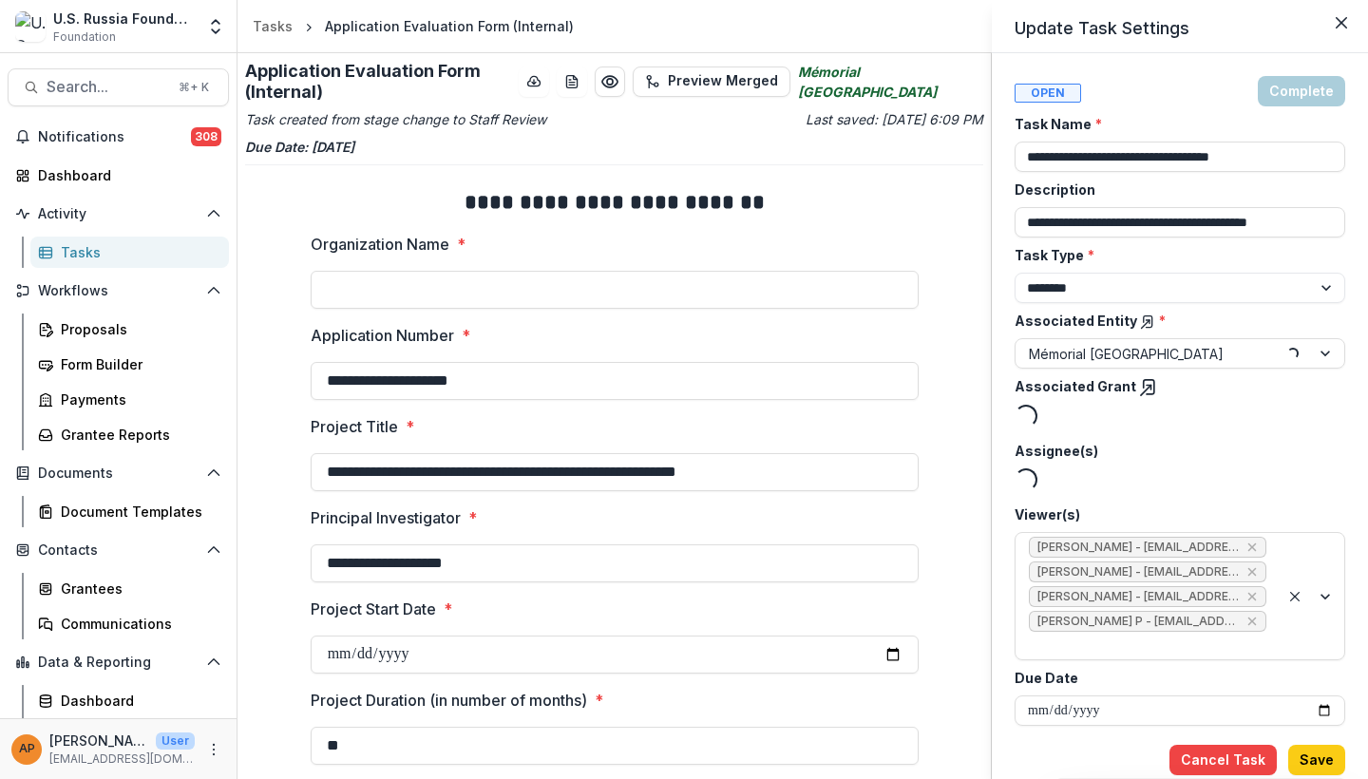
type input "********"
type input "**"
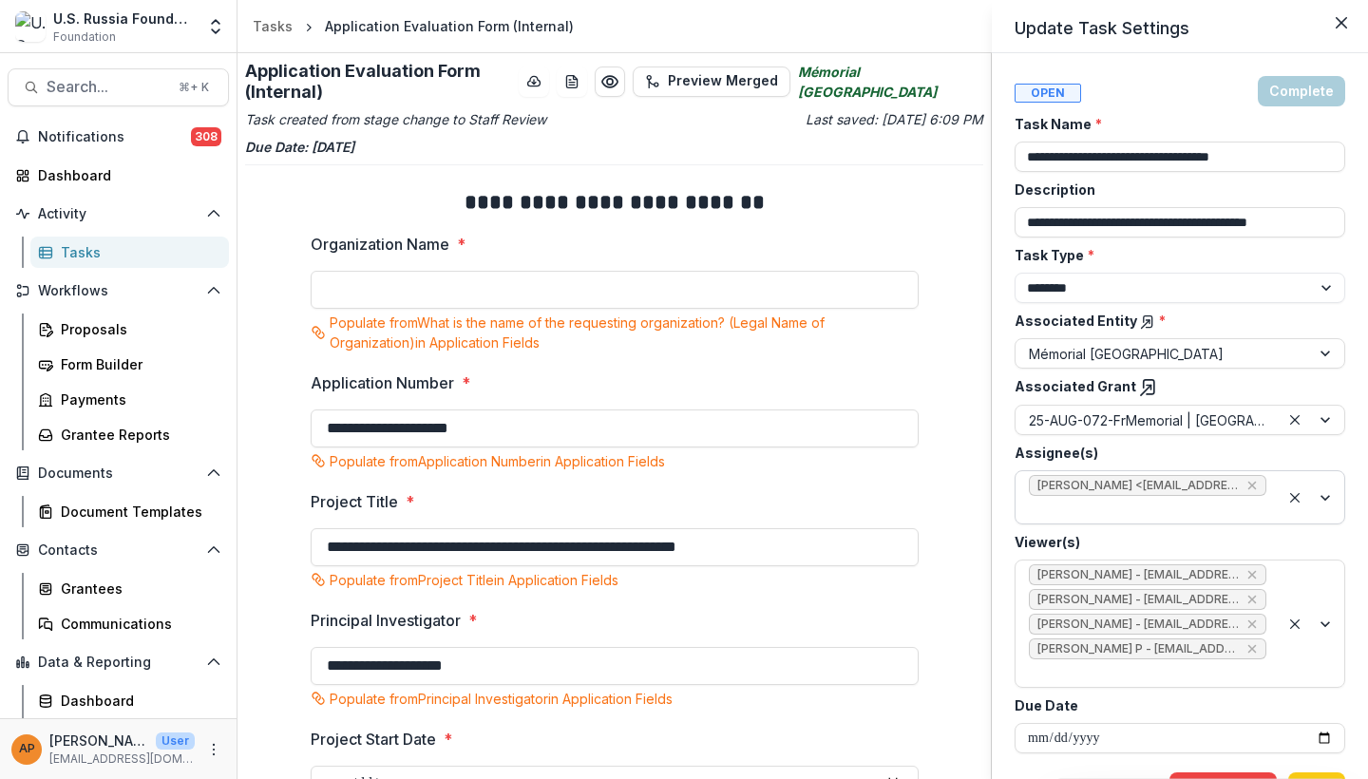
click at [1149, 510] on div at bounding box center [1147, 510] width 237 height 24
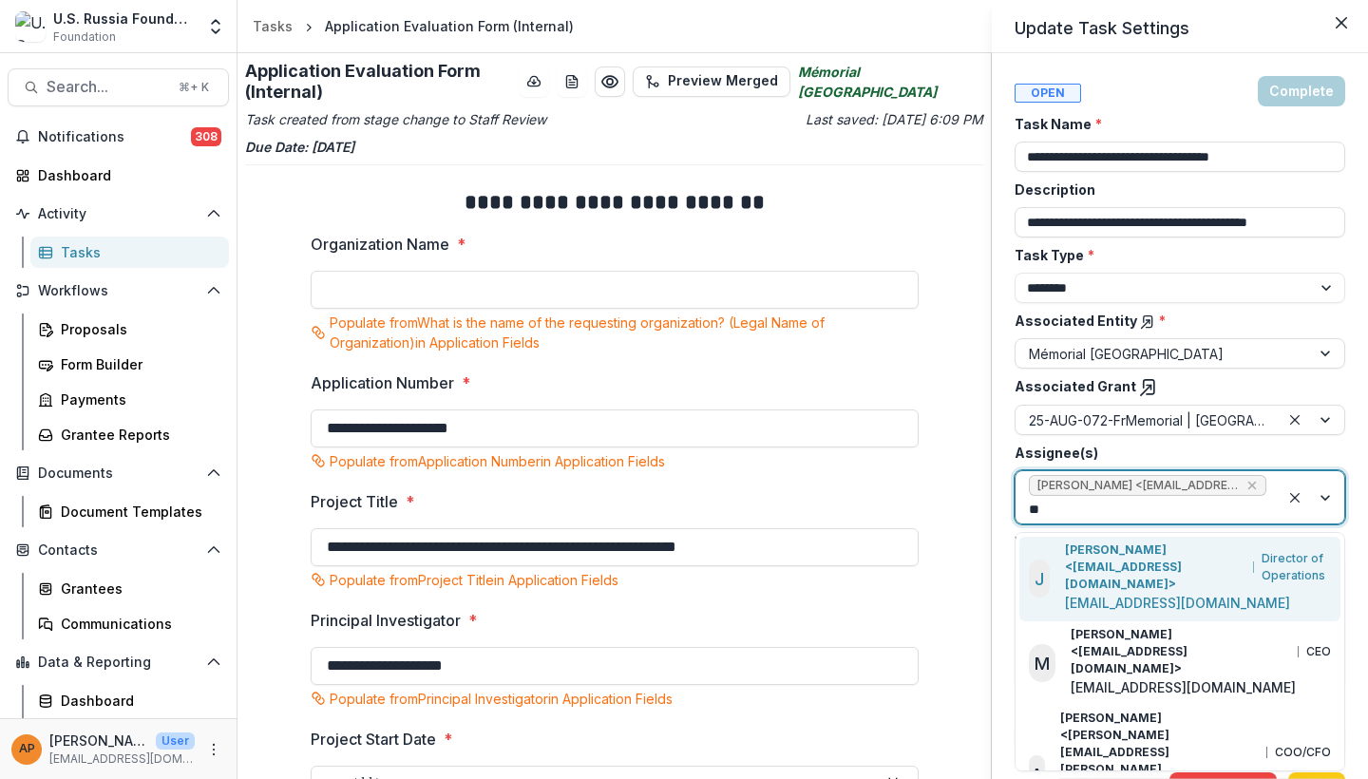
type input "***"
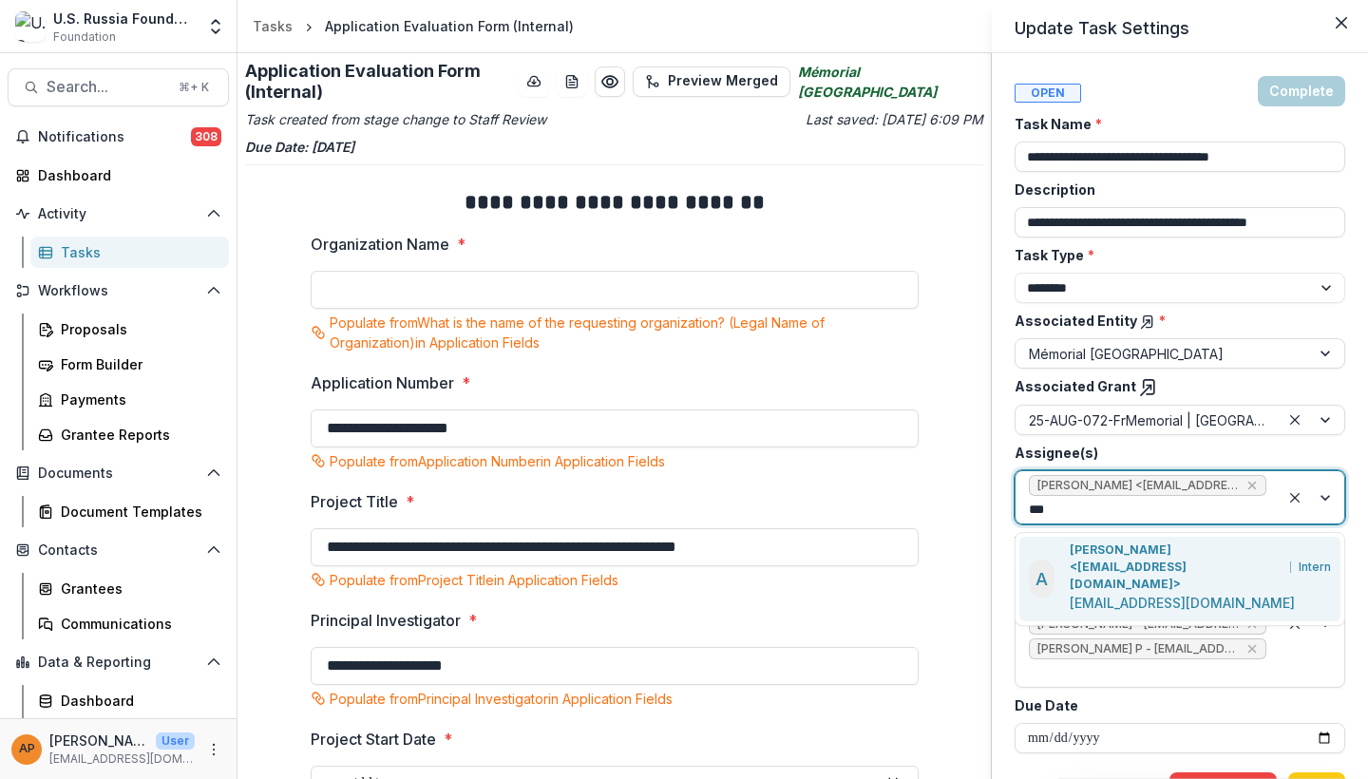
click at [1178, 556] on p "[PERSON_NAME] <[EMAIL_ADDRESS][DOMAIN_NAME]>" at bounding box center [1175, 566] width 213 height 51
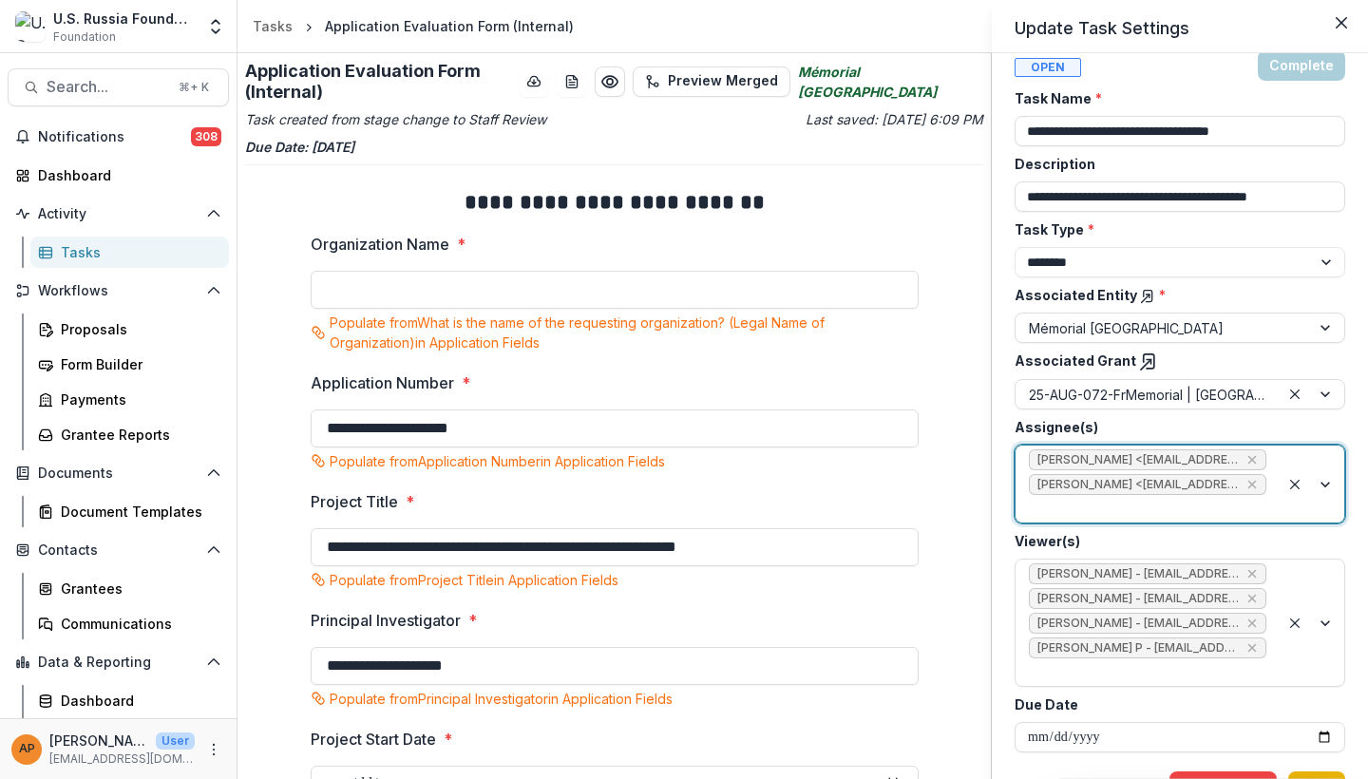
scroll to position [25, 0]
click at [1330, 772] on button "Save" at bounding box center [1316, 787] width 57 height 30
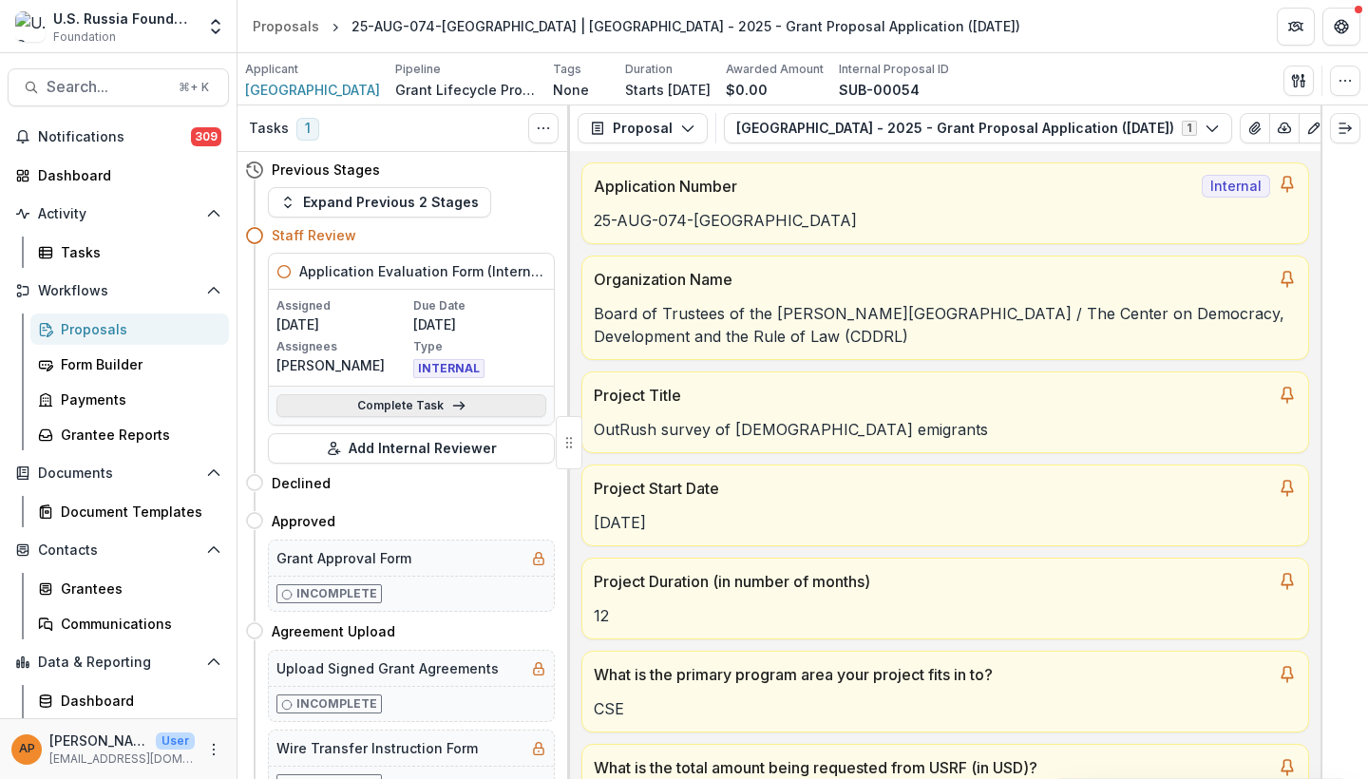
click at [406, 403] on link "Complete Task" at bounding box center [411, 405] width 270 height 23
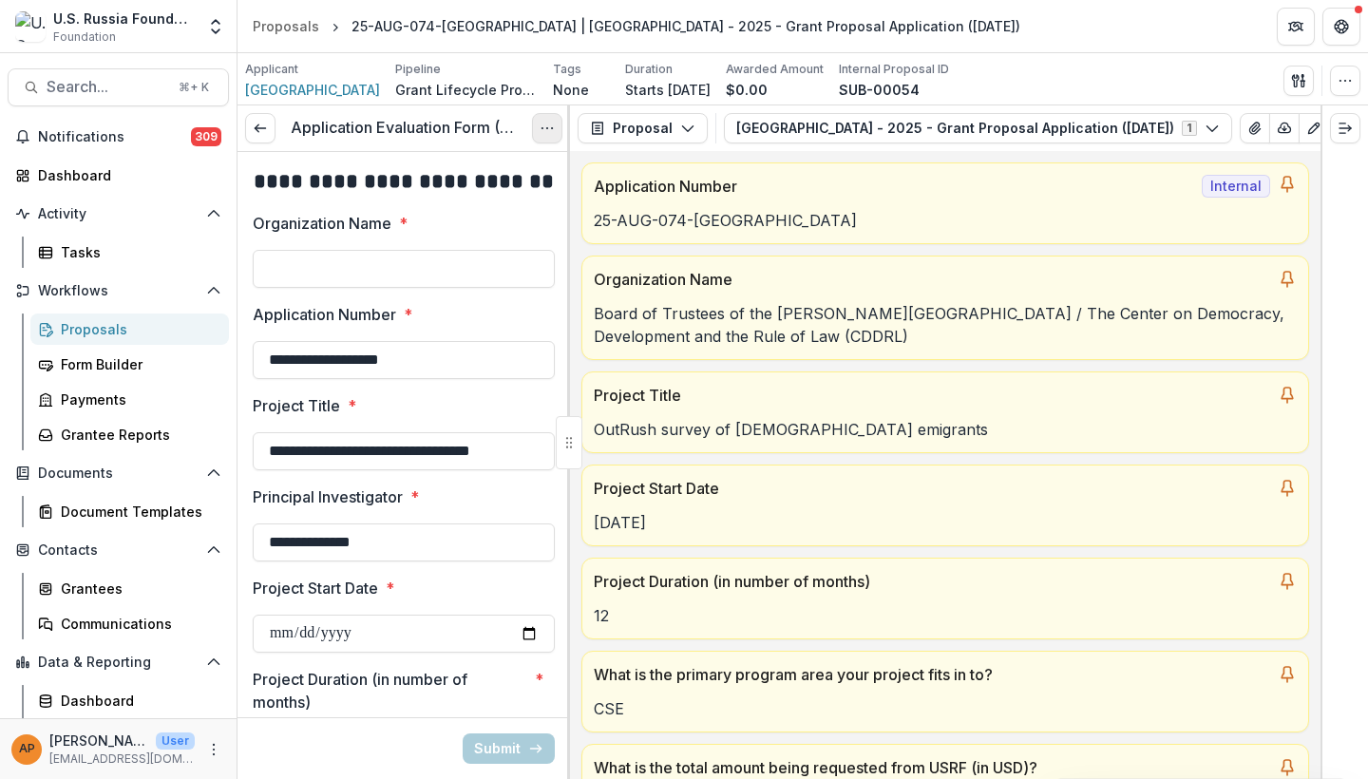
click at [538, 136] on button "Options" at bounding box center [547, 128] width 30 height 30
click at [513, 180] on link "View task" at bounding box center [455, 171] width 203 height 31
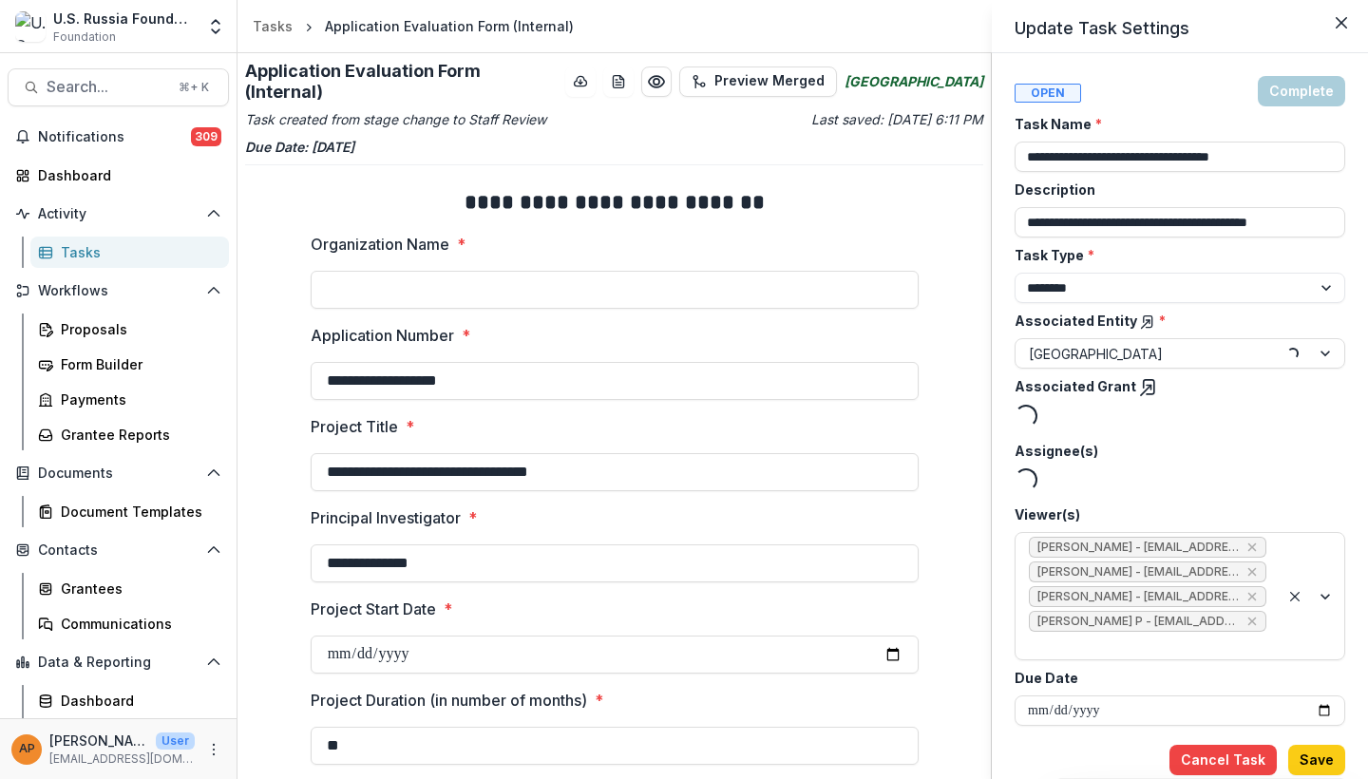
type input "********"
type input "******"
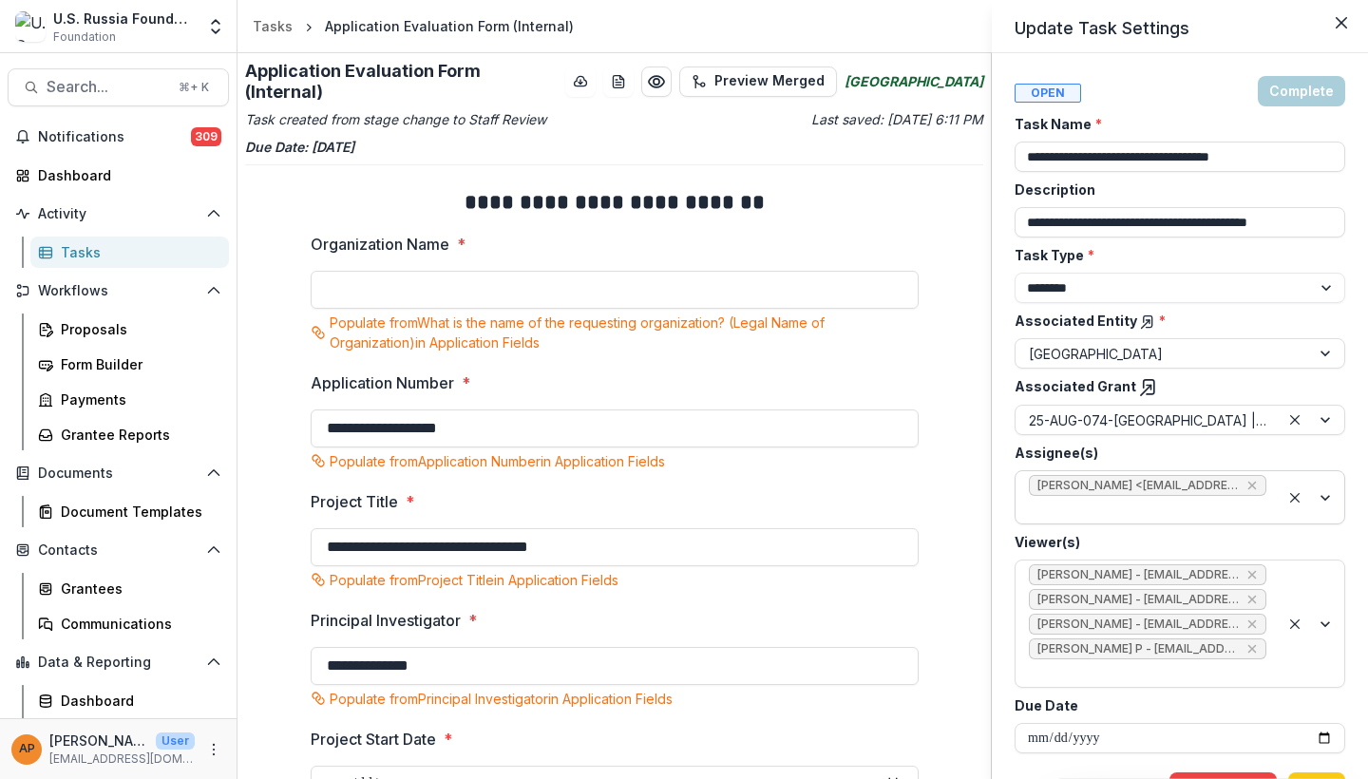
click at [1176, 515] on div at bounding box center [1147, 510] width 237 height 24
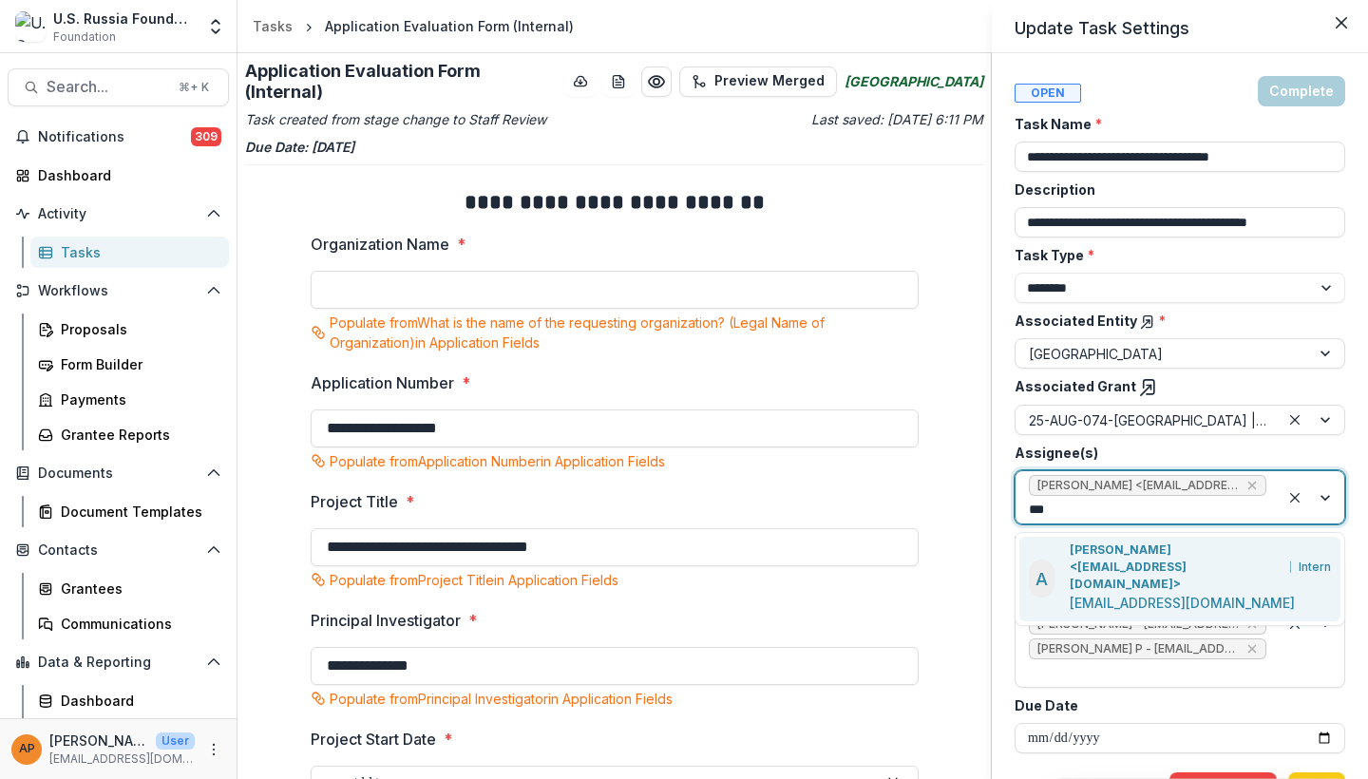
type input "****"
click at [1170, 593] on p "[EMAIL_ADDRESS][DOMAIN_NAME]" at bounding box center [1181, 603] width 225 height 20
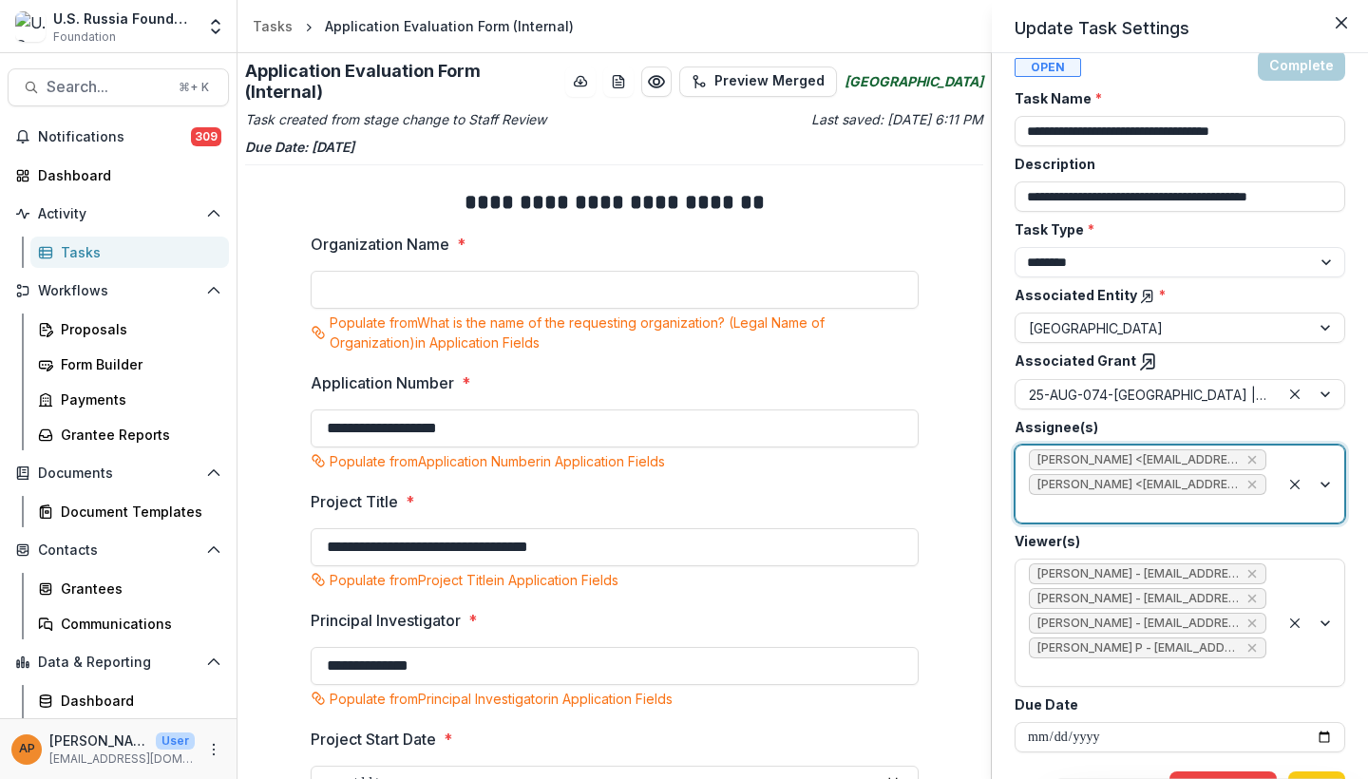
scroll to position [25, 0]
click at [1314, 772] on button "Save" at bounding box center [1316, 787] width 57 height 30
